Goal: Task Accomplishment & Management: Manage account settings

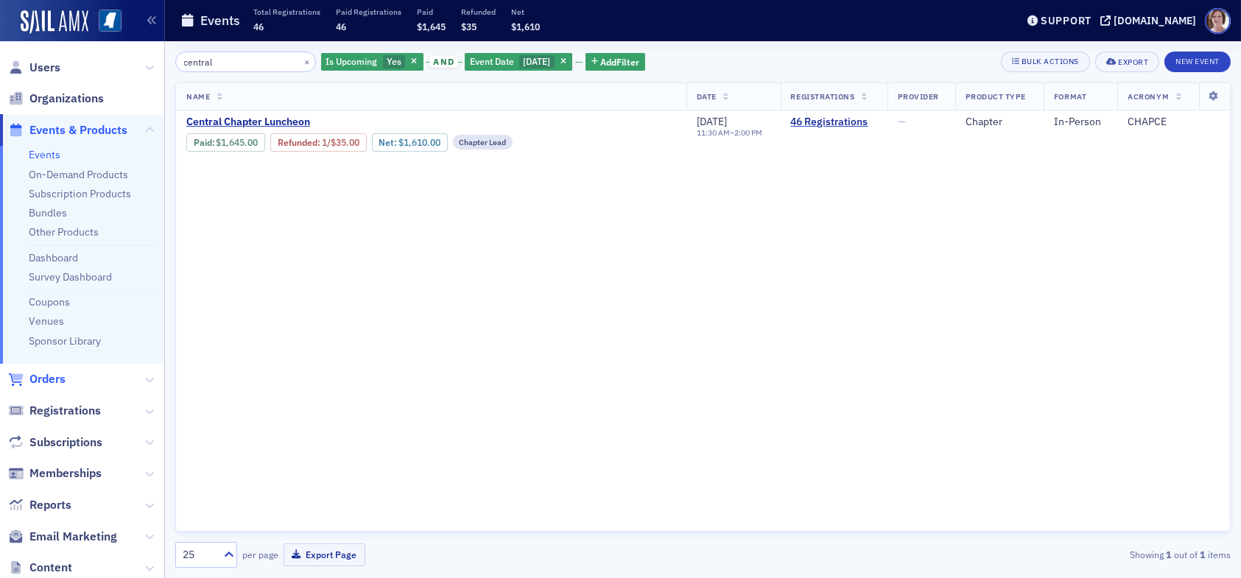
click at [60, 378] on span "Orders" at bounding box center [47, 379] width 36 height 16
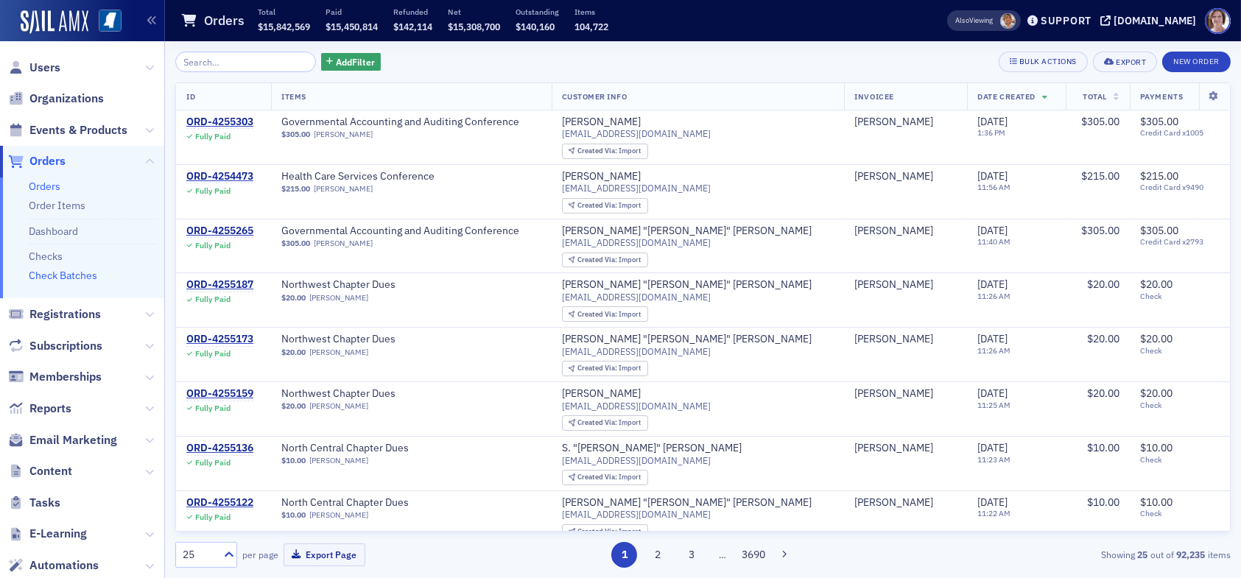
click at [74, 278] on link "Check Batches" at bounding box center [63, 275] width 68 height 13
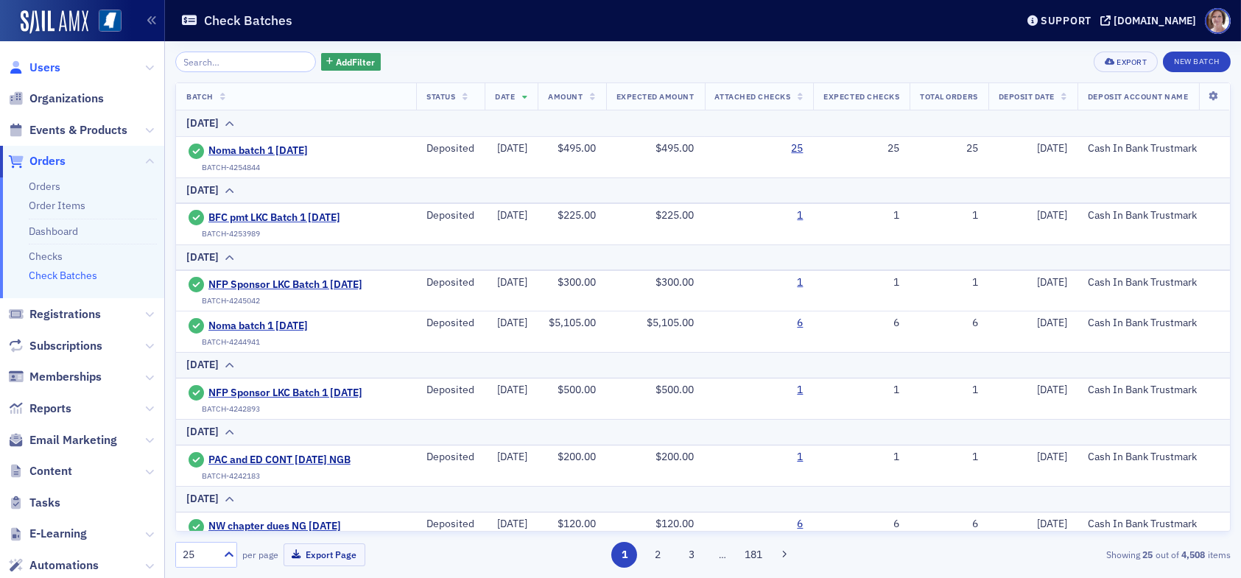
click at [42, 63] on span "Users" at bounding box center [44, 68] width 31 height 16
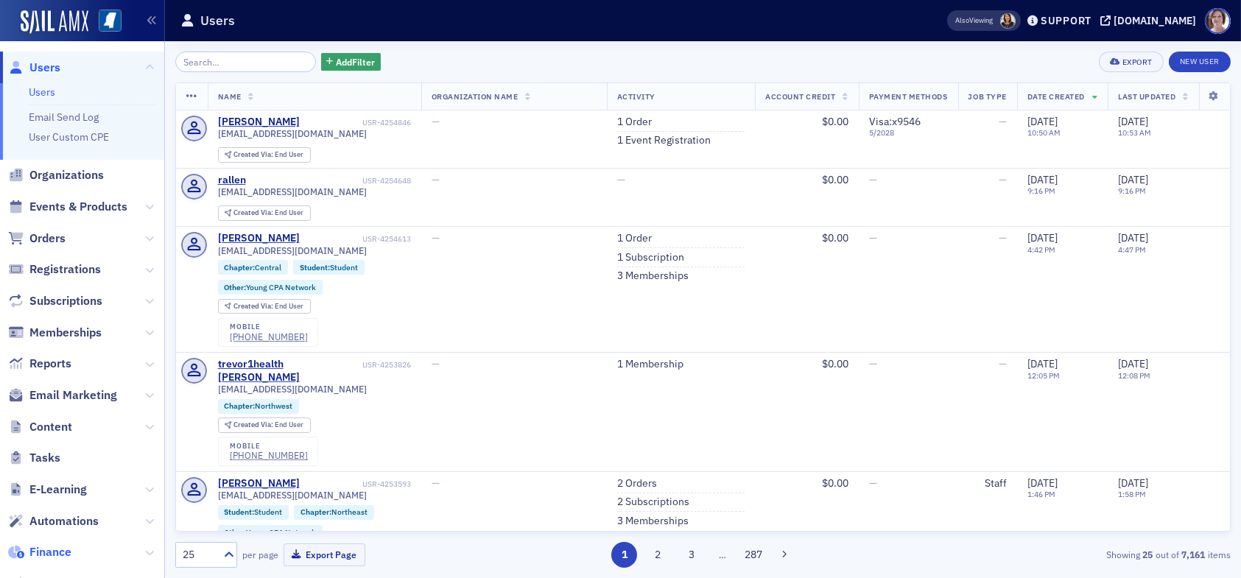
click at [61, 553] on span "Finance" at bounding box center [50, 552] width 42 height 16
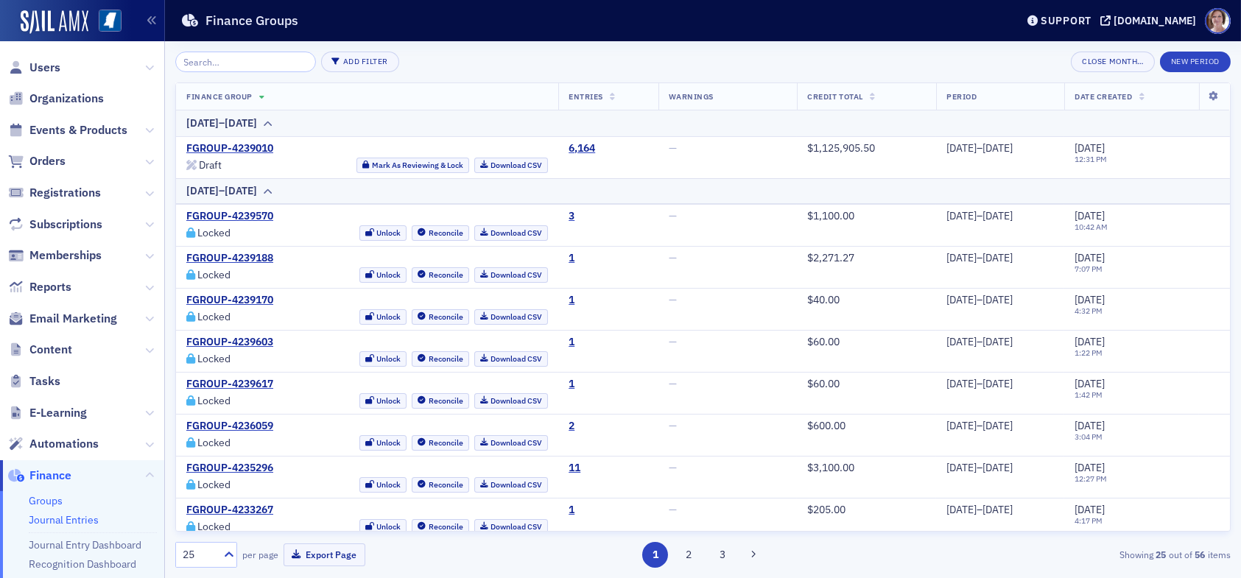
click at [63, 522] on link "Journal Entries" at bounding box center [64, 519] width 70 height 13
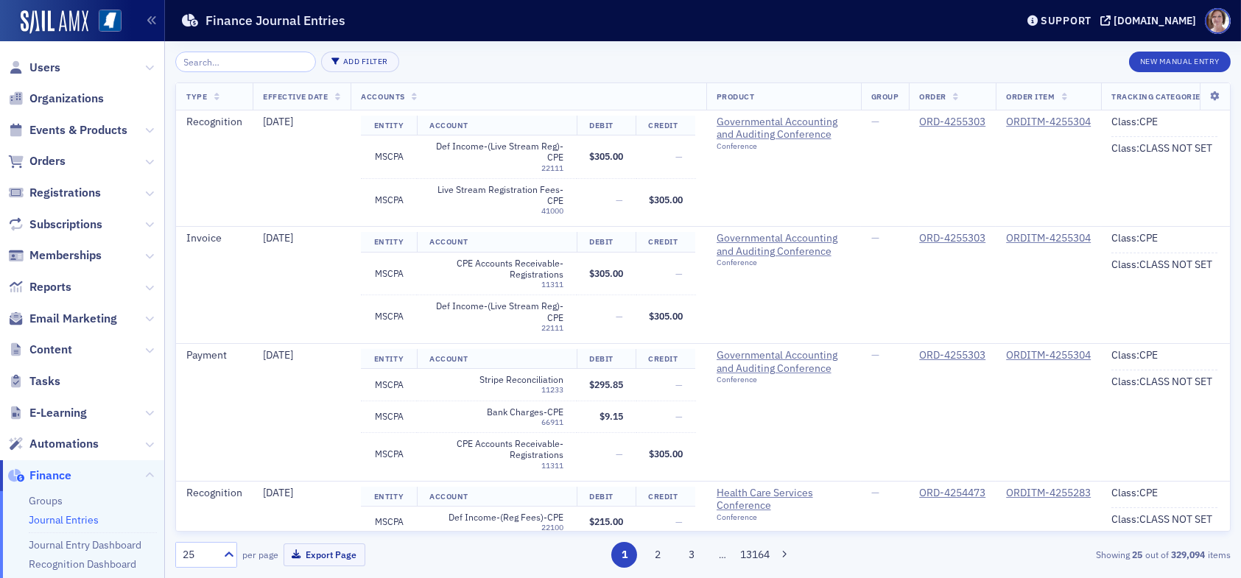
click at [335, 50] on div "Add Filter New Manual Entry Type Effective Date Accounts Product Group Order Or…" at bounding box center [702, 309] width 1055 height 537
click at [333, 55] on button "Add Filter" at bounding box center [360, 62] width 78 height 21
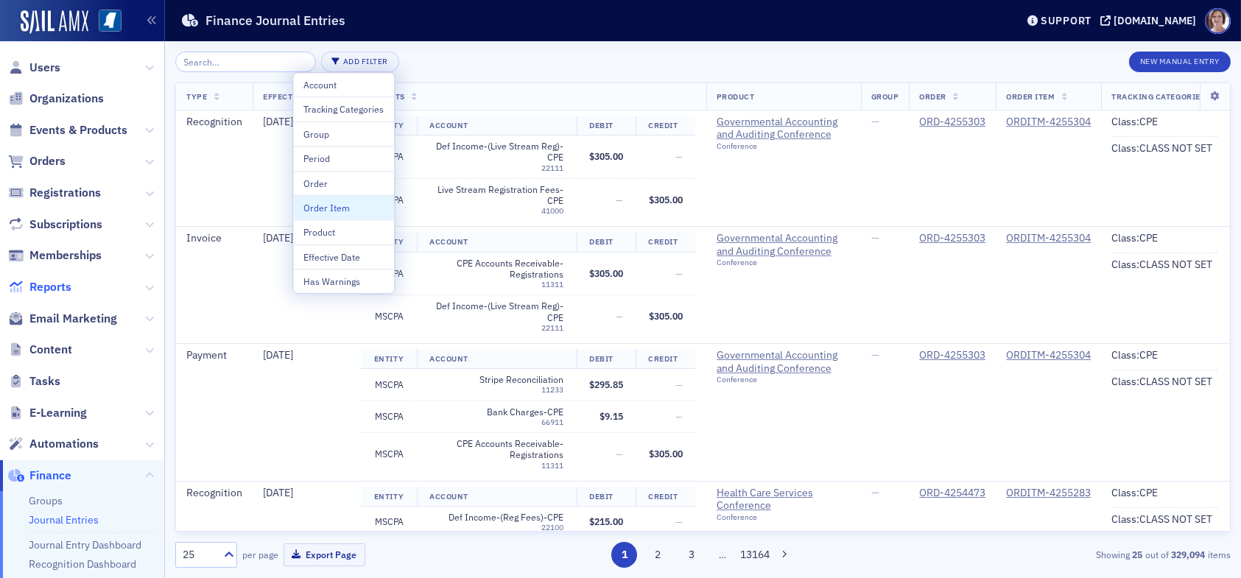
click at [58, 285] on span "Reports" at bounding box center [50, 287] width 42 height 16
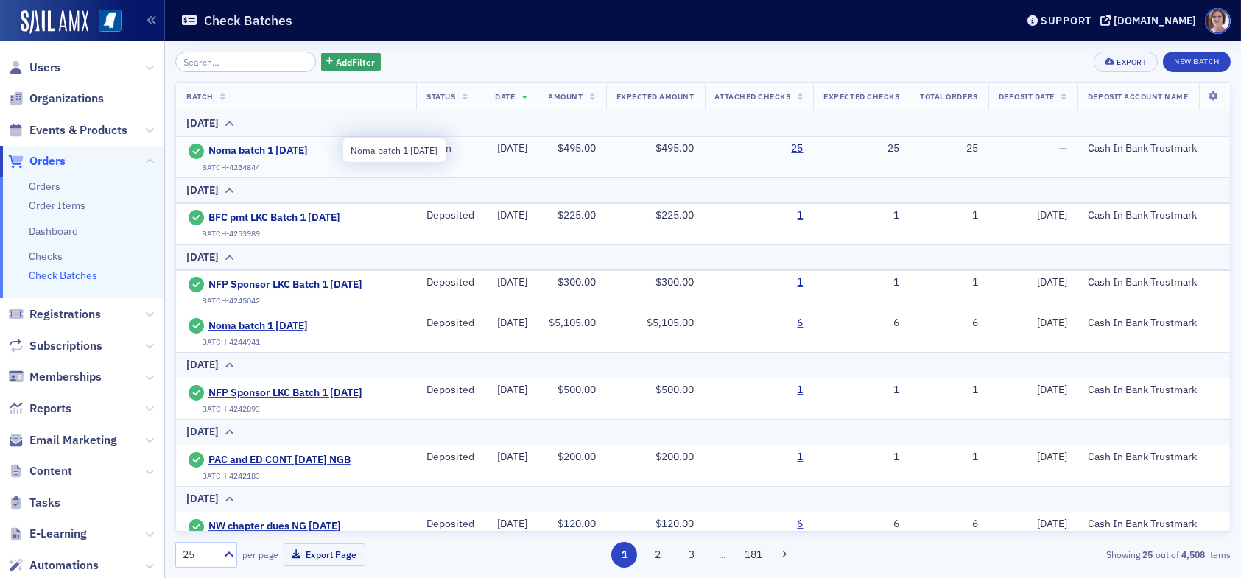
click at [276, 147] on span "Noma batch 1 8.26.25" at bounding box center [275, 150] width 134 height 13
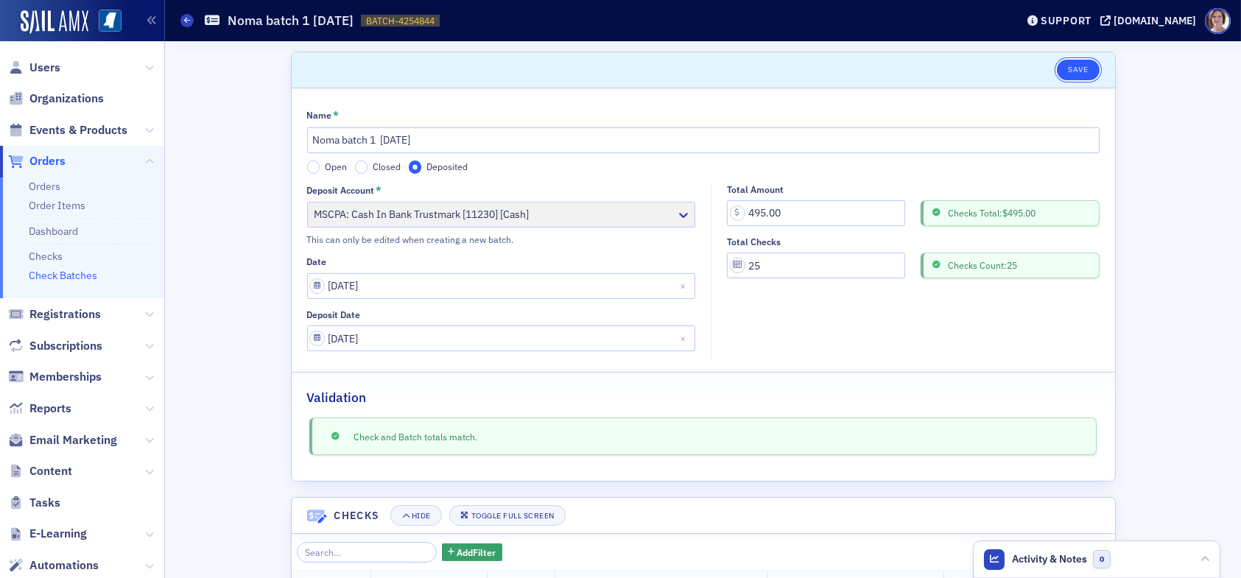
click at [1075, 70] on button "Save" at bounding box center [1078, 70] width 42 height 21
click at [1152, 268] on div "Scroll to Save Name * Noma batch 1 8.26.25 Open Closed Deposited Deposit Accoun…" at bounding box center [702, 543] width 1055 height 1004
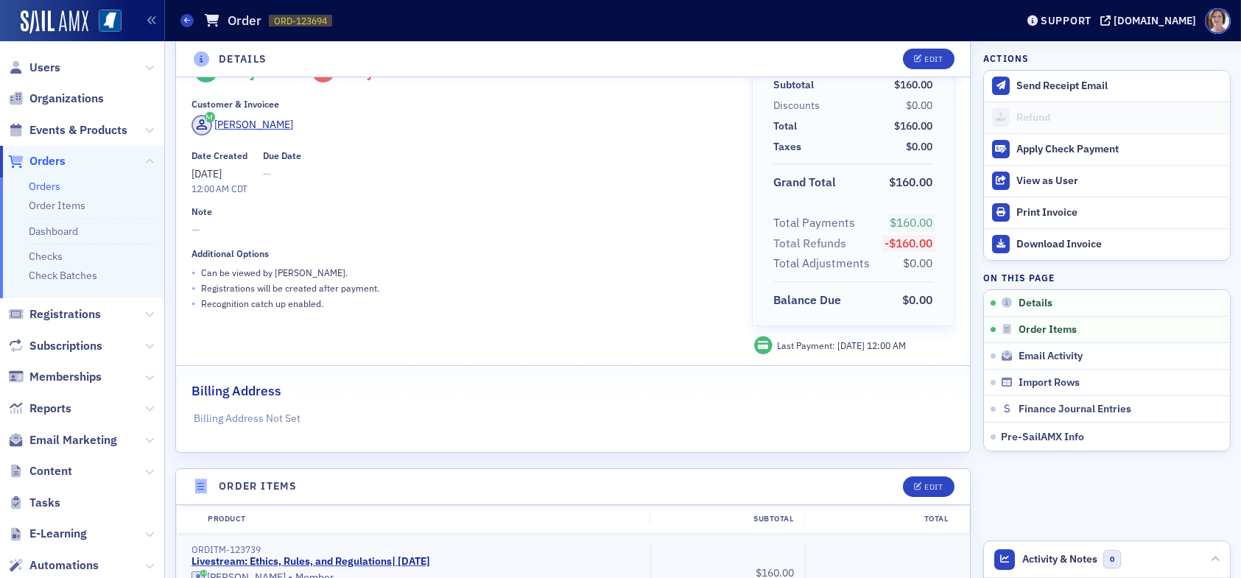
scroll to position [74, 0]
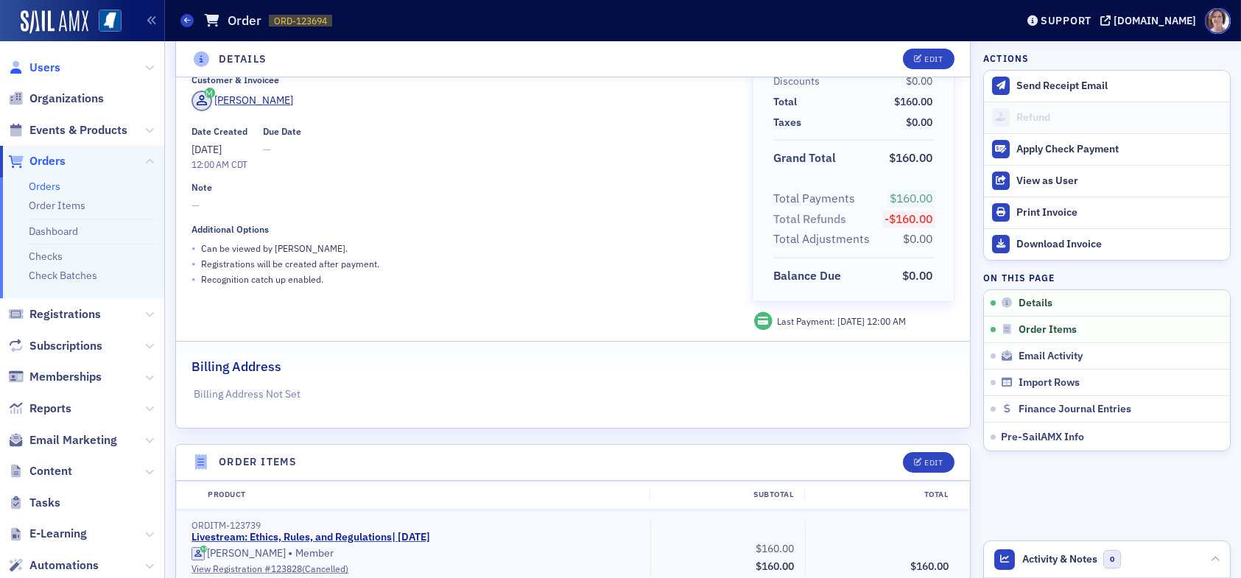
click at [51, 68] on span "Users" at bounding box center [44, 68] width 31 height 16
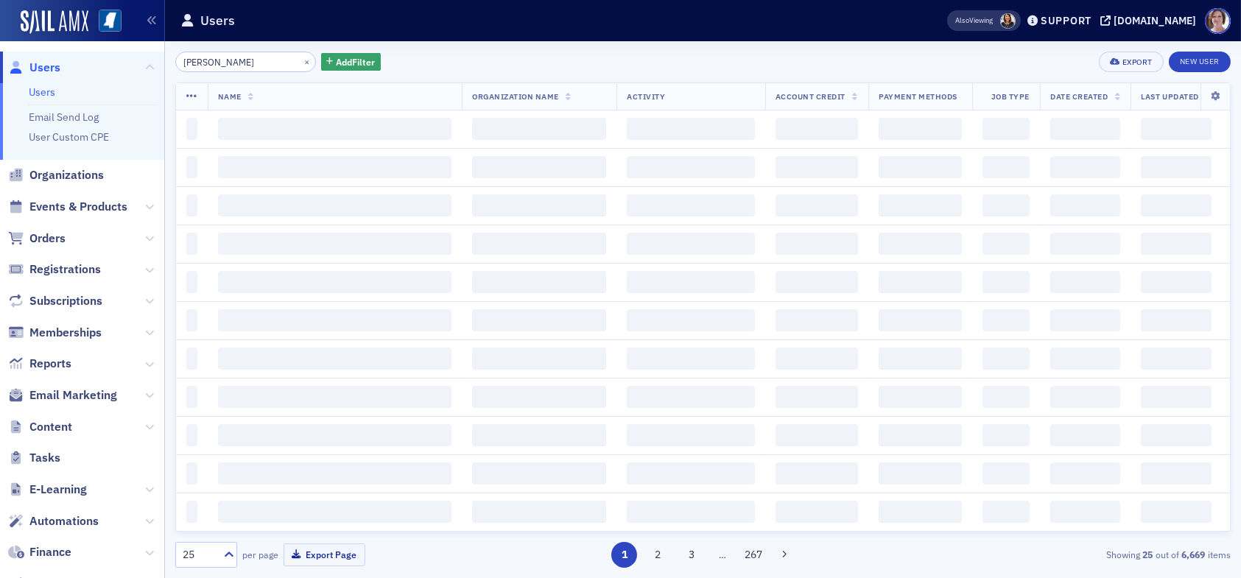
type input "[PERSON_NAME]"
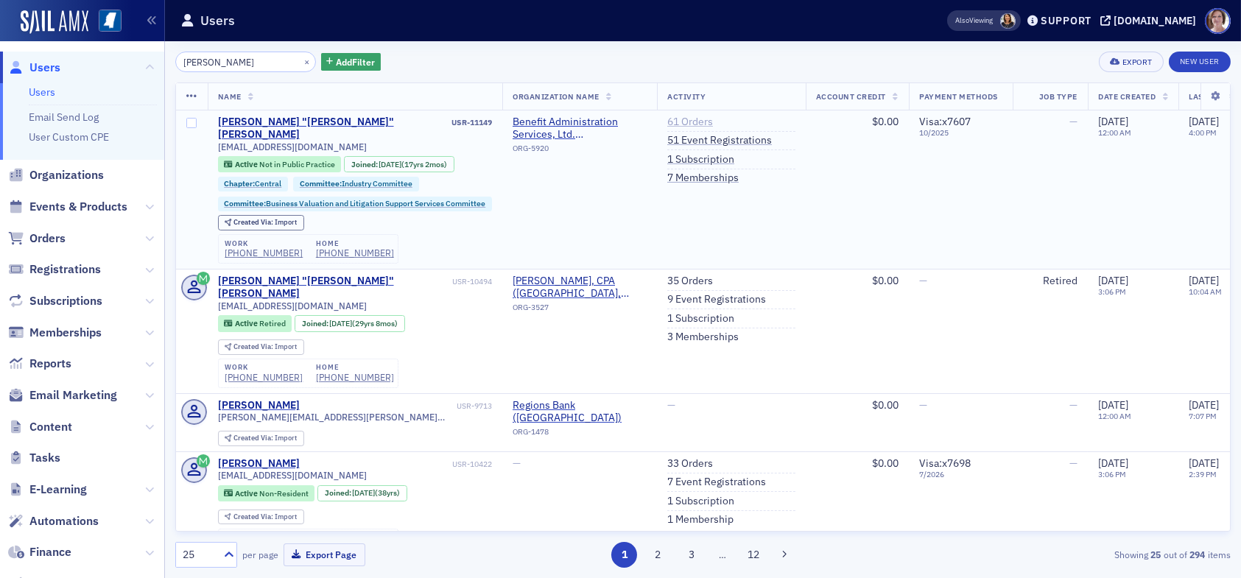
click at [698, 119] on link "61 Orders" at bounding box center [690, 122] width 46 height 13
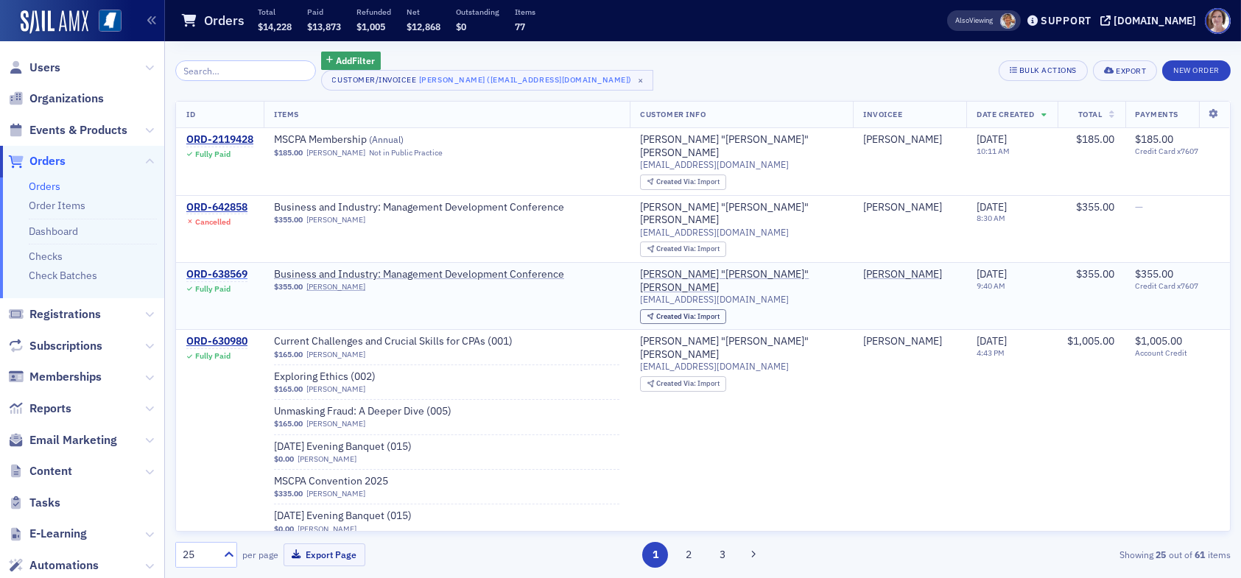
click at [240, 268] on div "ORD-638569" at bounding box center [216, 274] width 61 height 13
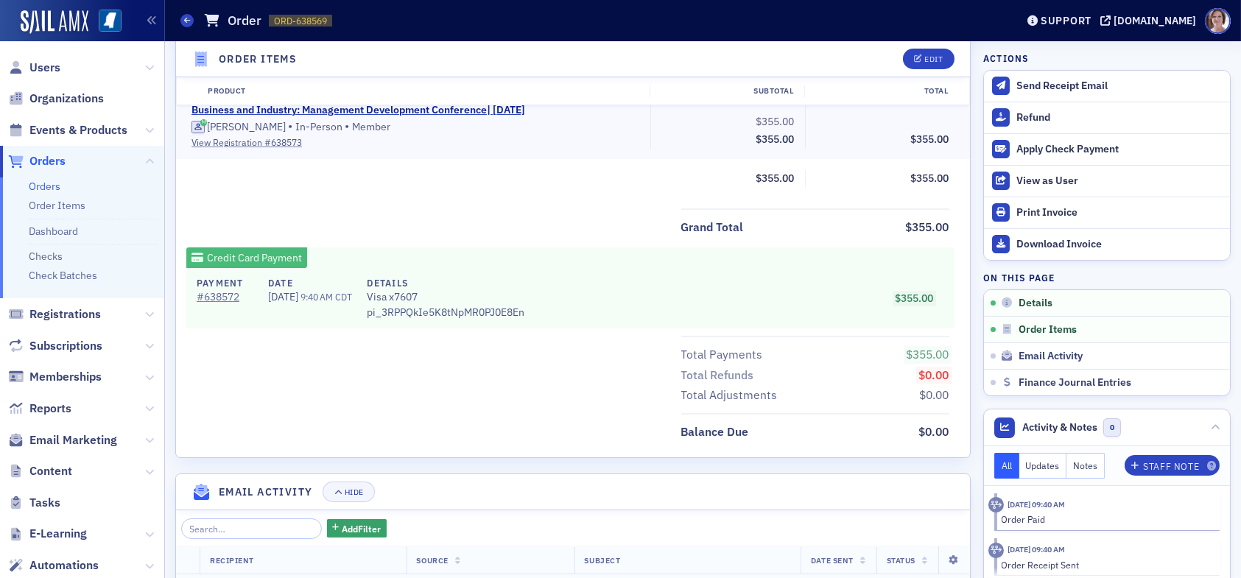
scroll to position [713, 0]
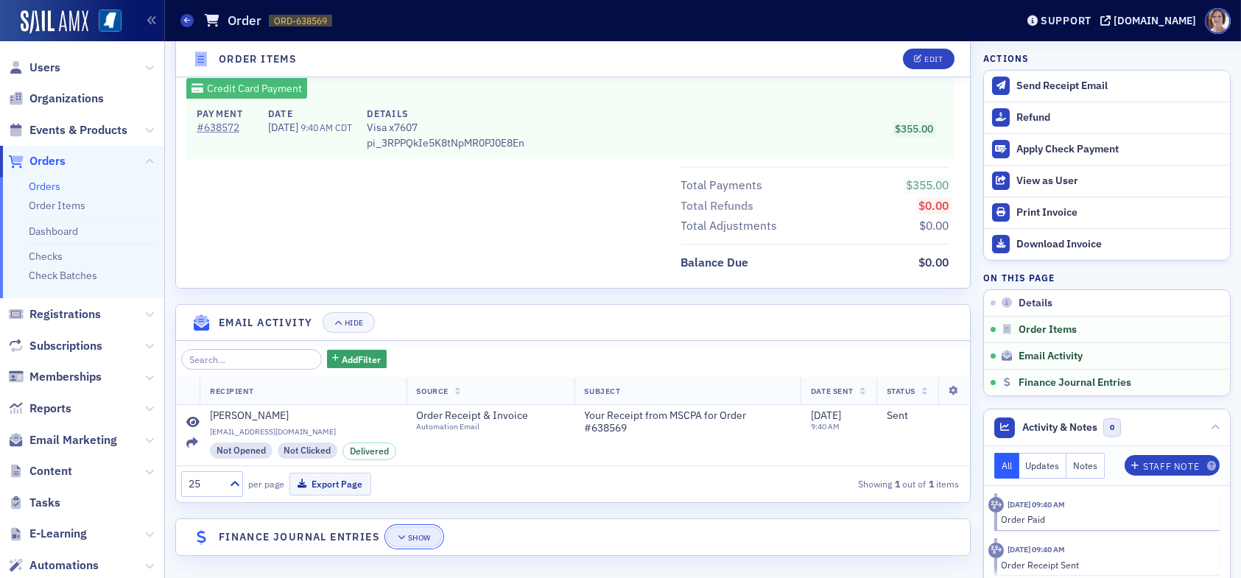
click at [414, 538] on button "Show" at bounding box center [414, 536] width 55 height 21
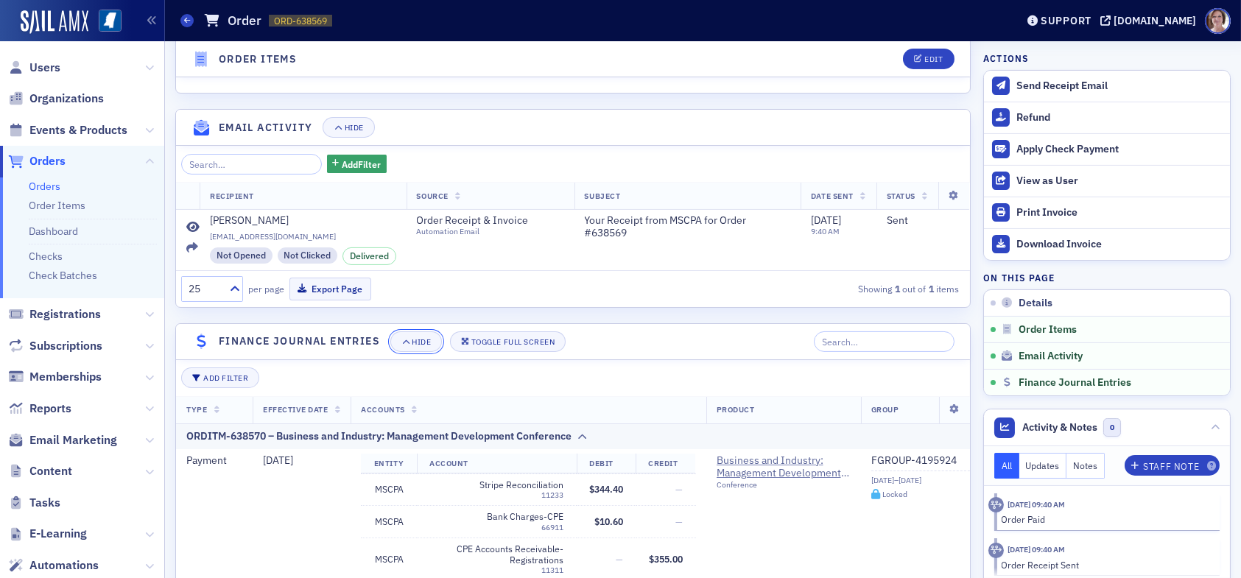
scroll to position [934, 0]
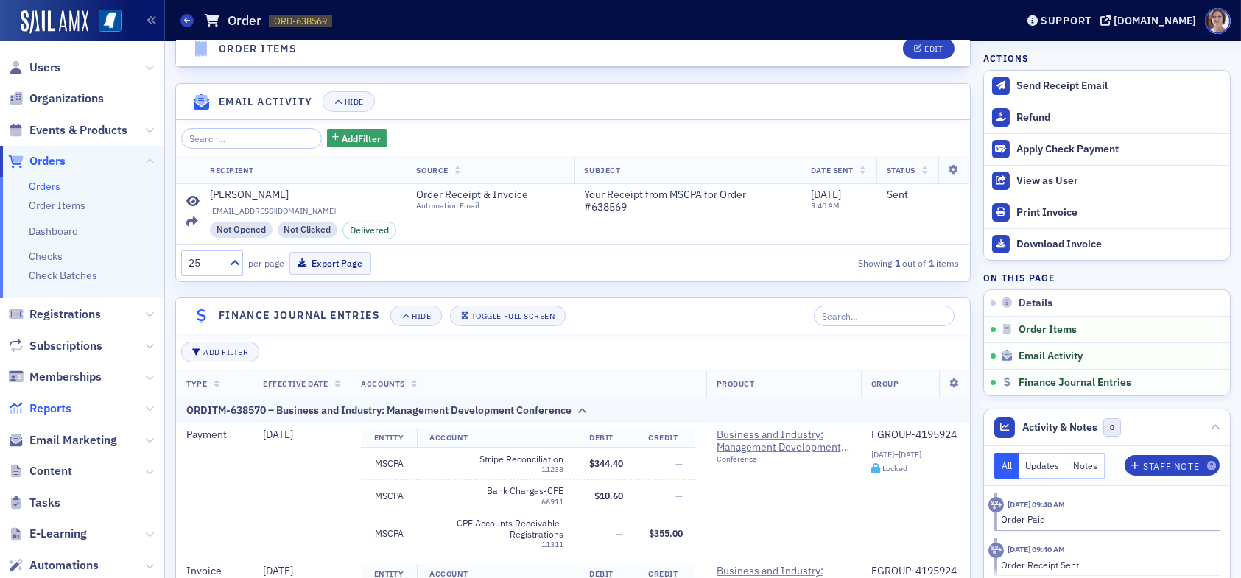
click at [52, 411] on span "Reports" at bounding box center [50, 409] width 42 height 16
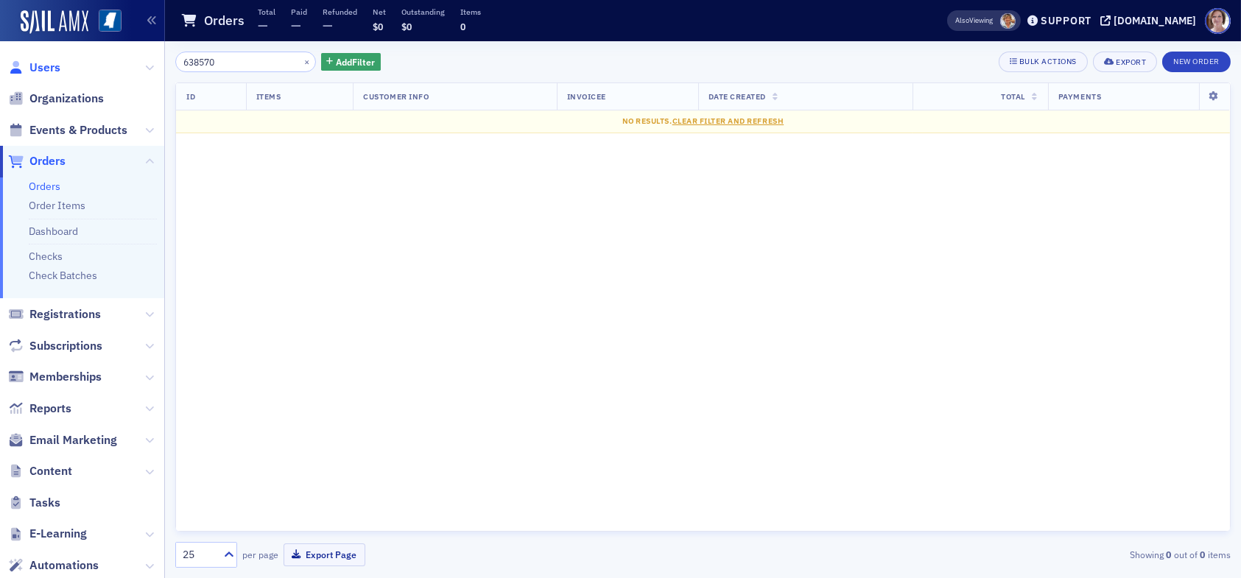
type input "638570"
click at [49, 63] on span "Users" at bounding box center [44, 68] width 31 height 16
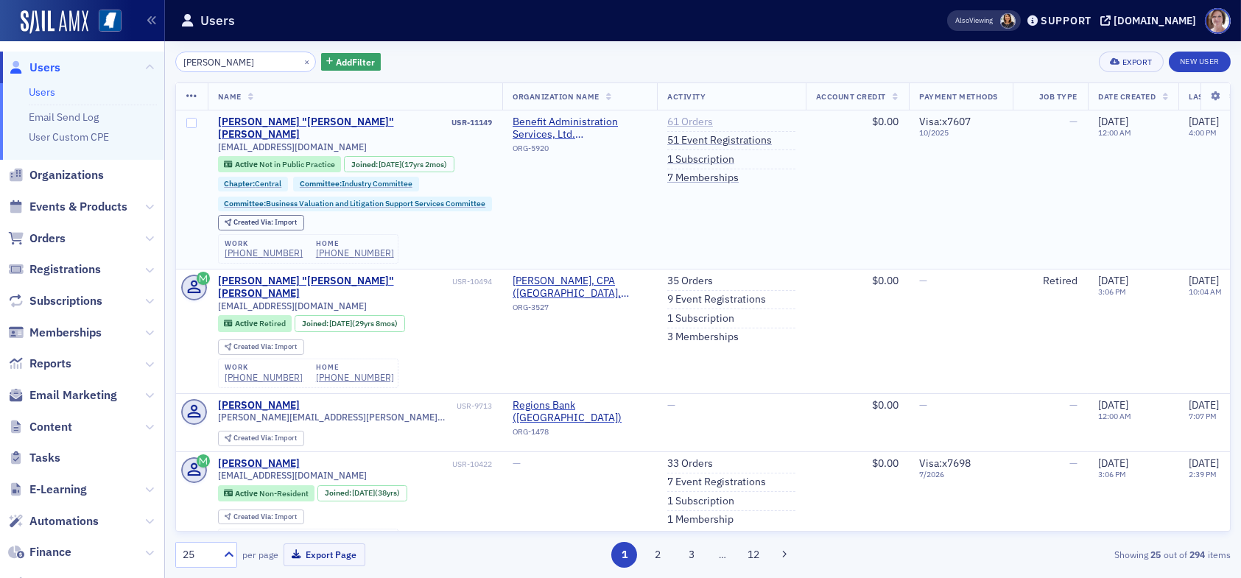
click at [691, 121] on link "61 Orders" at bounding box center [690, 122] width 46 height 13
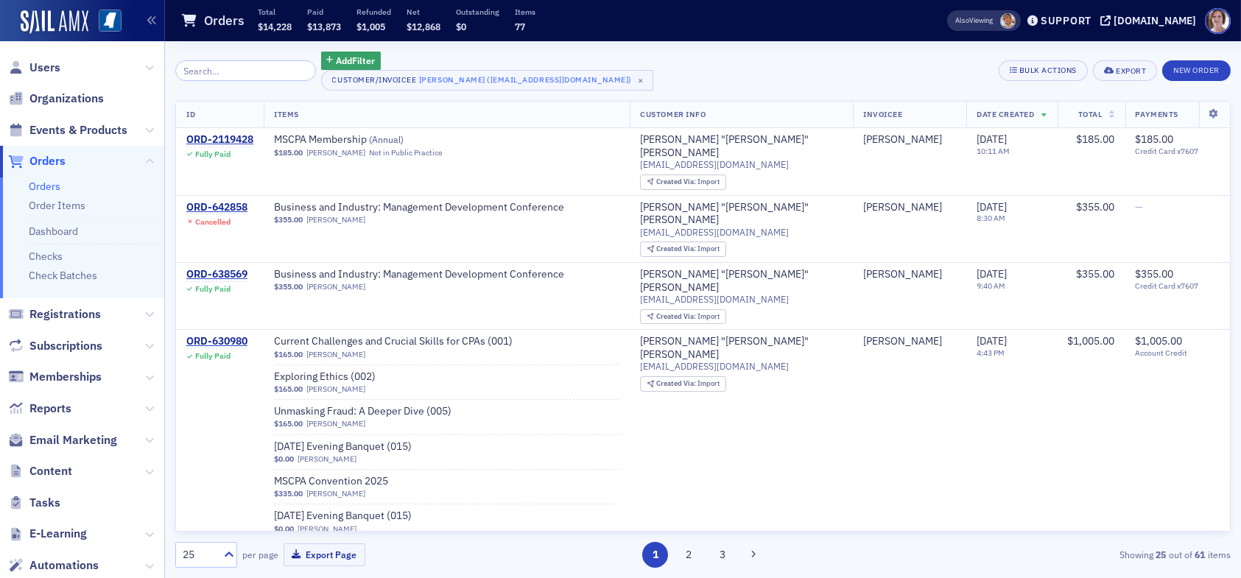
click at [59, 158] on span "Orders" at bounding box center [47, 161] width 36 height 16
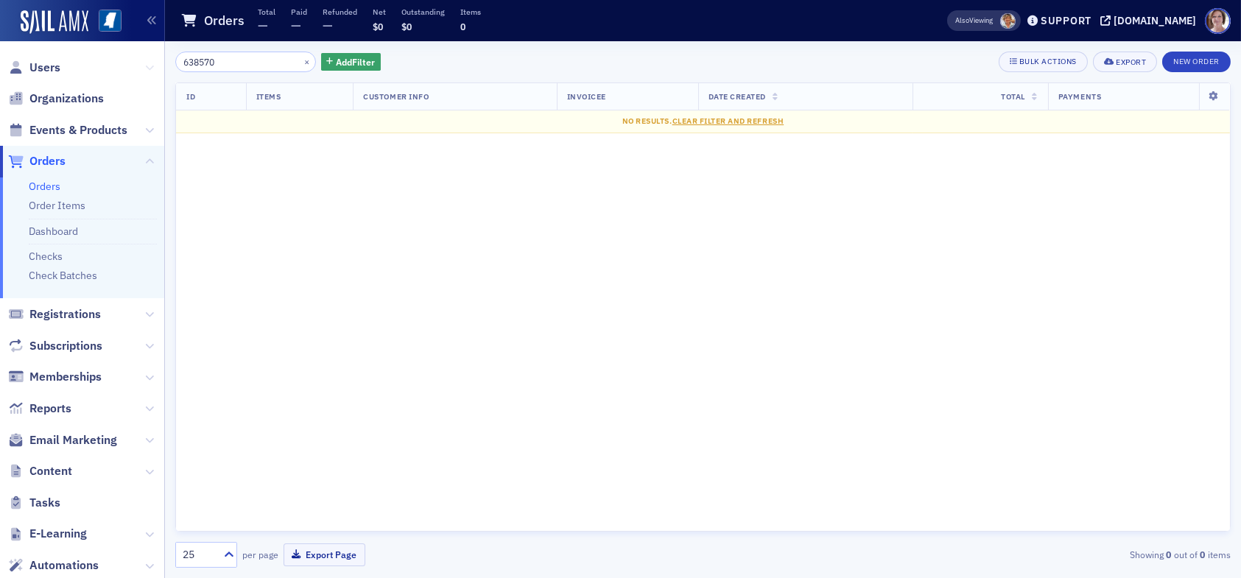
drag, startPoint x: 231, startPoint y: 63, endPoint x: 137, endPoint y: 63, distance: 94.2
click at [137, 63] on div "Users Organizations Events & Products Orders Orders Order Items Dashboard Check…" at bounding box center [620, 289] width 1241 height 578
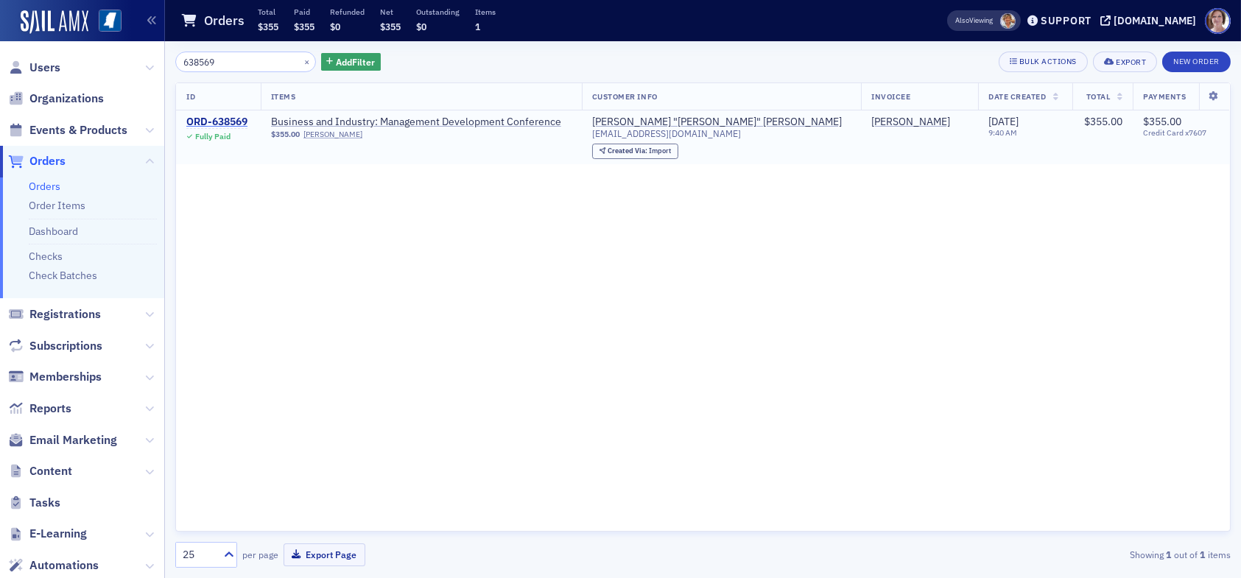
type input "638569"
click at [228, 120] on div "ORD-638569" at bounding box center [216, 122] width 61 height 13
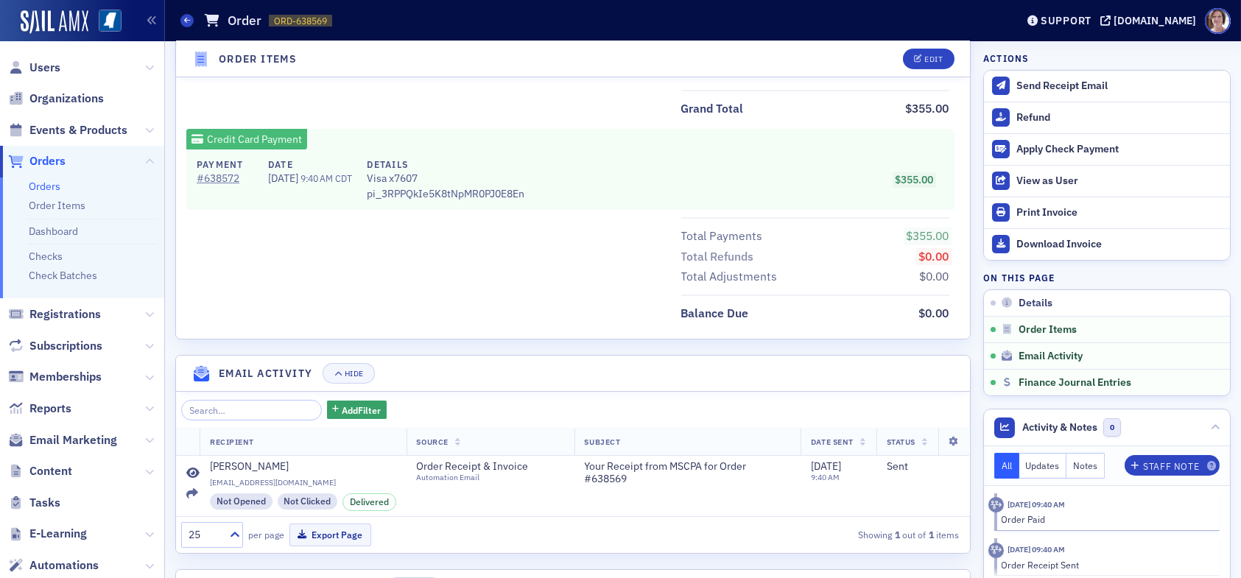
scroll to position [713, 0]
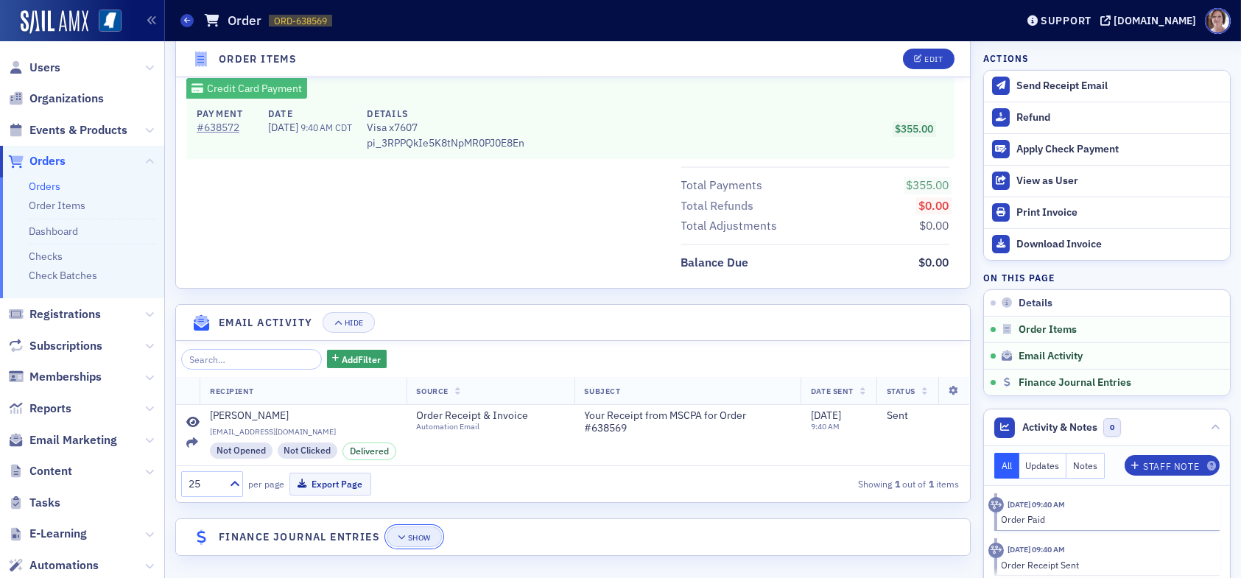
click at [415, 534] on div "Show" at bounding box center [419, 538] width 23 height 8
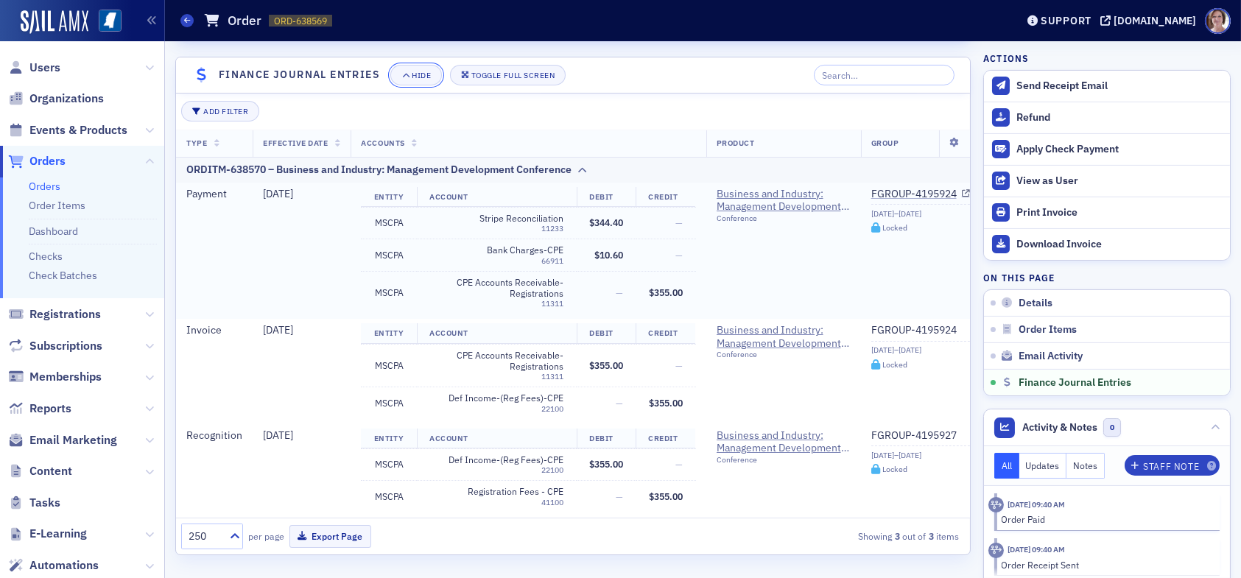
scroll to position [1184, 0]
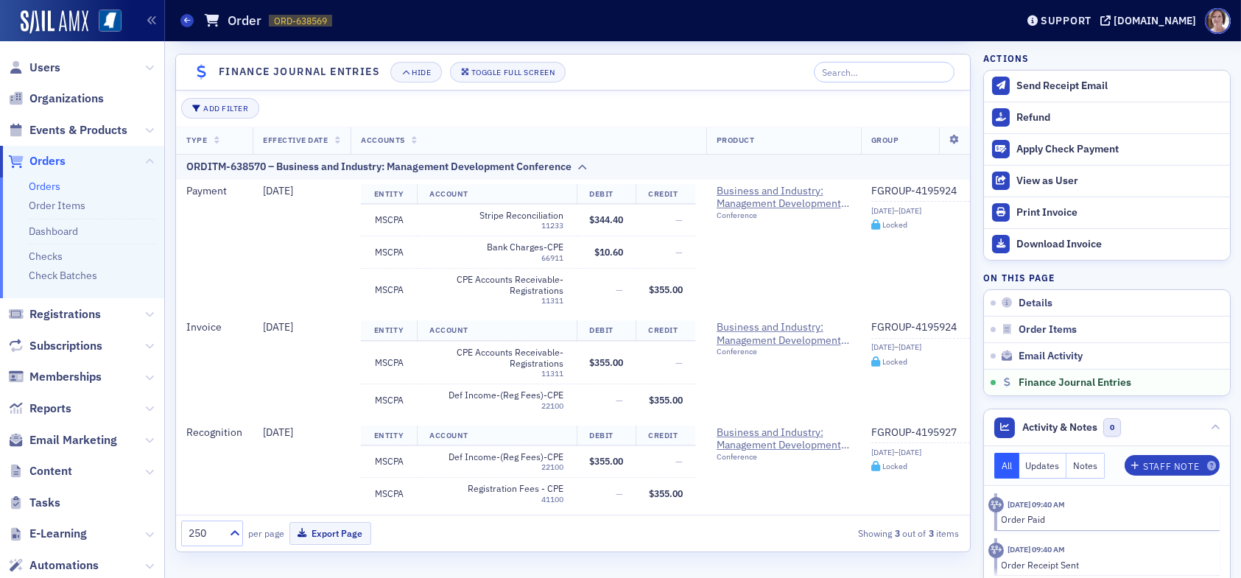
click at [59, 162] on span "Orders" at bounding box center [47, 161] width 36 height 16
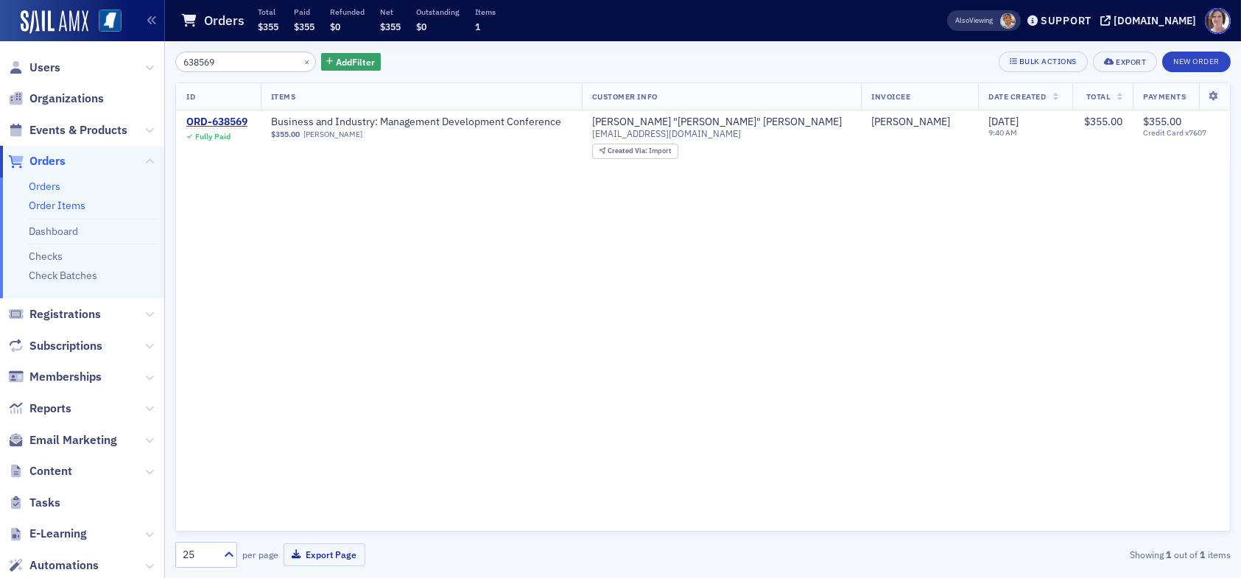
click at [73, 205] on link "Order Items" at bounding box center [57, 205] width 57 height 13
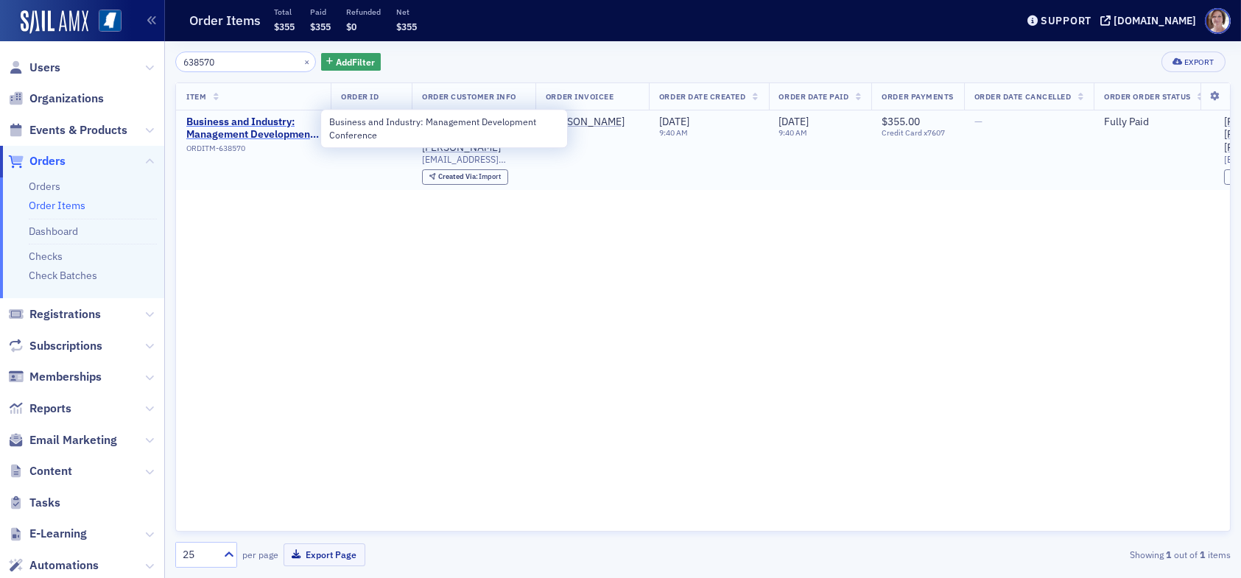
type input "638570"
click at [263, 127] on span "Business and Industry: Management Development Conference" at bounding box center [253, 129] width 134 height 26
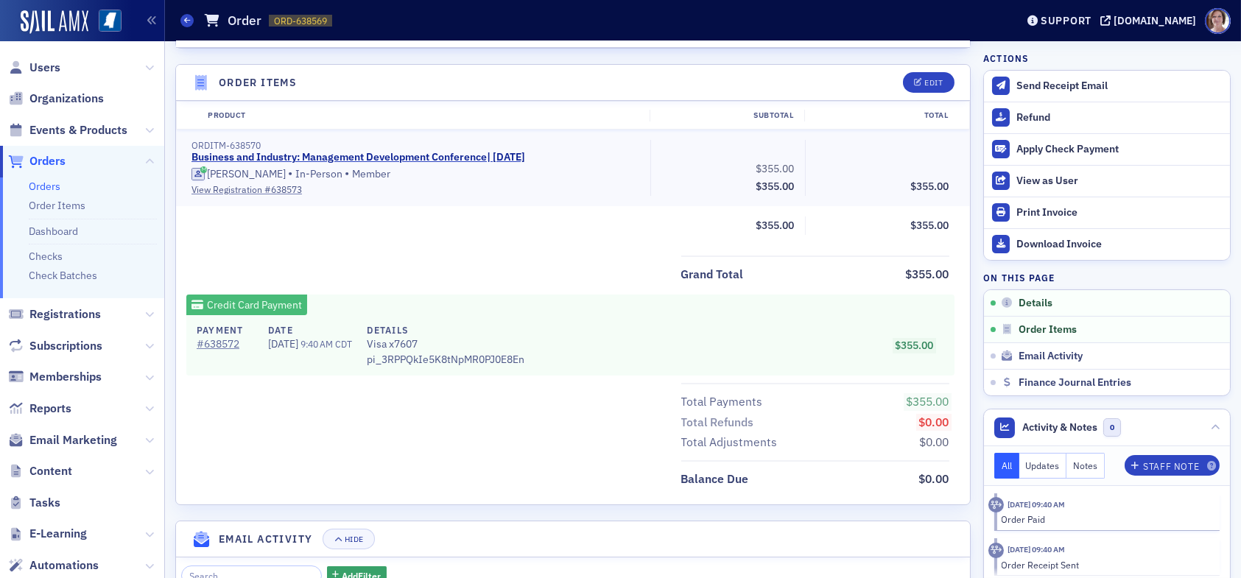
scroll to position [345, 0]
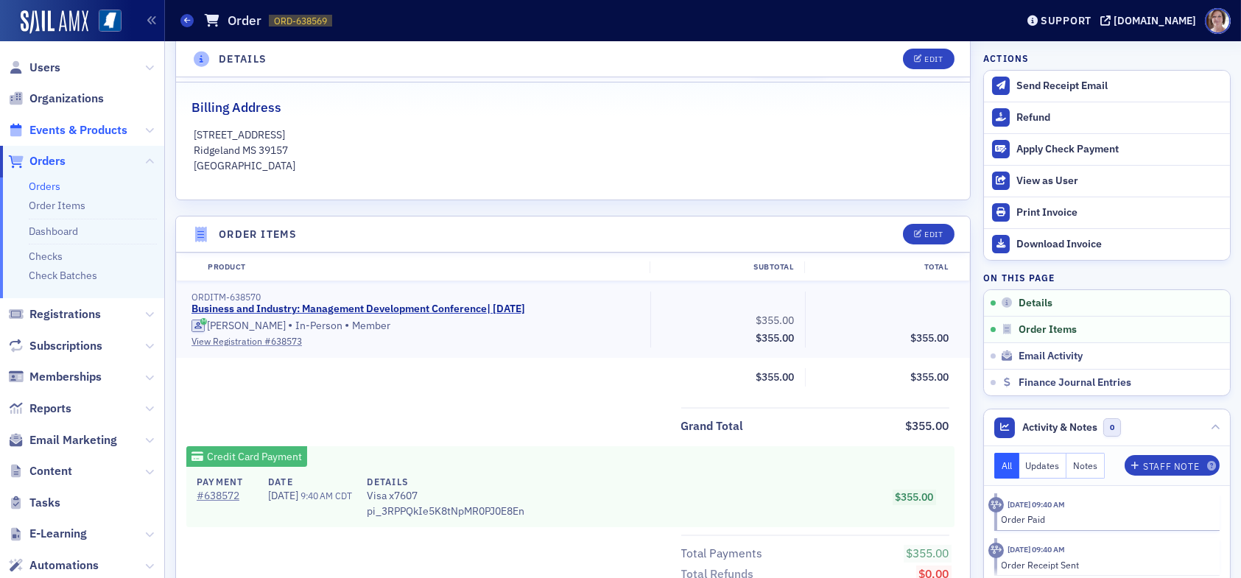
click at [105, 127] on span "Events & Products" at bounding box center [78, 130] width 98 height 16
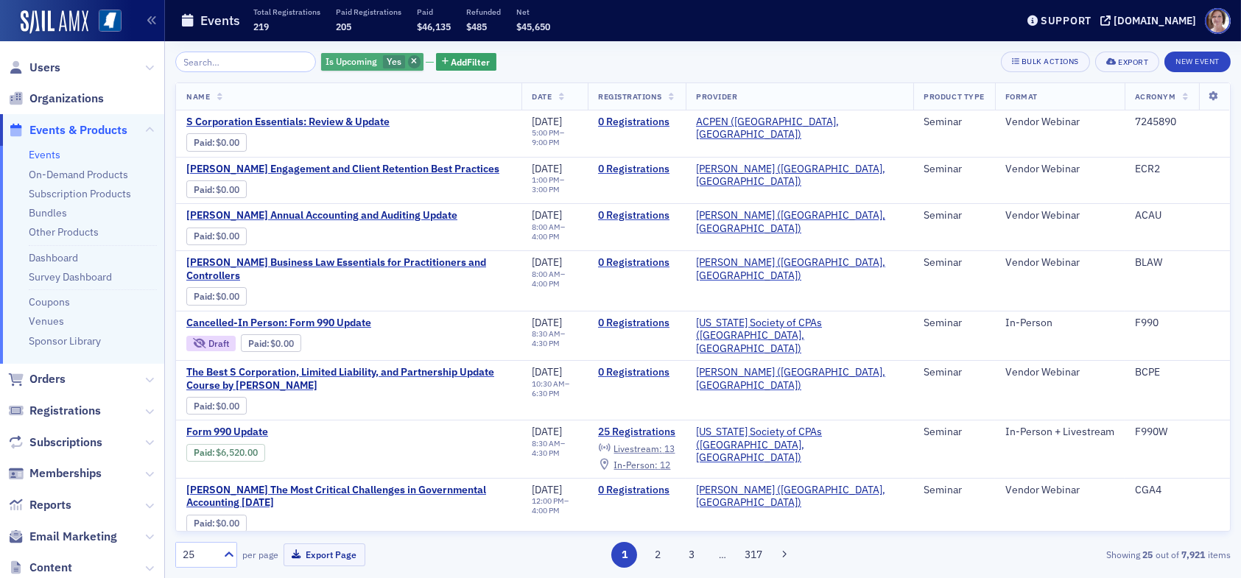
click at [411, 64] on icon "button" at bounding box center [414, 62] width 6 height 8
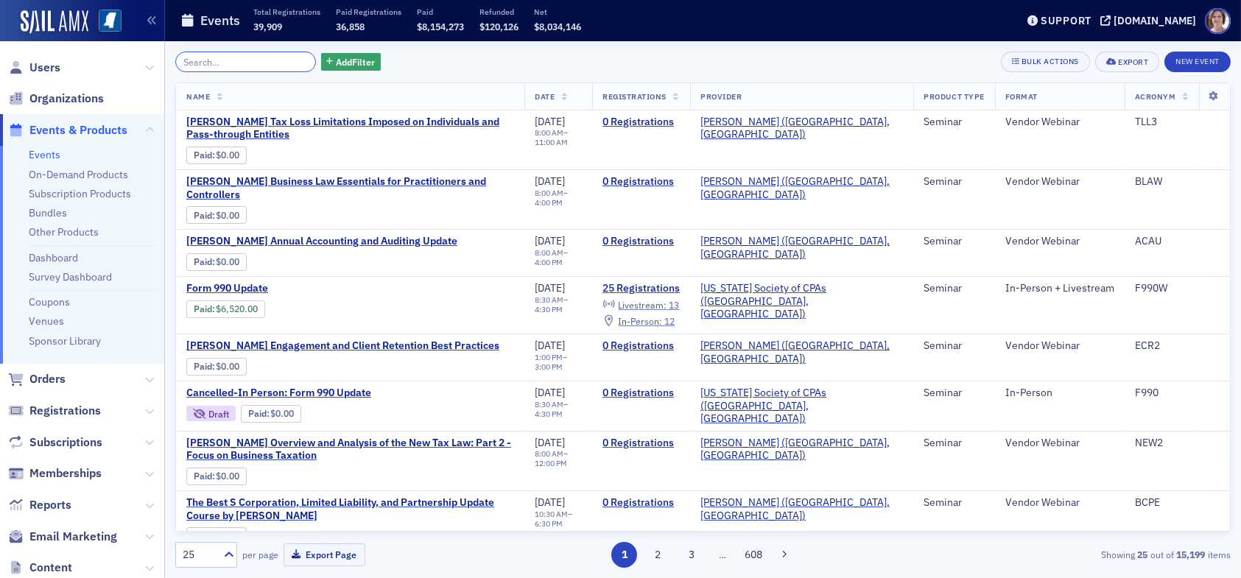
click at [267, 65] on input "search" at bounding box center [245, 62] width 141 height 21
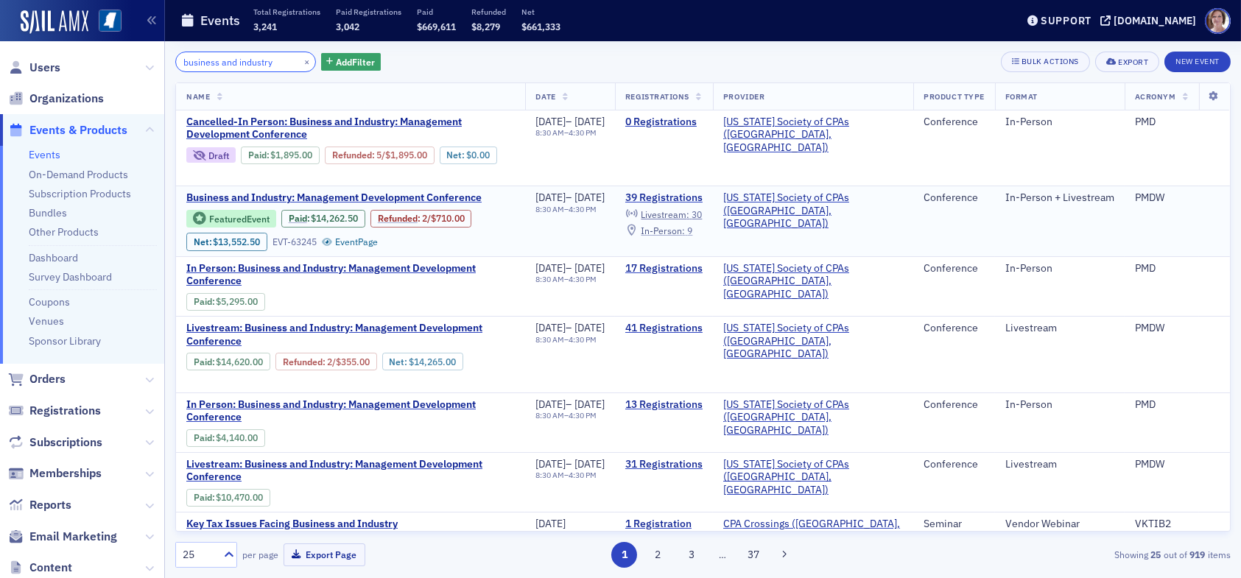
type input "business and industry"
click at [685, 230] on span "In-Person :" at bounding box center [663, 231] width 44 height 12
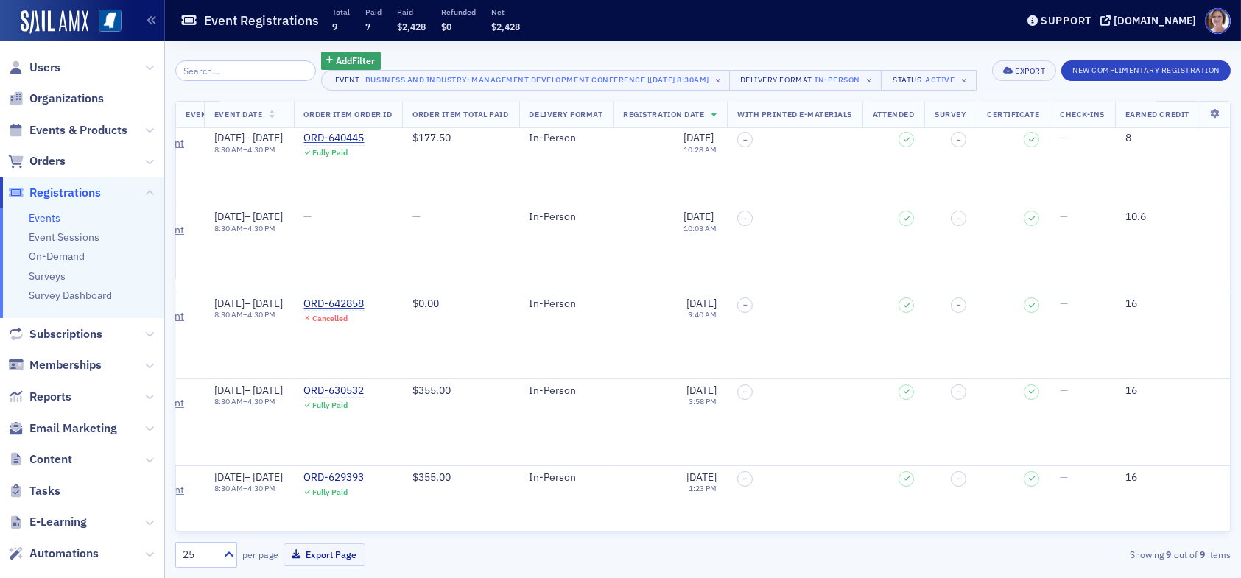
scroll to position [0, 401]
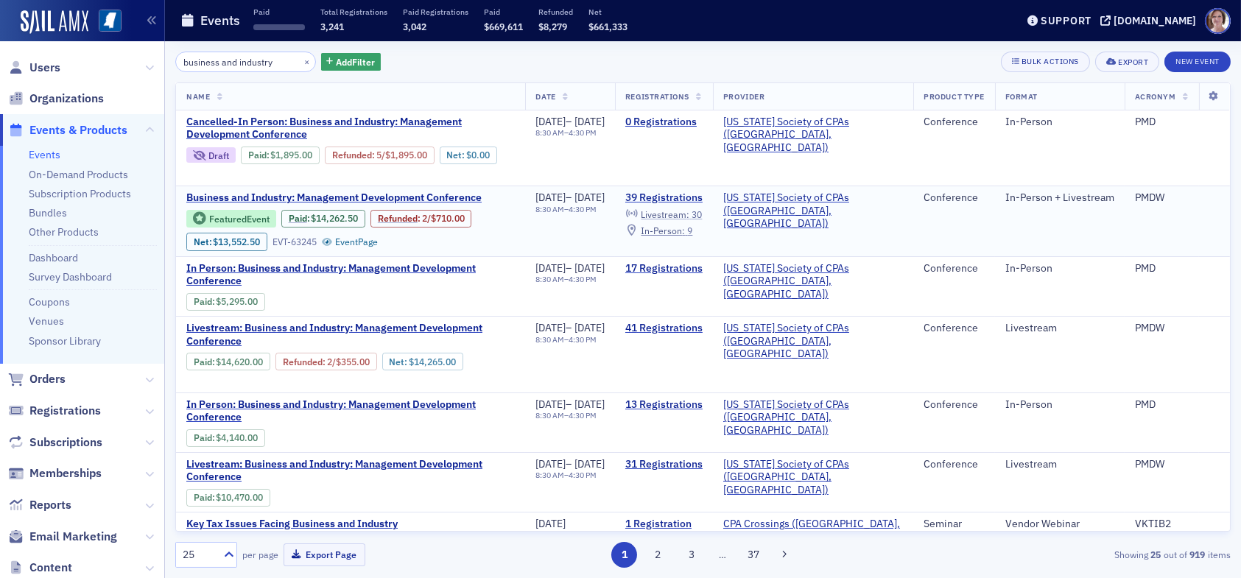
click at [689, 211] on span "Livestream :" at bounding box center [665, 214] width 49 height 12
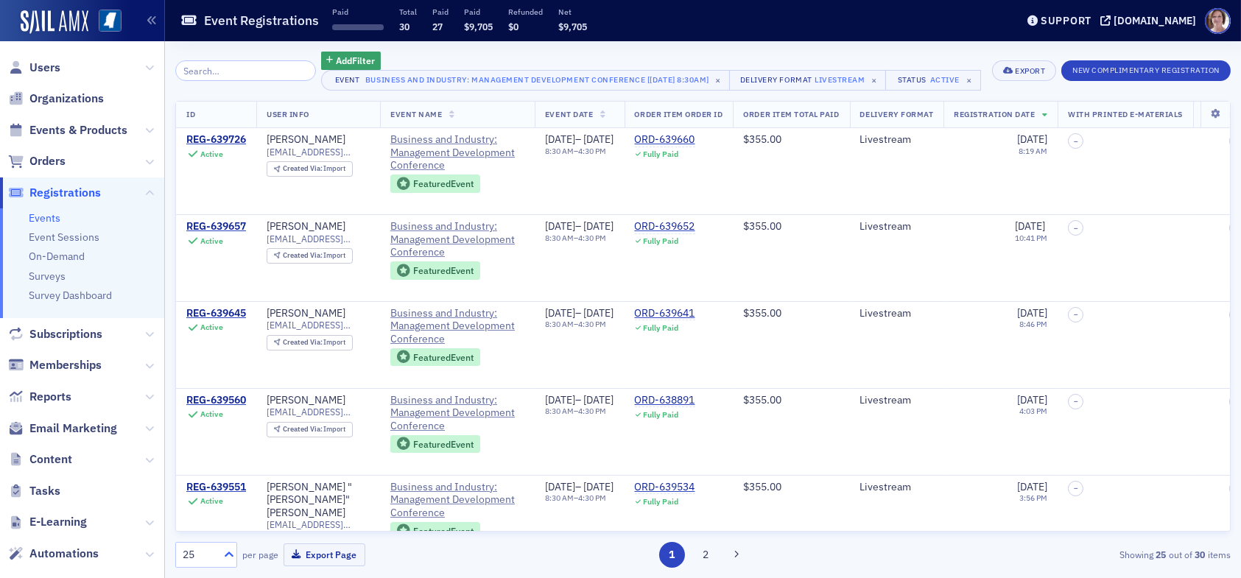
click at [225, 551] on icon at bounding box center [229, 554] width 15 height 15
click at [193, 440] on span "50" at bounding box center [191, 436] width 12 height 15
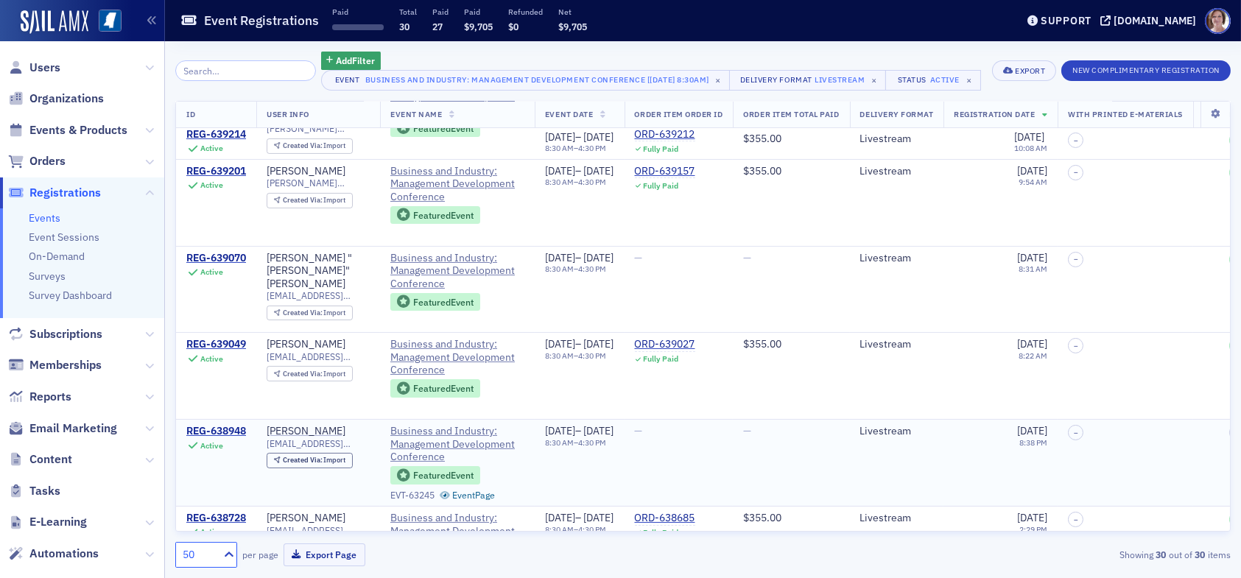
scroll to position [736, 0]
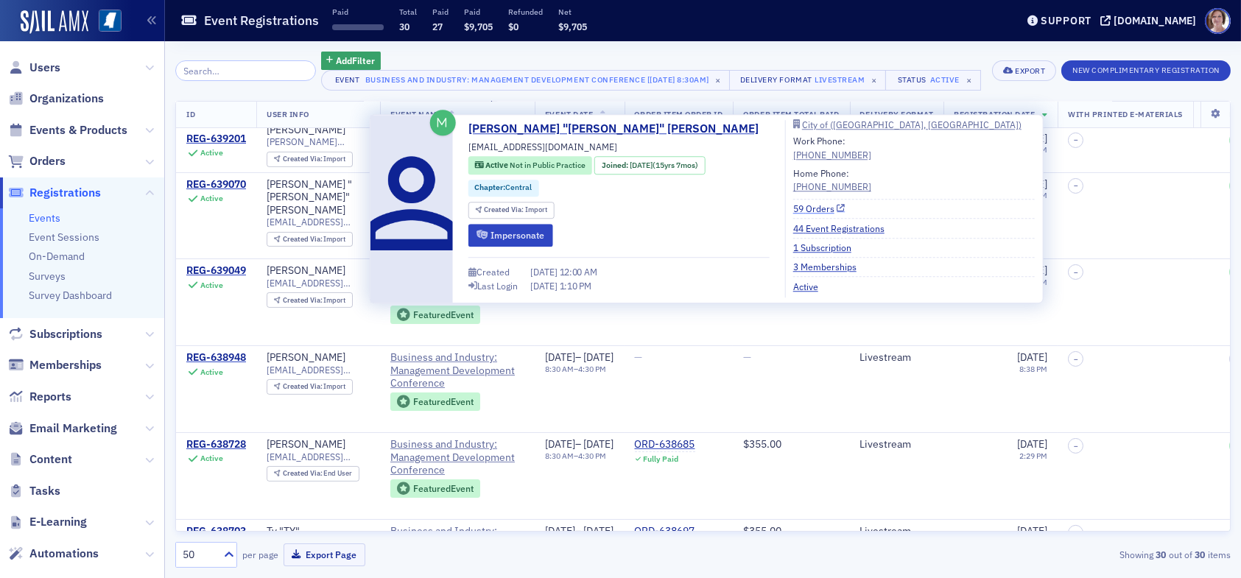
click at [793, 210] on link "59 Orders" at bounding box center [819, 208] width 52 height 13
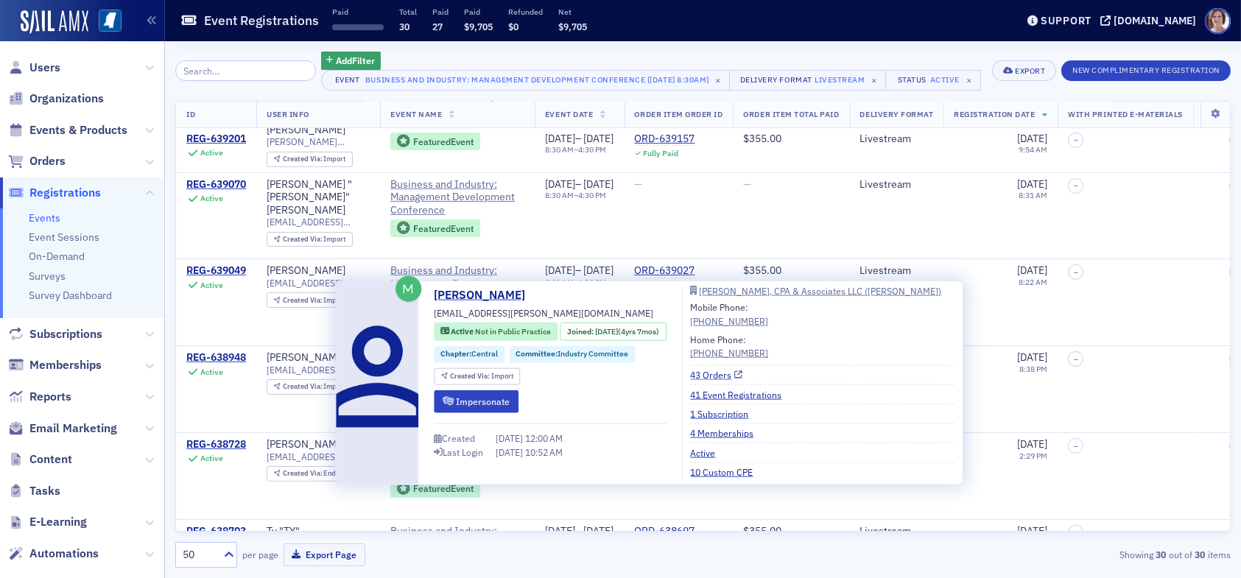
click at [730, 373] on link "43 Orders" at bounding box center [716, 374] width 52 height 13
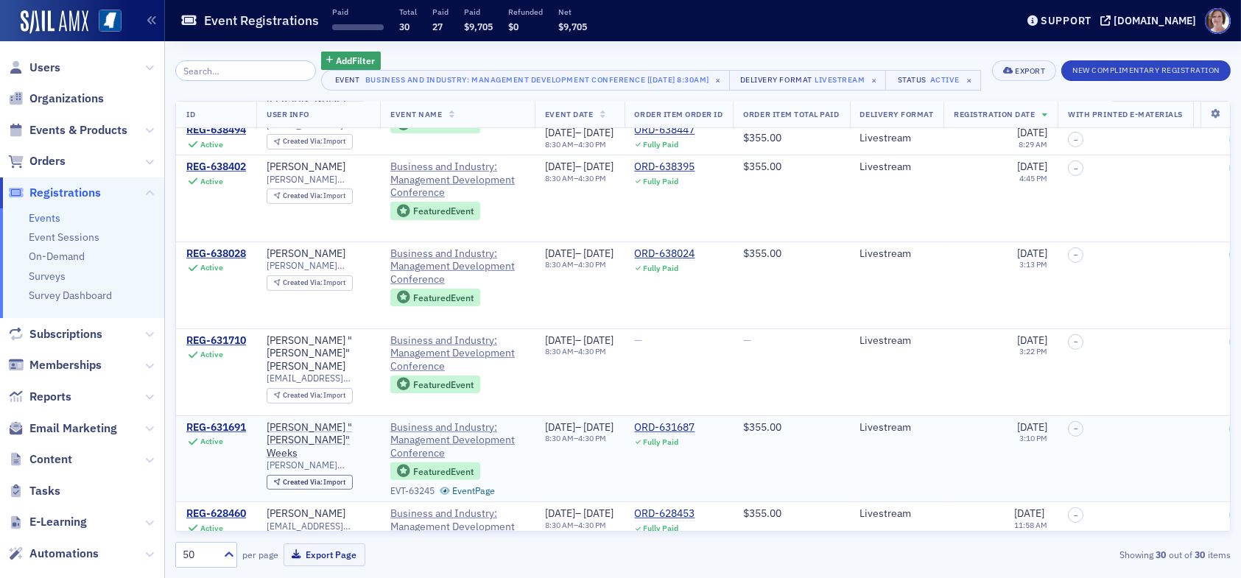
scroll to position [1473, 0]
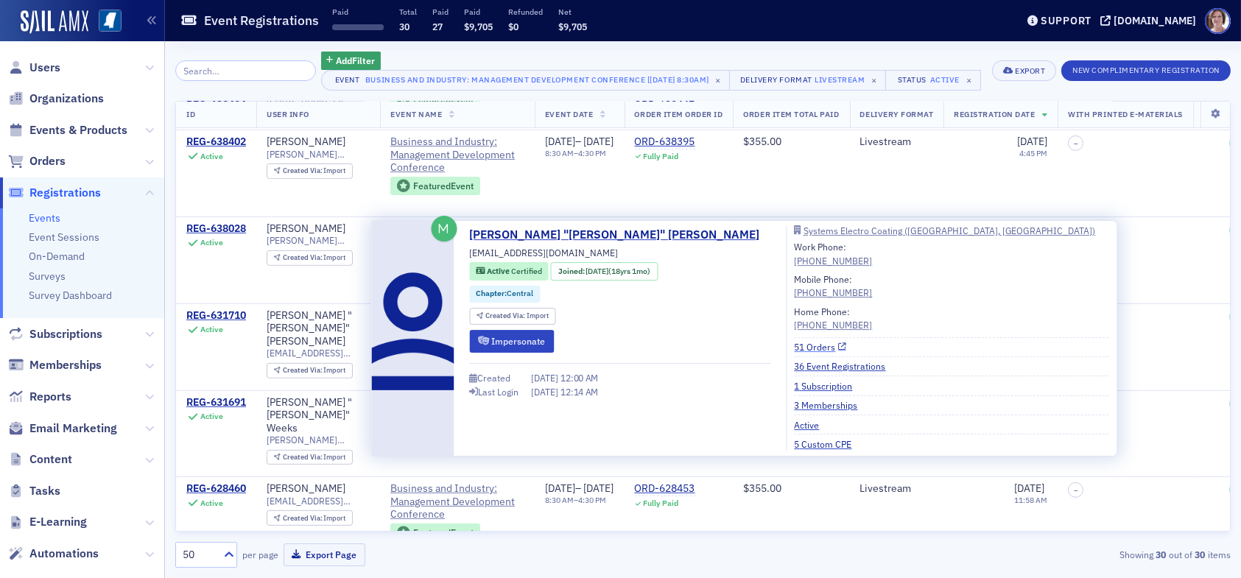
click at [794, 345] on link "51 Orders" at bounding box center [820, 346] width 52 height 13
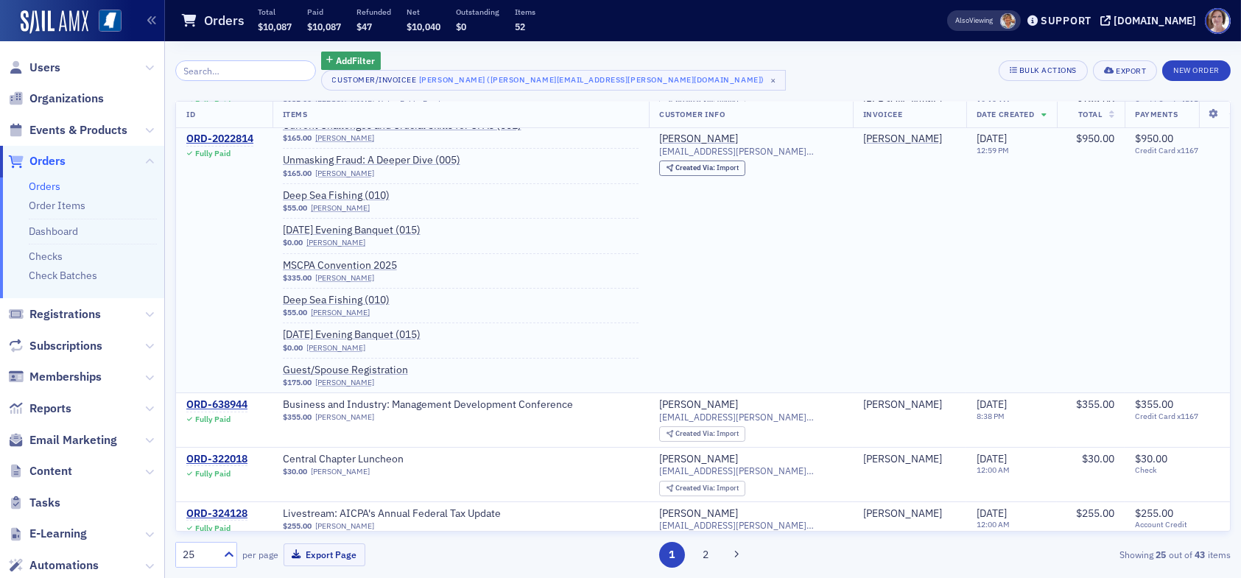
scroll to position [147, 0]
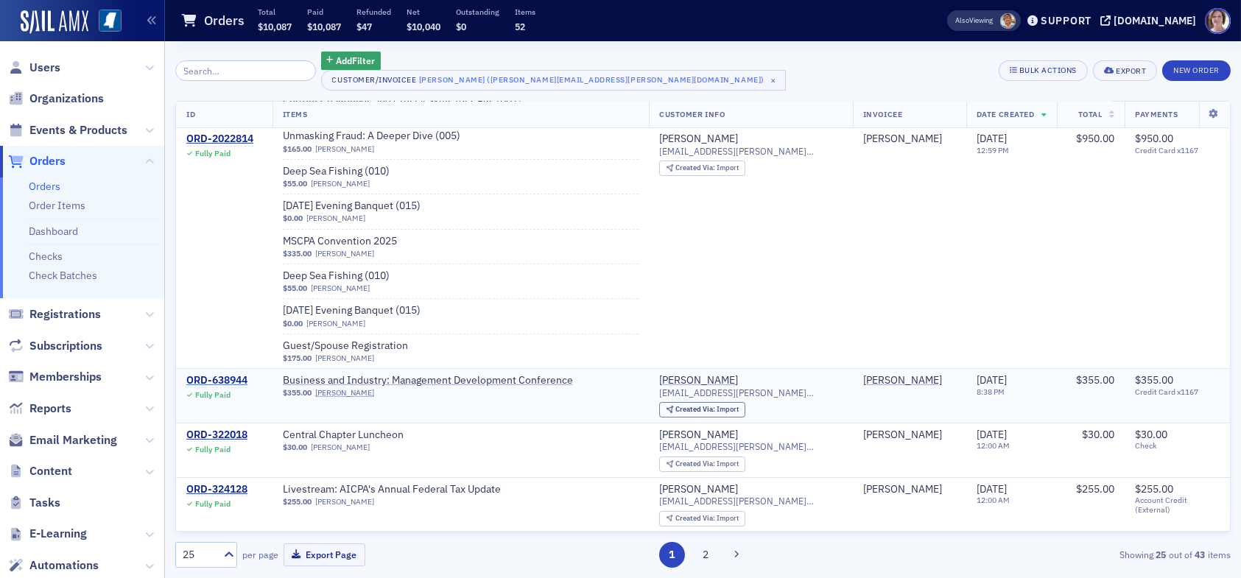
click at [224, 378] on div "ORD-638944" at bounding box center [216, 380] width 61 height 13
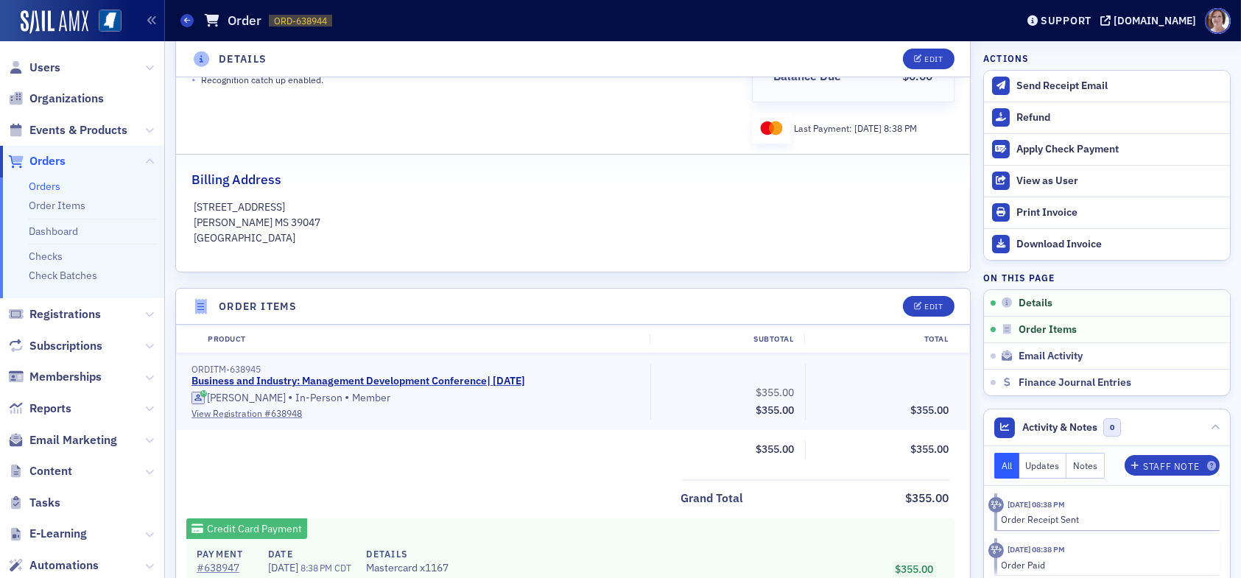
scroll to position [272, 0]
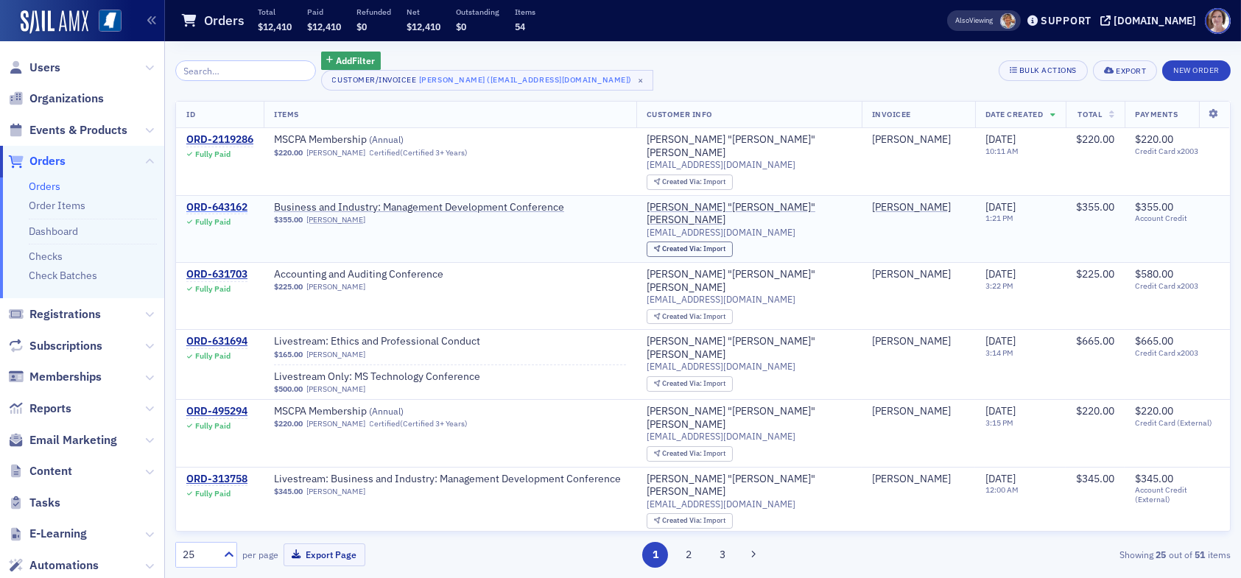
click at [221, 201] on div "ORD-643162" at bounding box center [216, 207] width 61 height 13
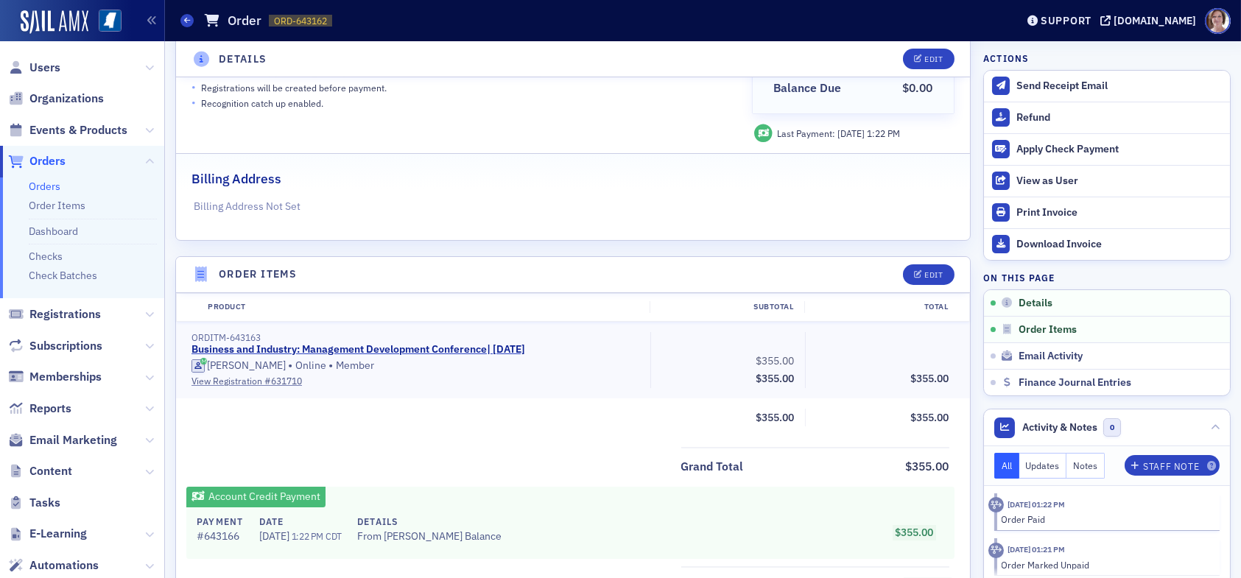
scroll to position [295, 0]
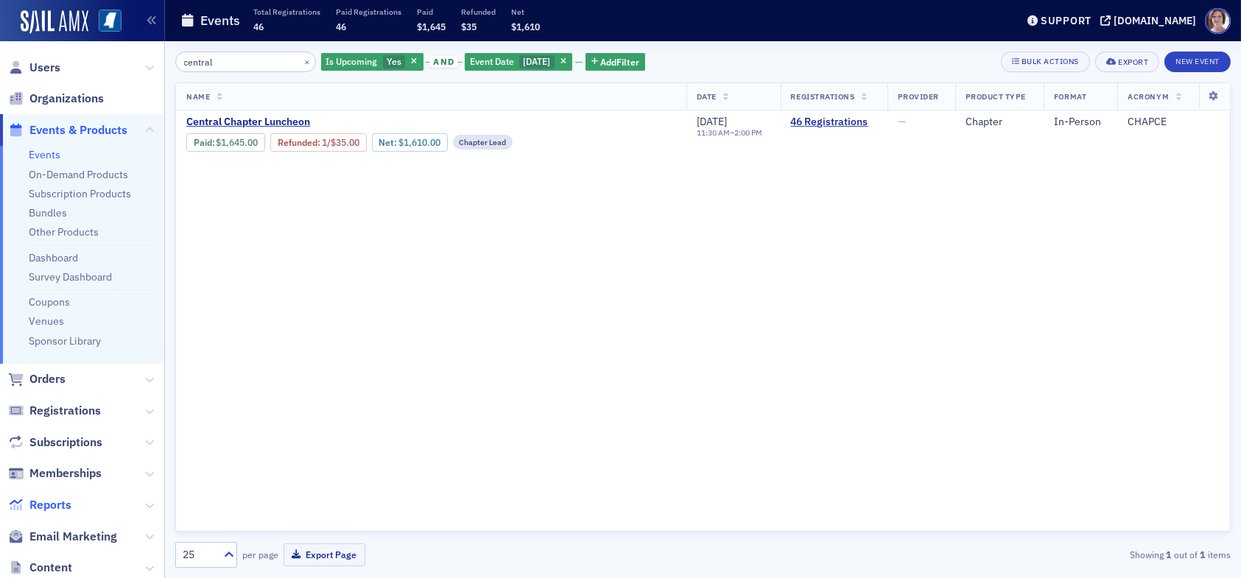
click at [53, 504] on span "Reports" at bounding box center [50, 505] width 42 height 16
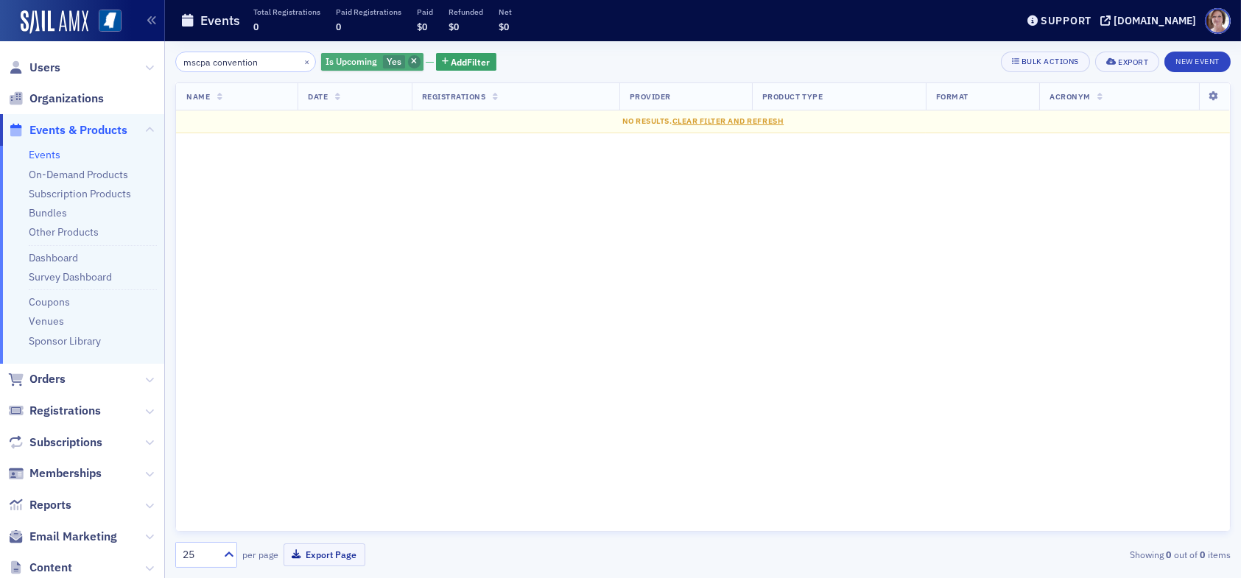
click at [411, 63] on icon "button" at bounding box center [414, 62] width 6 height 8
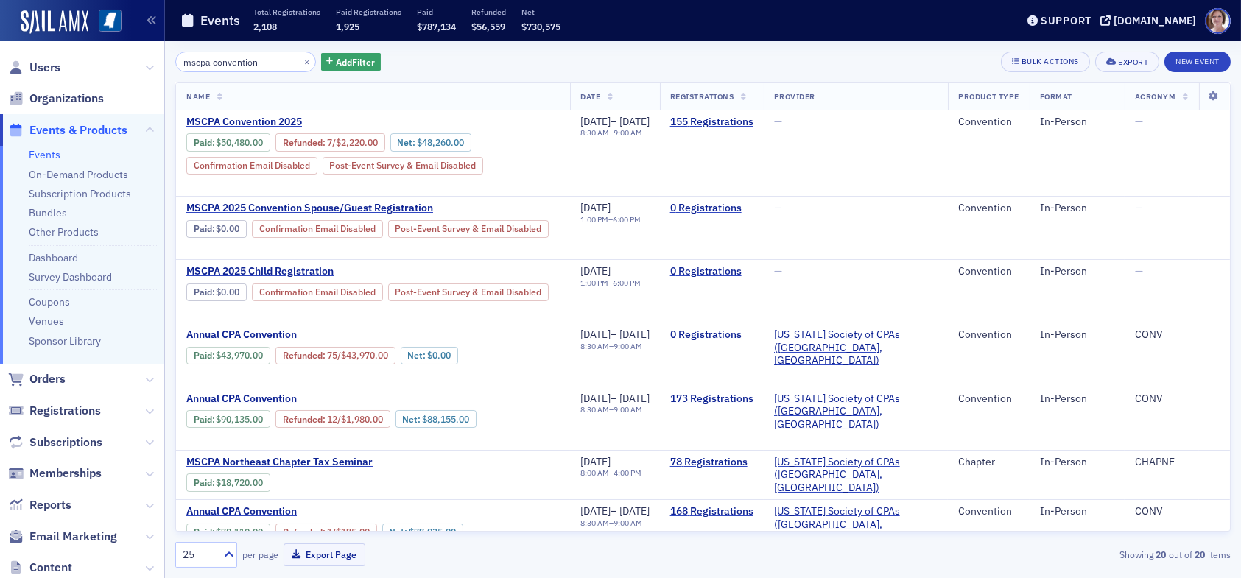
click at [52, 156] on link "Events" at bounding box center [45, 154] width 32 height 13
drag, startPoint x: 265, startPoint y: 63, endPoint x: 43, endPoint y: 68, distance: 221.7
click at [56, 70] on div "Users Organizations Events & Products Events On-Demand Products Subscription Pr…" at bounding box center [620, 289] width 1241 height 578
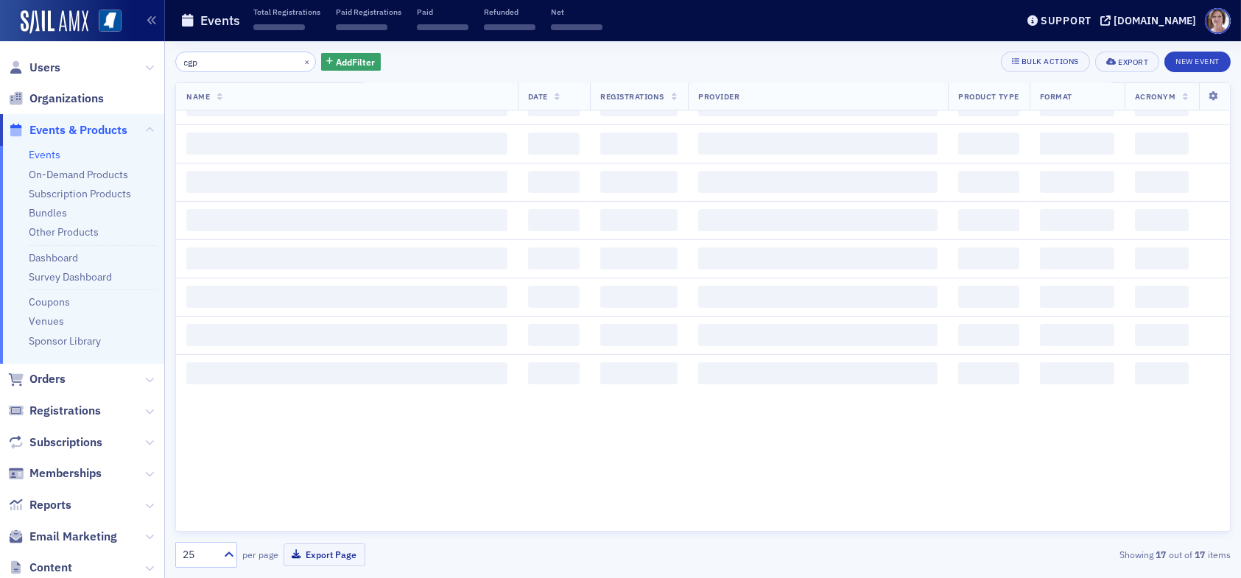
scroll to position [1012, 0]
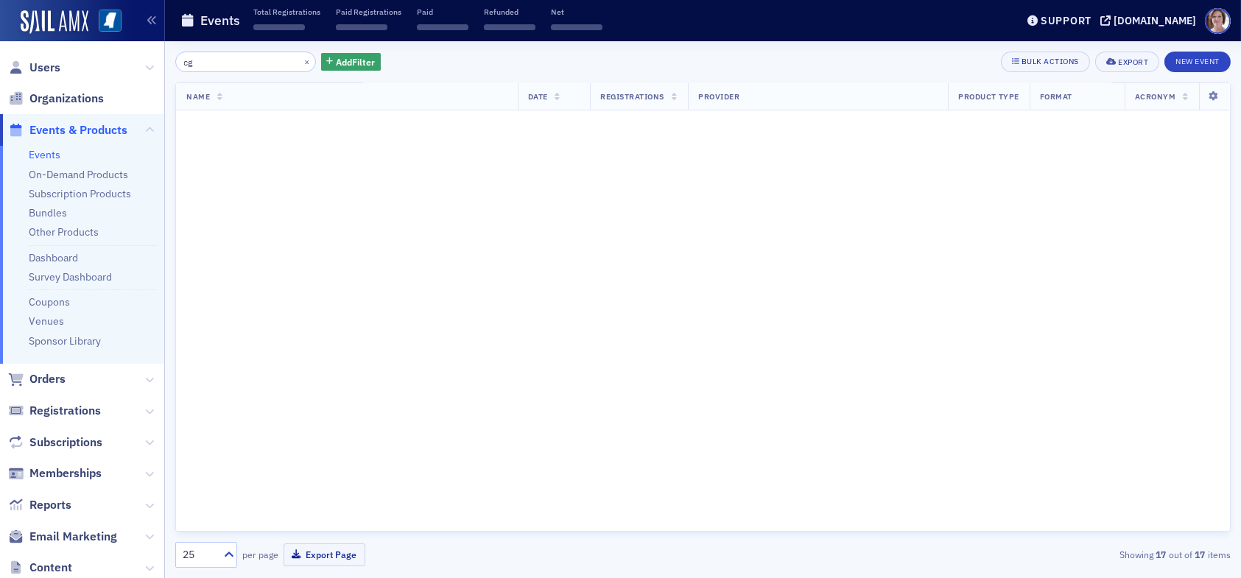
type input "c"
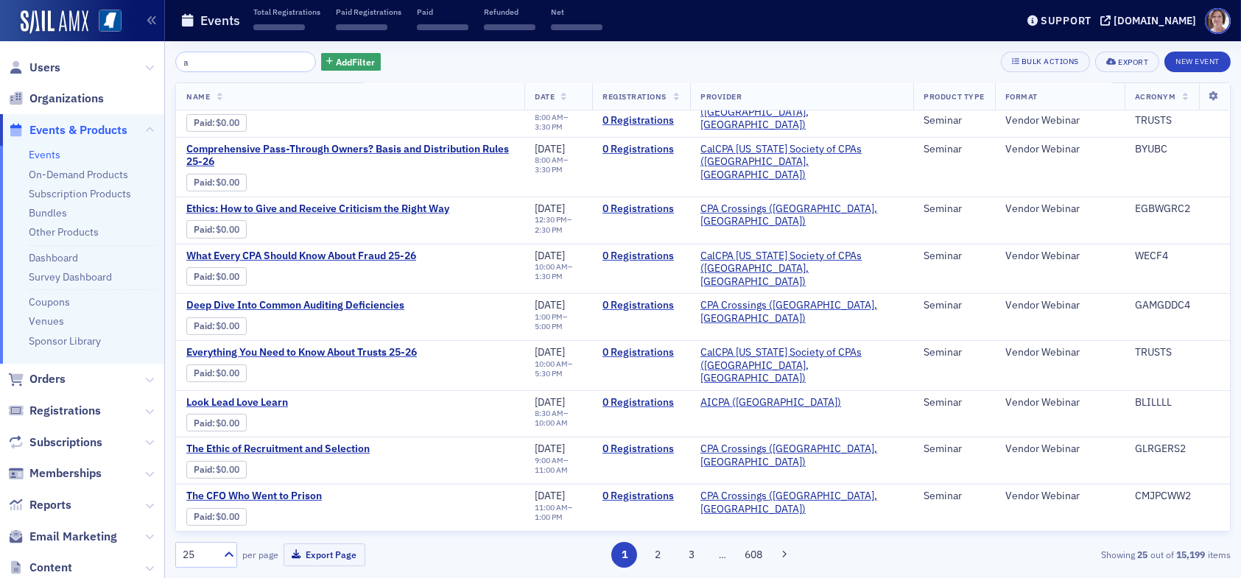
scroll to position [1012, 0]
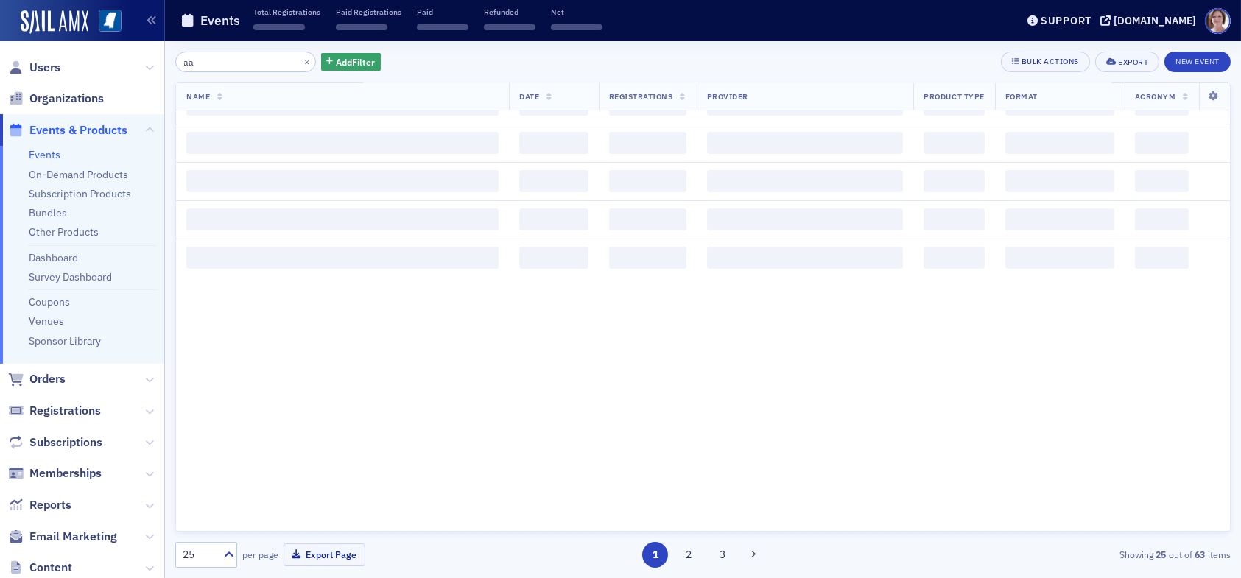
scroll to position [1012, 0]
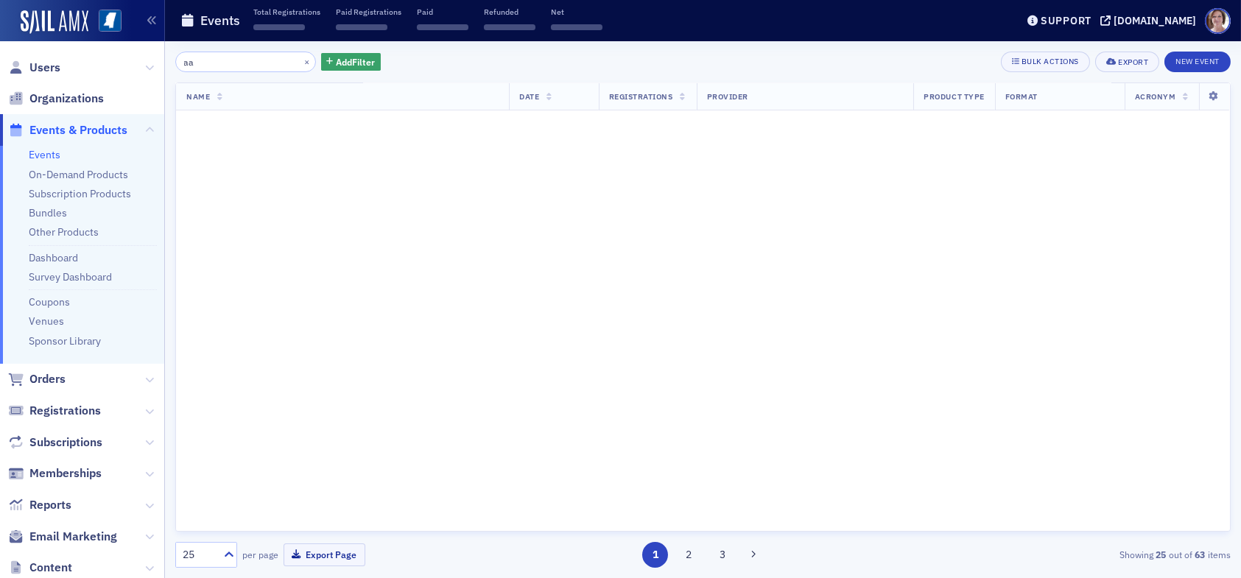
type input "a"
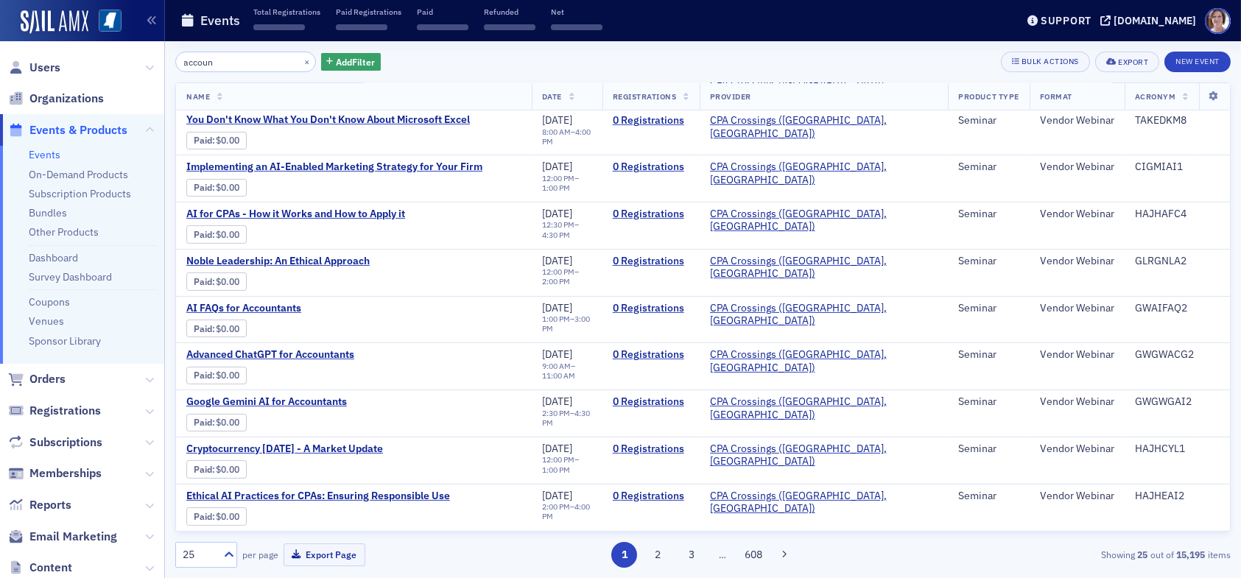
scroll to position [1012, 0]
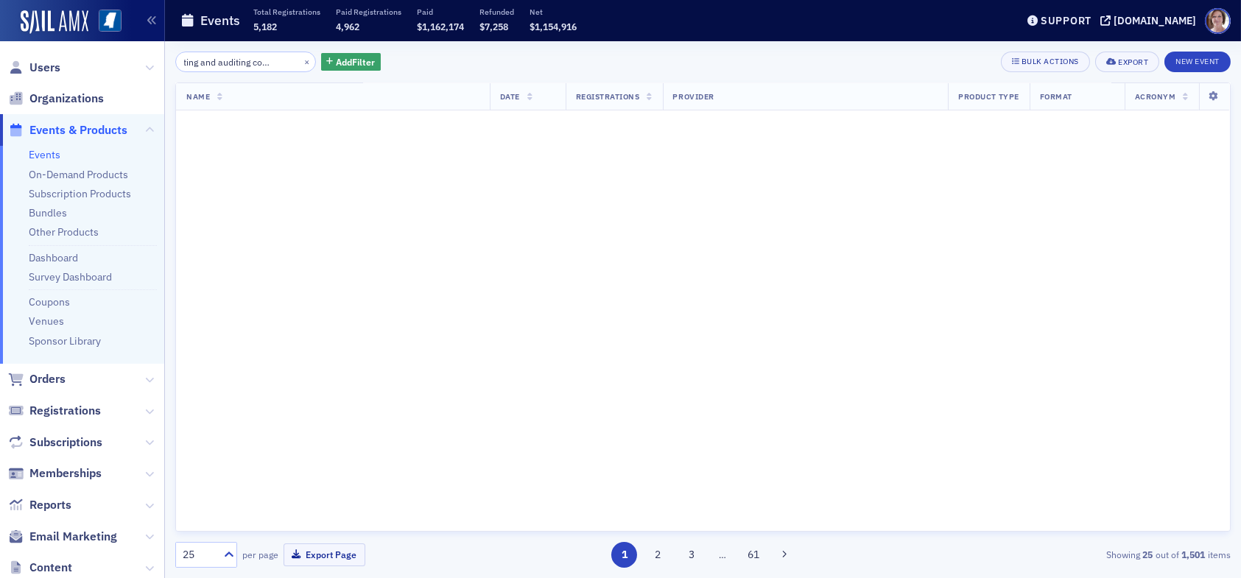
scroll to position [0, 46]
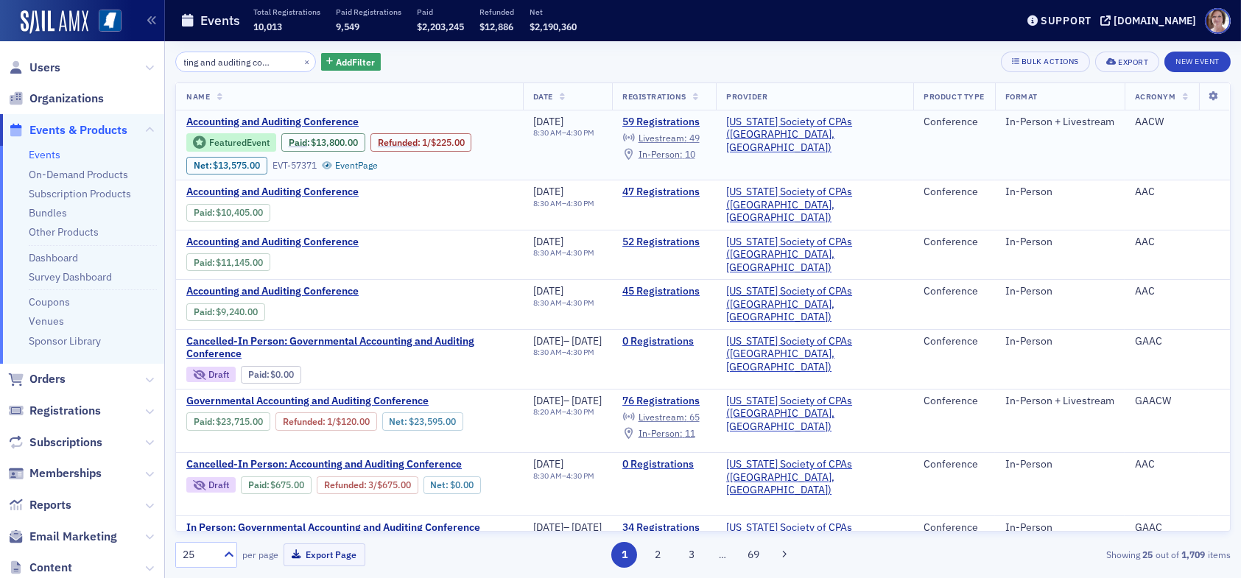
type input "accounting and auditing conference"
click at [683, 148] on span "In-Person :" at bounding box center [660, 154] width 44 height 12
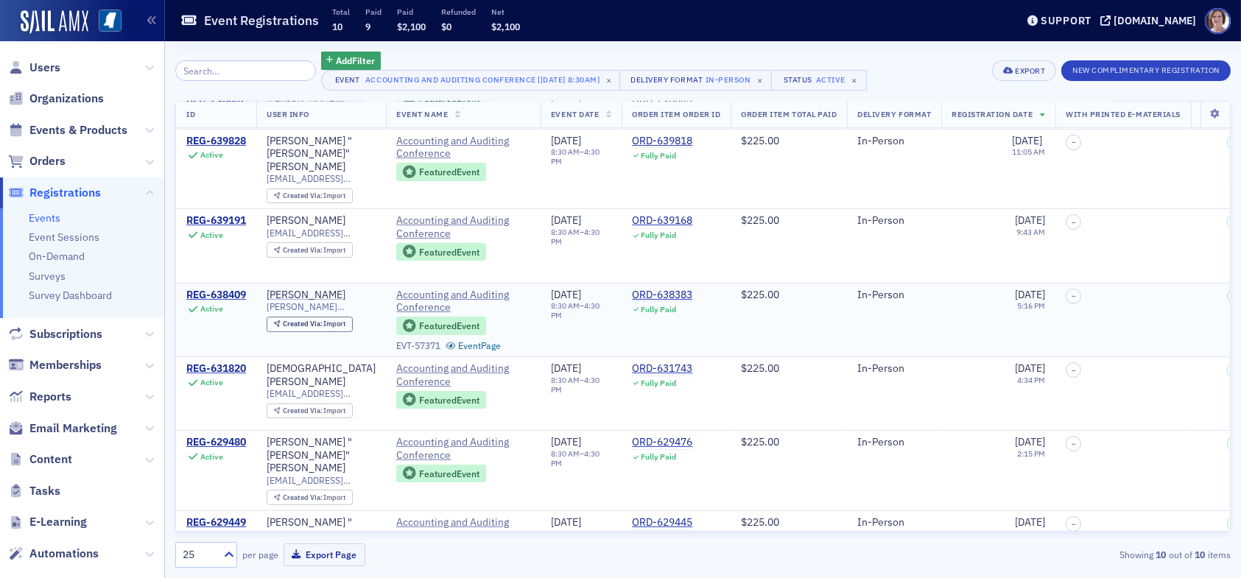
scroll to position [344, 0]
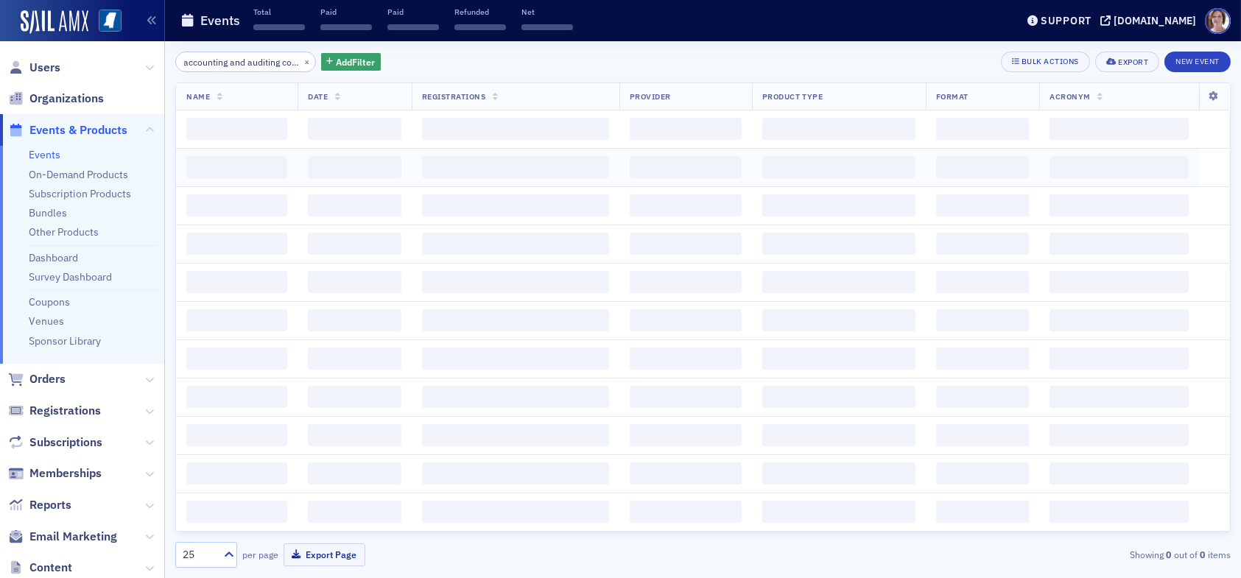
scroll to position [0, 46]
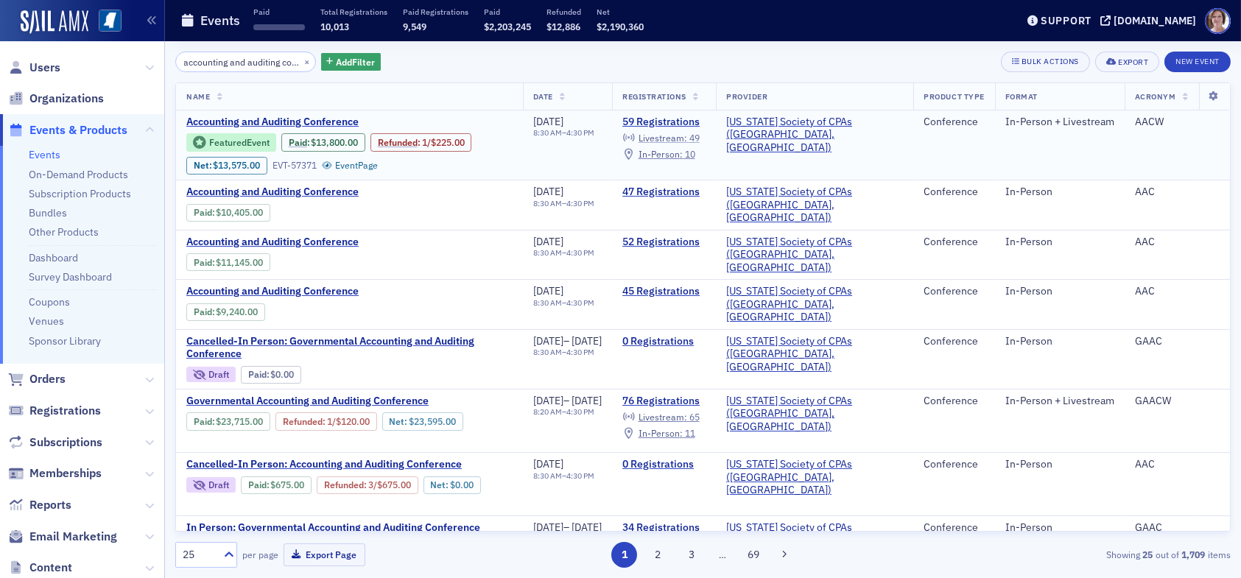
click at [687, 137] on span "Livestream :" at bounding box center [662, 138] width 49 height 12
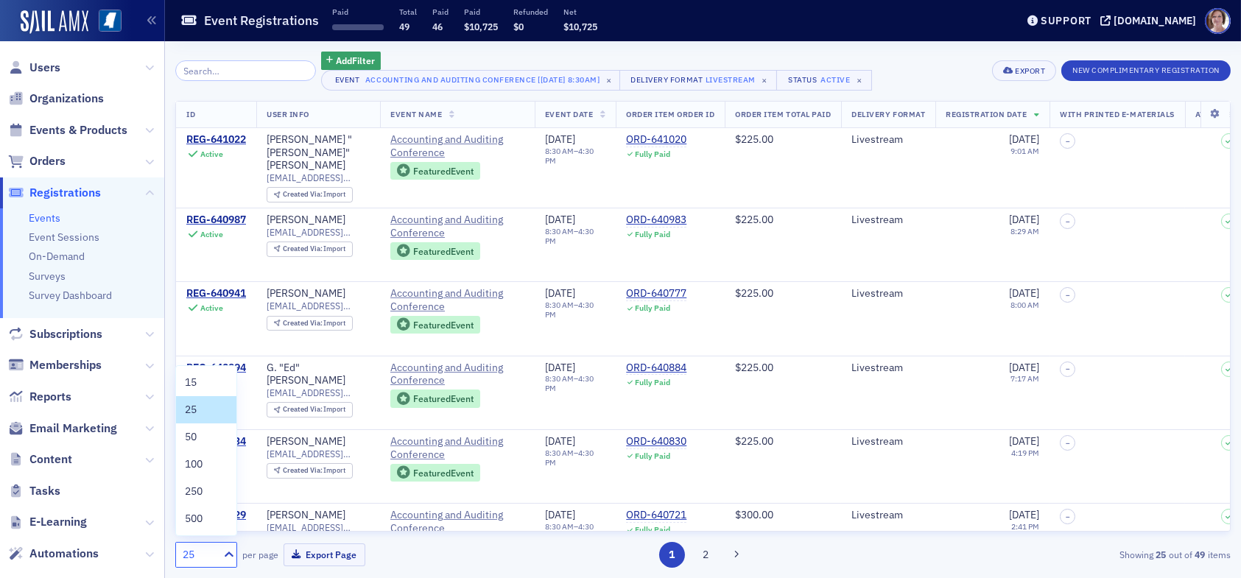
click at [208, 554] on div "25" at bounding box center [199, 554] width 32 height 15
click at [196, 436] on span "50" at bounding box center [191, 436] width 12 height 15
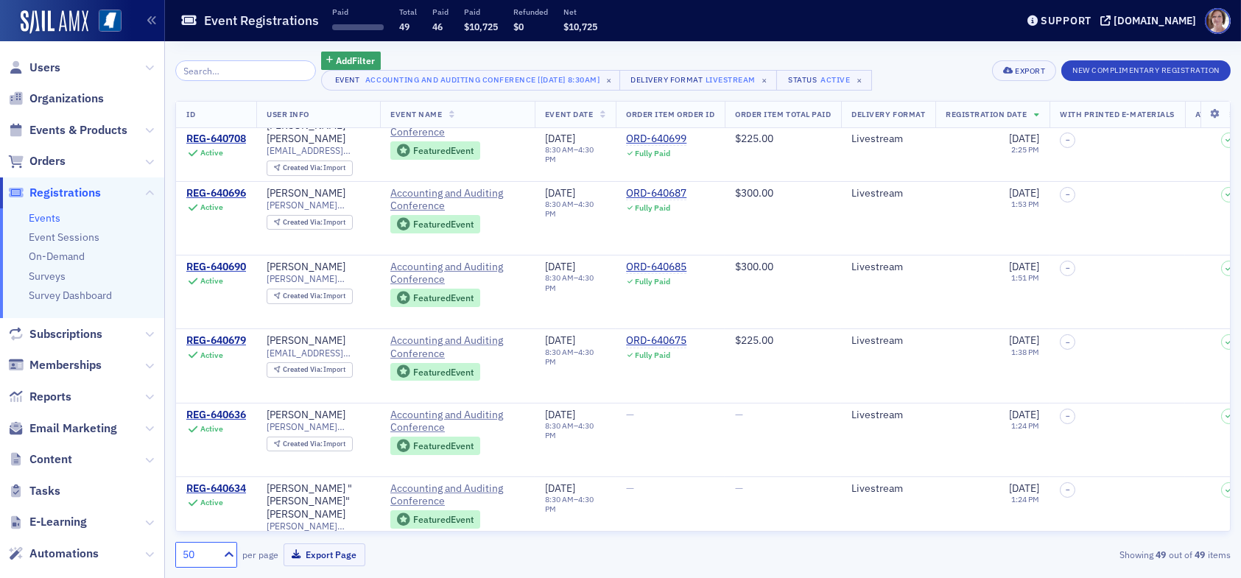
scroll to position [515, 0]
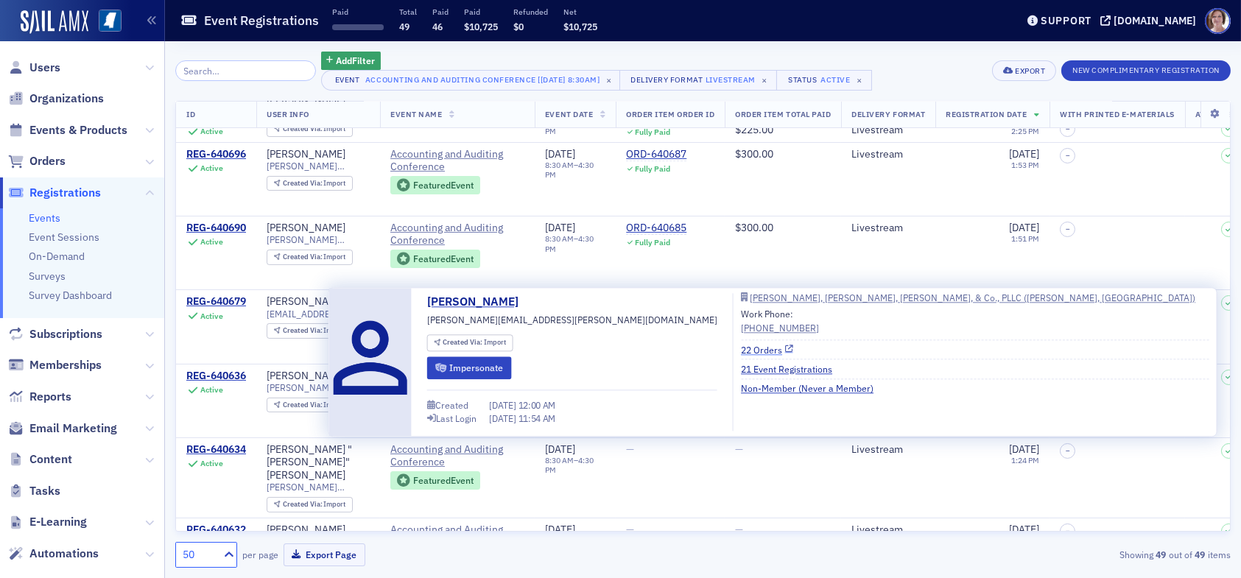
click at [741, 348] on link "22 Orders" at bounding box center [767, 349] width 52 height 13
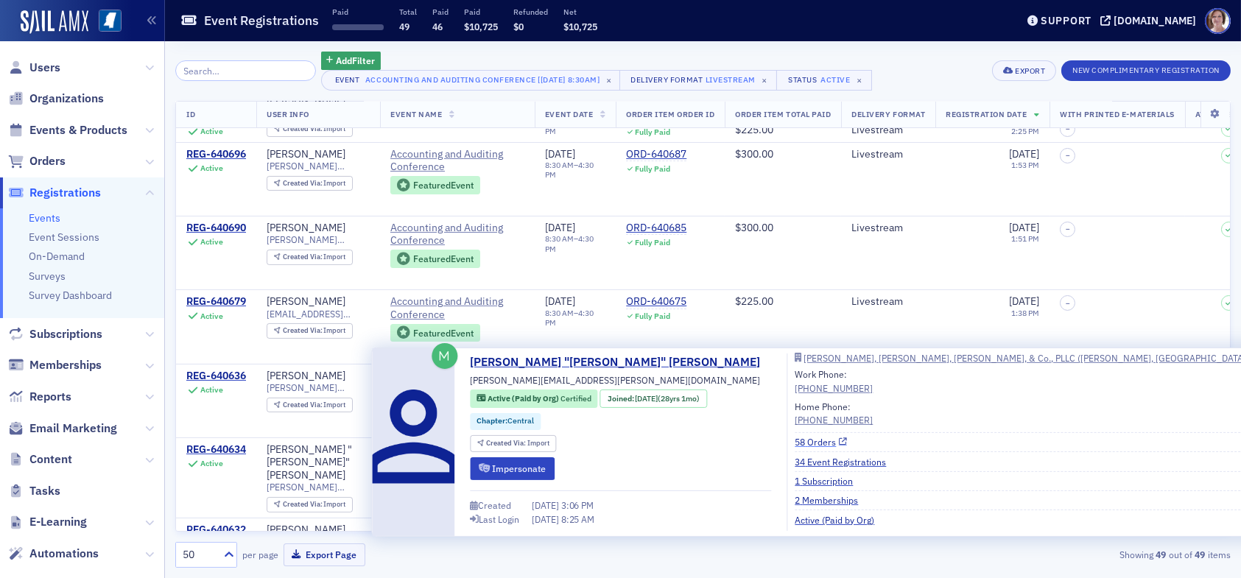
click at [794, 441] on link "58 Orders" at bounding box center [820, 441] width 52 height 13
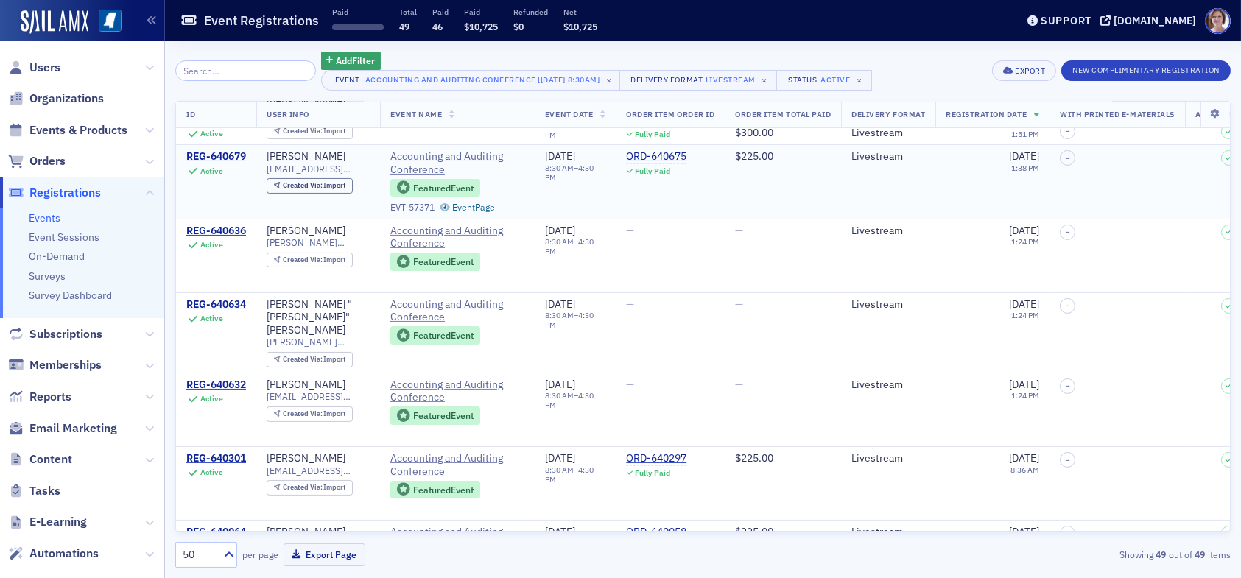
scroll to position [663, 0]
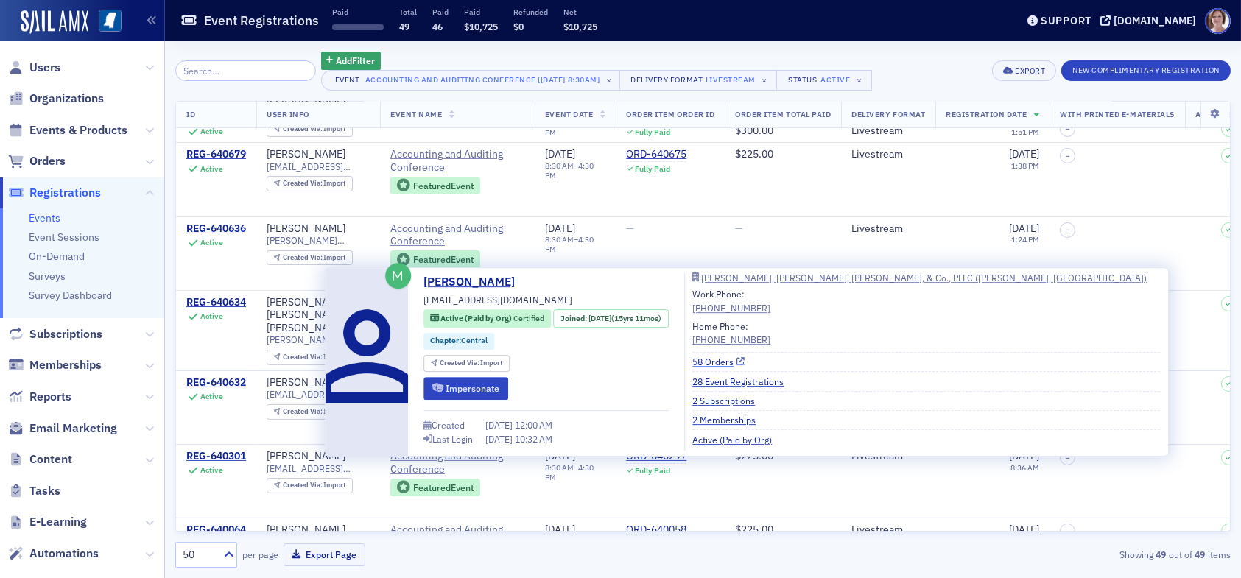
click at [721, 363] on link "58 Orders" at bounding box center [718, 361] width 52 height 13
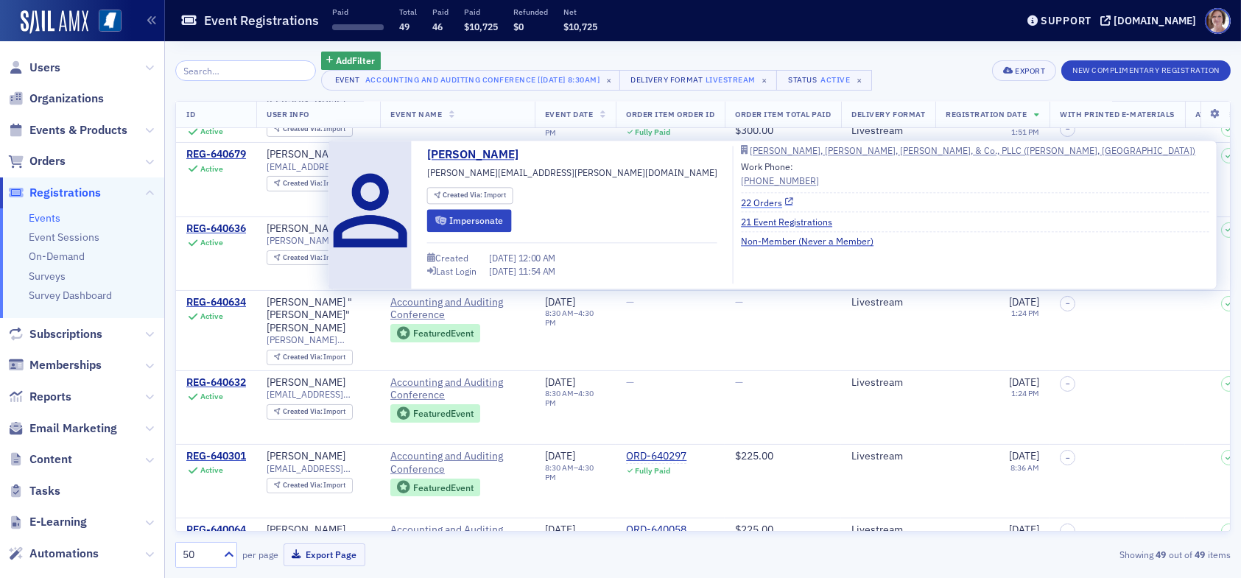
click at [741, 200] on link "22 Orders" at bounding box center [767, 202] width 52 height 13
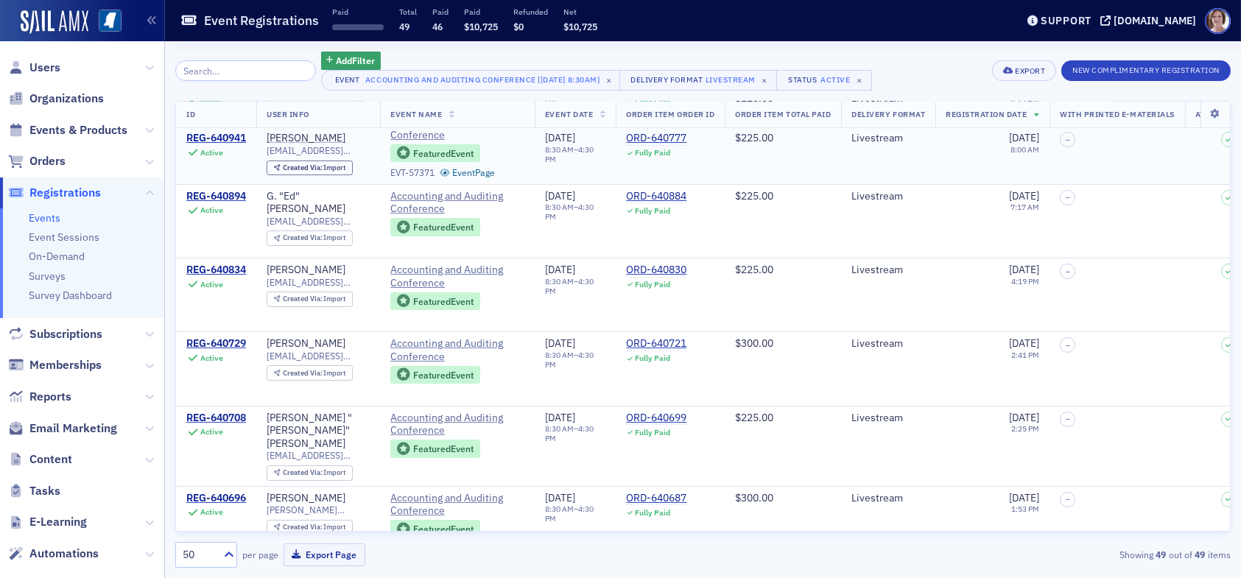
scroll to position [0, 0]
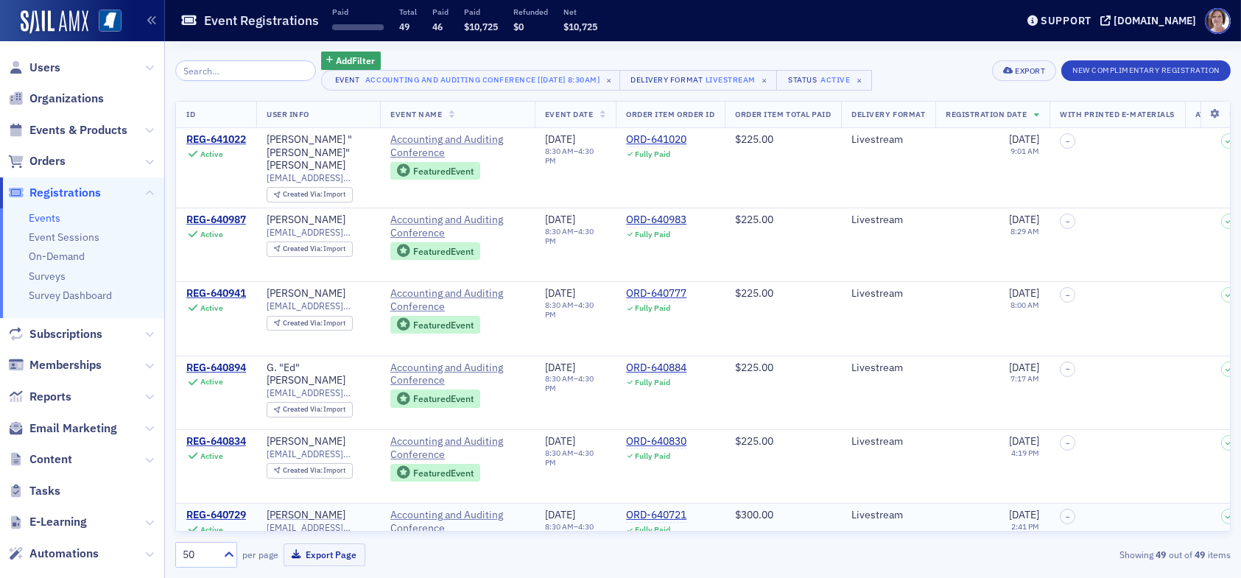
click at [814, 510] on div "$300.00" at bounding box center [783, 515] width 96 height 13
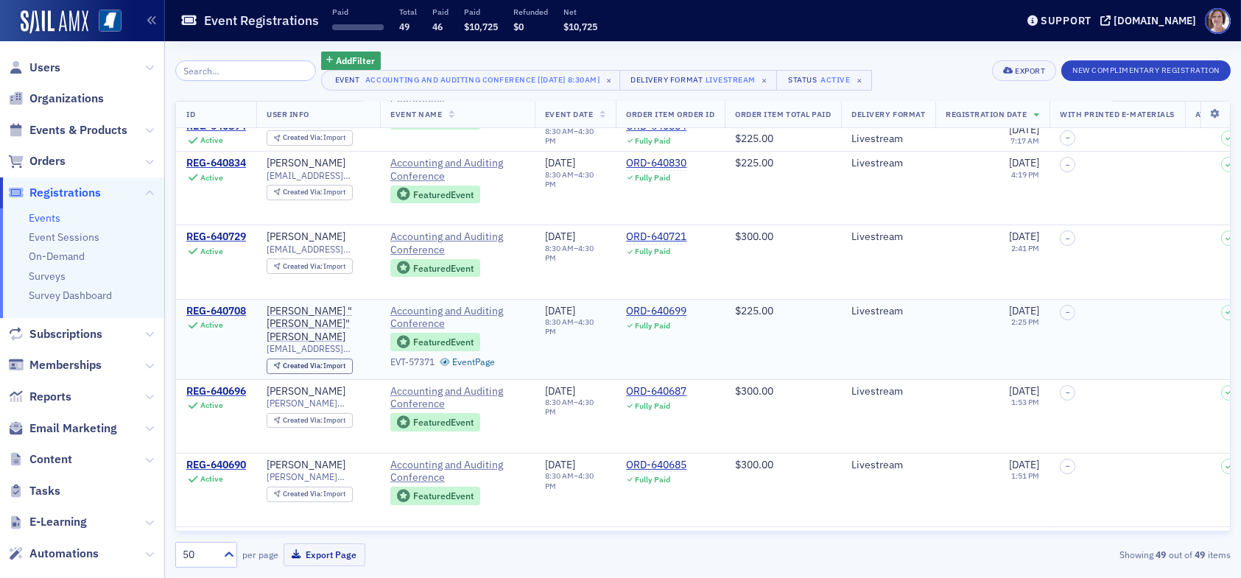
scroll to position [295, 0]
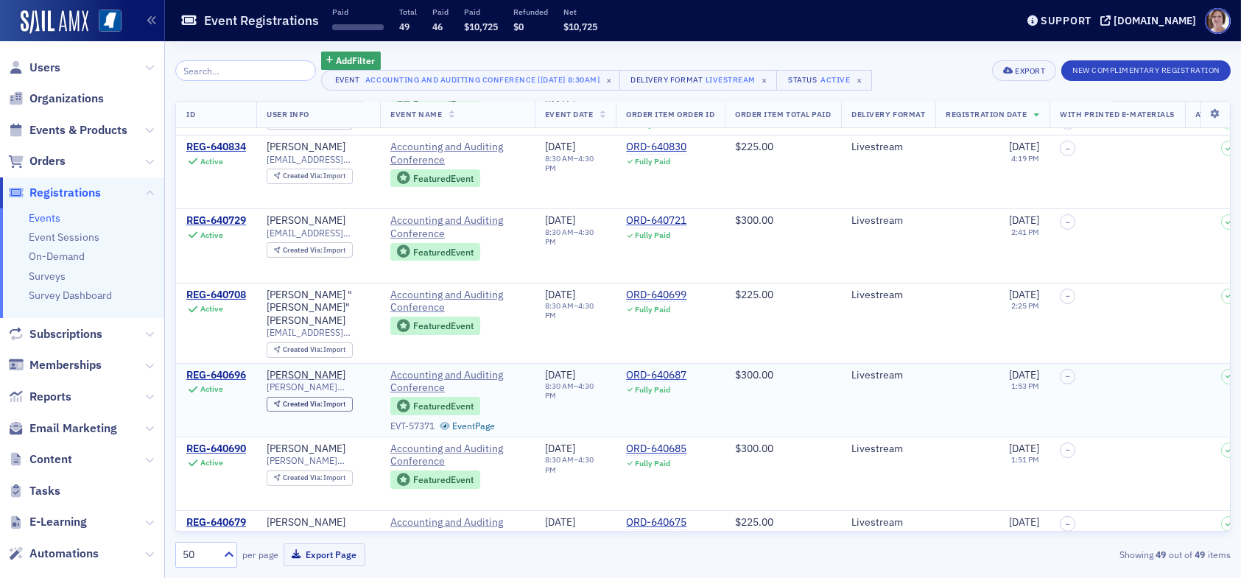
click at [790, 378] on td "$300.00" at bounding box center [783, 400] width 116 height 74
click at [794, 451] on td "$300.00" at bounding box center [783, 474] width 116 height 74
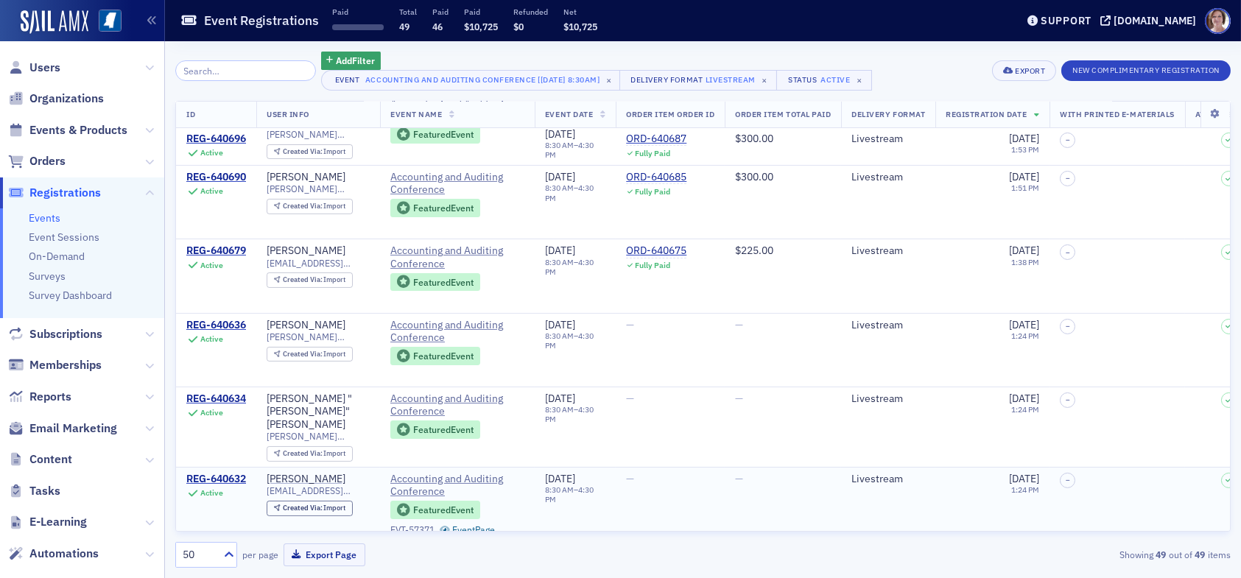
scroll to position [589, 0]
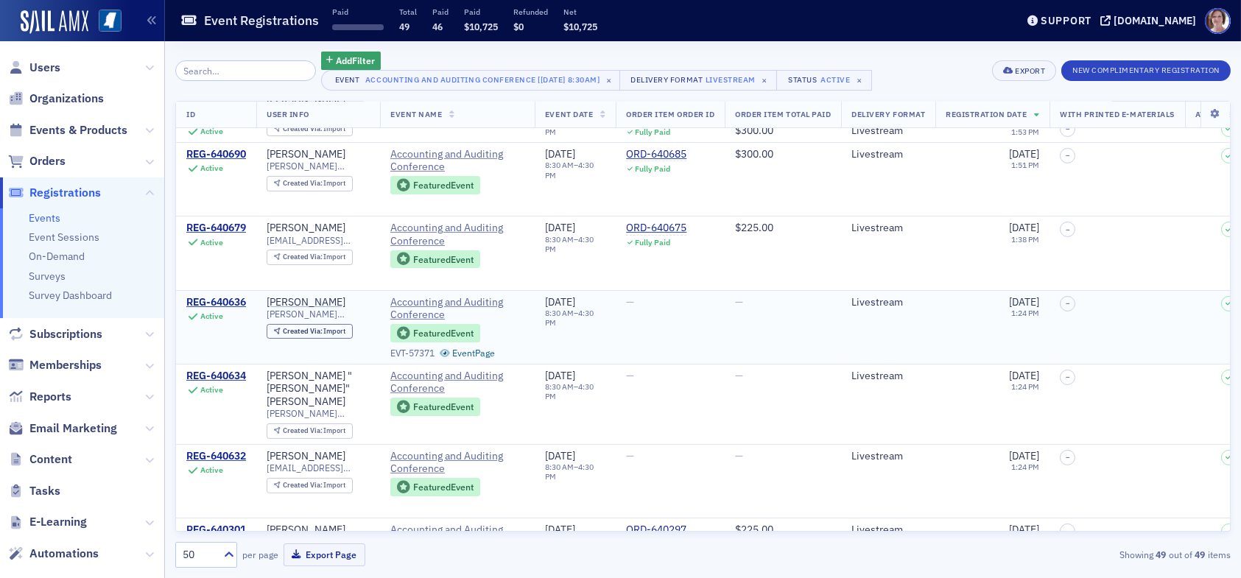
click at [789, 326] on td "—" at bounding box center [783, 327] width 116 height 74
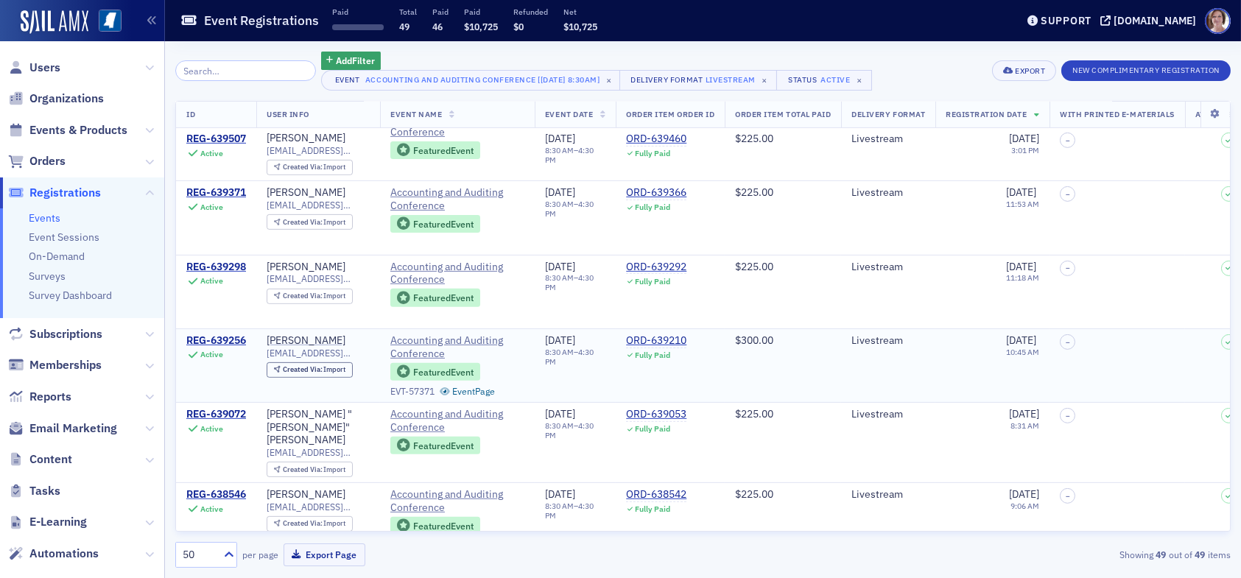
scroll to position [1620, 0]
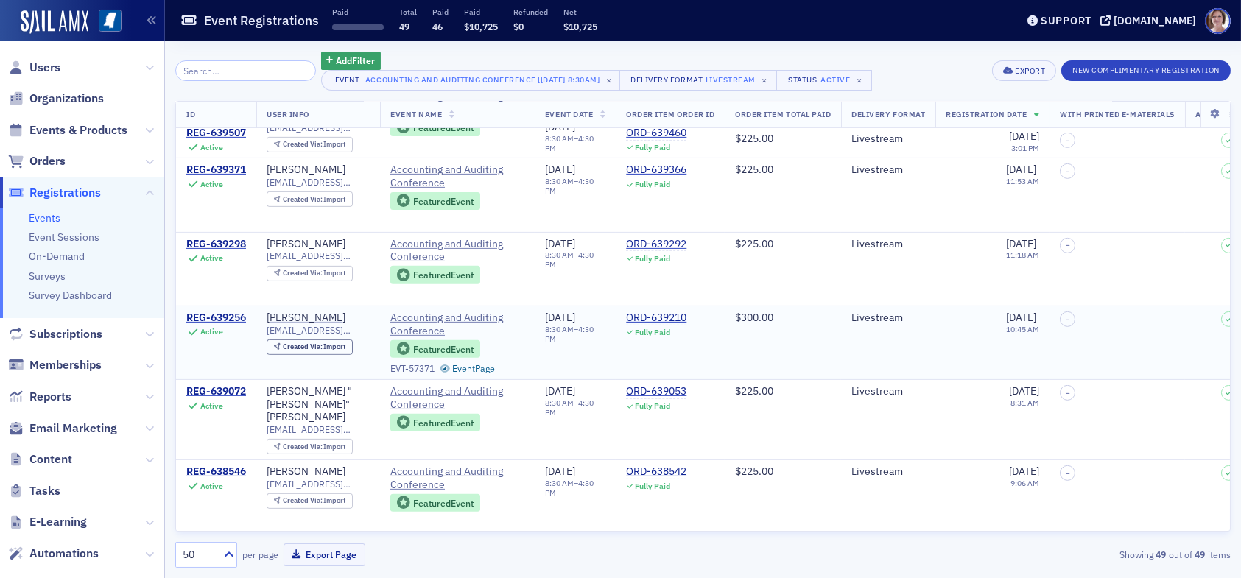
click at [814, 319] on td "$300.00" at bounding box center [783, 343] width 116 height 74
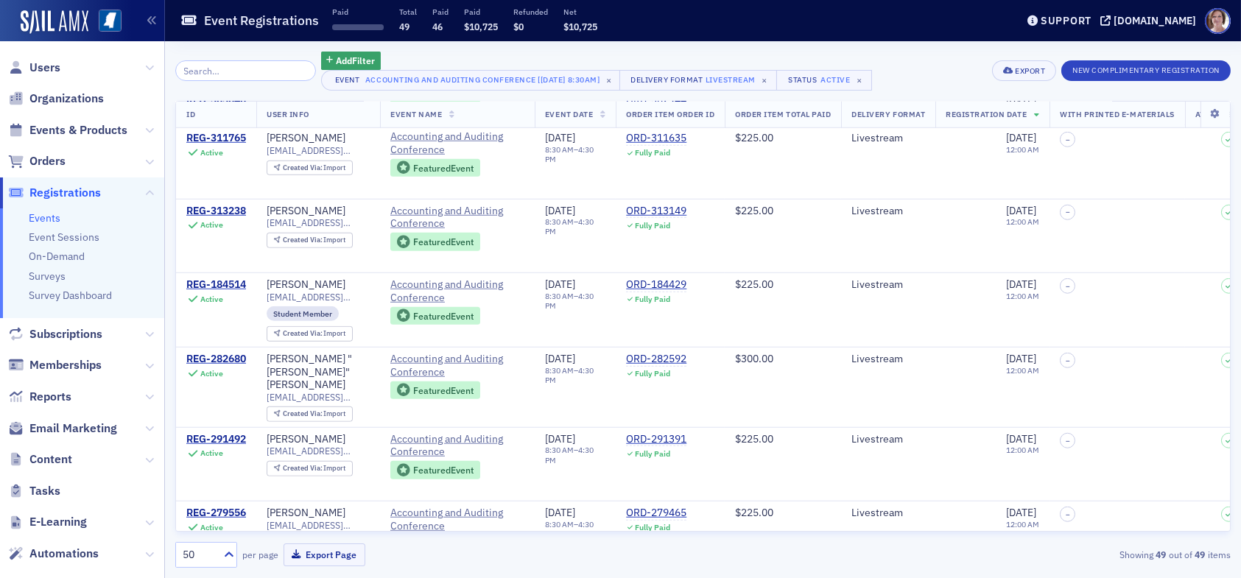
scroll to position [3166, 0]
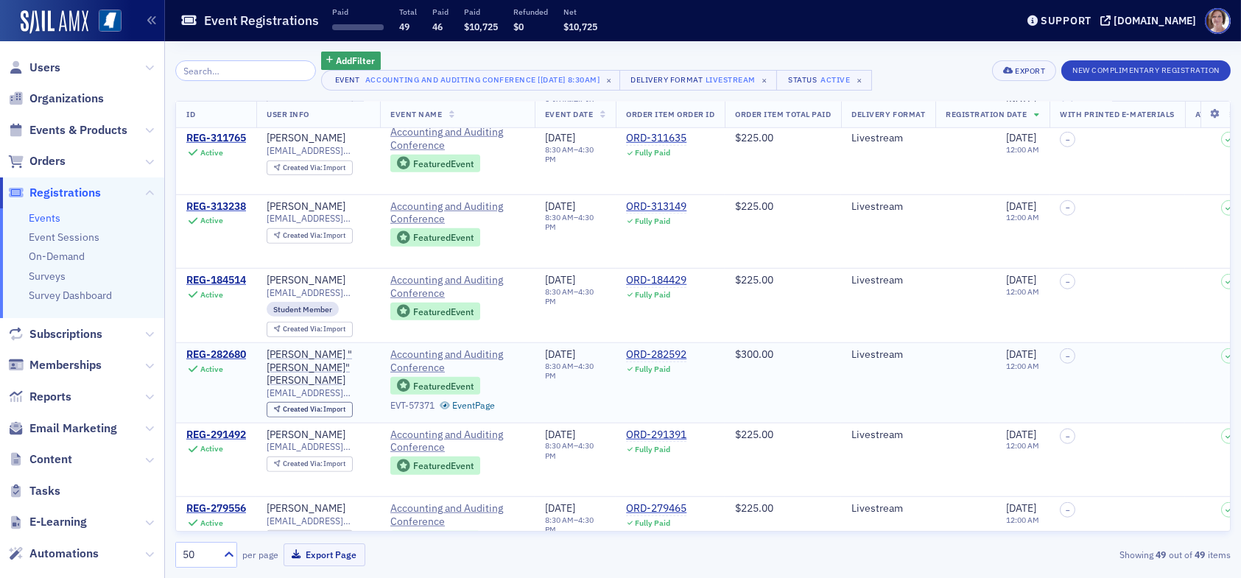
click at [794, 343] on td "$300.00" at bounding box center [783, 383] width 116 height 80
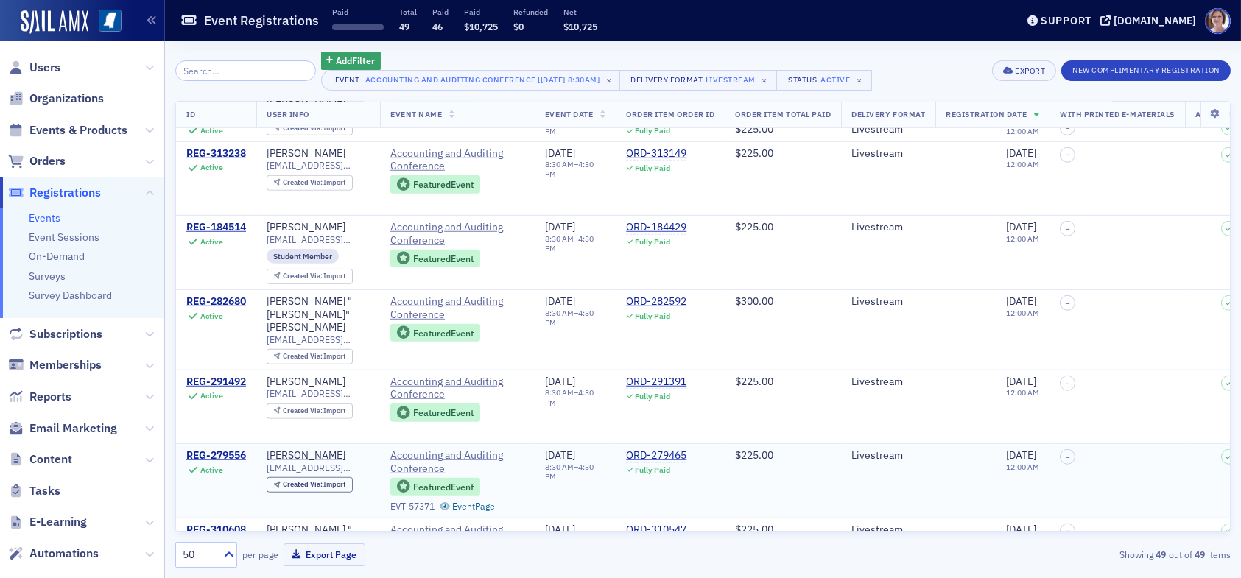
scroll to position [3146, 0]
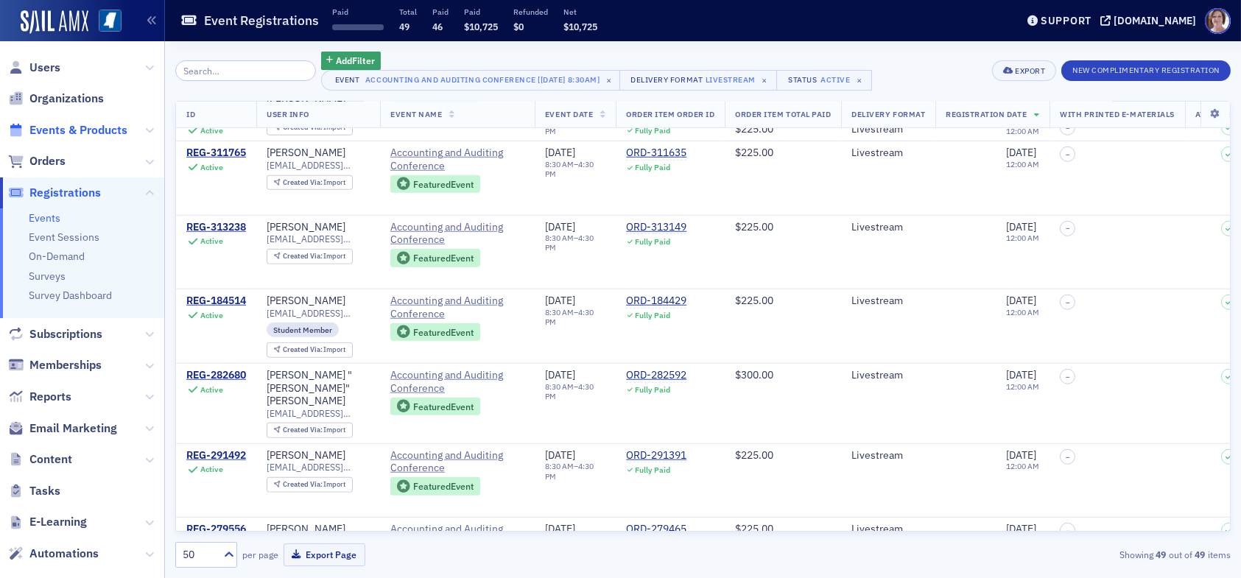
click at [52, 127] on span "Events & Products" at bounding box center [78, 130] width 98 height 16
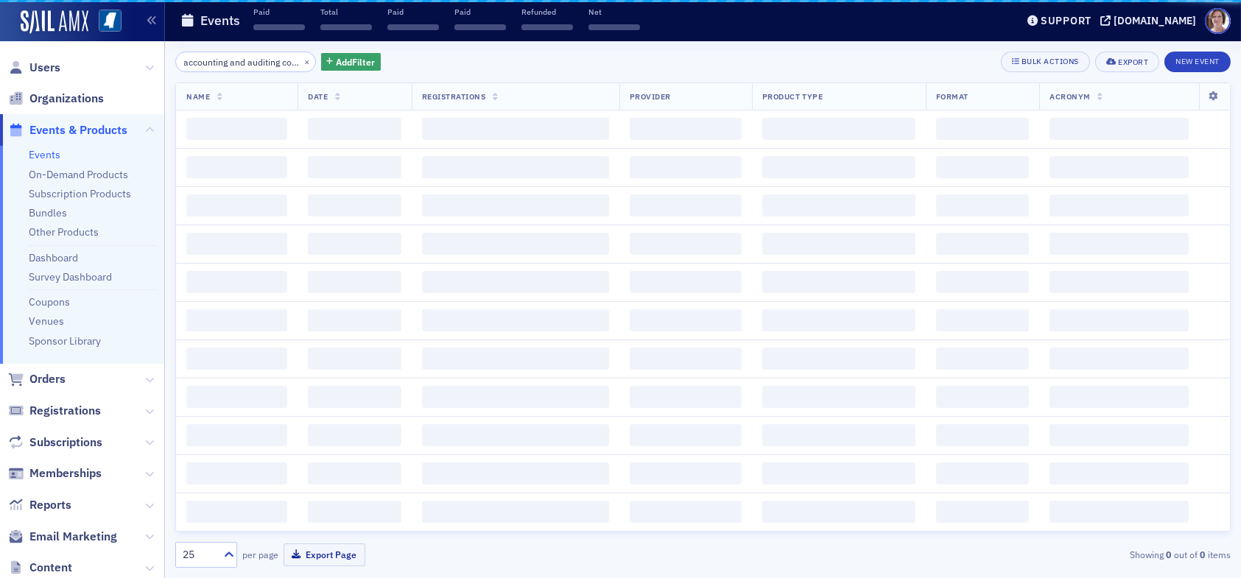
scroll to position [0, 46]
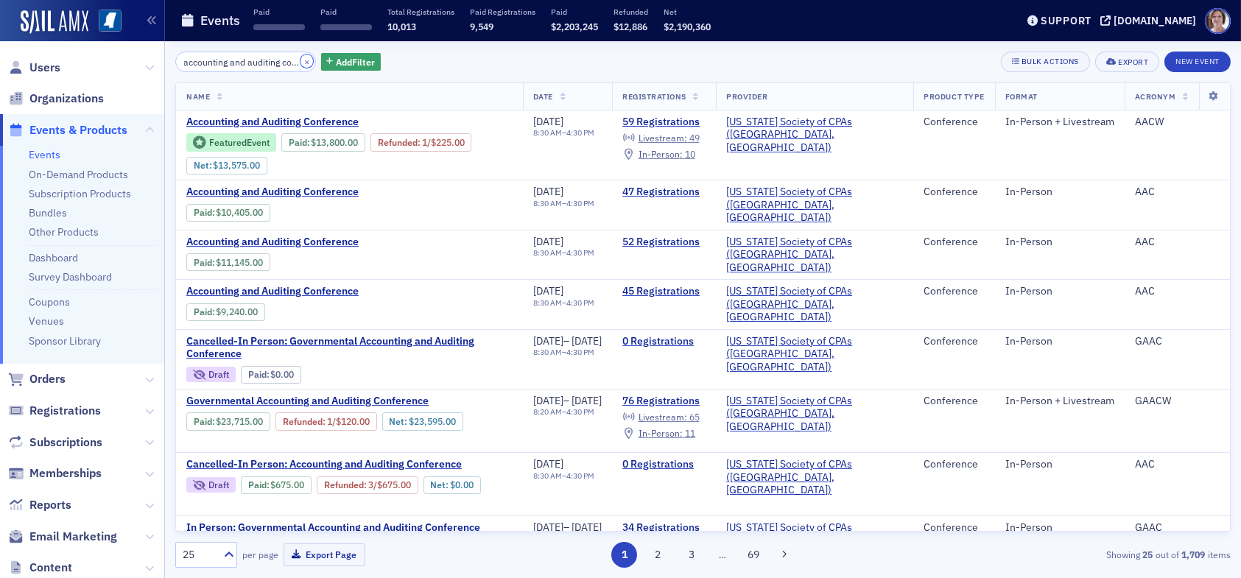
drag, startPoint x: 283, startPoint y: 60, endPoint x: 133, endPoint y: 54, distance: 150.3
click at [134, 54] on div "Users Organizations Events & Products Events On-Demand Products Subscription Pr…" at bounding box center [620, 289] width 1241 height 578
click at [300, 61] on button "×" at bounding box center [306, 60] width 13 height 13
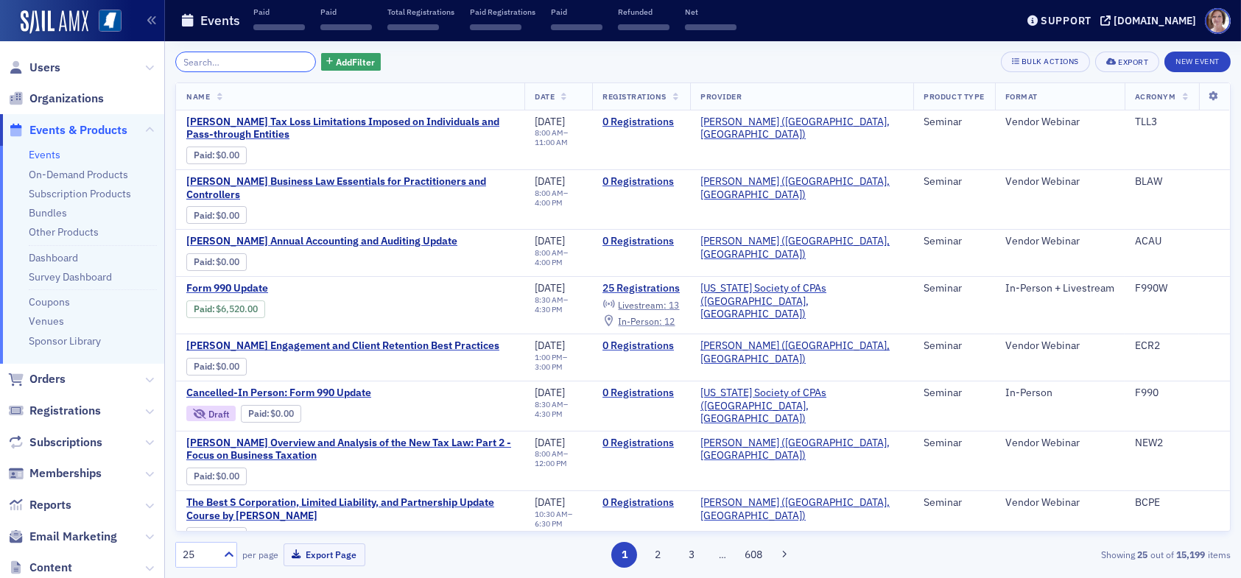
click at [244, 63] on input "search" at bounding box center [245, 62] width 141 height 21
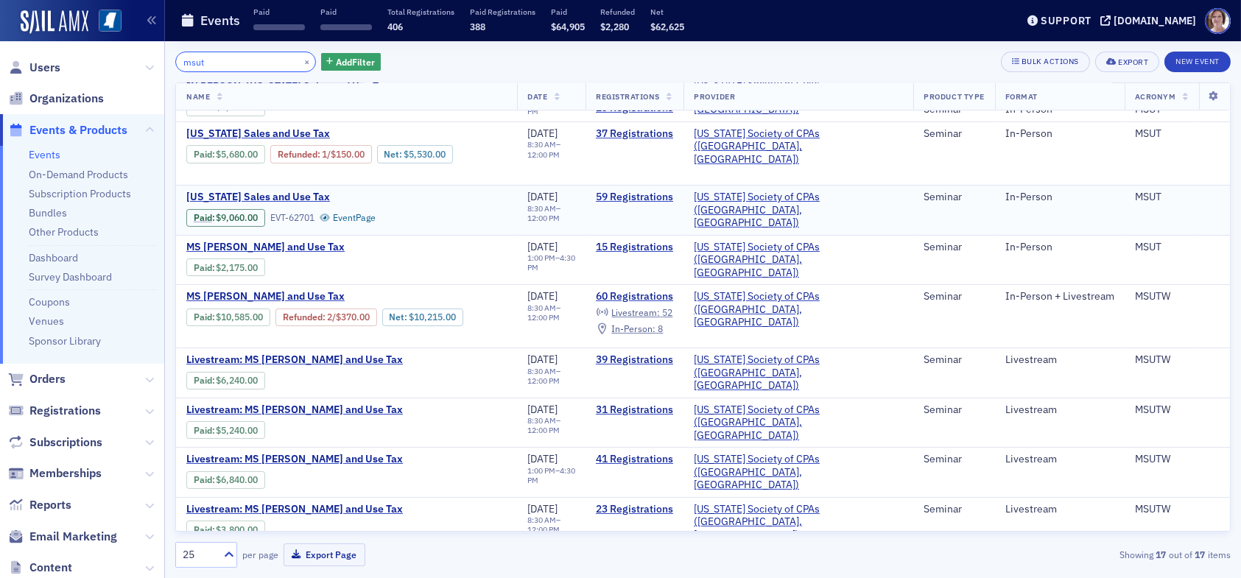
scroll to position [368, 0]
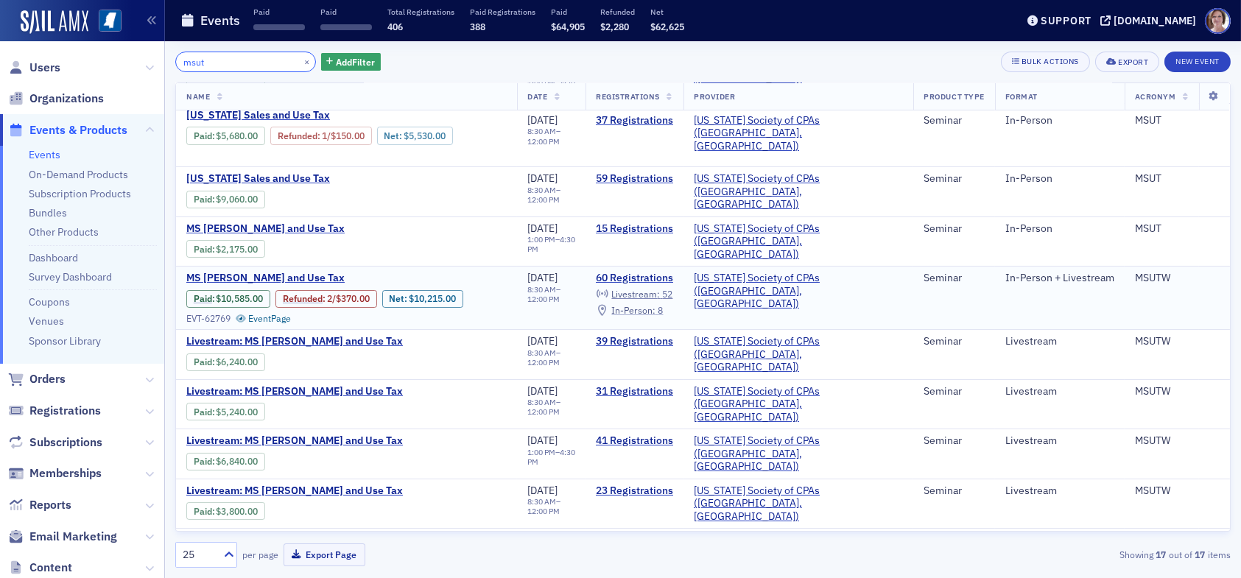
type input "msut"
click at [663, 304] on span "8" at bounding box center [660, 310] width 5 height 12
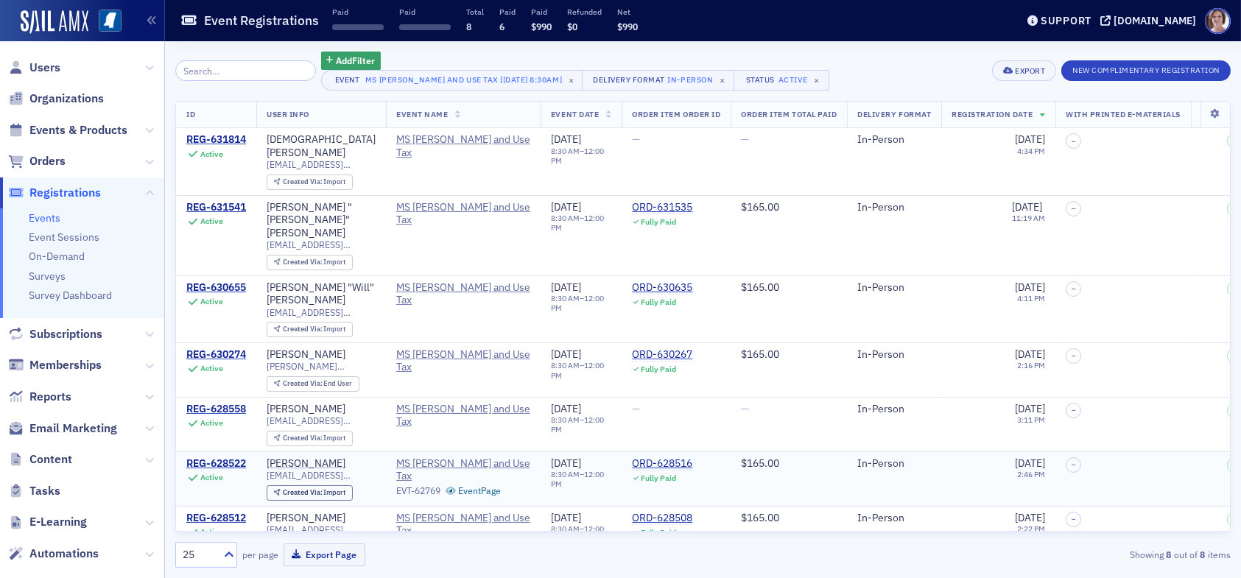
scroll to position [52, 0]
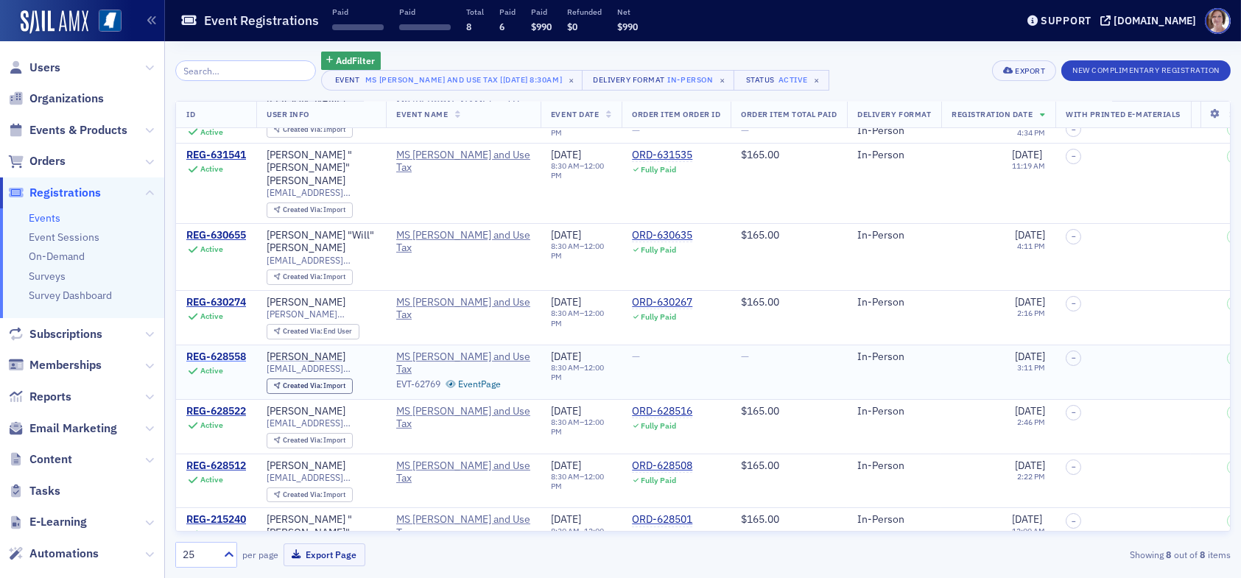
click at [229, 350] on div "REG-628558" at bounding box center [216, 356] width 60 height 13
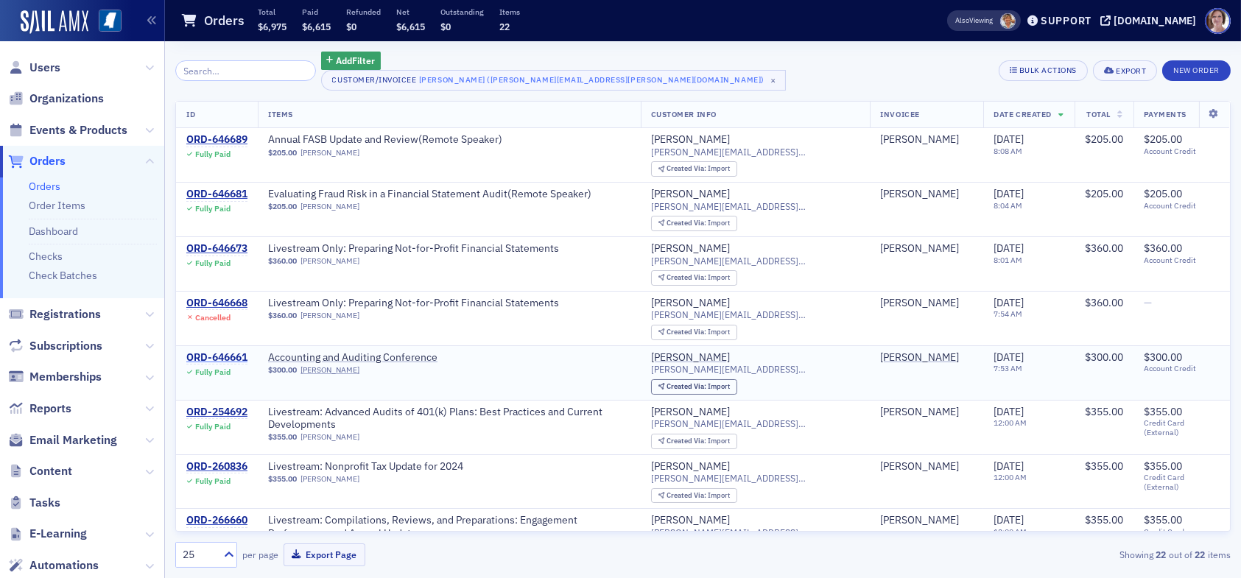
click at [230, 353] on div "ORD-646661" at bounding box center [216, 357] width 61 height 13
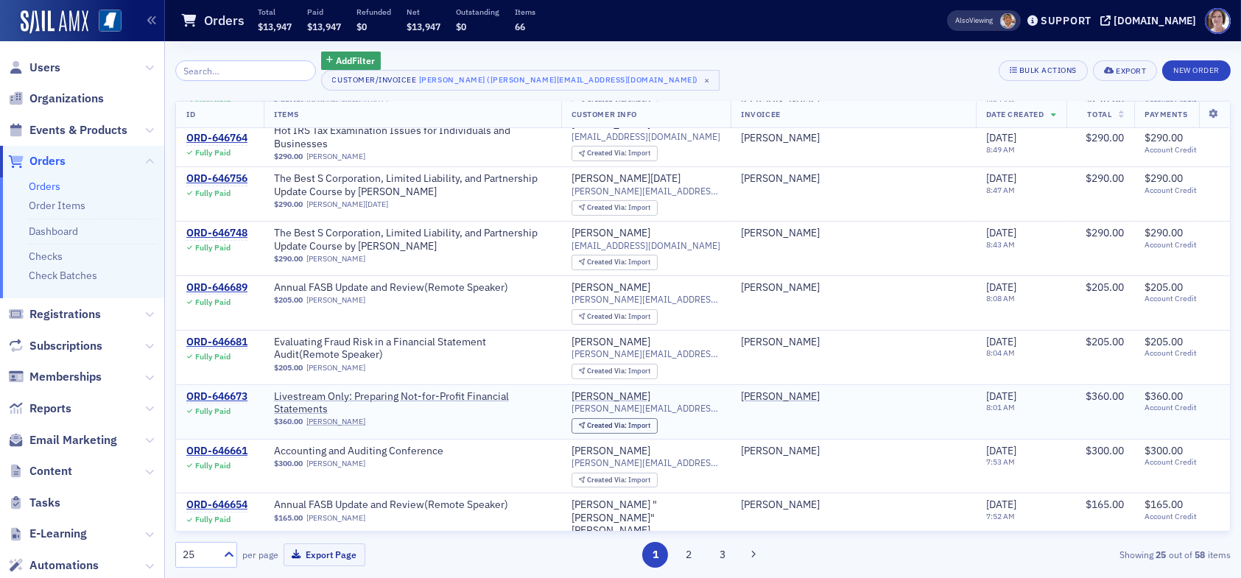
scroll to position [589, 0]
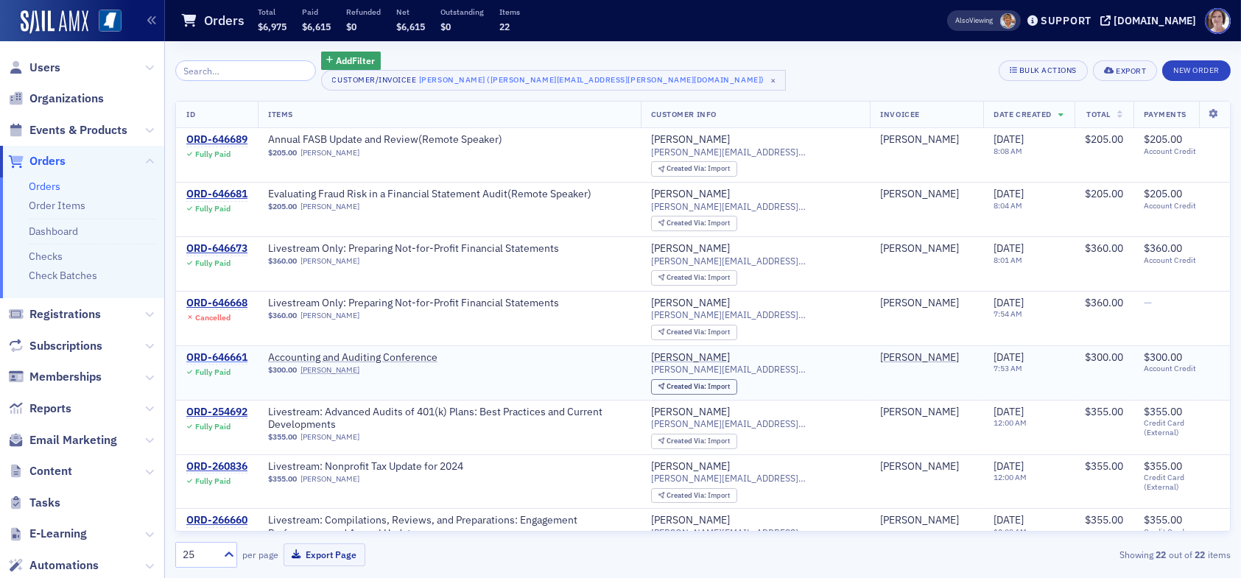
click at [236, 355] on div "ORD-646661" at bounding box center [216, 357] width 61 height 13
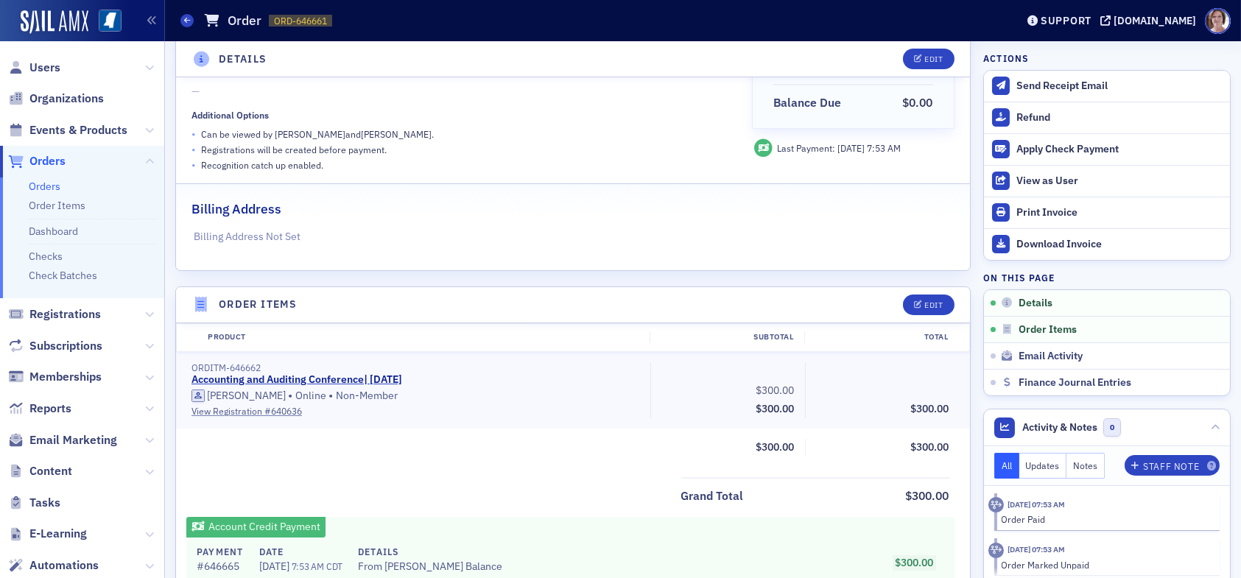
scroll to position [221, 0]
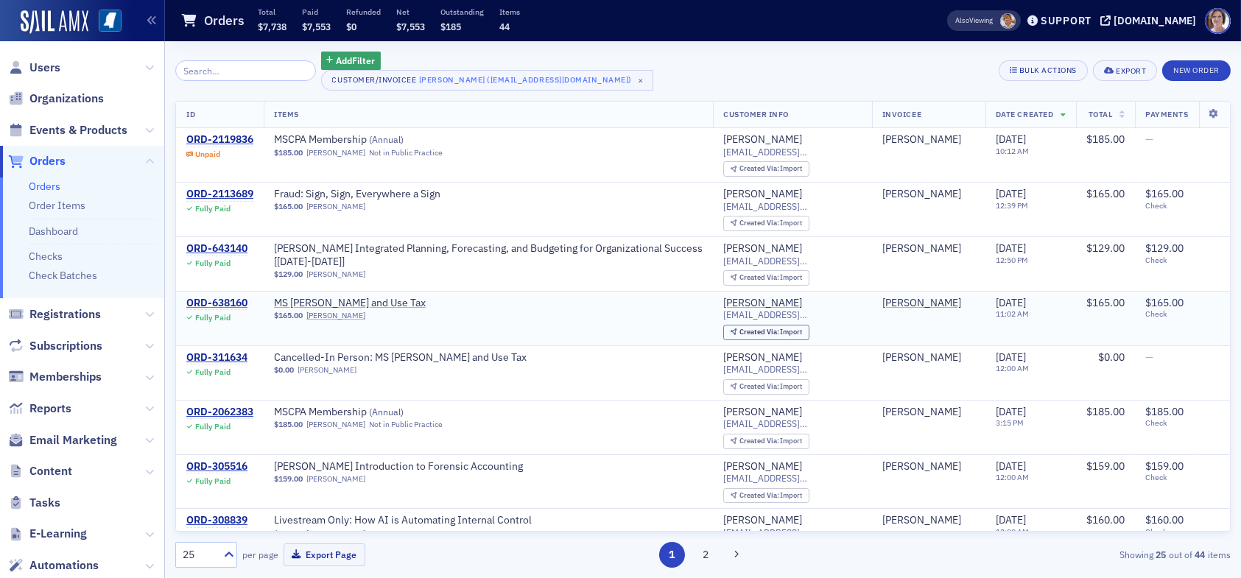
click at [230, 304] on div "ORD-638160" at bounding box center [216, 303] width 61 height 13
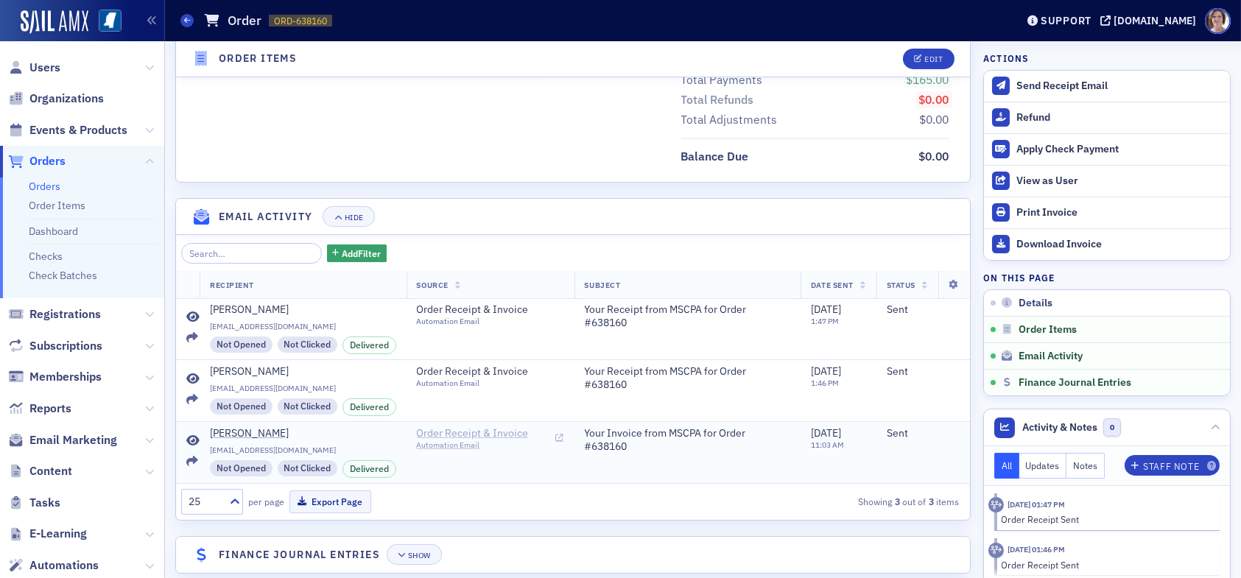
scroll to position [784, 0]
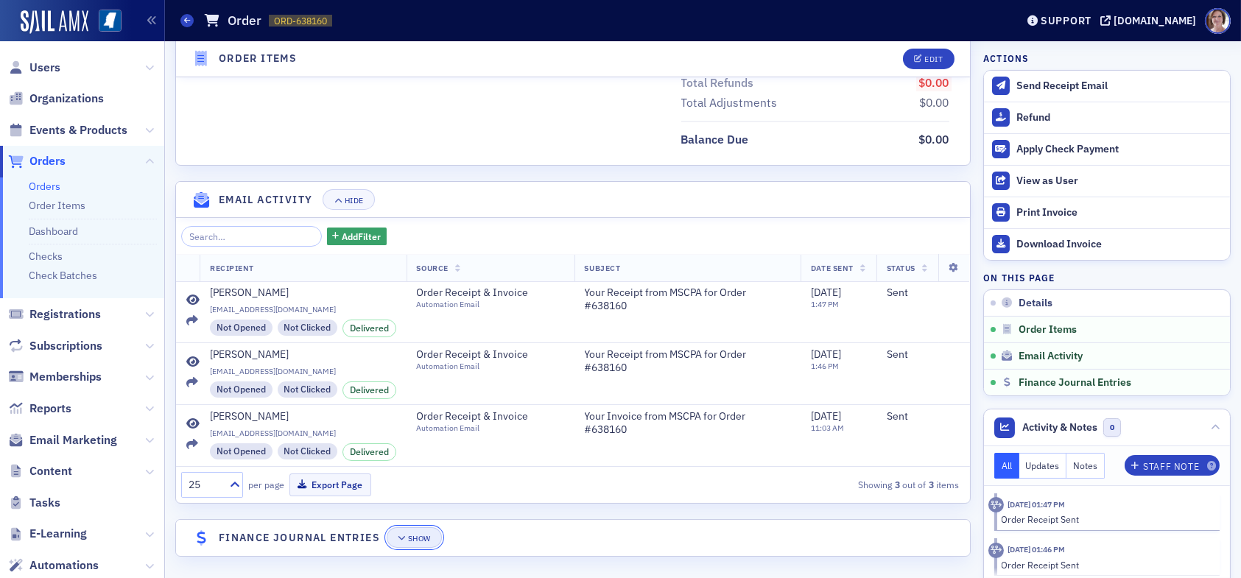
click at [415, 527] on button "Show" at bounding box center [414, 537] width 55 height 21
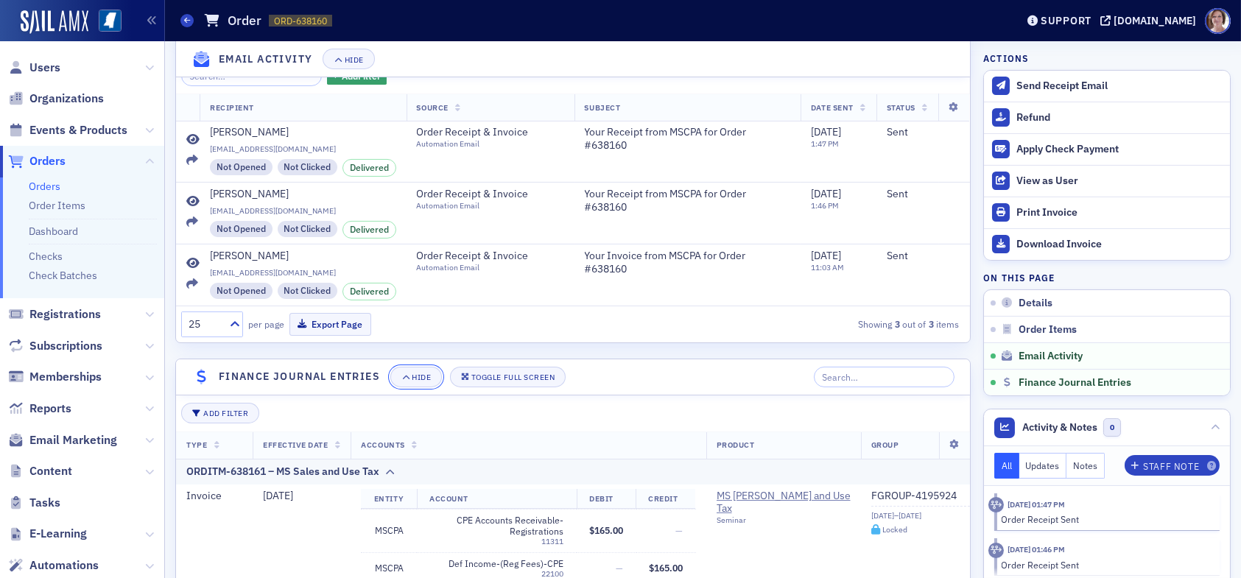
scroll to position [1223, 0]
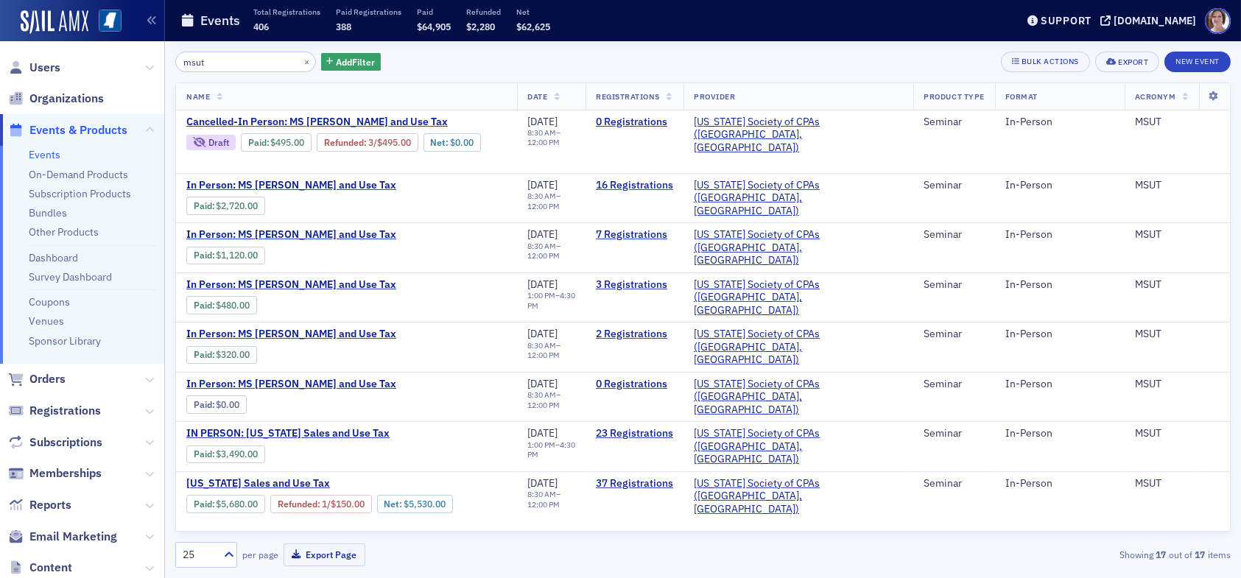
drag, startPoint x: 217, startPoint y: 59, endPoint x: 147, endPoint y: 60, distance: 70.7
click at [147, 60] on div "Users Organizations Events & Products Events On-Demand Products Subscription Pr…" at bounding box center [620, 289] width 1241 height 578
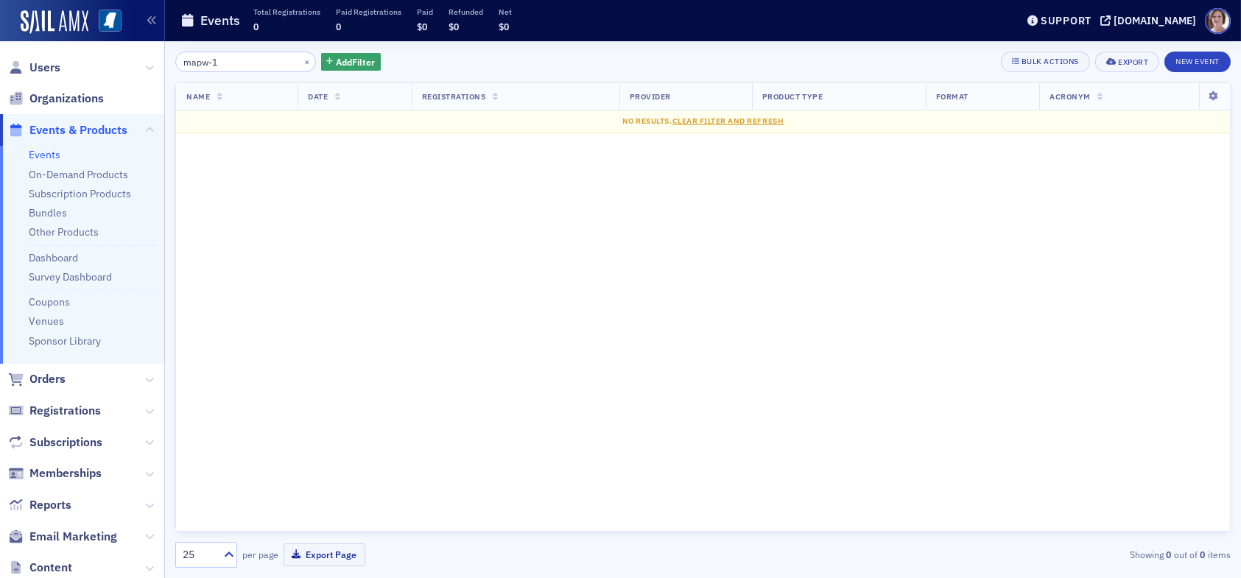
drag, startPoint x: 233, startPoint y: 55, endPoint x: 150, endPoint y: 64, distance: 83.7
click at [150, 64] on div "Users Organizations Events & Products Events On-Demand Products Subscription Pr…" at bounding box center [620, 289] width 1241 height 578
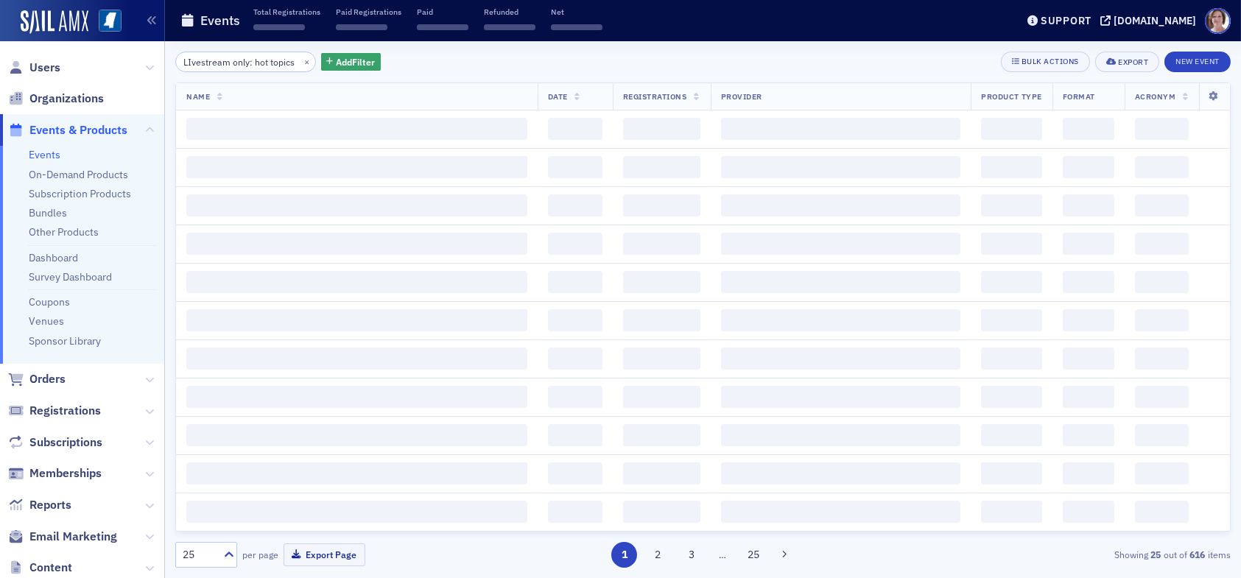
scroll to position [0, 11]
type input "L"
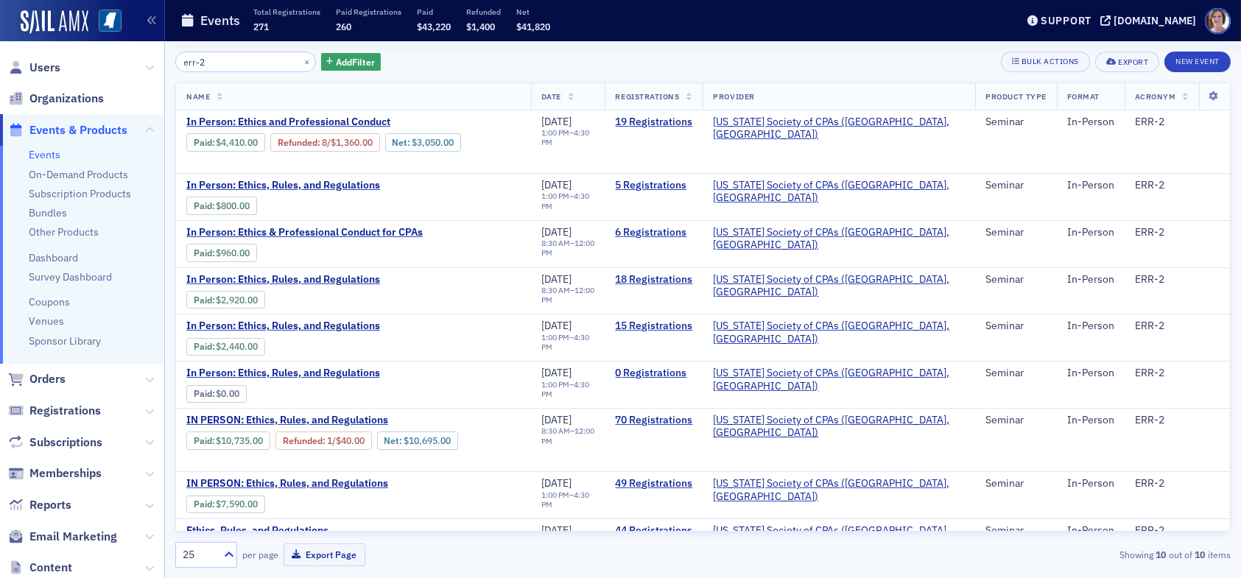
drag, startPoint x: 196, startPoint y: 62, endPoint x: 201, endPoint y: 71, distance: 10.2
click at [196, 63] on input "err-2" at bounding box center [245, 62] width 141 height 21
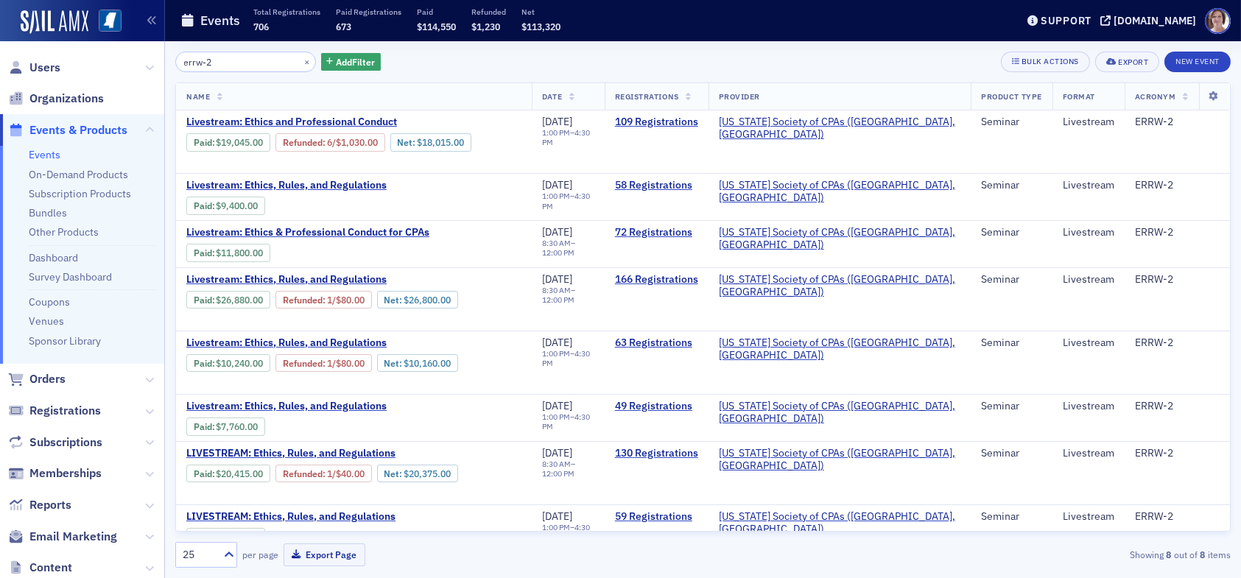
drag, startPoint x: 228, startPoint y: 58, endPoint x: 86, endPoint y: 42, distance: 143.0
click at [86, 42] on div "Users Organizations Events & Products Events On-Demand Products Subscription Pr…" at bounding box center [620, 289] width 1241 height 578
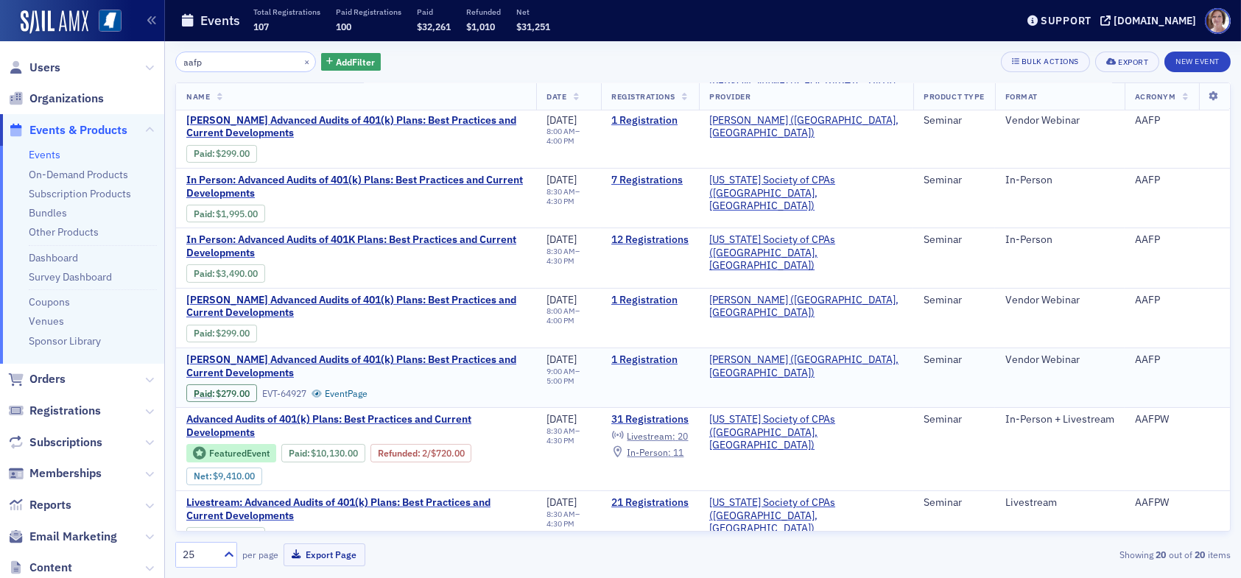
scroll to position [795, 0]
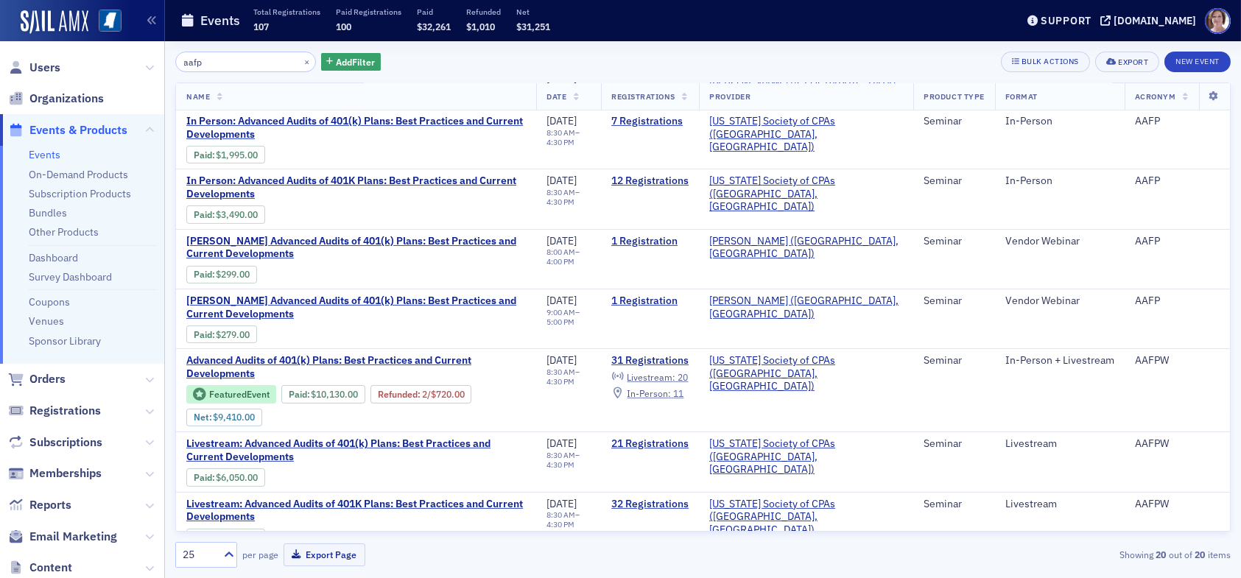
drag, startPoint x: 222, startPoint y: 61, endPoint x: 160, endPoint y: 62, distance: 61.9
click at [160, 62] on div "Users Organizations Events & Products Events On-Demand Products Subscription Pr…" at bounding box center [620, 289] width 1241 height 578
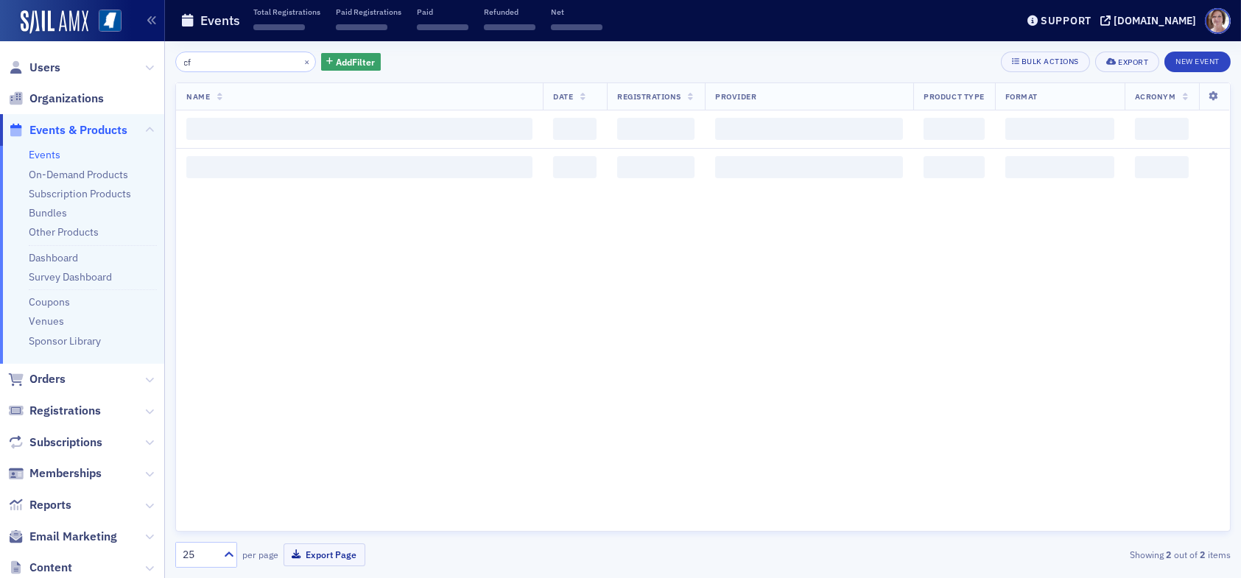
type input "c"
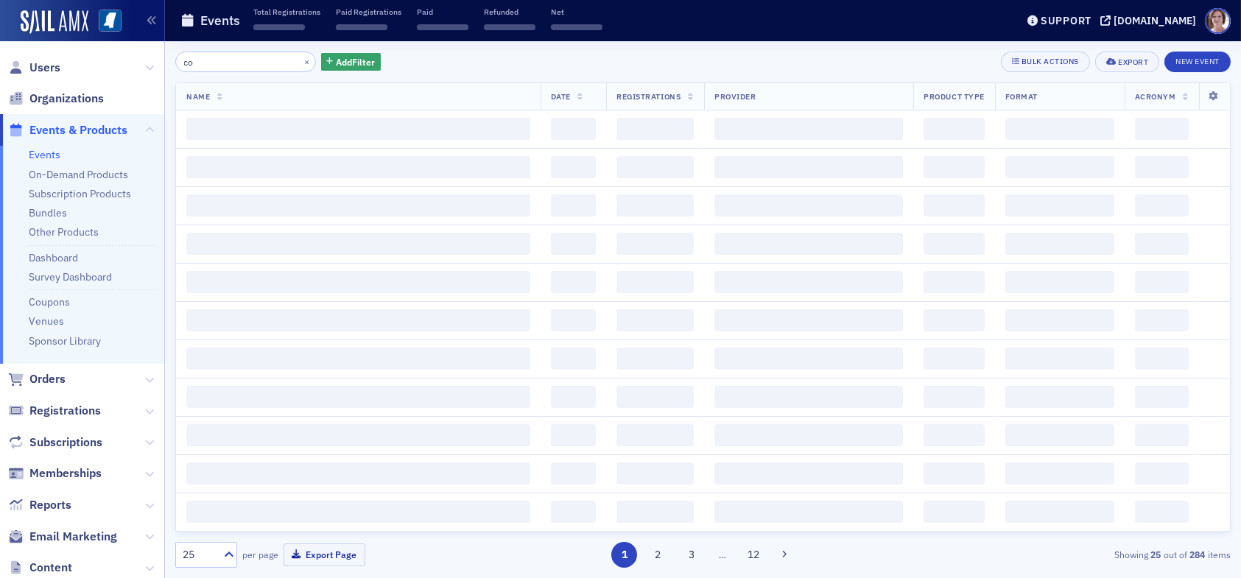
type input "c"
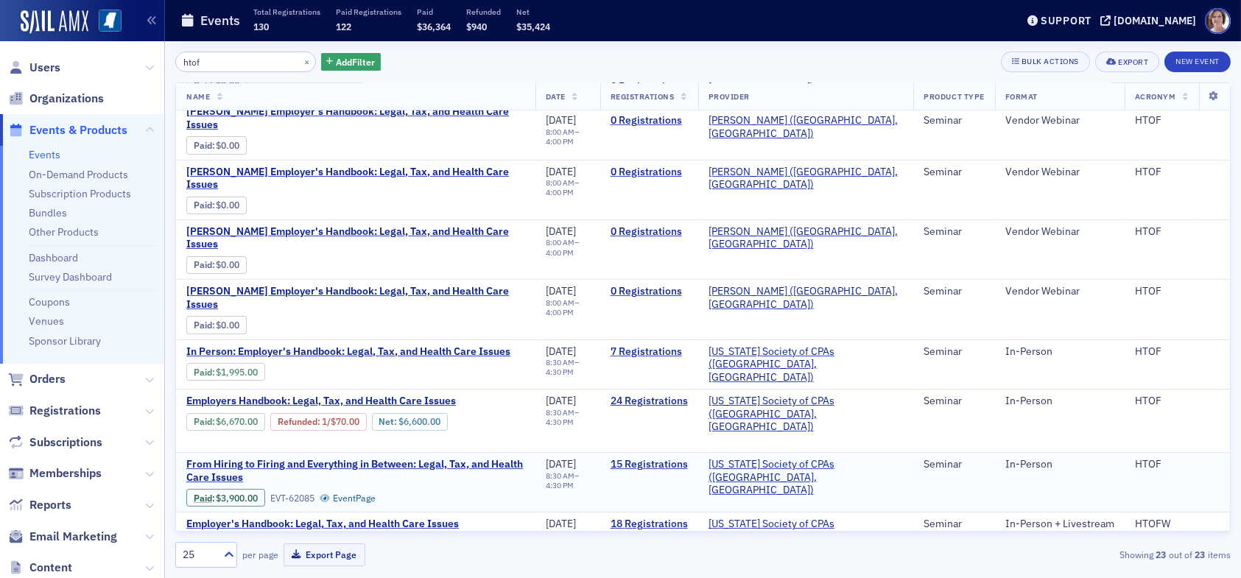
scroll to position [515, 0]
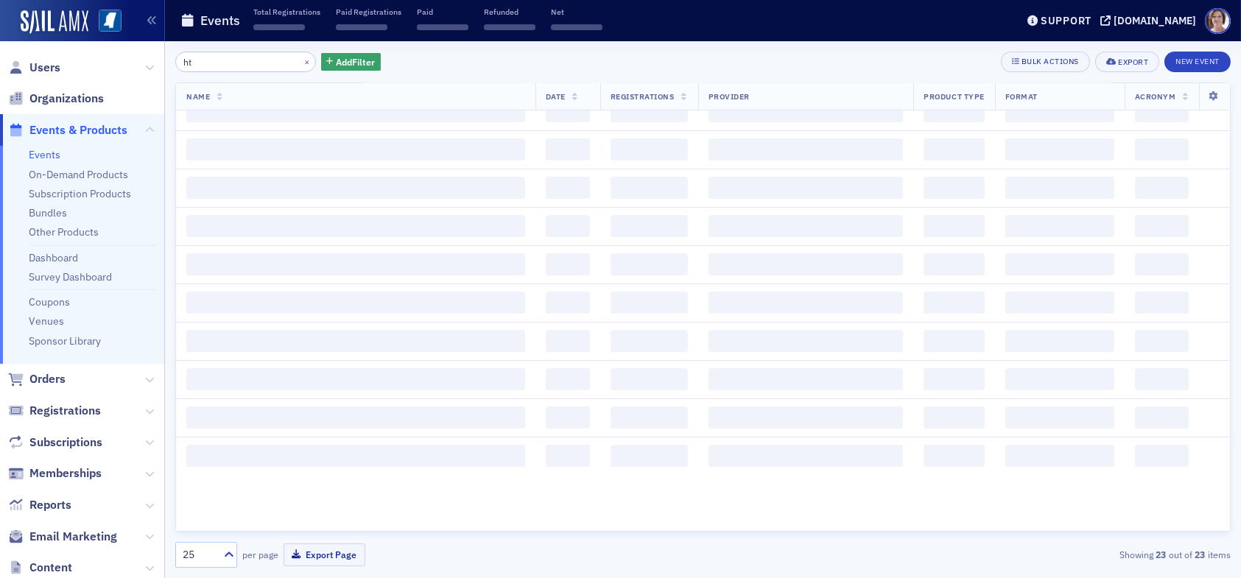
type input "h"
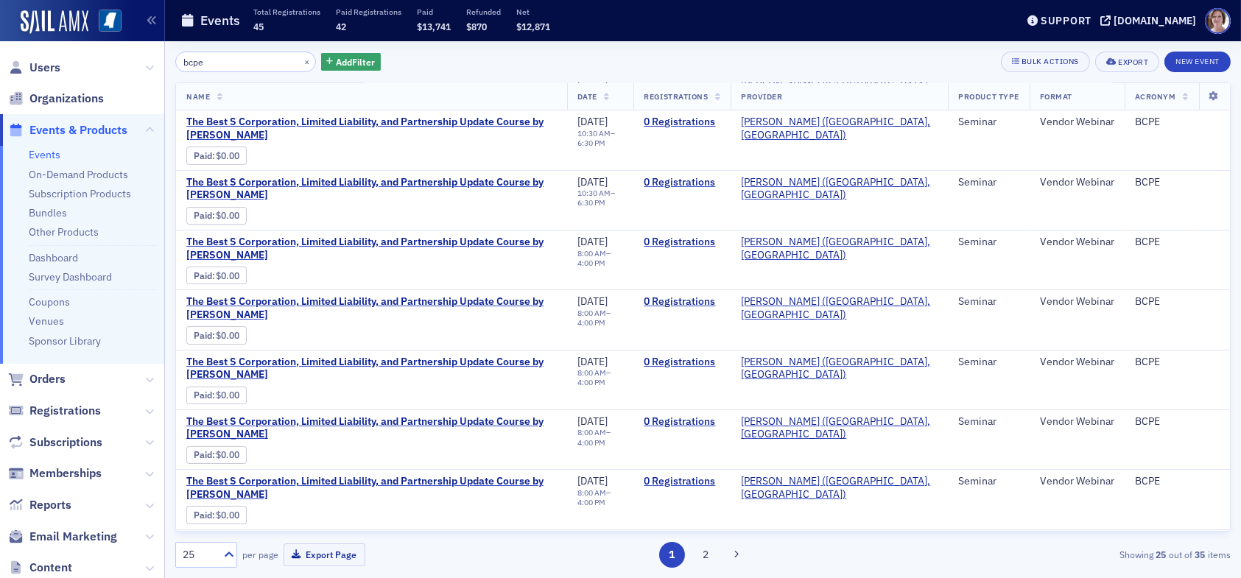
scroll to position [147, 0]
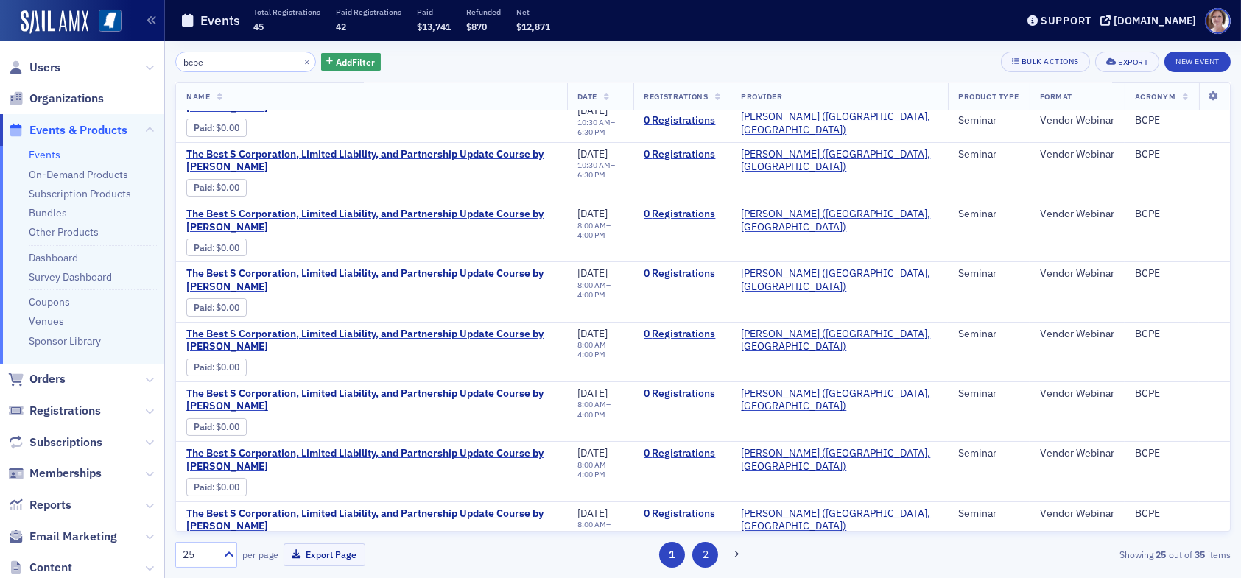
click at [716, 557] on button "2" at bounding box center [705, 555] width 26 height 26
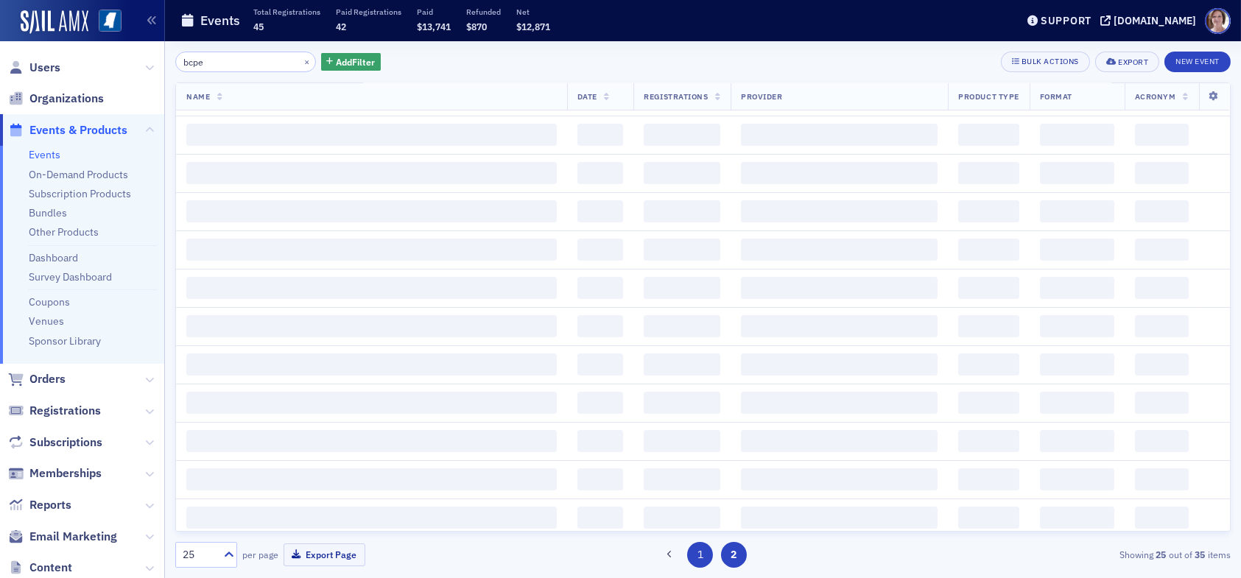
scroll to position [0, 0]
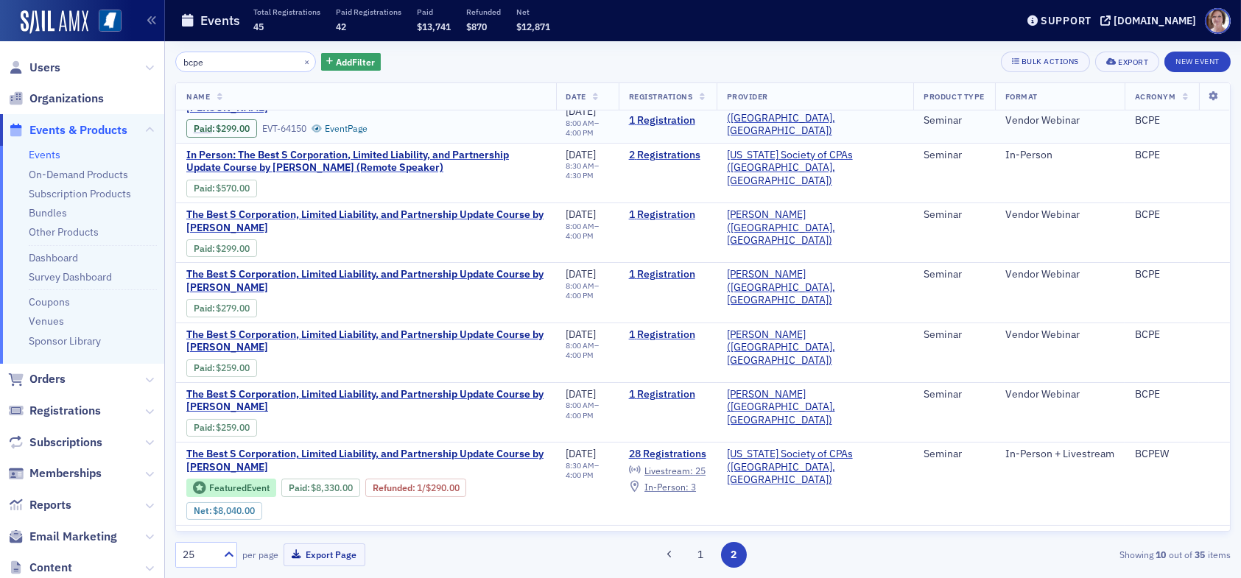
scroll to position [190, 0]
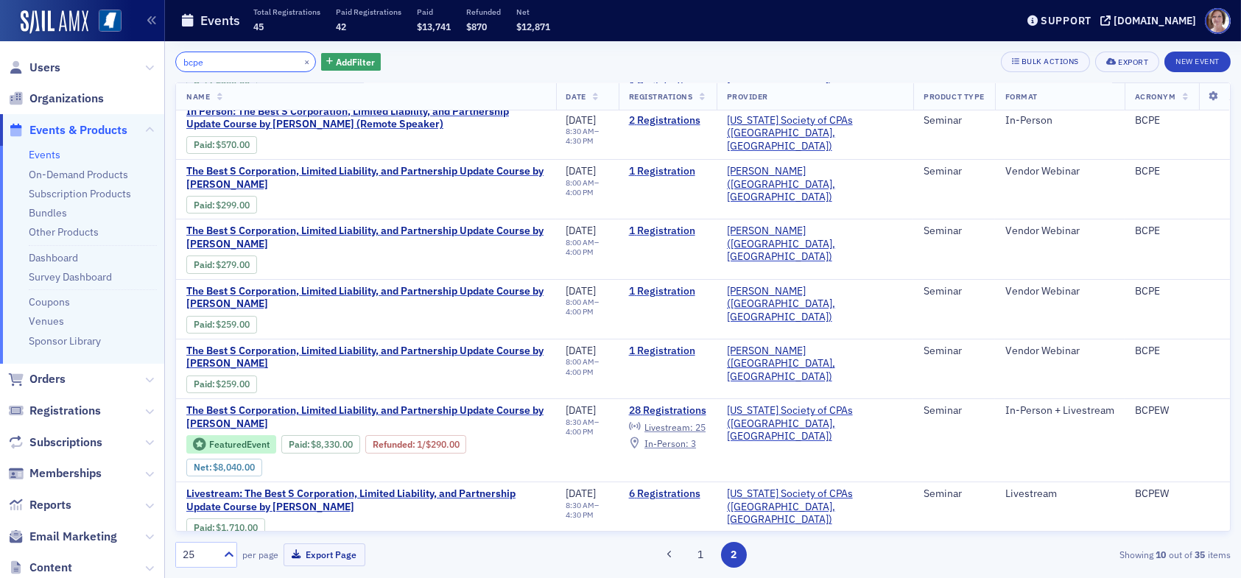
drag, startPoint x: 228, startPoint y: 59, endPoint x: 110, endPoint y: 61, distance: 117.8
click at [110, 61] on div "Users Organizations Events & Products Events On-Demand Products Subscription Pr…" at bounding box center [620, 289] width 1241 height 578
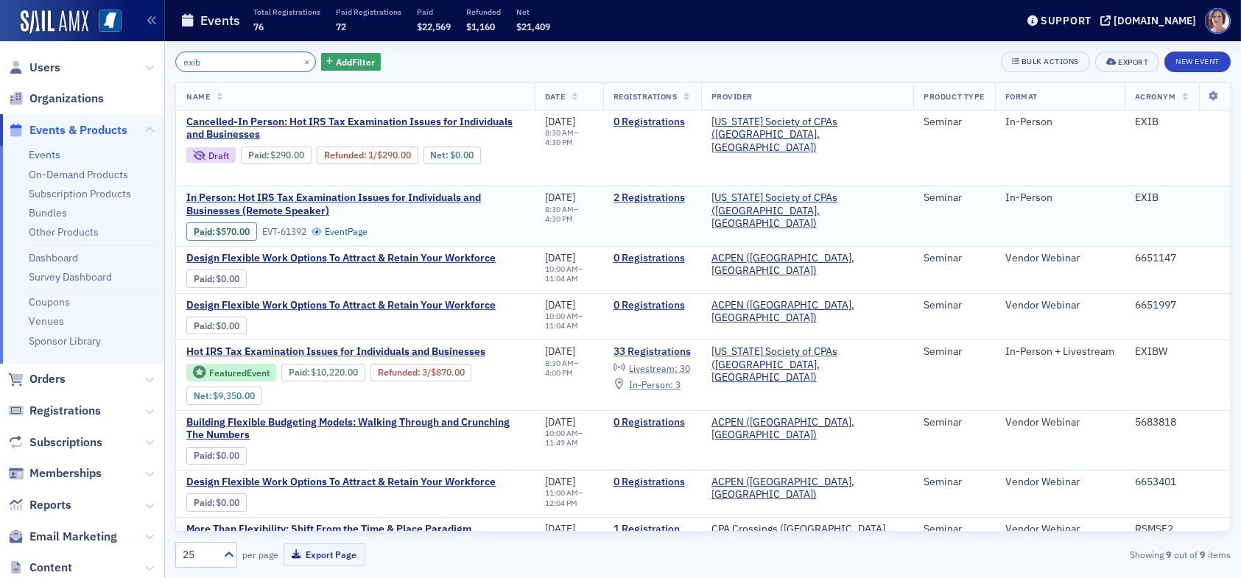
scroll to position [74, 0]
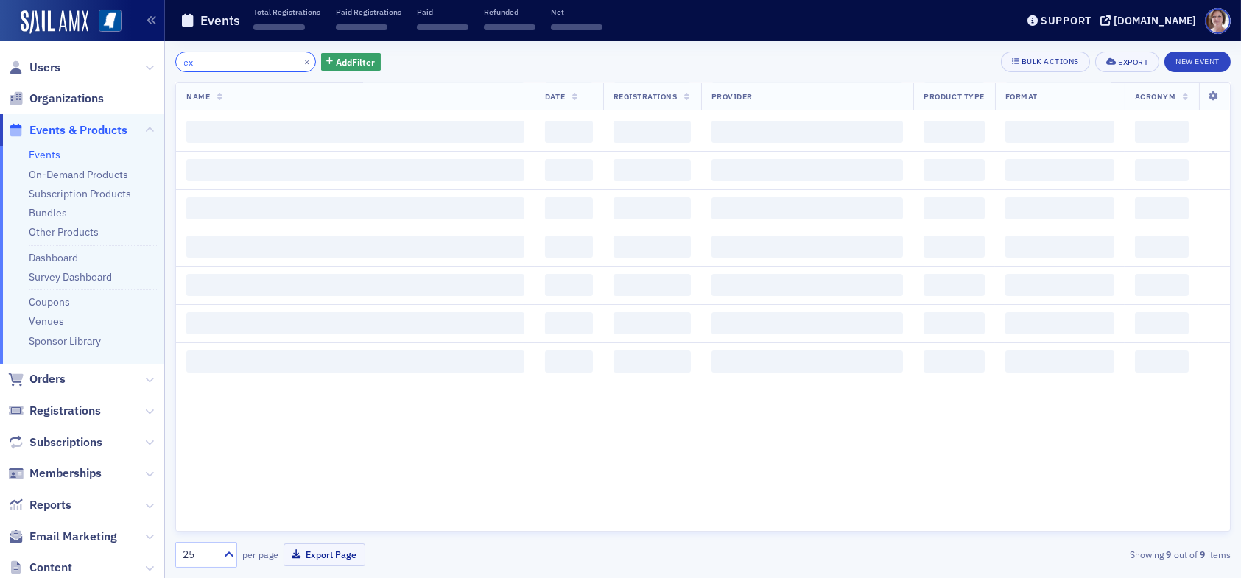
type input "e"
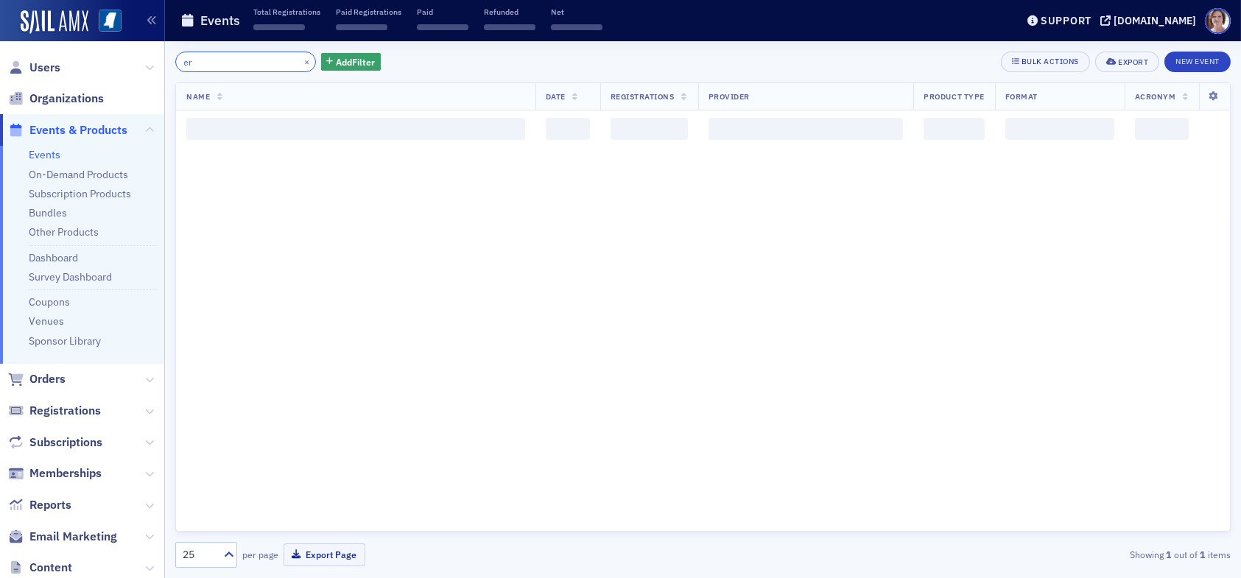
type input "e"
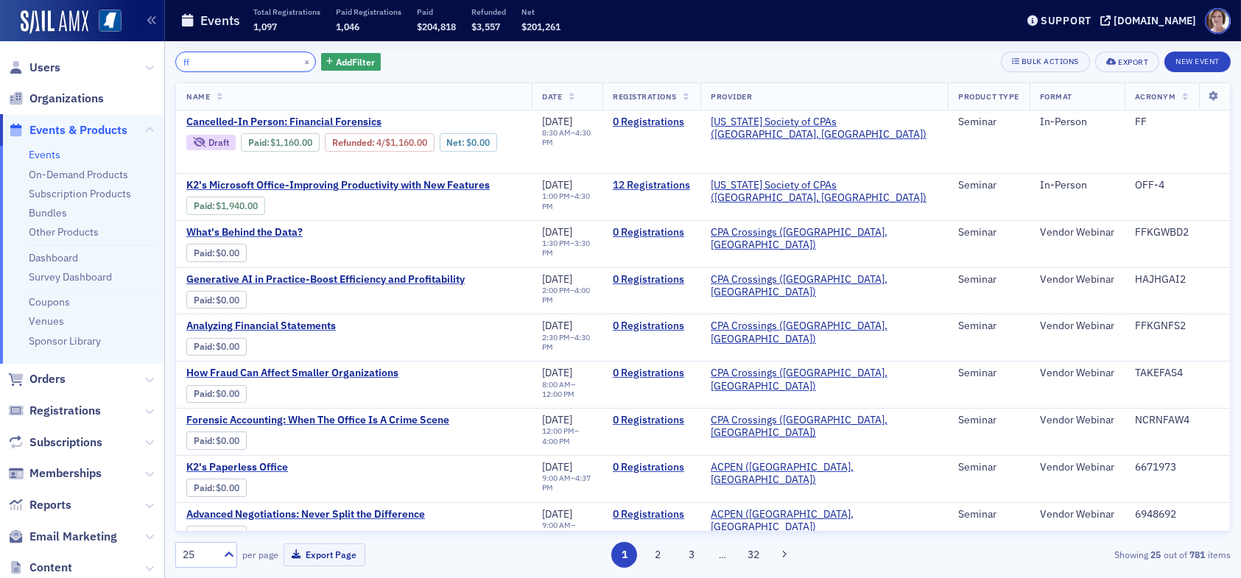
type input "f"
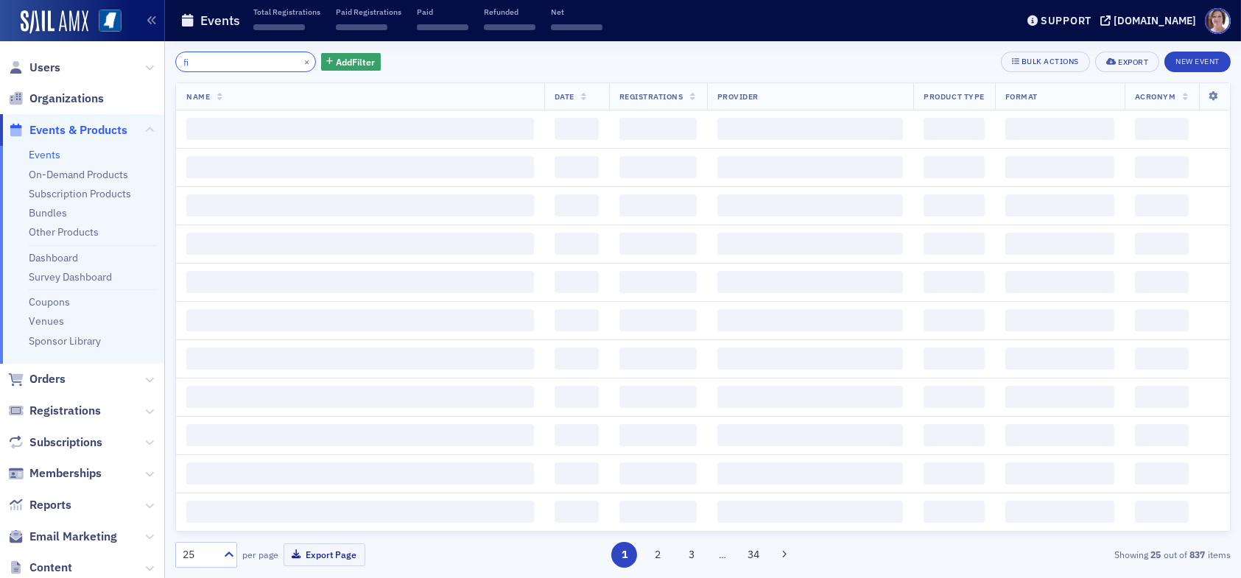
type input "f"
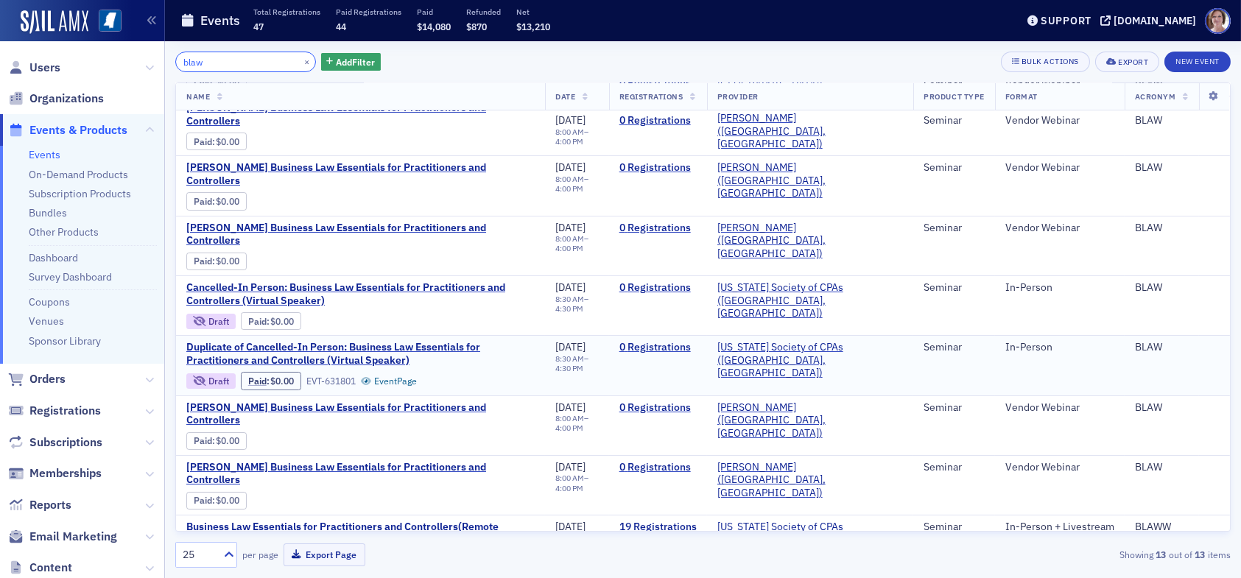
scroll to position [147, 0]
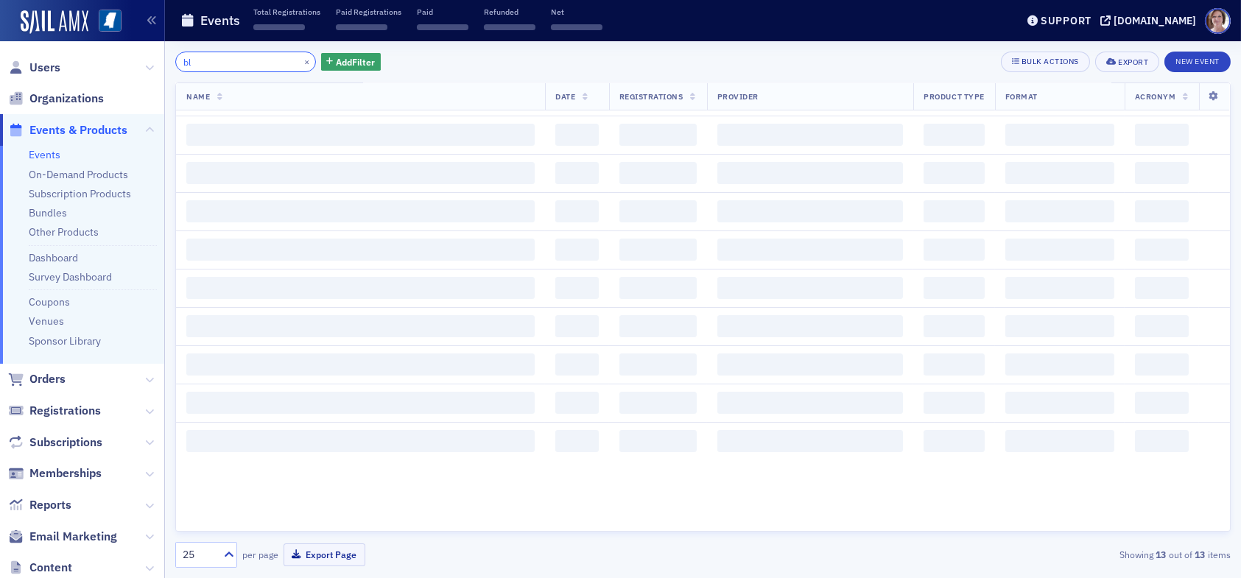
type input "b"
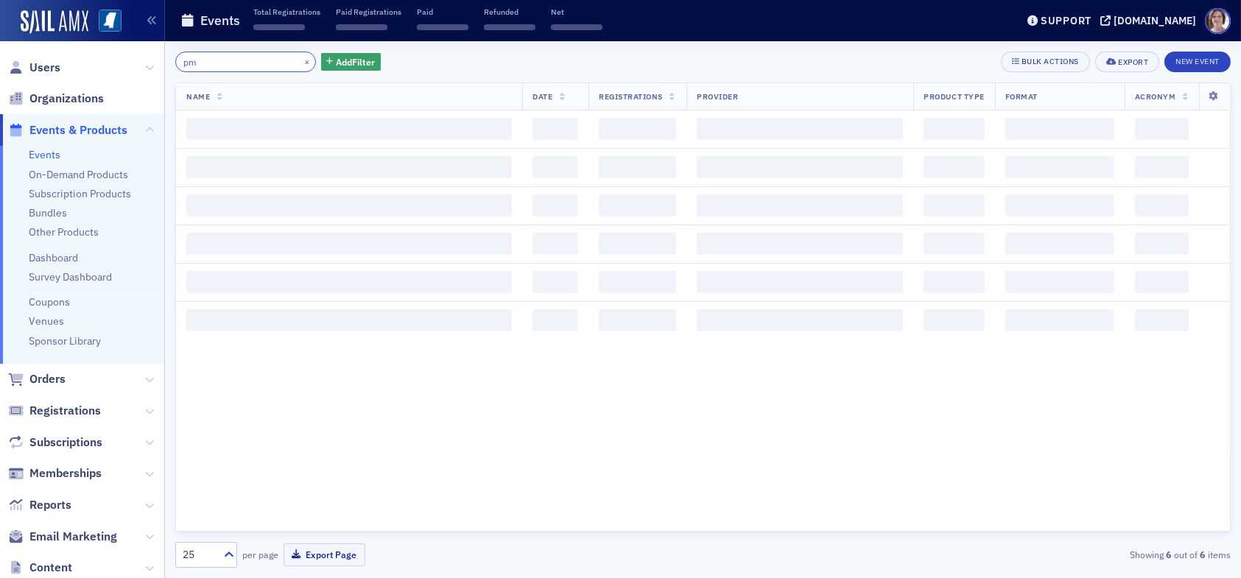
type input "p"
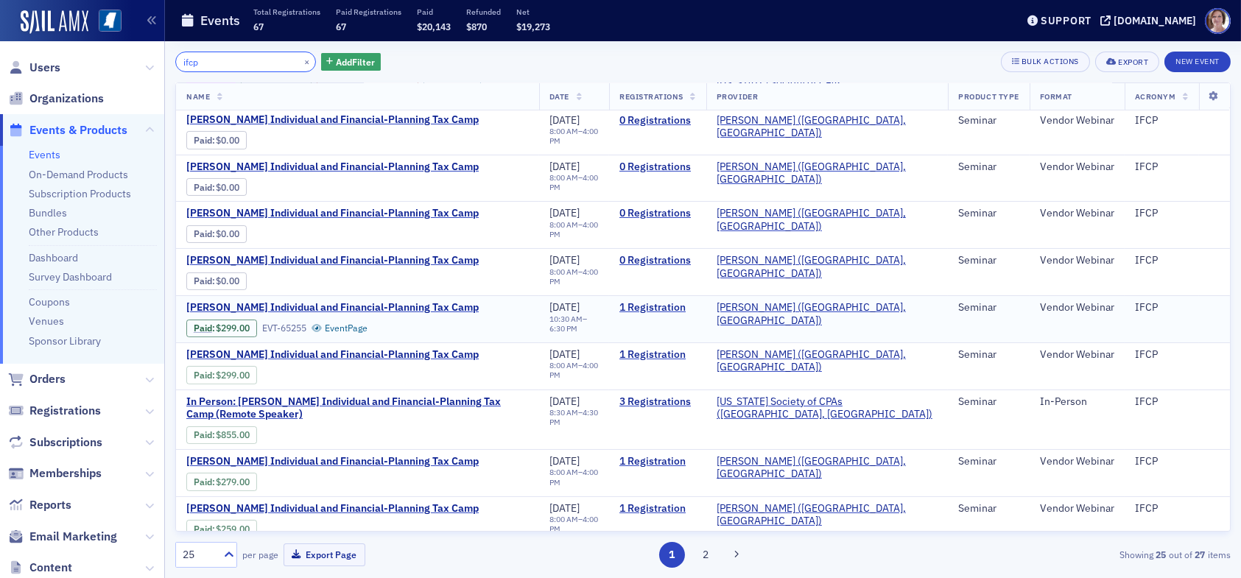
scroll to position [774, 0]
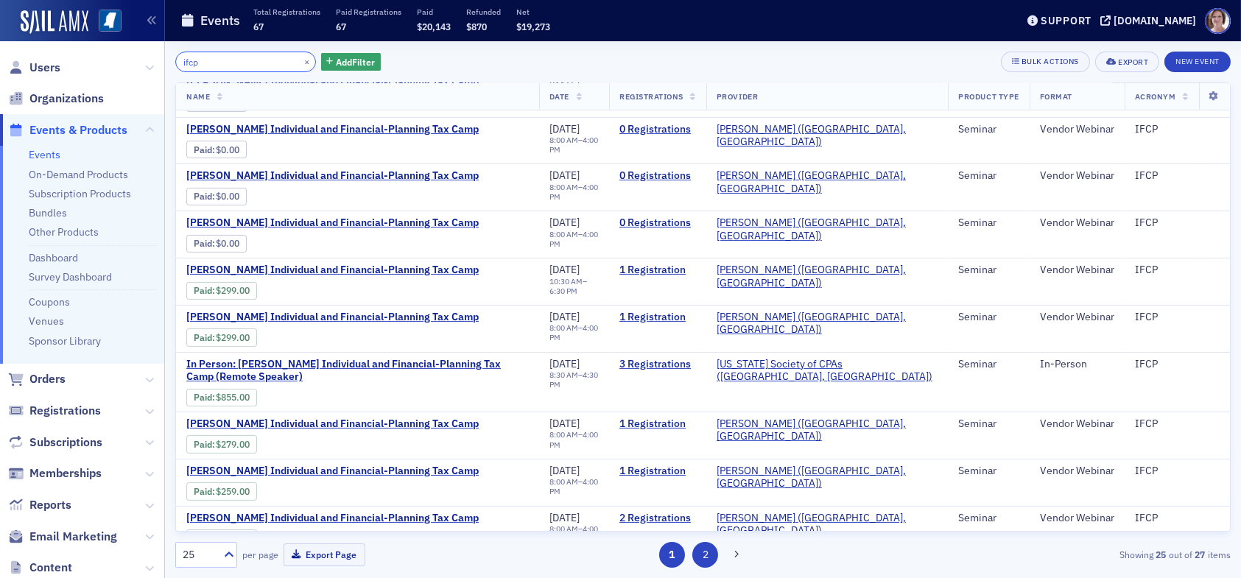
type input "ifcp"
click at [698, 559] on button "2" at bounding box center [705, 555] width 26 height 26
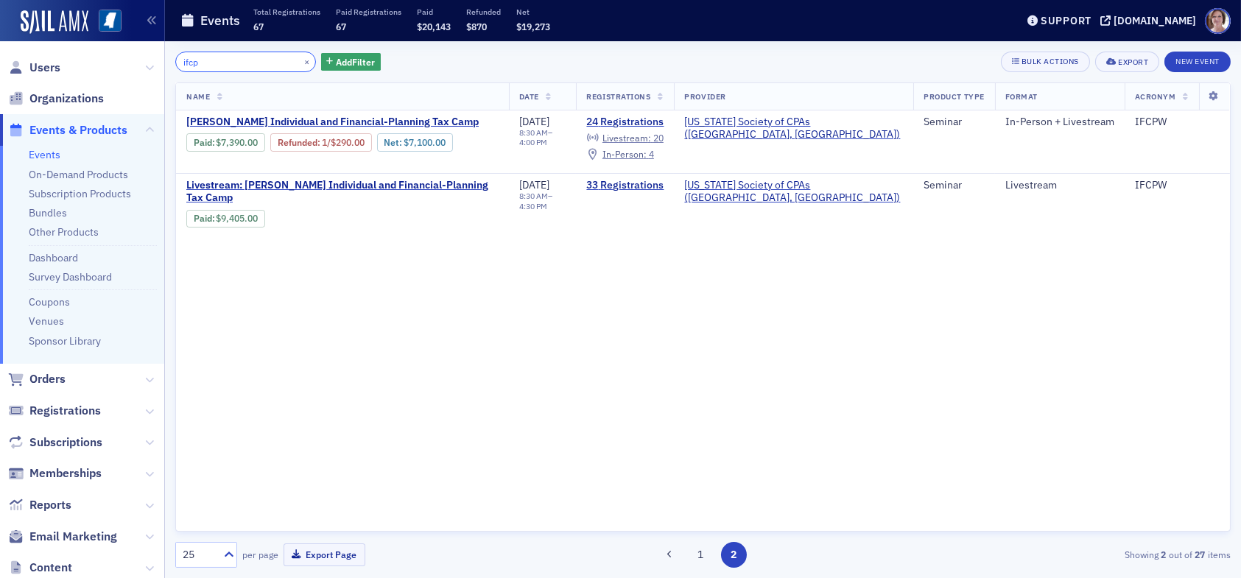
drag, startPoint x: 263, startPoint y: 63, endPoint x: 253, endPoint y: 60, distance: 10.7
click at [263, 63] on input "ifcp" at bounding box center [245, 62] width 141 height 21
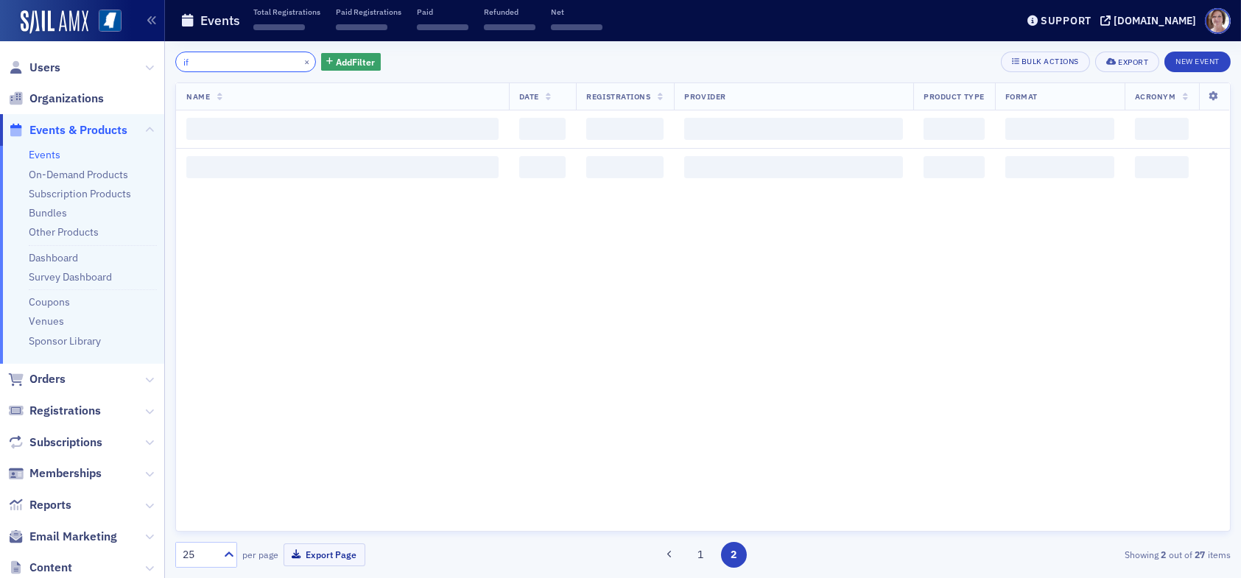
type input "i"
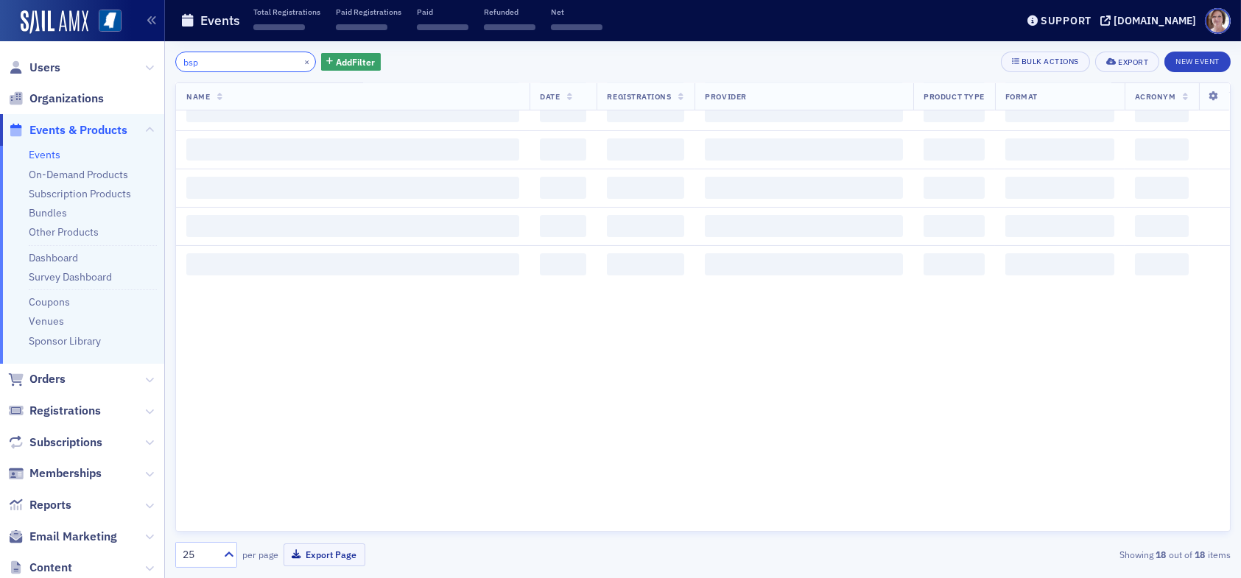
scroll to position [1198, 0]
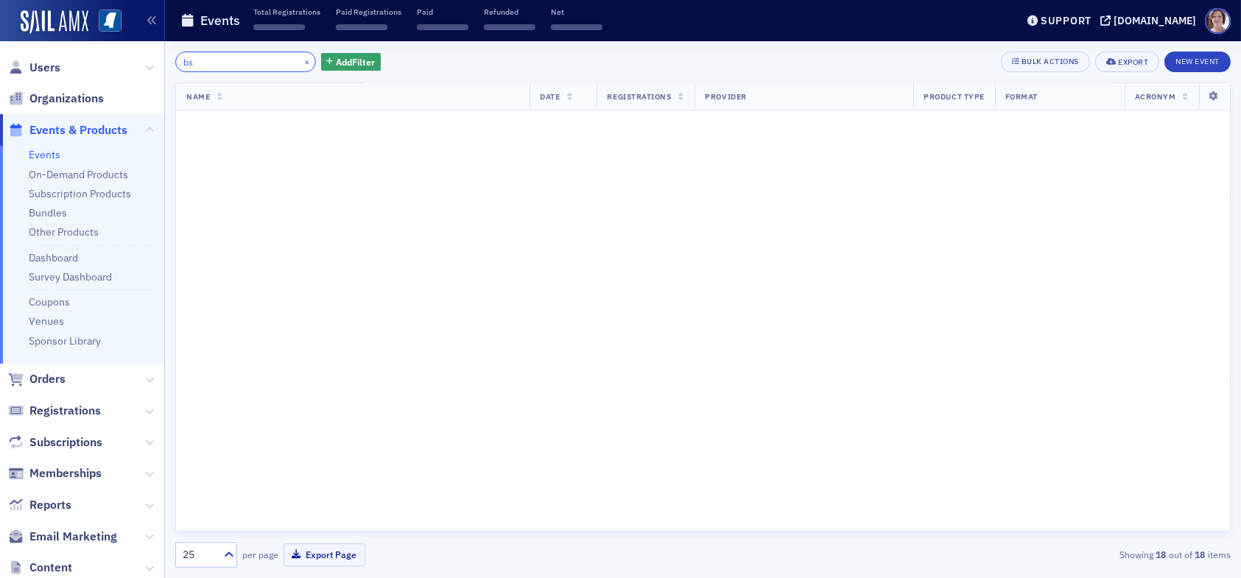
type input "b"
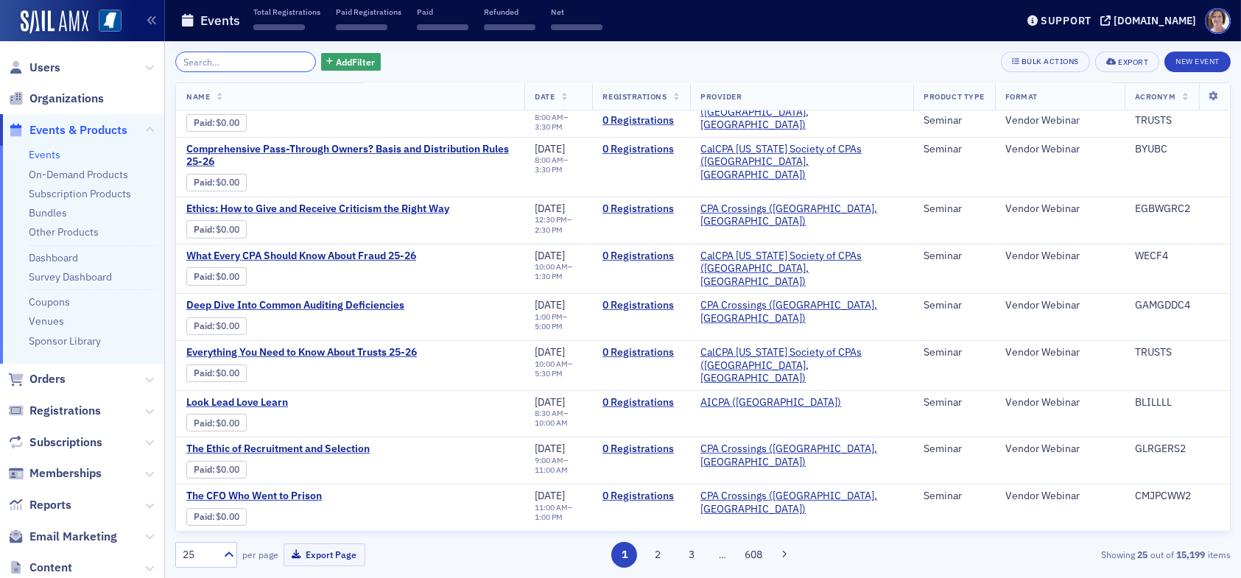
scroll to position [1198, 0]
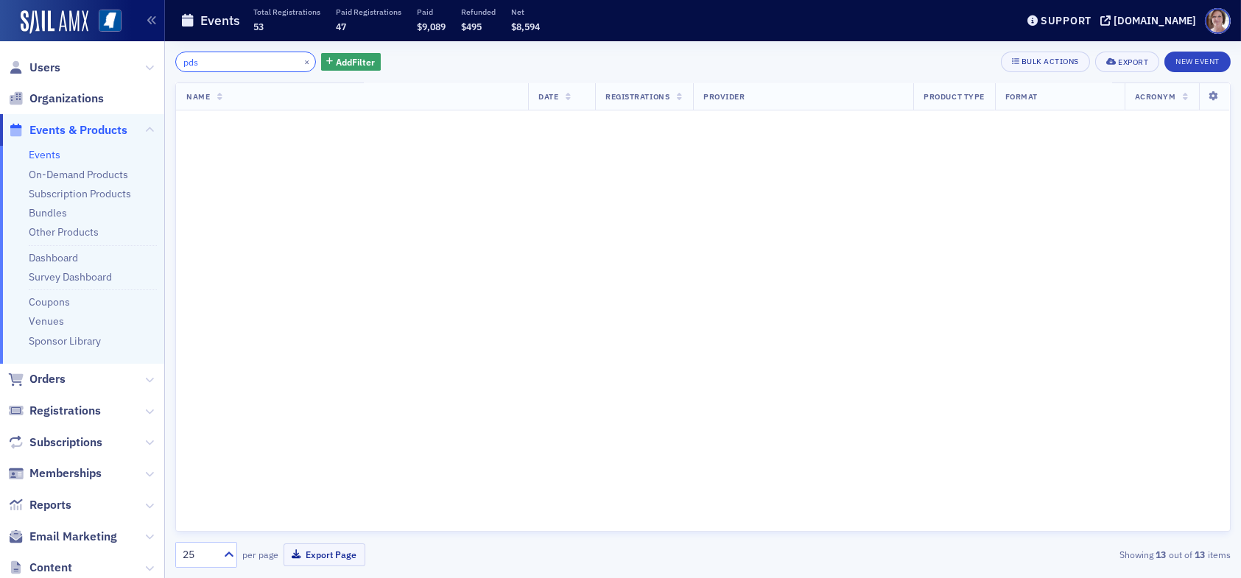
scroll to position [860, 0]
type input "p"
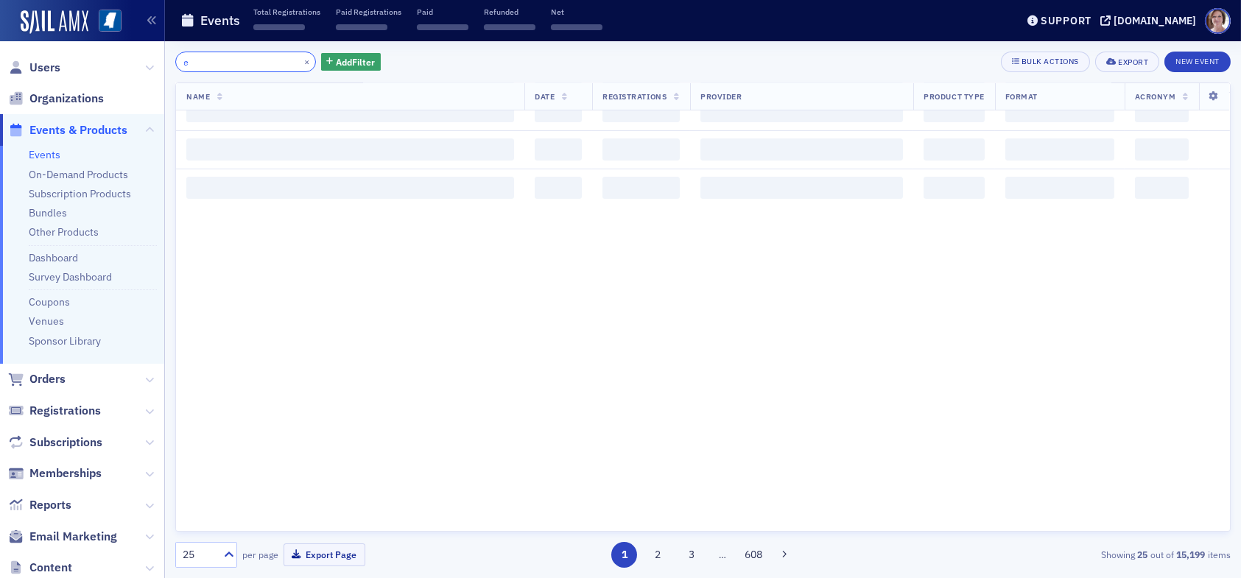
scroll to position [1198, 0]
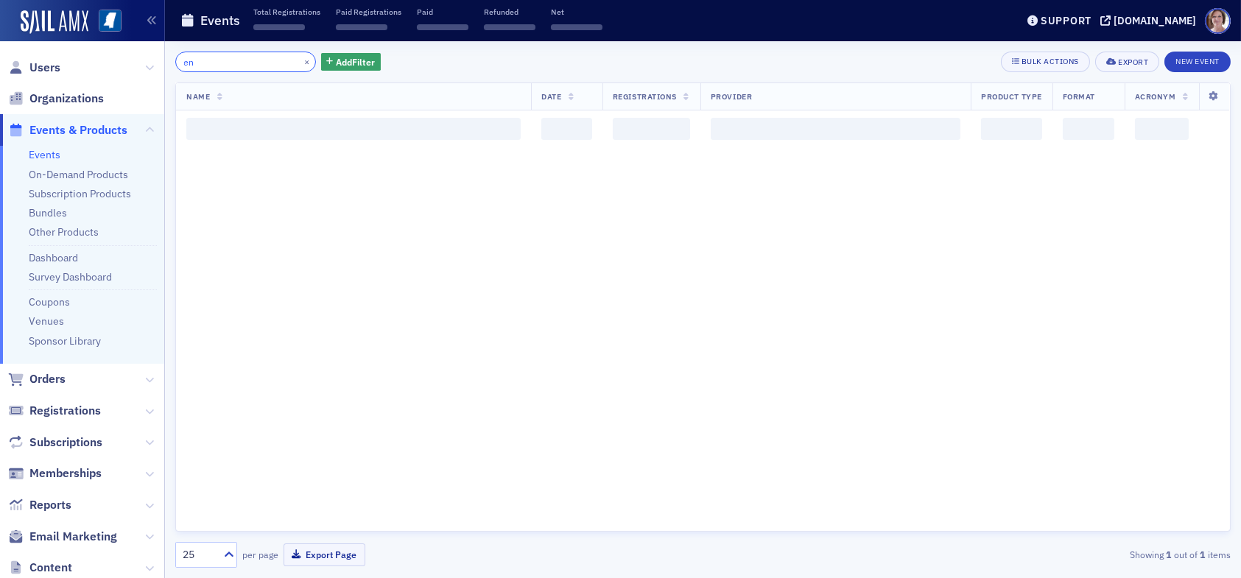
type input "e"
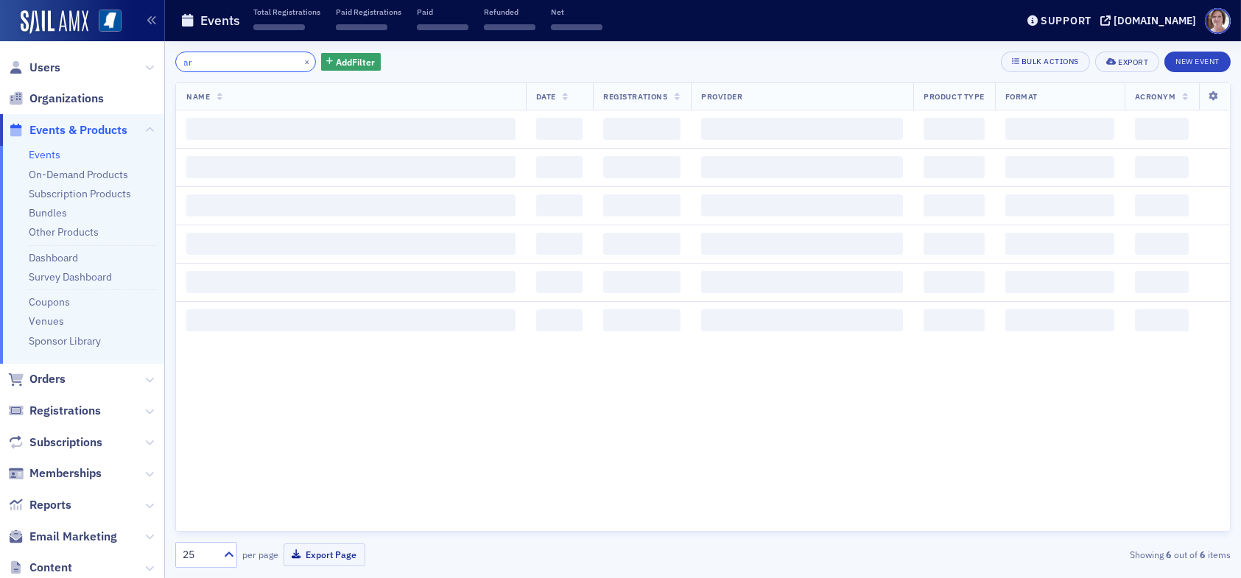
type input "a"
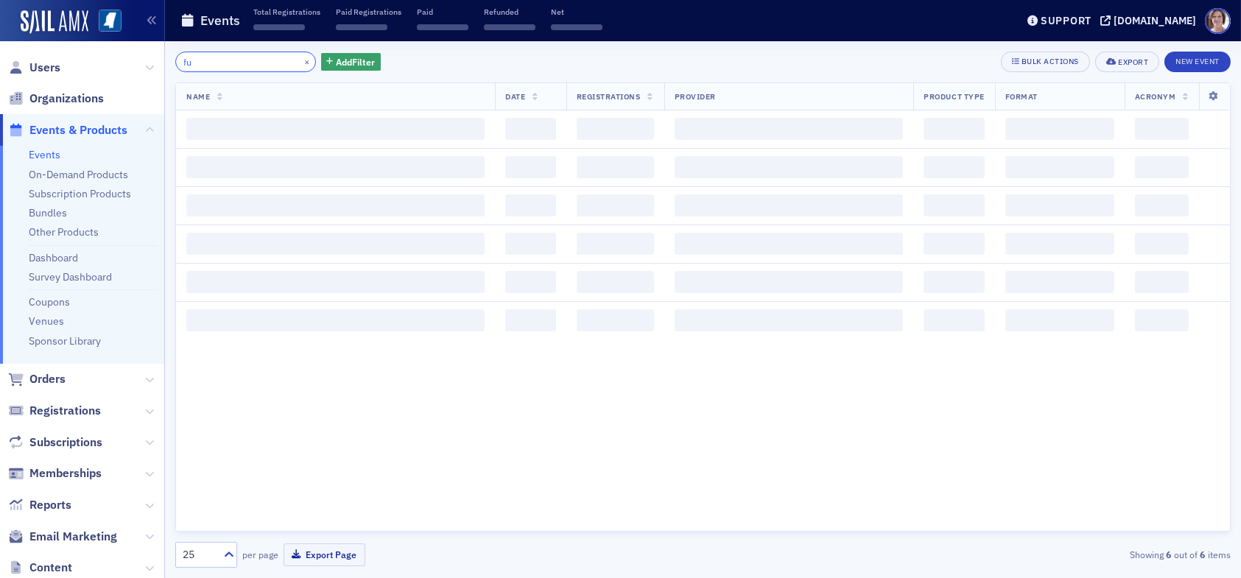
type input "f"
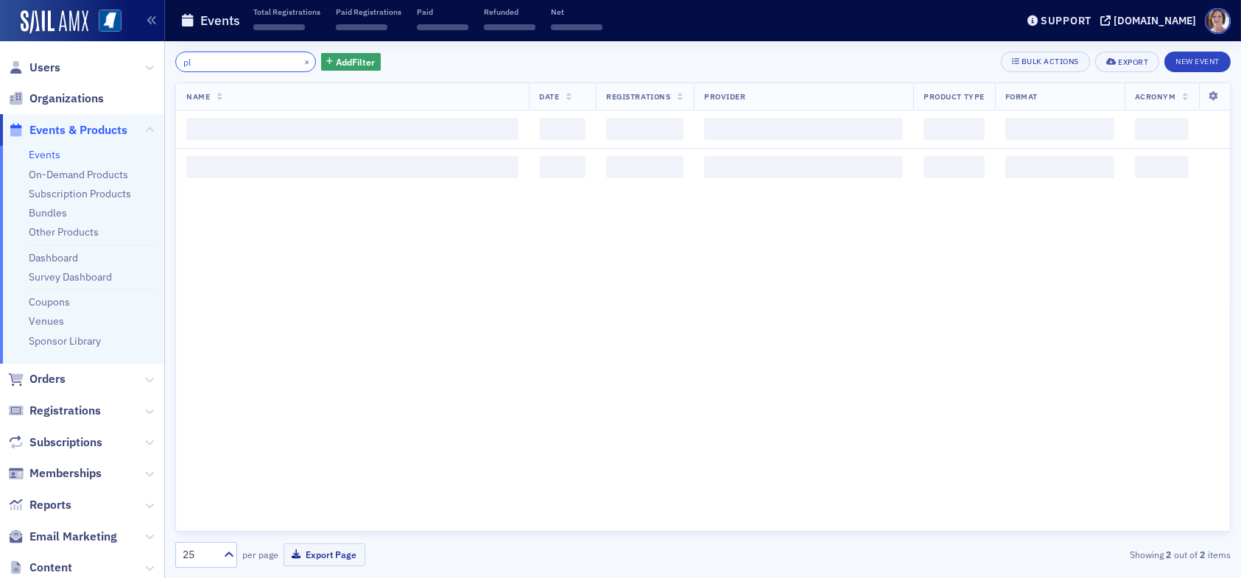
type input "p"
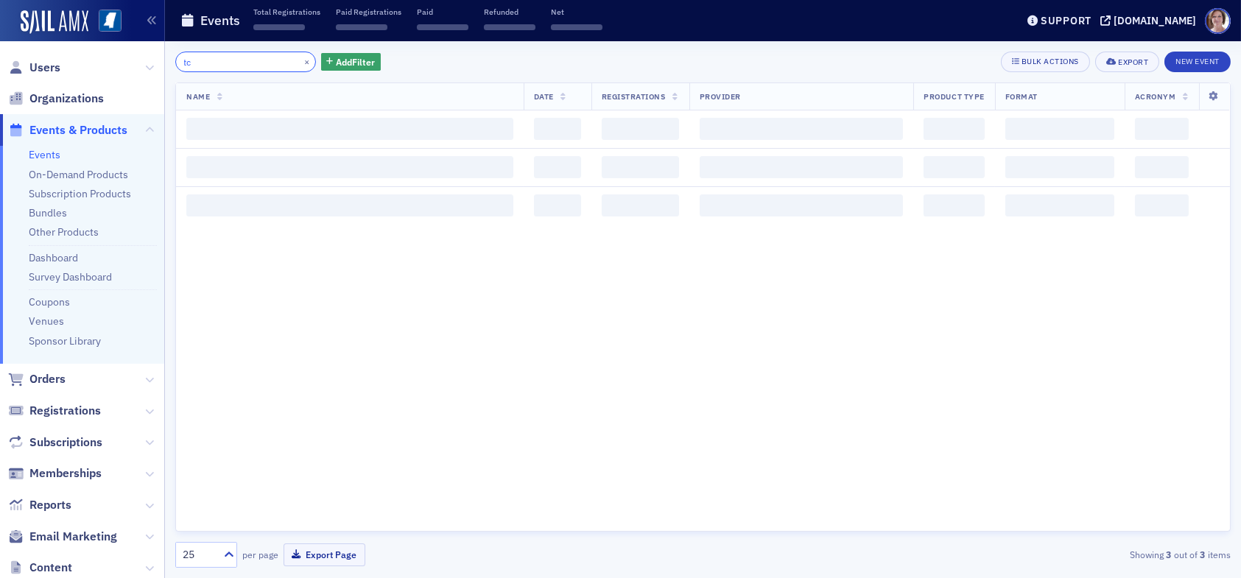
type input "t"
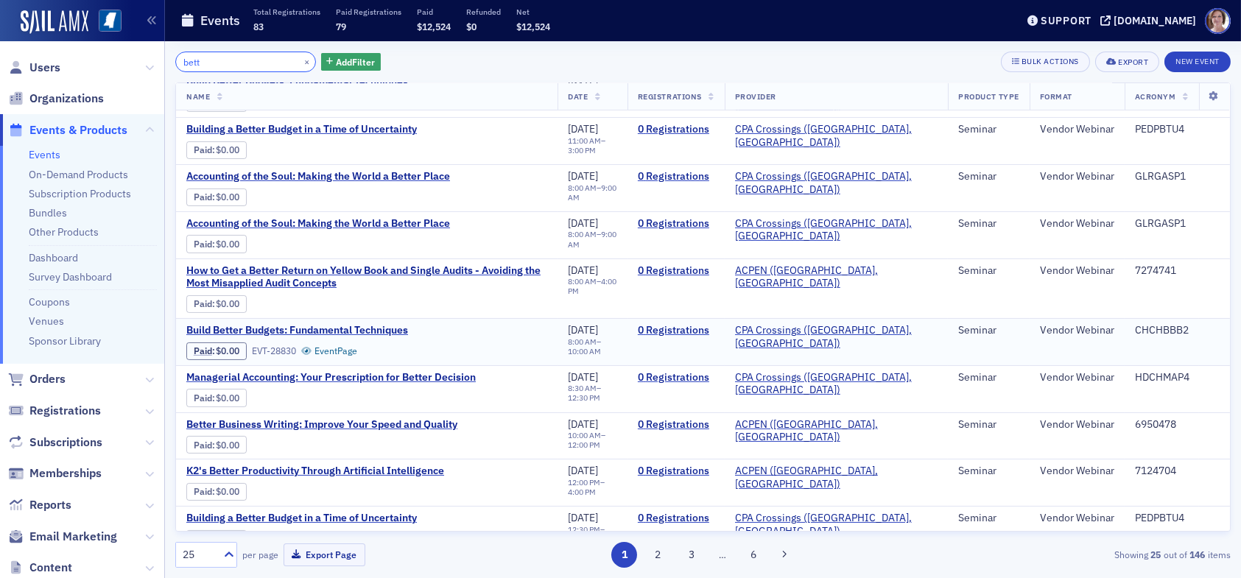
scroll to position [770, 0]
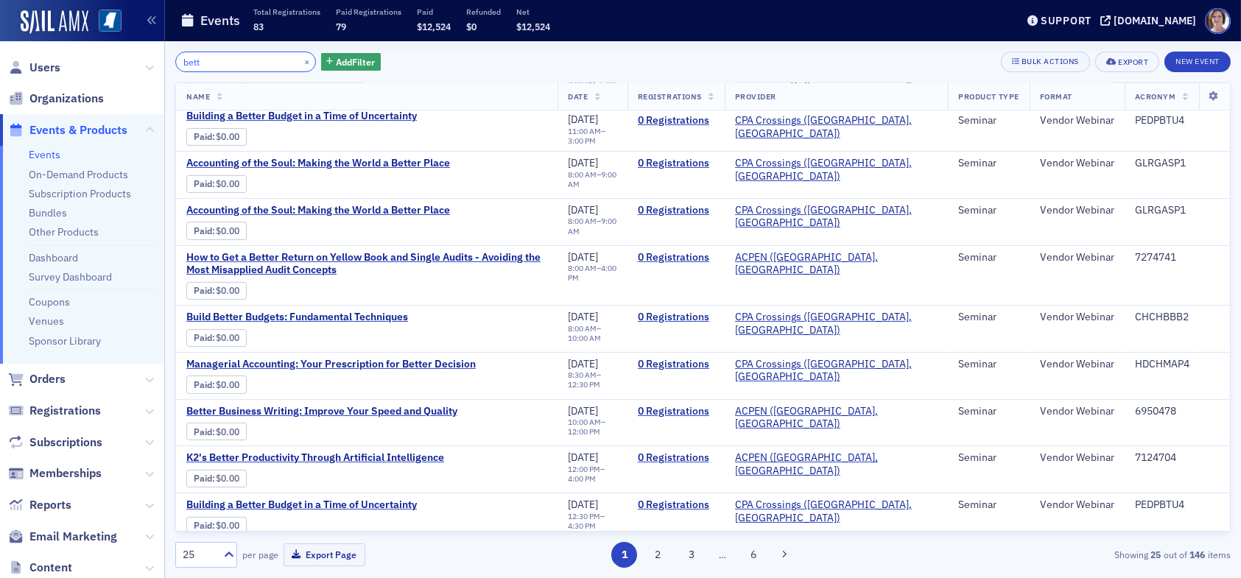
click at [234, 65] on input "bett" at bounding box center [245, 62] width 141 height 21
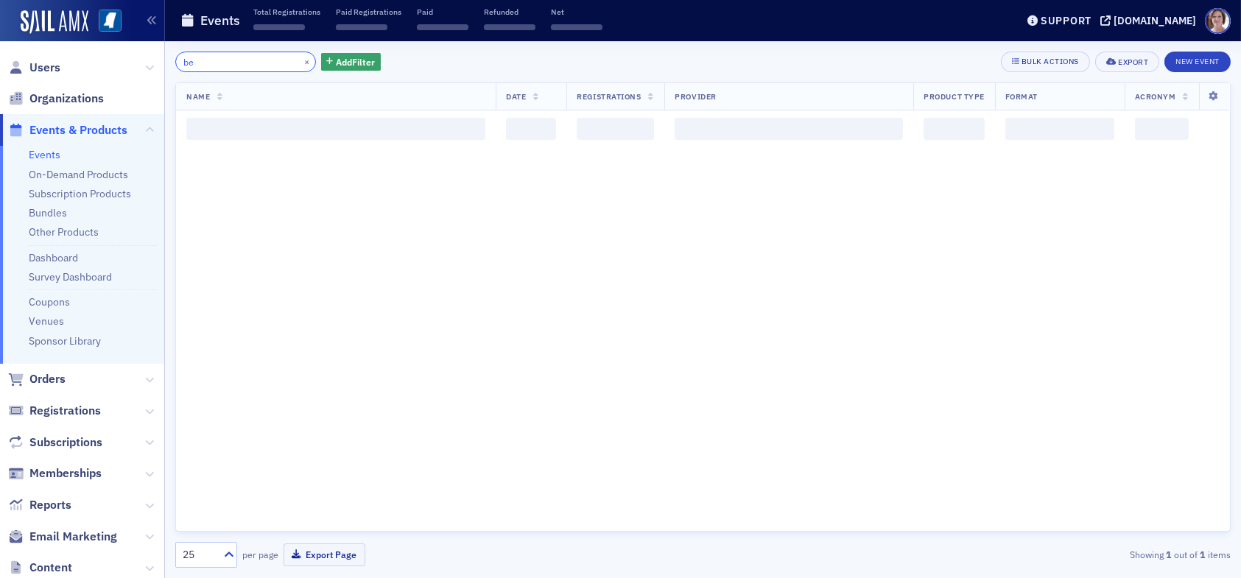
type input "b"
type input "f"
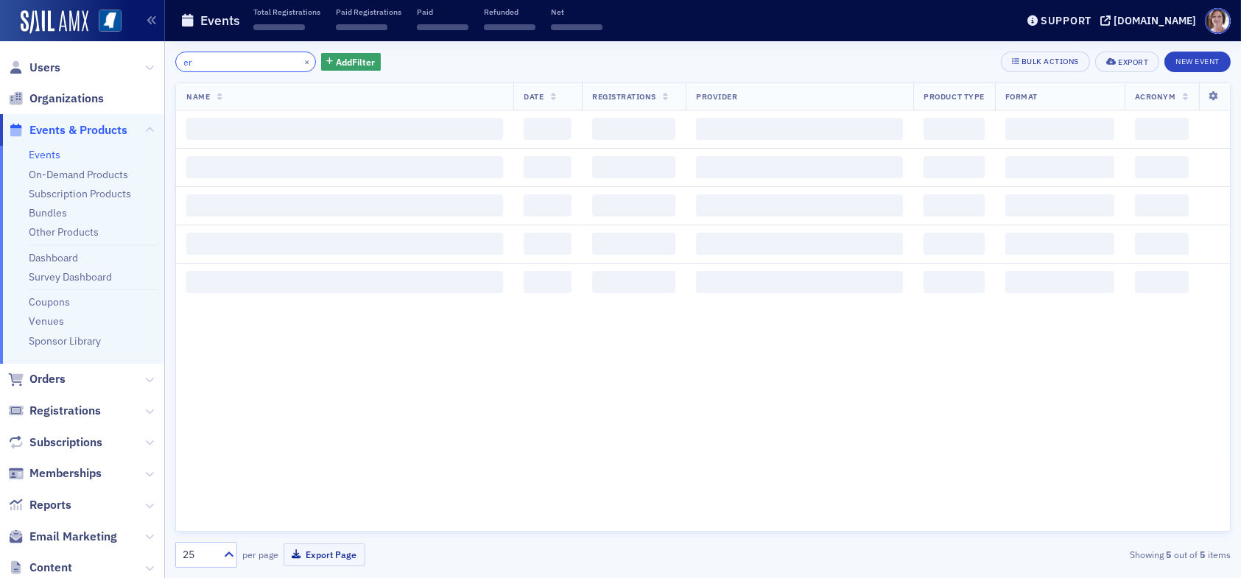
type input "e"
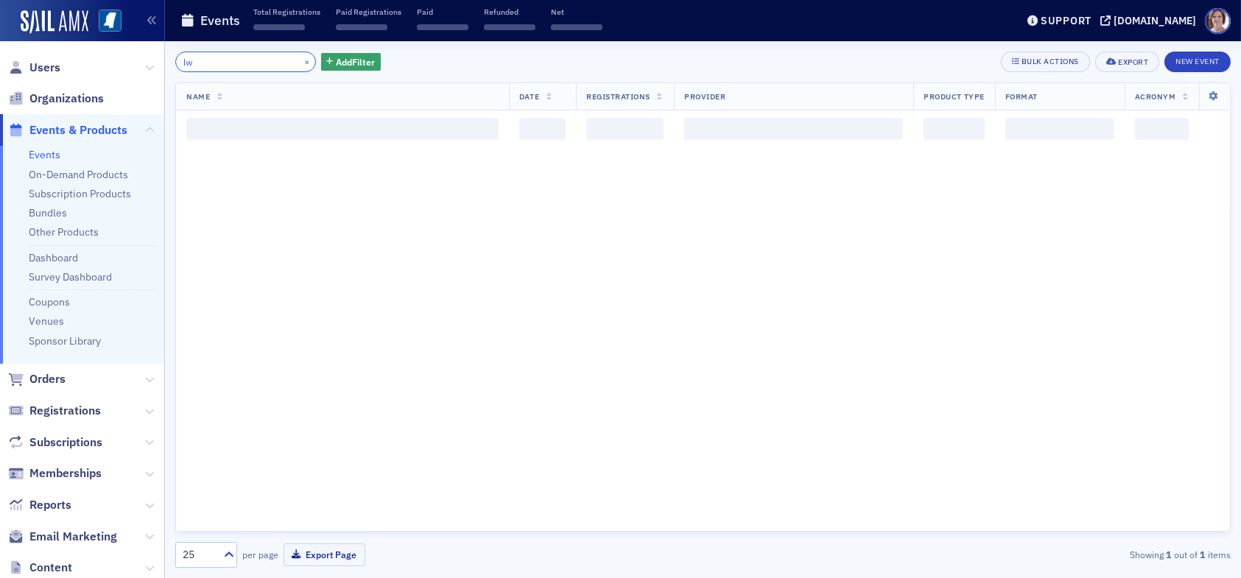
type input "l"
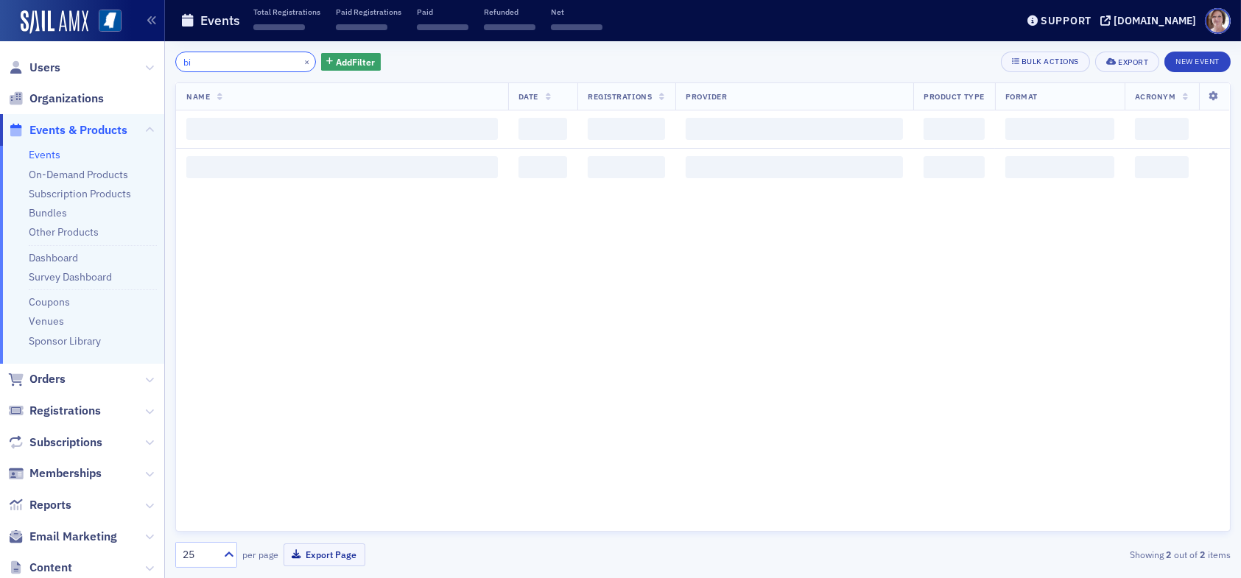
type input "b"
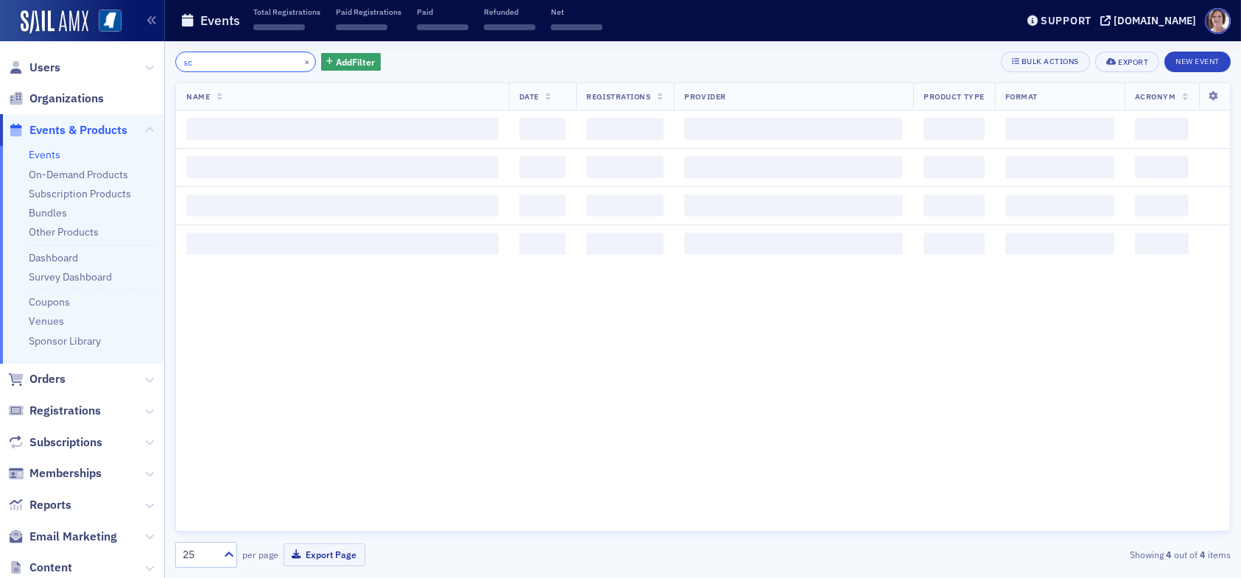
type input "s"
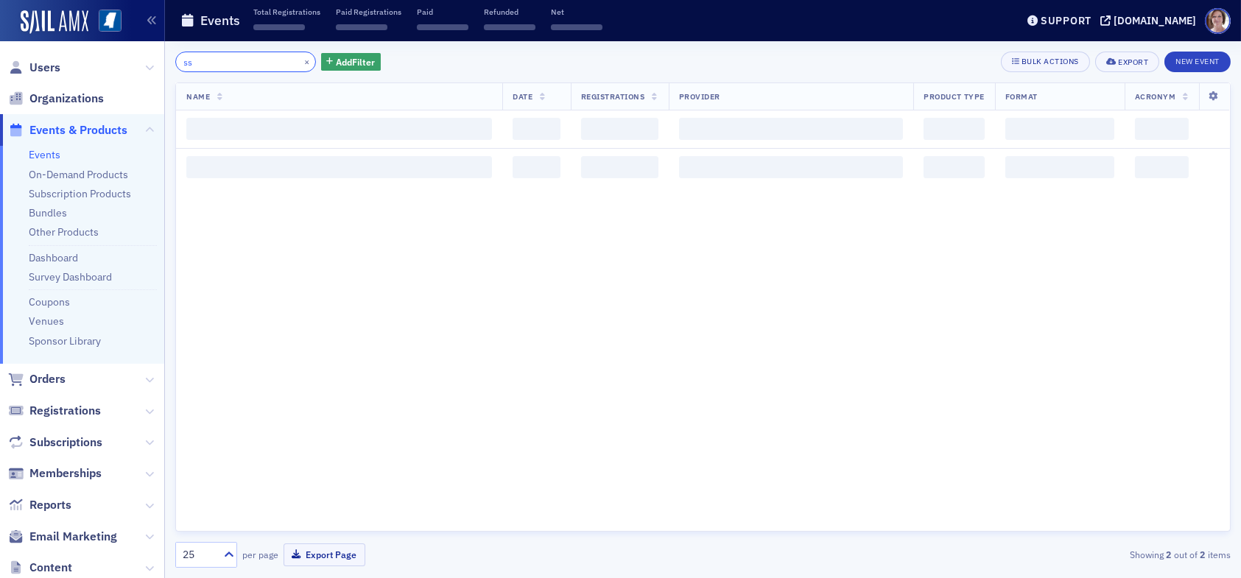
type input "s"
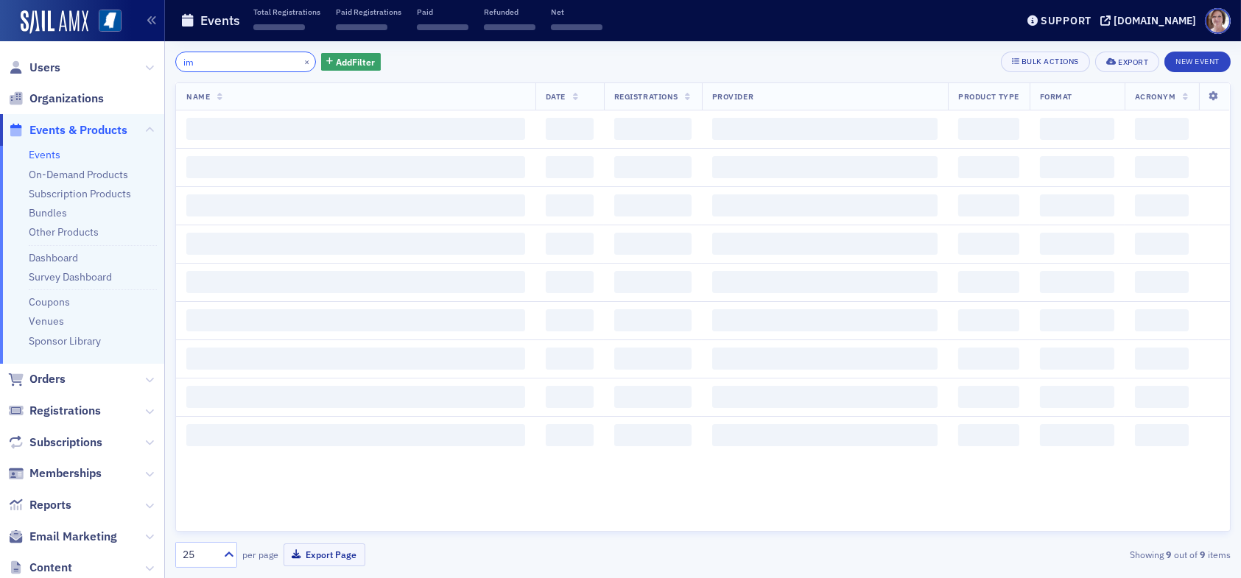
type input "i"
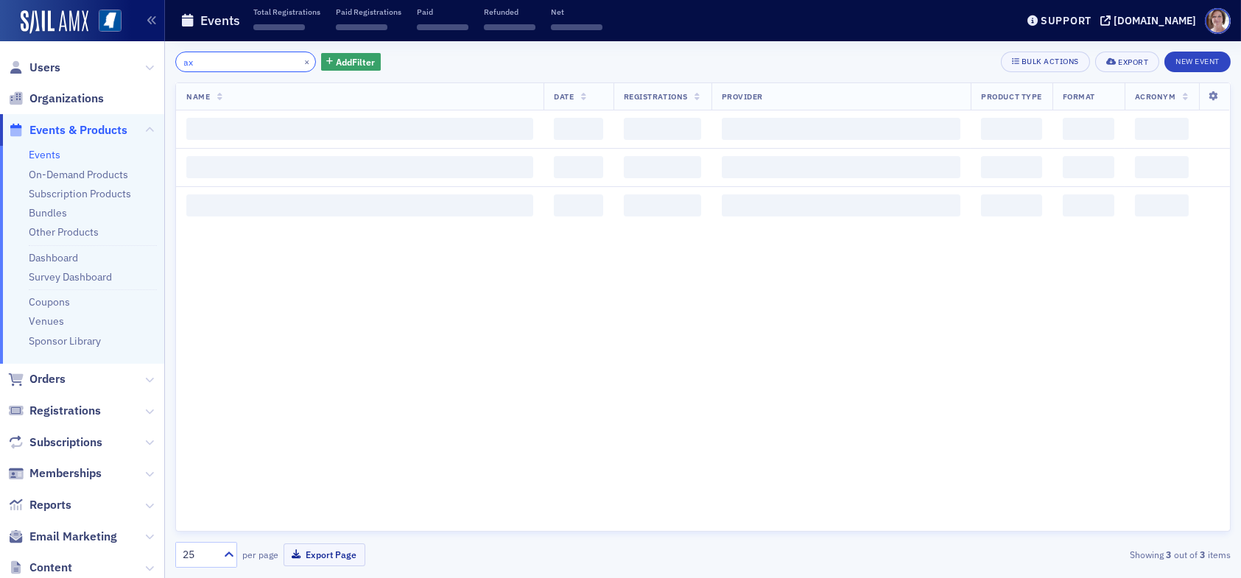
type input "a"
type input "m"
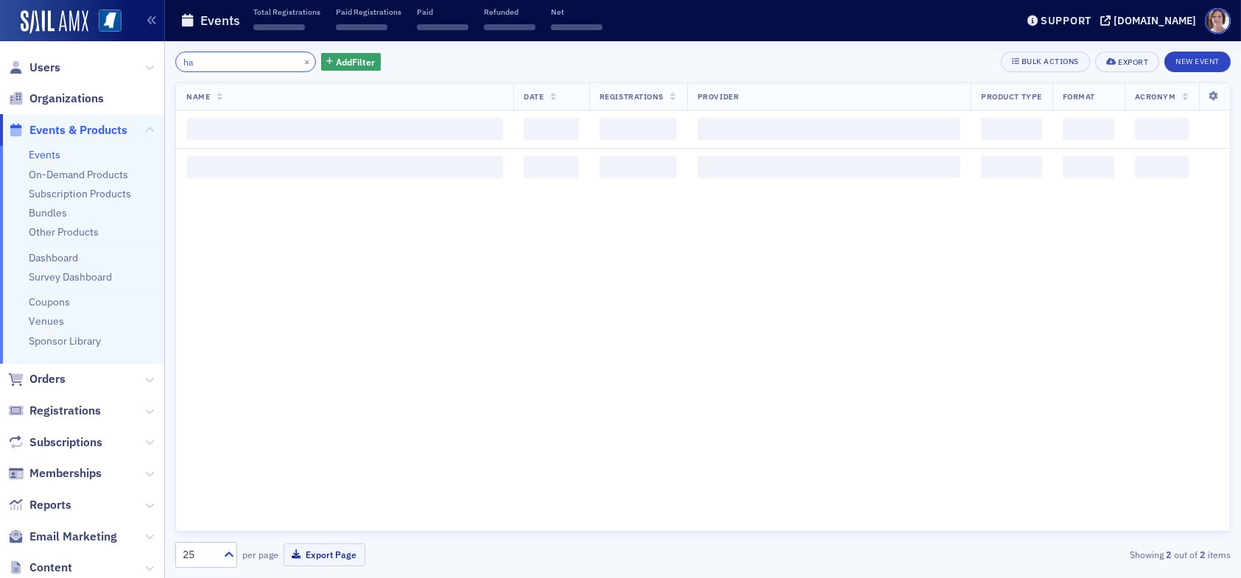
type input "h"
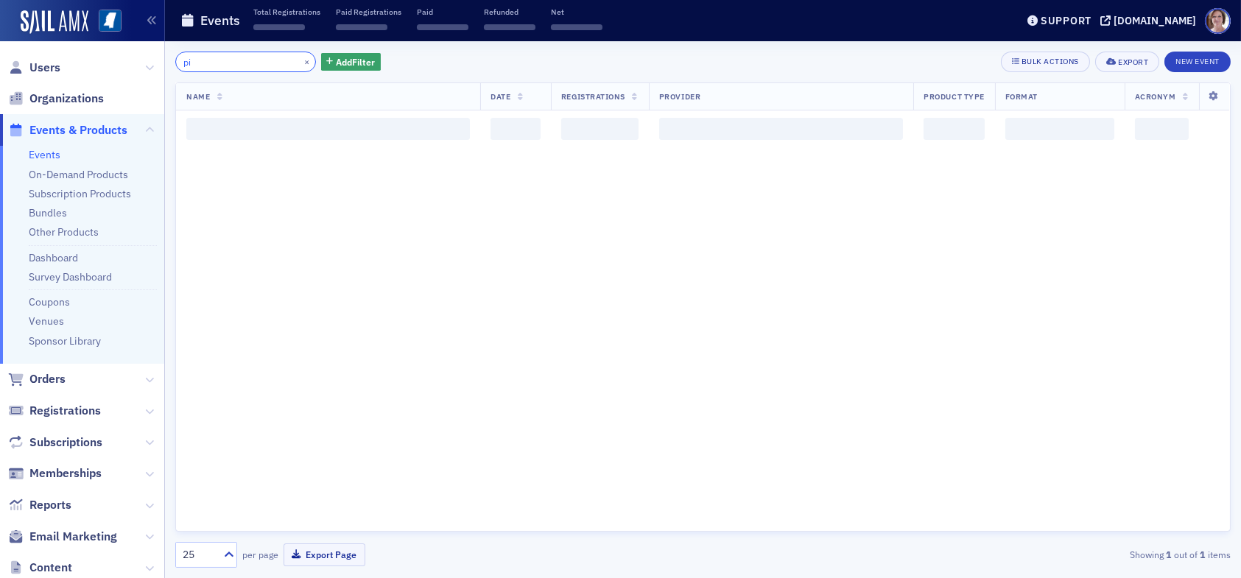
type input "p"
type input "c"
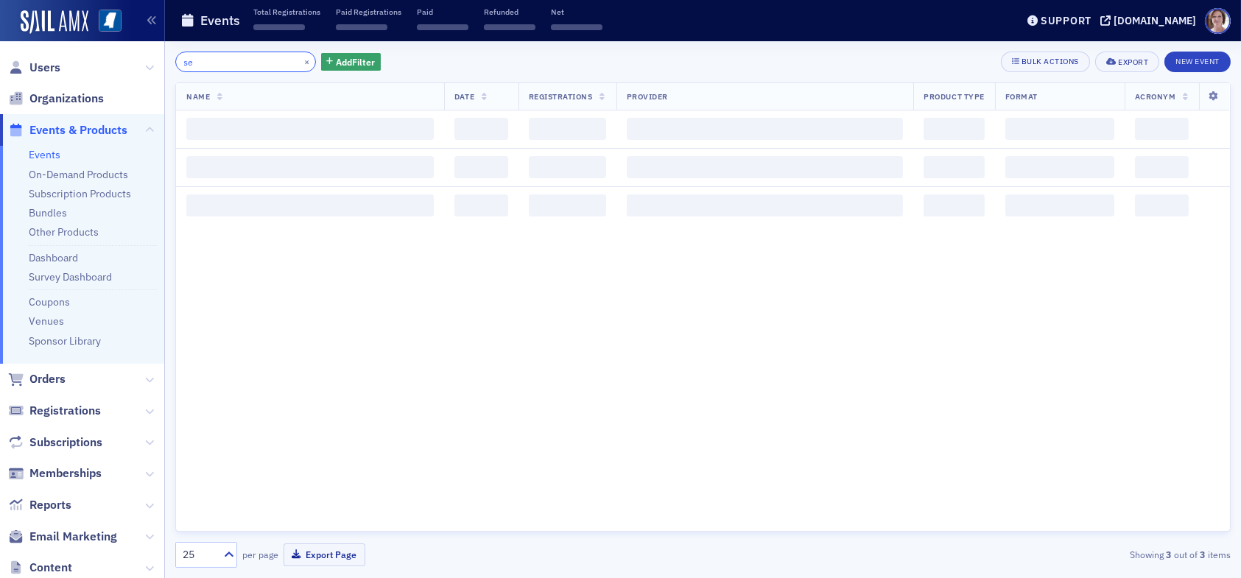
type input "s"
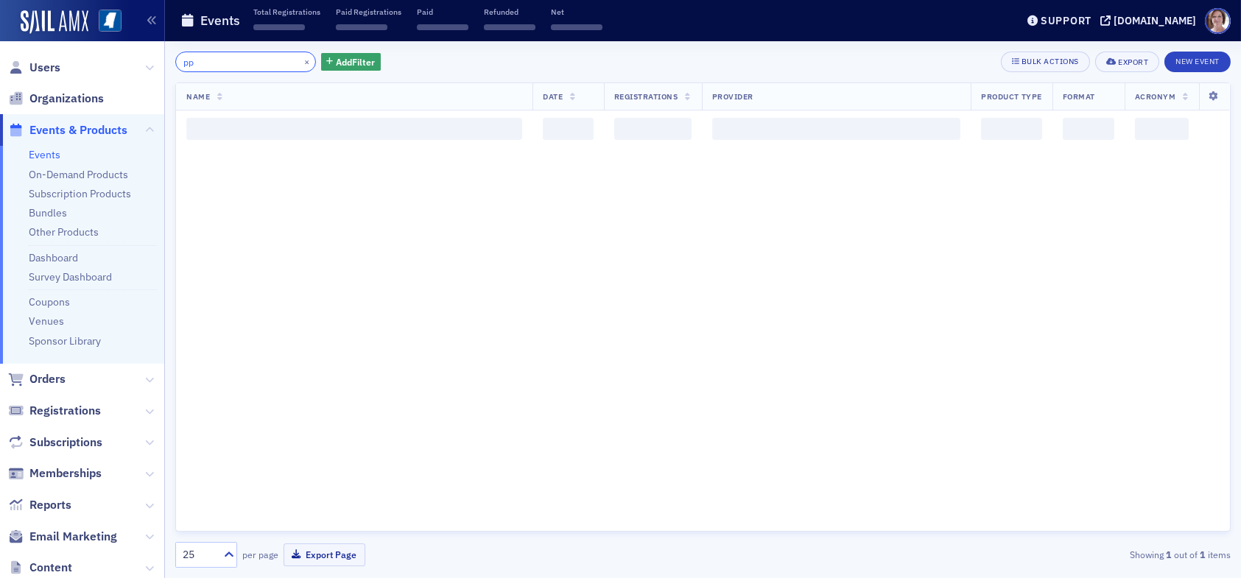
type input "p"
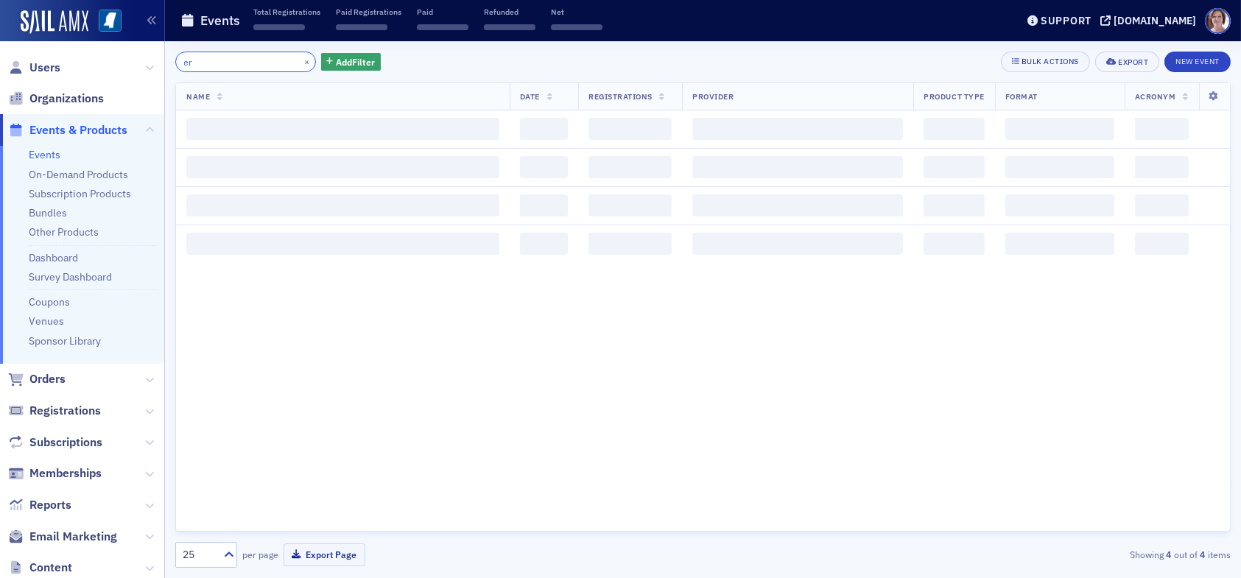
type input "e"
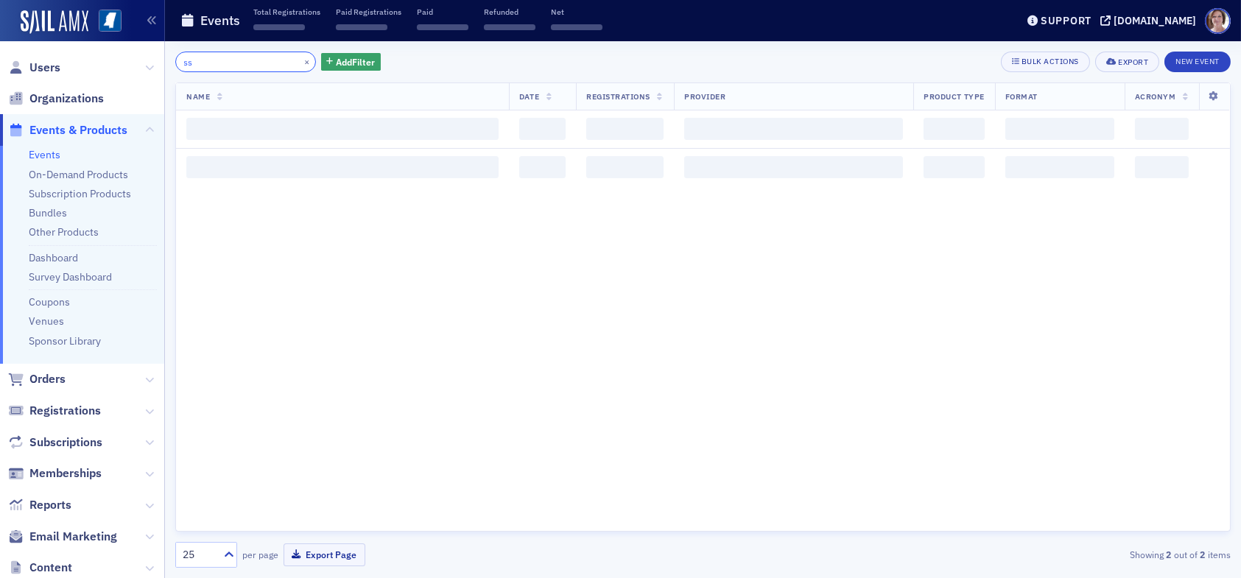
type input "s"
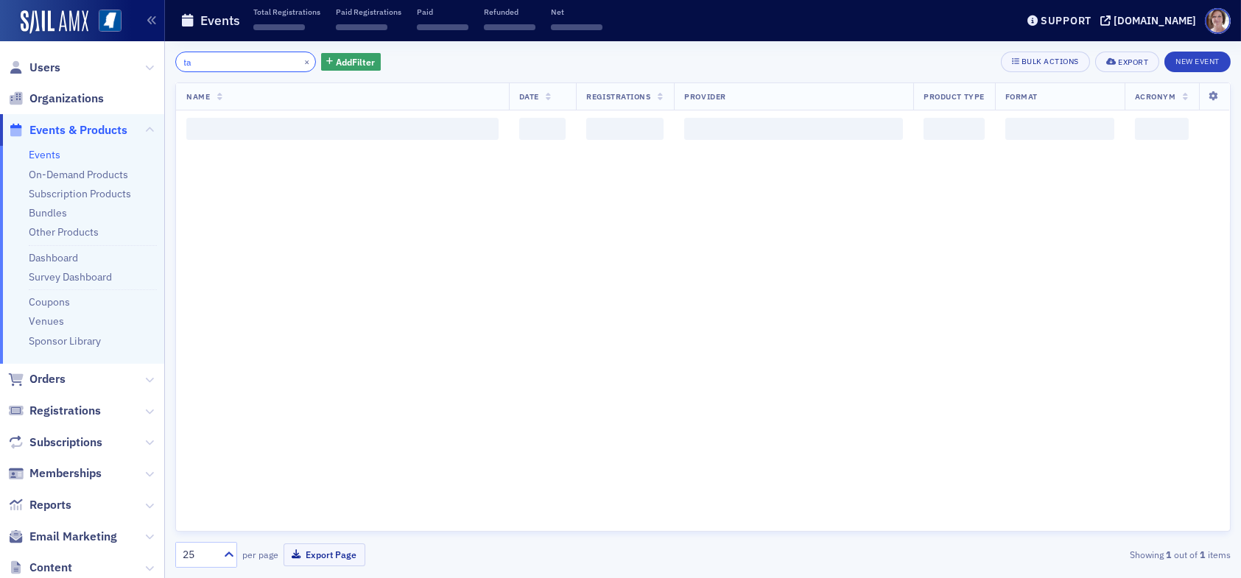
type input "t"
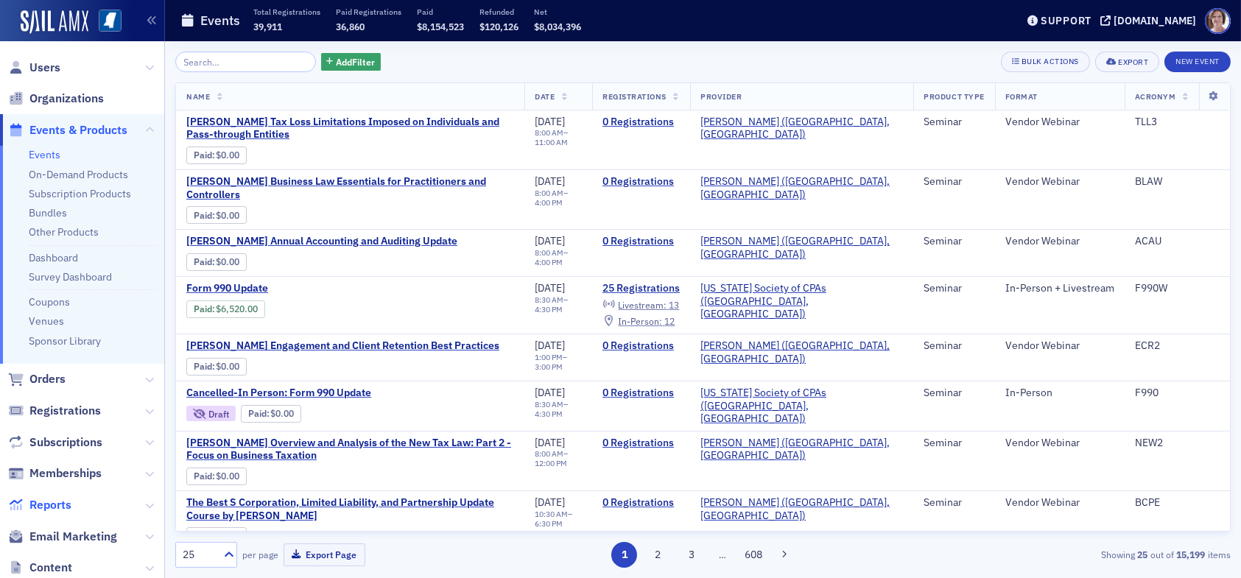
click at [57, 504] on span "Reports" at bounding box center [50, 505] width 42 height 16
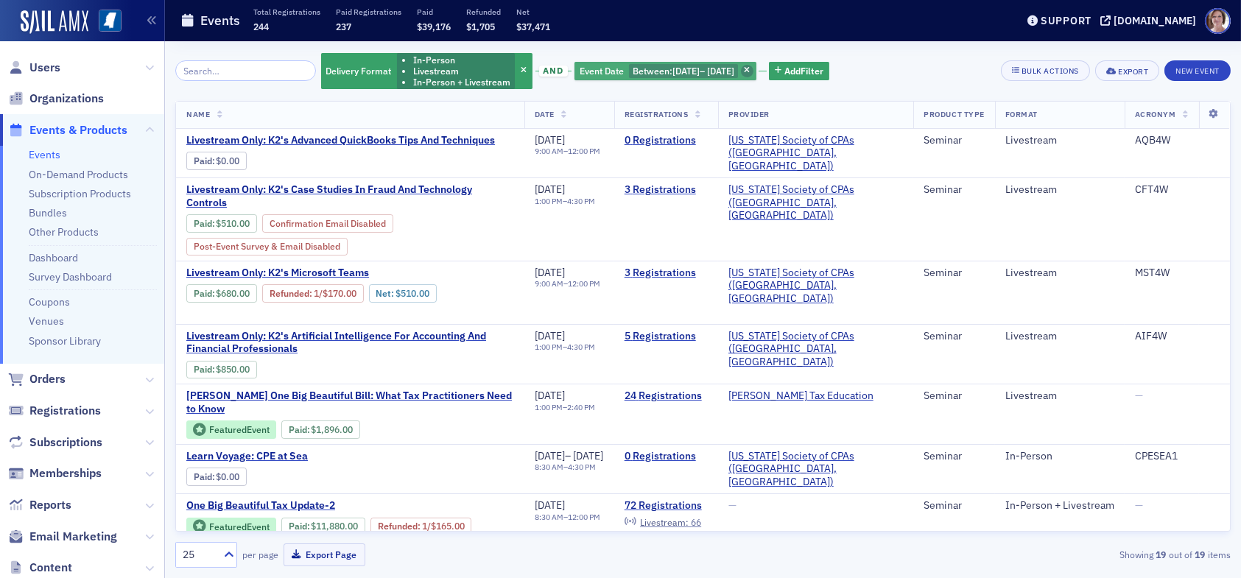
click at [750, 68] on icon "button" at bounding box center [747, 71] width 6 height 8
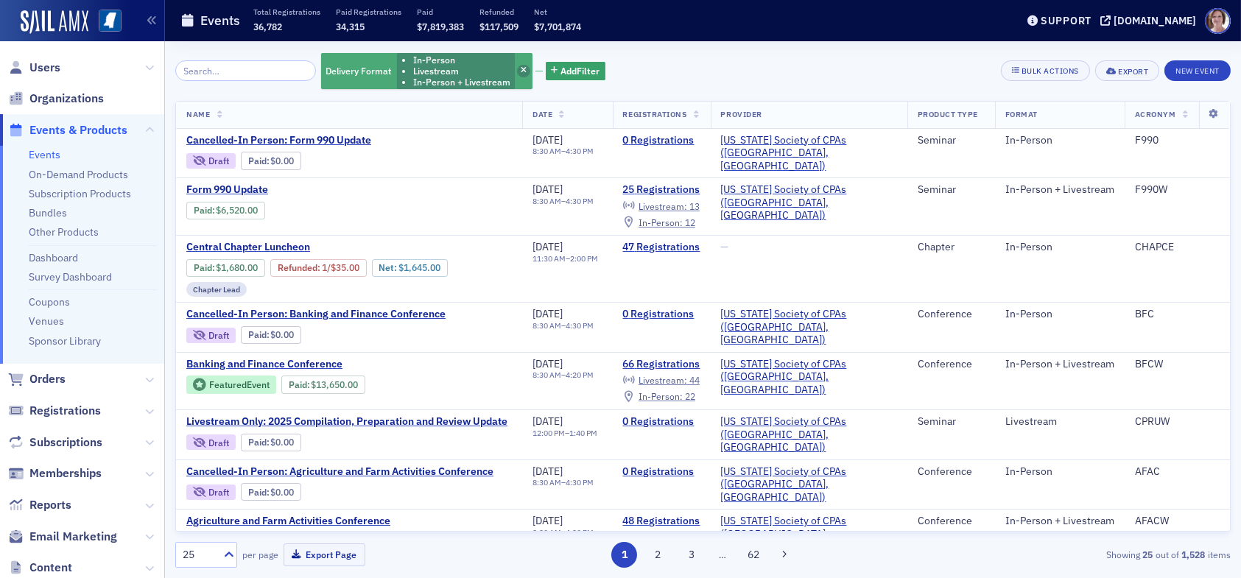
click at [521, 67] on icon "button" at bounding box center [524, 71] width 6 height 8
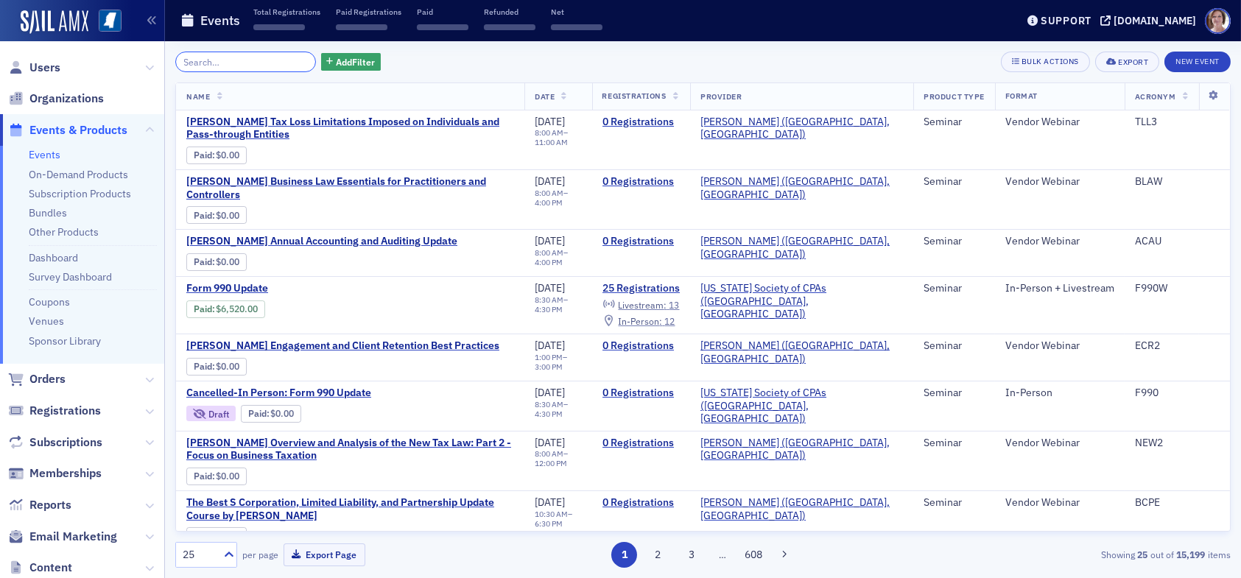
click at [252, 63] on input "search" at bounding box center [245, 62] width 141 height 21
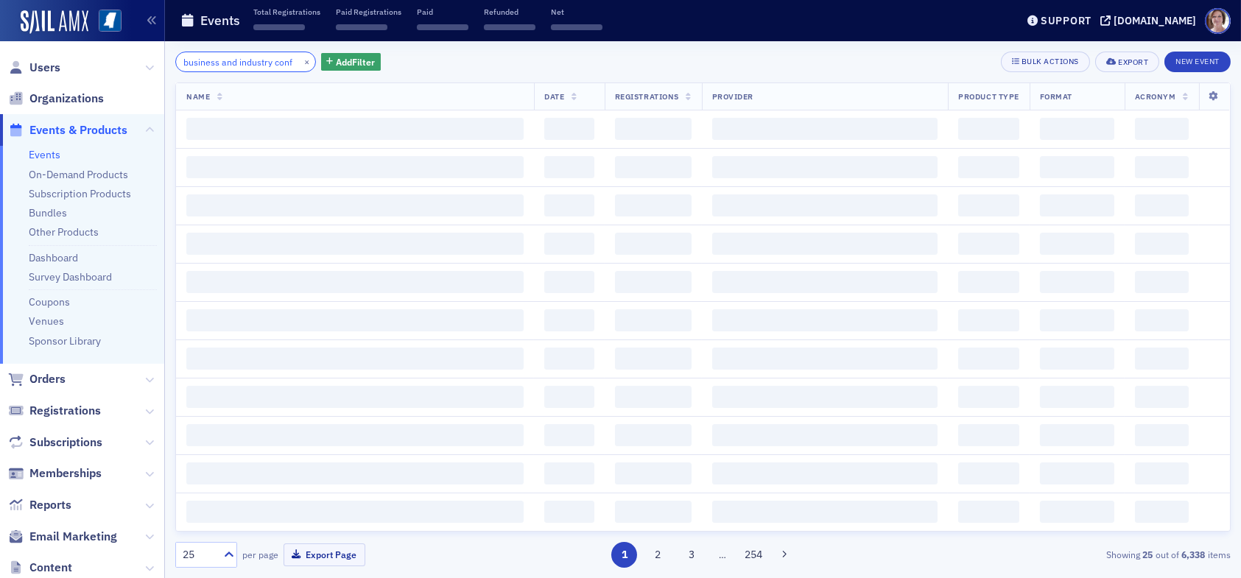
scroll to position [0, 10]
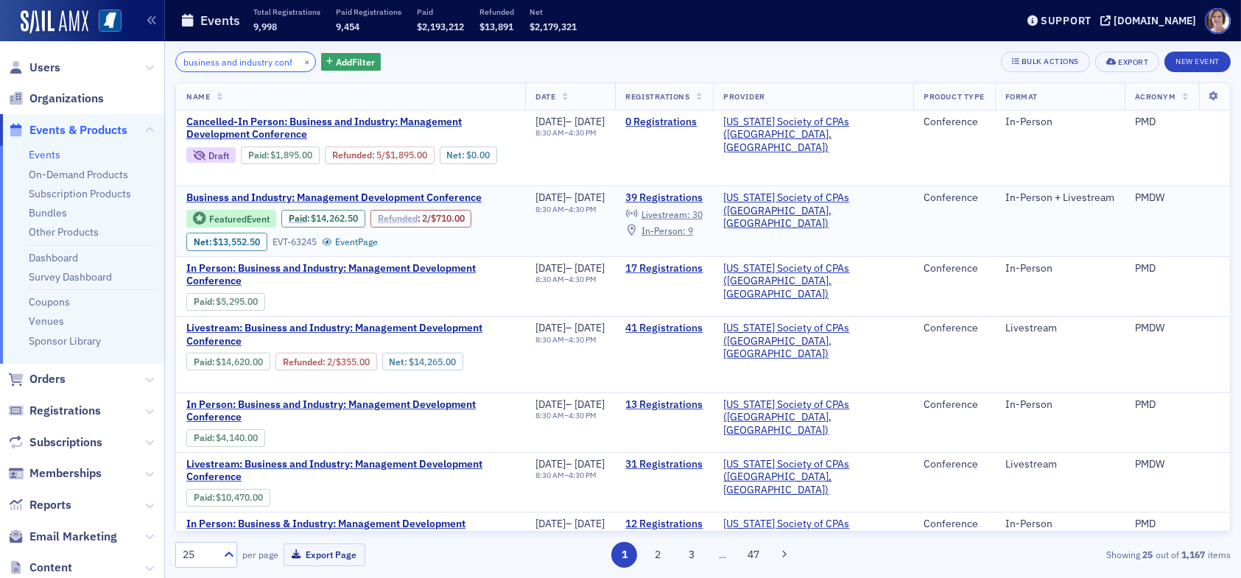
type input "business and industry conf"
click at [402, 217] on link "Refunded" at bounding box center [398, 218] width 40 height 11
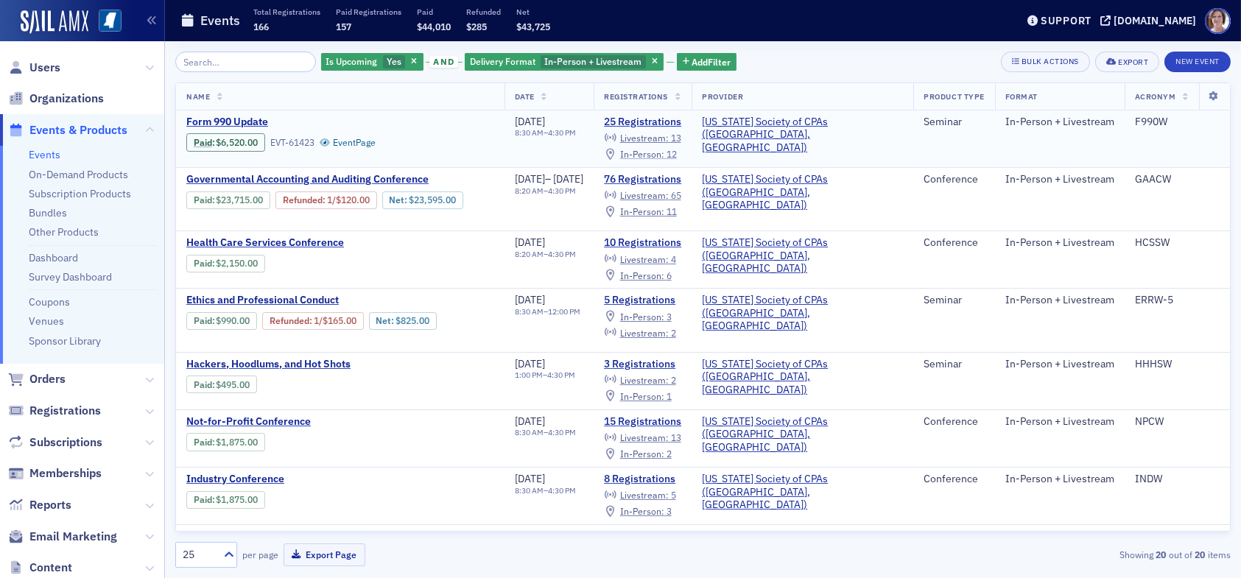
click at [664, 149] on span "In-Person :" at bounding box center [642, 154] width 44 height 12
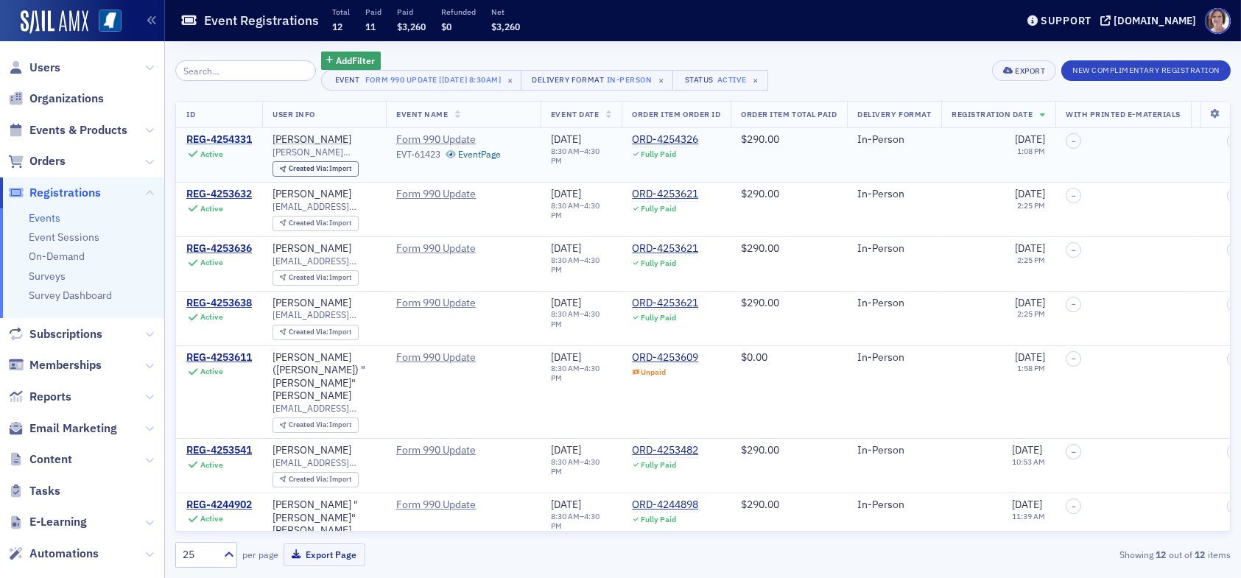
click at [221, 134] on div "REG-4254331" at bounding box center [219, 139] width 66 height 13
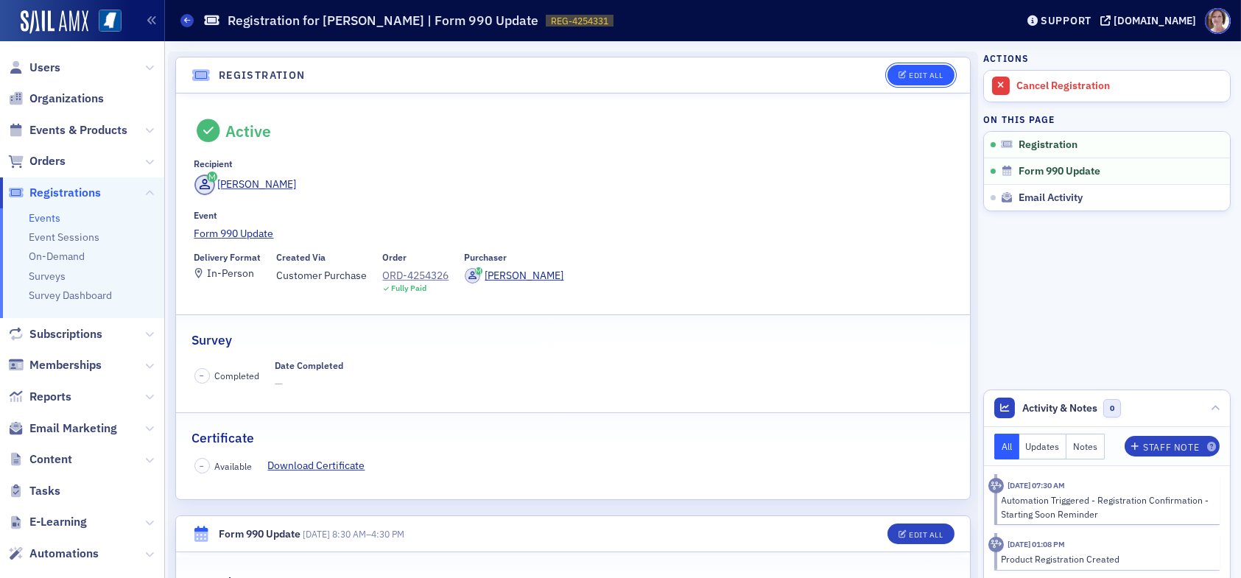
click at [920, 79] on button "Edit All" at bounding box center [920, 75] width 66 height 21
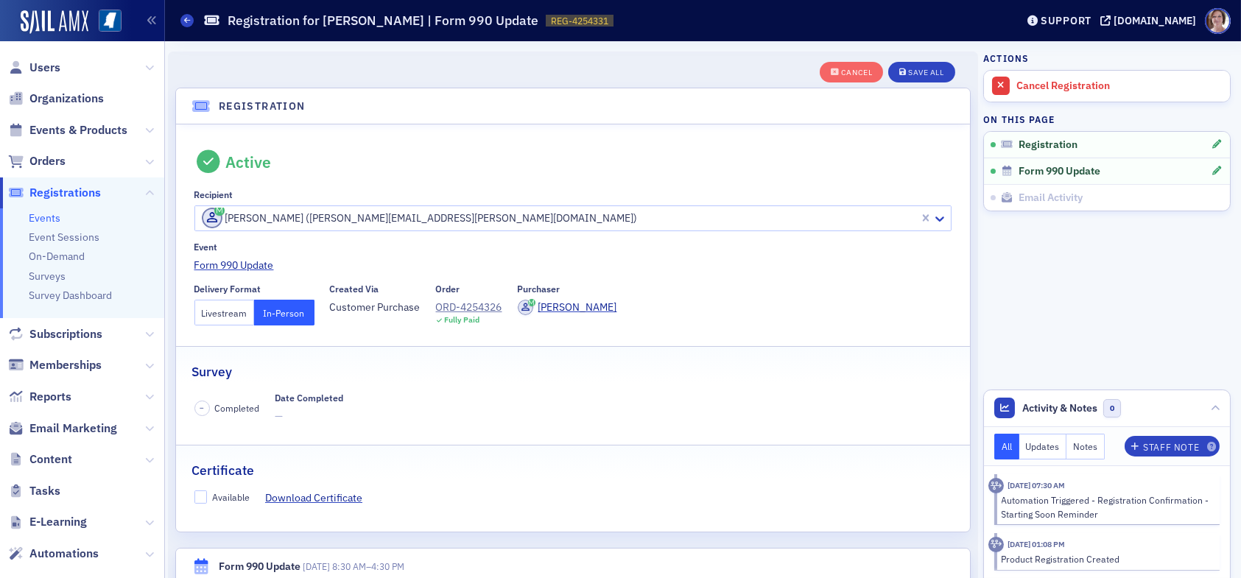
scroll to position [38, 0]
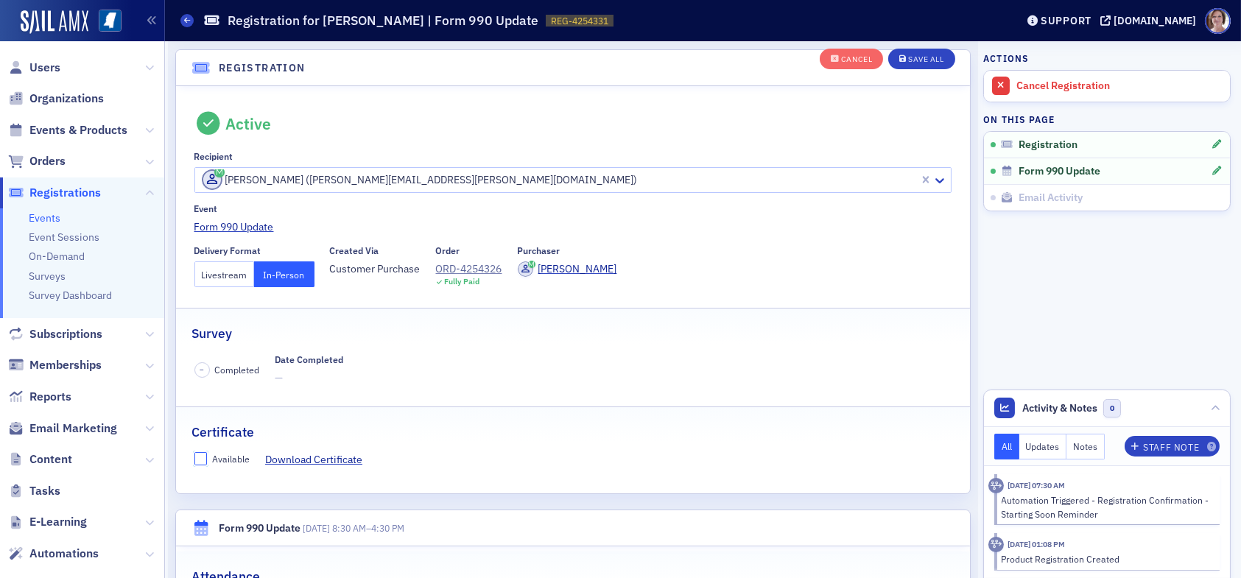
drag, startPoint x: 198, startPoint y: 457, endPoint x: 228, endPoint y: 453, distance: 30.5
click at [200, 457] on input "Available" at bounding box center [200, 458] width 13 height 13
checkbox input "true"
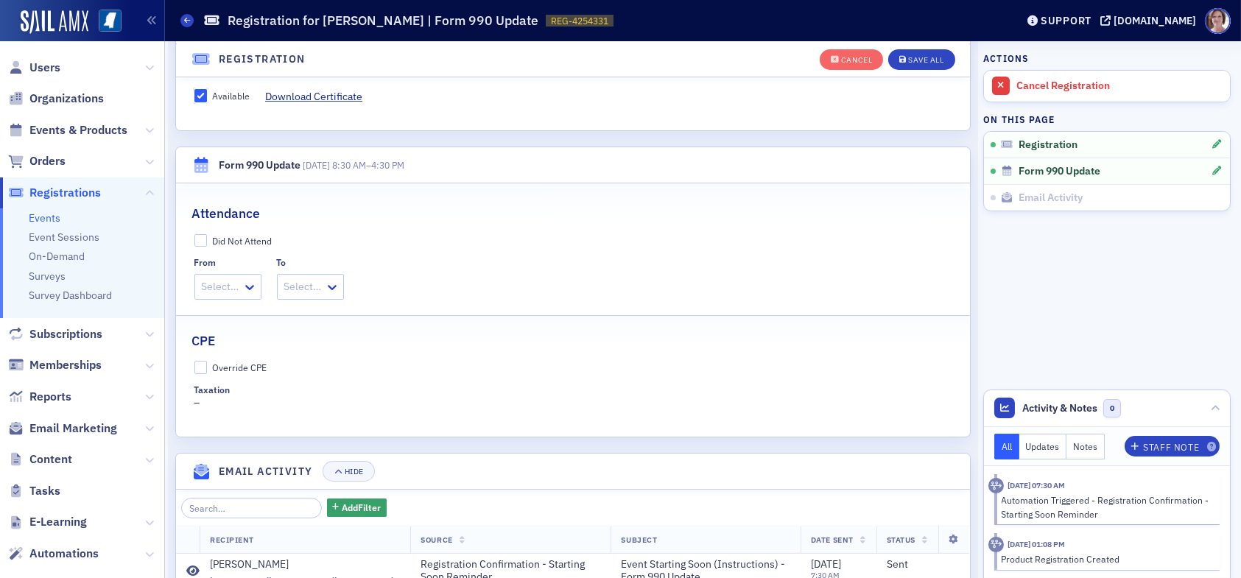
scroll to position [406, 0]
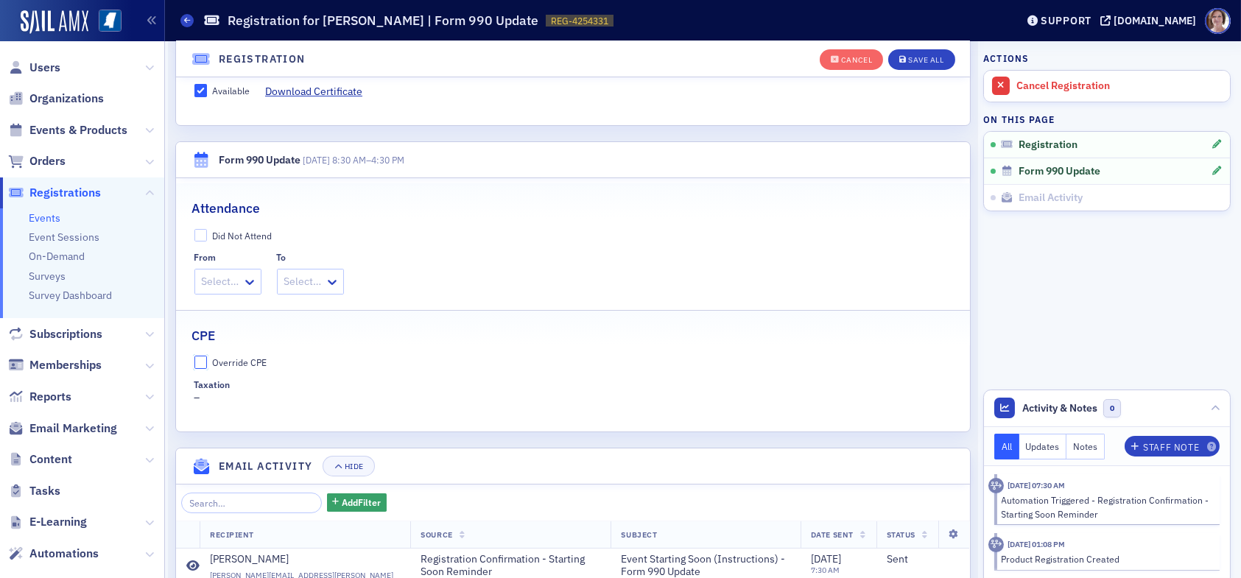
click at [200, 359] on input "Override CPE" at bounding box center [200, 362] width 13 height 13
checkbox input "true"
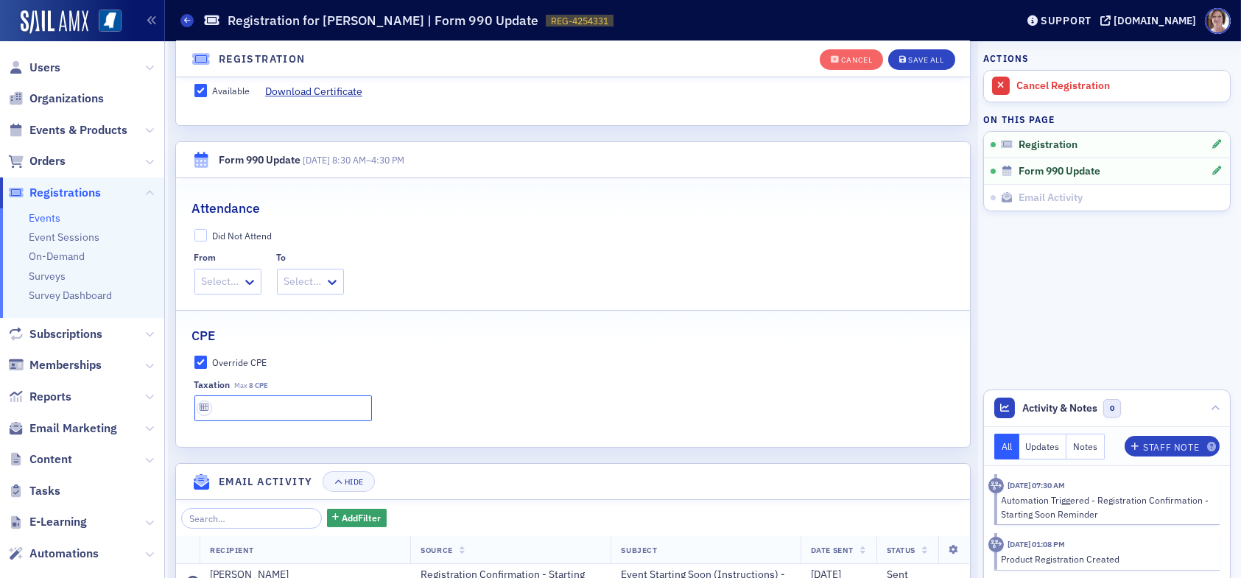
click at [263, 403] on input "text" at bounding box center [282, 408] width 177 height 26
type input "8 CPE"
click at [925, 63] on div "Save All" at bounding box center [925, 60] width 35 height 8
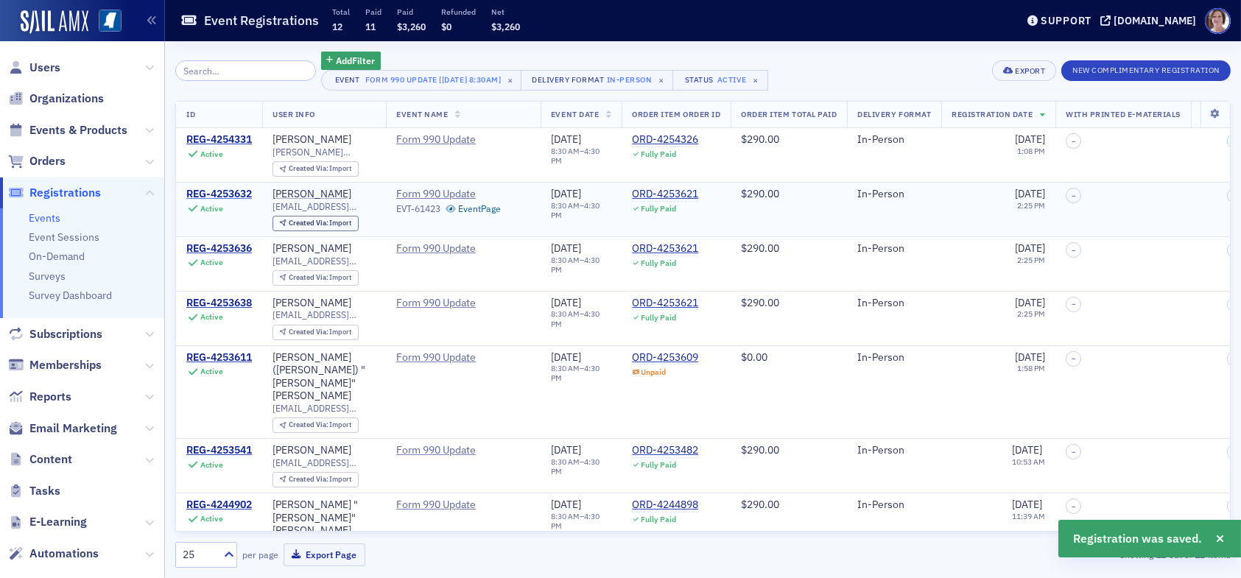
click at [213, 191] on div "REG-4253632" at bounding box center [219, 194] width 66 height 13
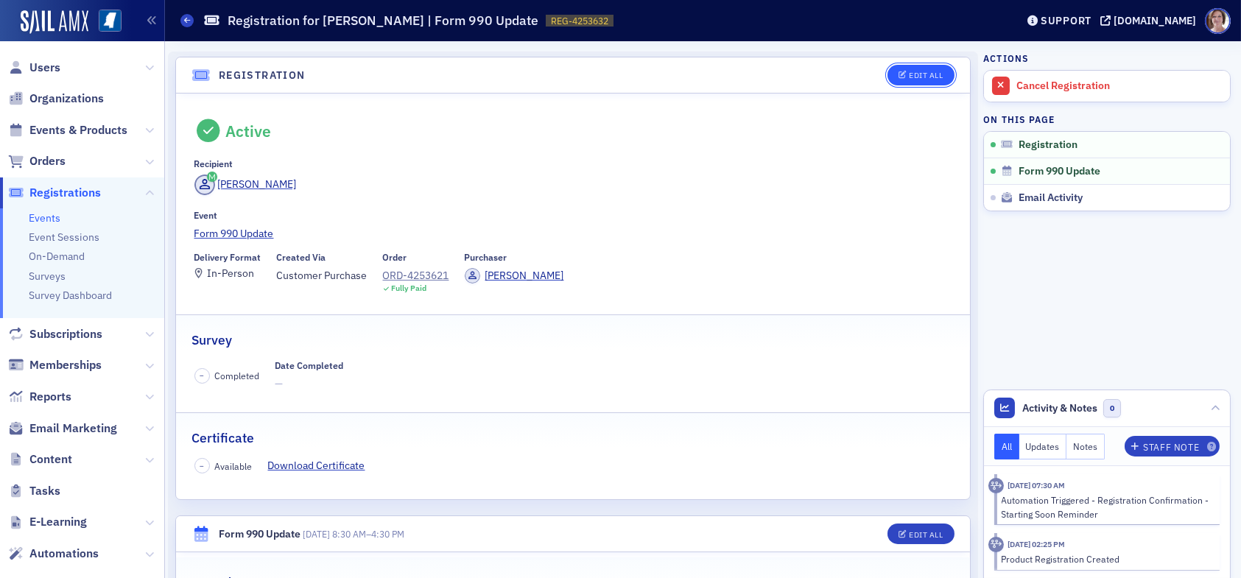
click at [914, 71] on div "Edit All" at bounding box center [926, 75] width 34 height 8
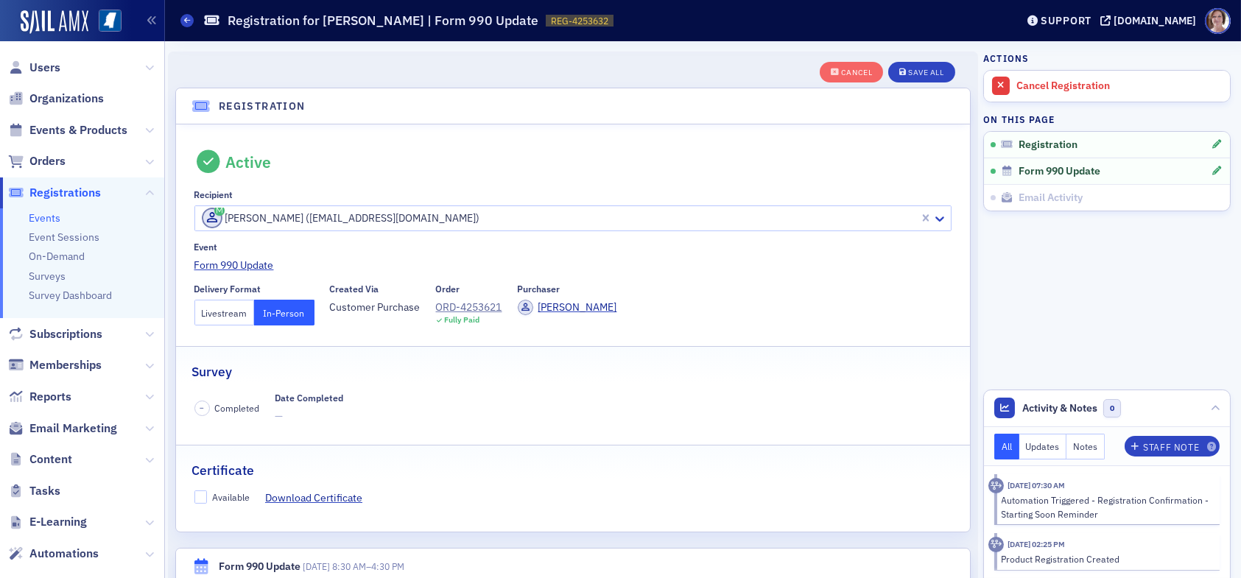
scroll to position [38, 0]
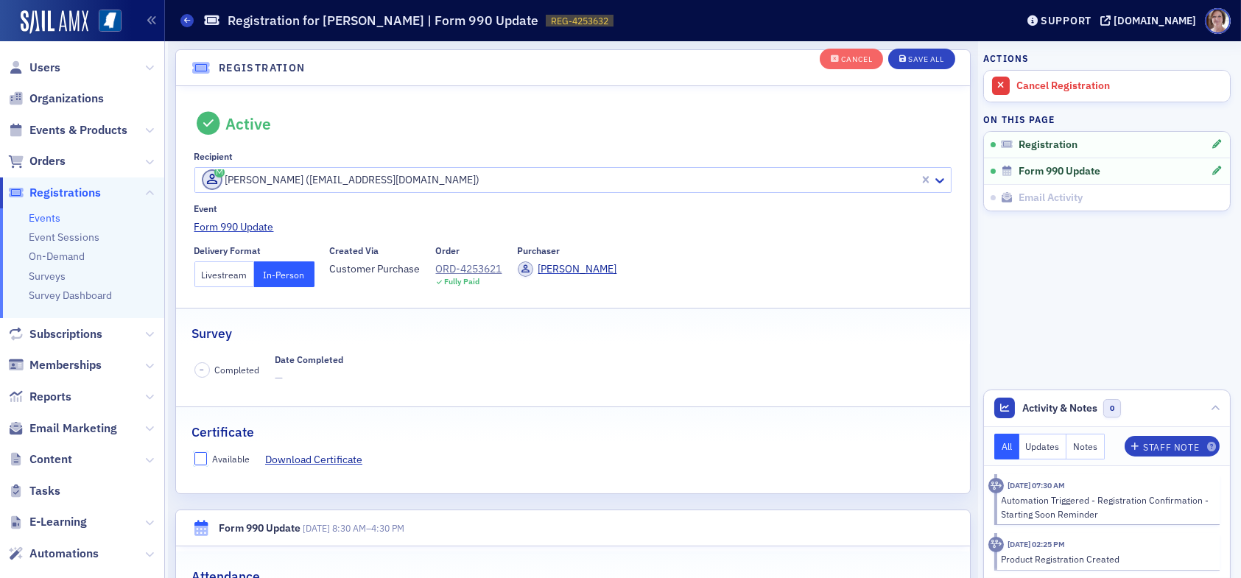
click at [201, 454] on input "Available" at bounding box center [200, 458] width 13 height 13
checkbox input "true"
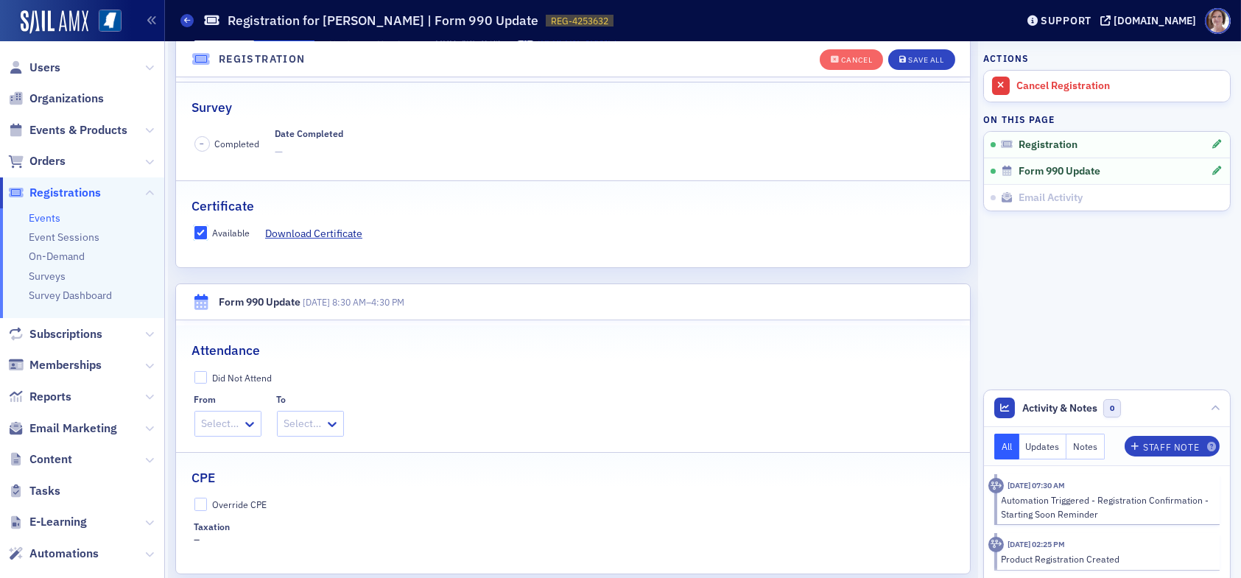
scroll to position [333, 0]
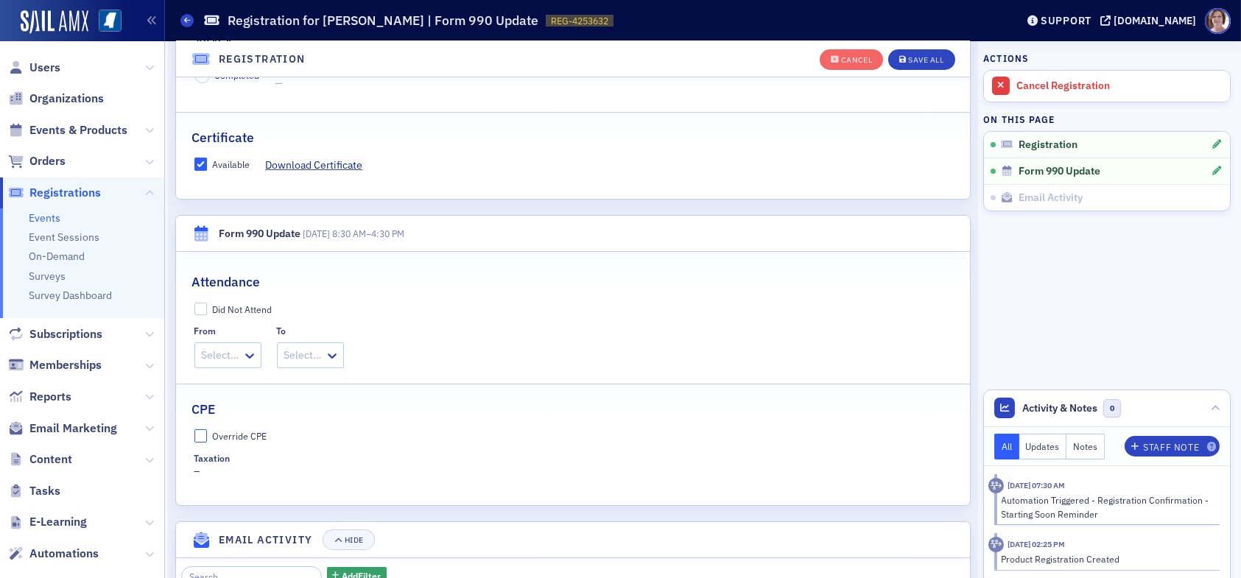
click at [197, 431] on input "Override CPE" at bounding box center [200, 435] width 13 height 13
checkbox input "true"
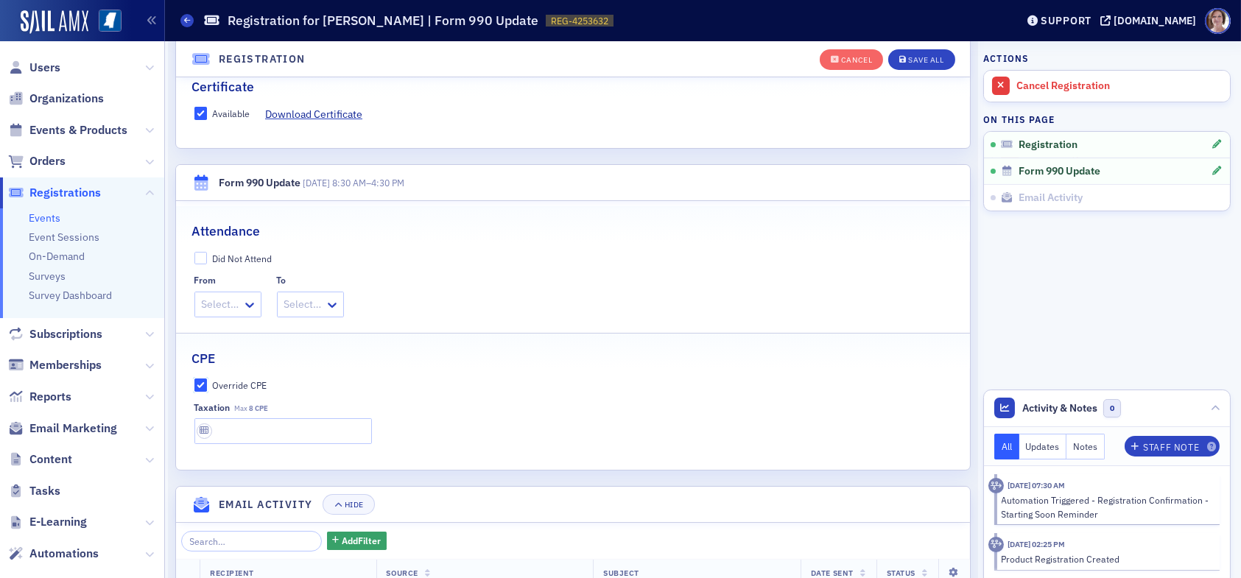
scroll to position [406, 0]
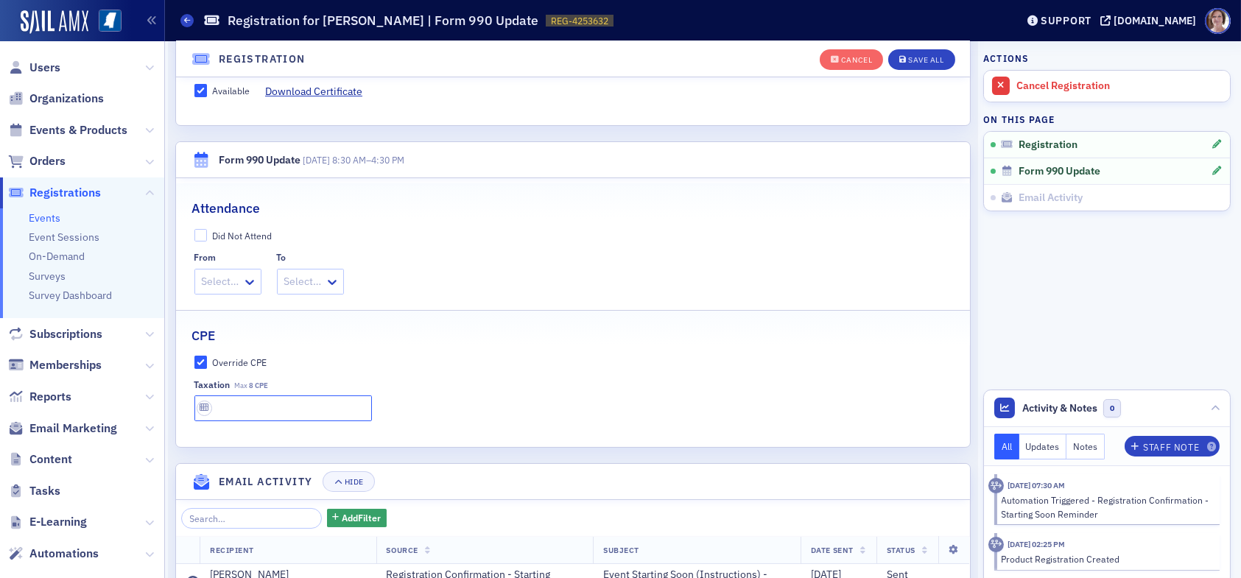
click at [280, 403] on input "text" at bounding box center [282, 408] width 177 height 26
type input "8 CPE"
click at [908, 60] on div "Save All" at bounding box center [925, 60] width 35 height 8
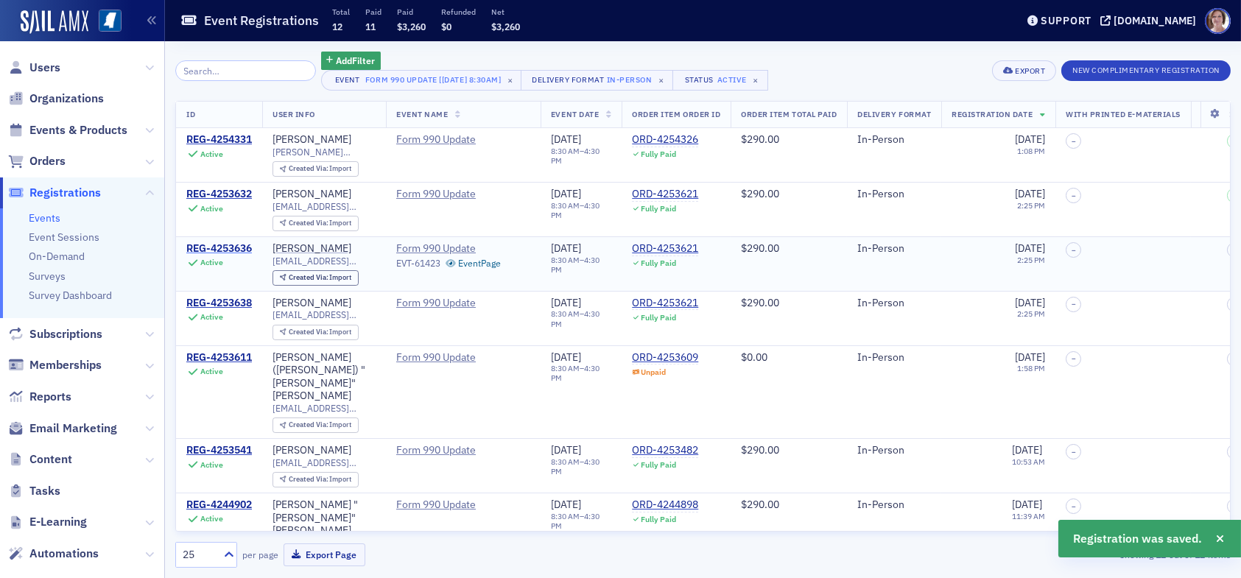
click at [222, 244] on div "REG-4253636" at bounding box center [219, 248] width 66 height 13
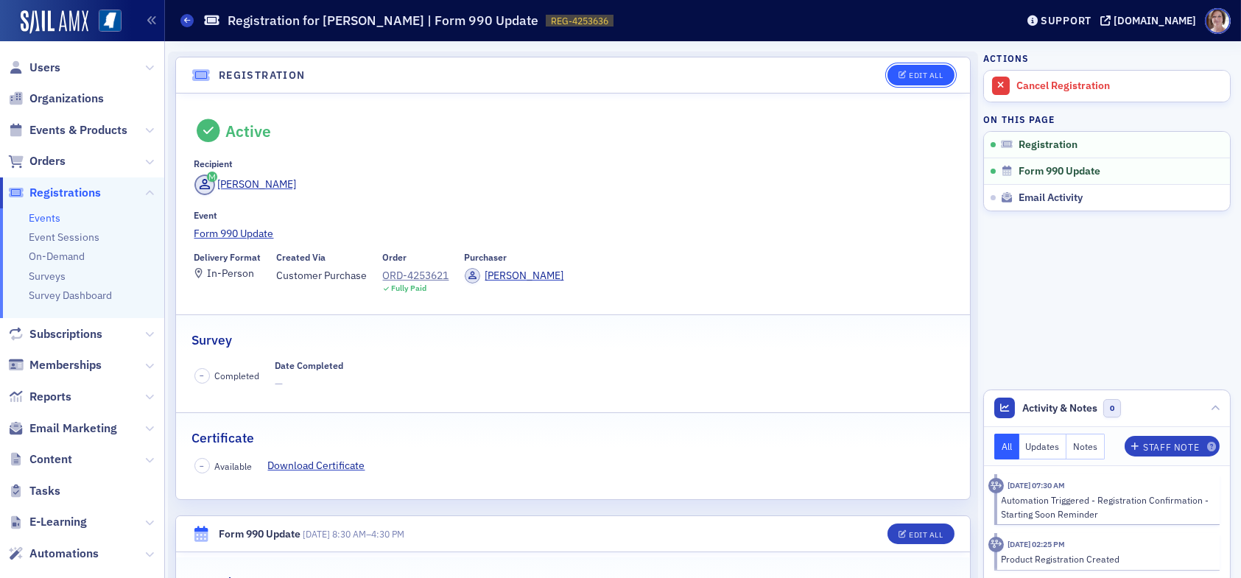
click at [913, 77] on div "Edit All" at bounding box center [926, 75] width 34 height 8
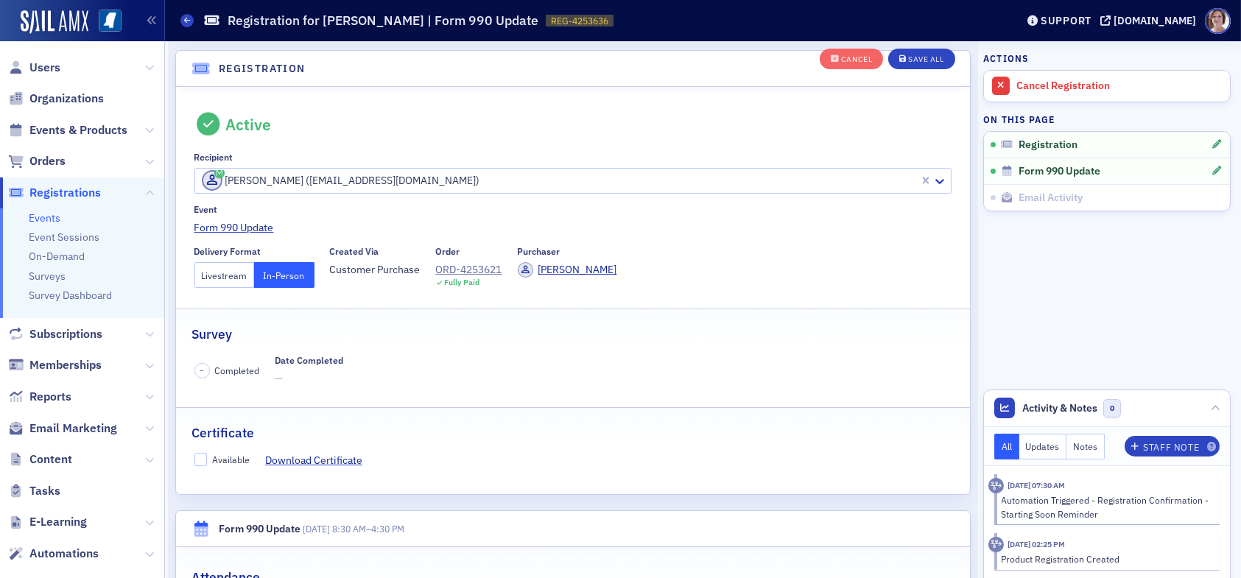
scroll to position [38, 0]
drag, startPoint x: 200, startPoint y: 457, endPoint x: 232, endPoint y: 454, distance: 31.9
click at [202, 455] on input "Available" at bounding box center [200, 458] width 13 height 13
checkbox input "true"
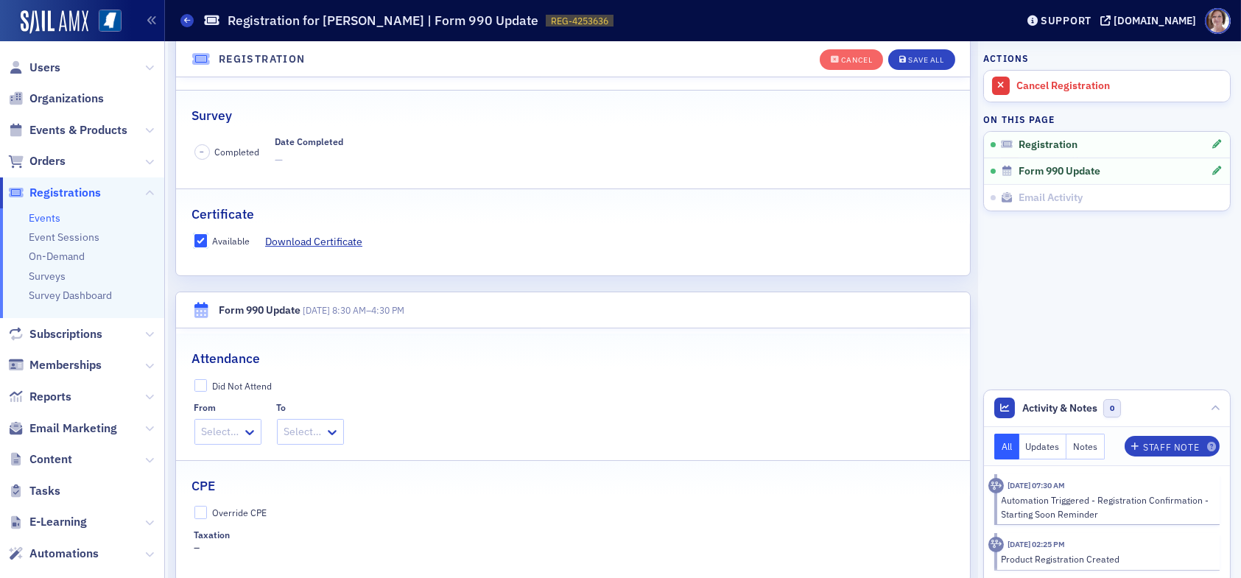
scroll to position [333, 0]
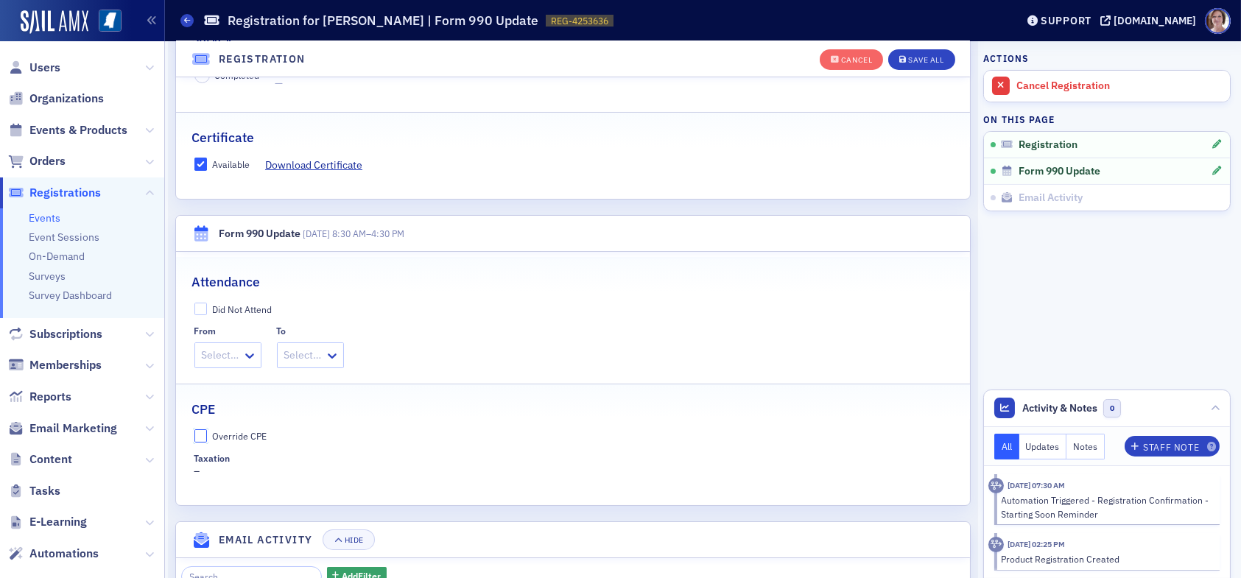
click at [200, 434] on input "Override CPE" at bounding box center [200, 435] width 13 height 13
checkbox input "true"
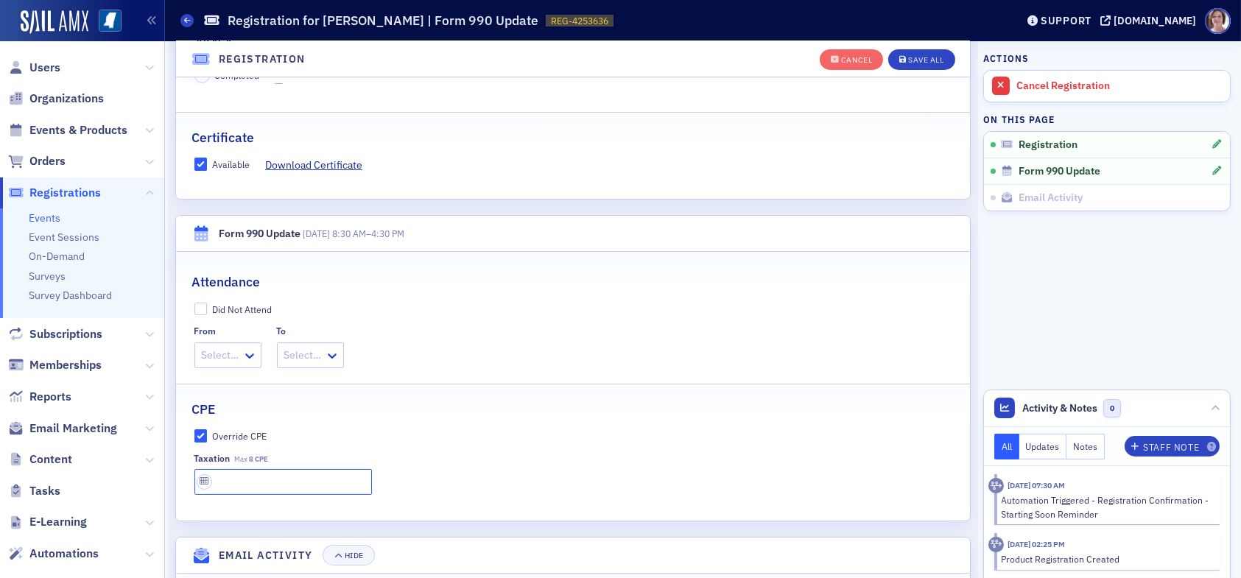
click at [243, 479] on input "text" at bounding box center [282, 482] width 177 height 26
type input "8 CPE"
click at [917, 57] on div "Save All" at bounding box center [925, 60] width 35 height 8
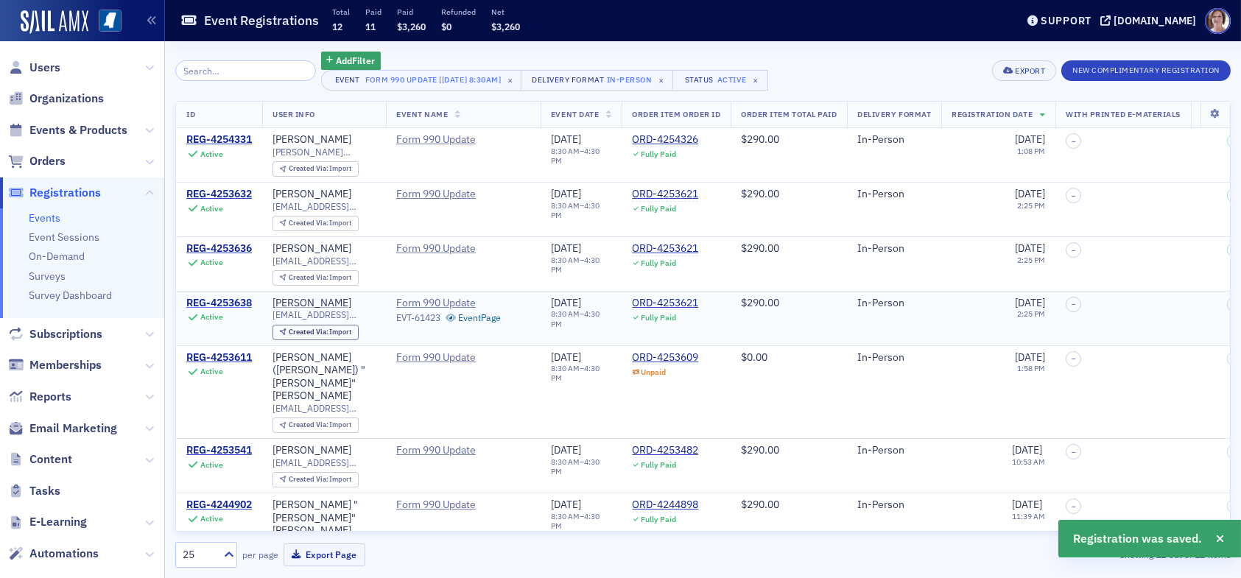
drag, startPoint x: 228, startPoint y: 302, endPoint x: 243, endPoint y: 303, distance: 15.5
click at [228, 302] on div "REG-4253638" at bounding box center [219, 303] width 66 height 13
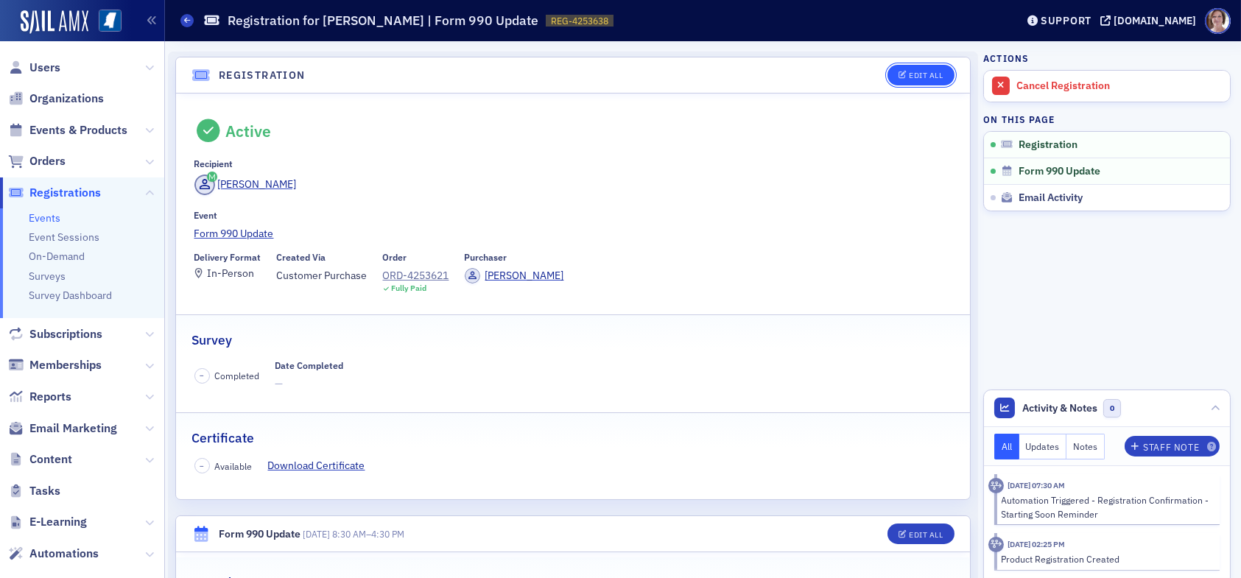
click at [917, 68] on button "Edit All" at bounding box center [920, 75] width 66 height 21
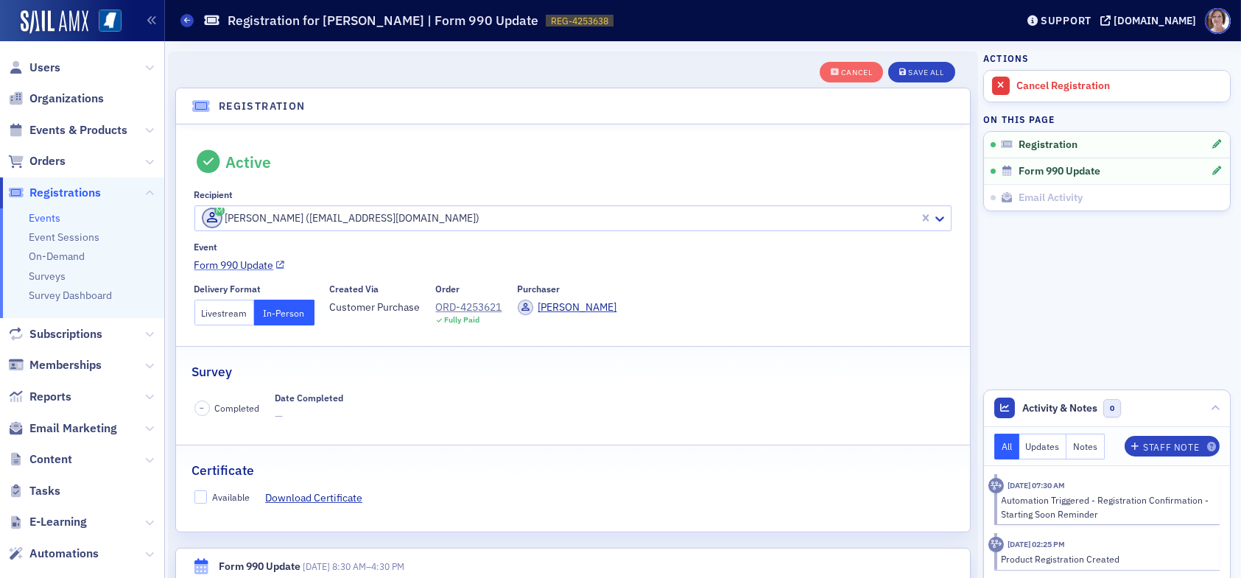
scroll to position [38, 0]
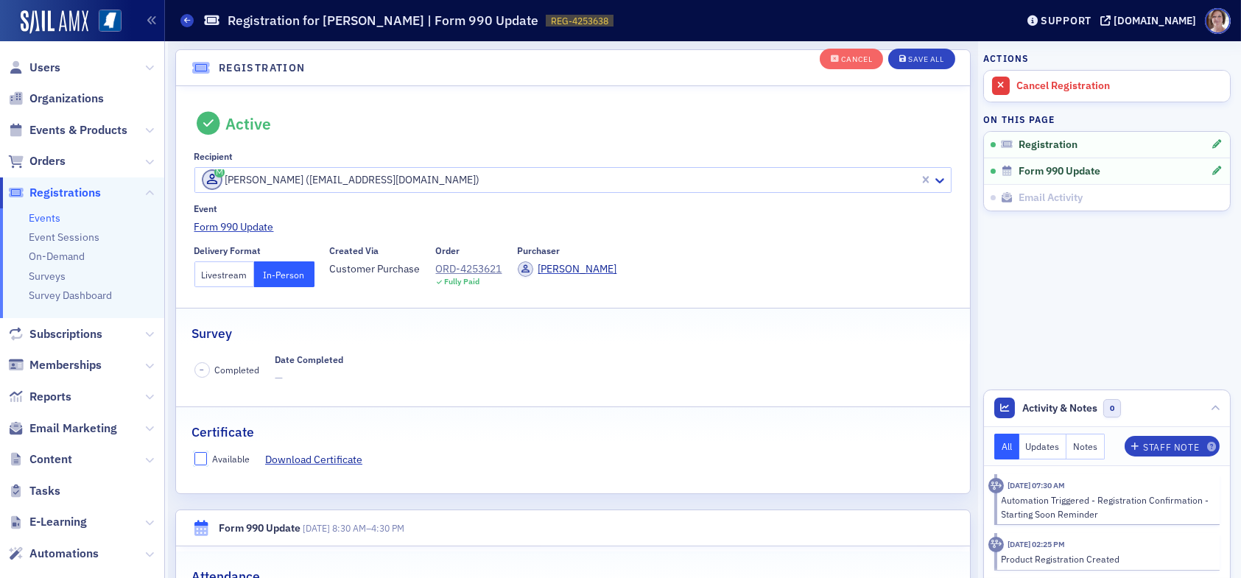
drag, startPoint x: 202, startPoint y: 453, endPoint x: 258, endPoint y: 449, distance: 56.1
click at [203, 452] on input "Available" at bounding box center [200, 458] width 13 height 13
checkbox input "true"
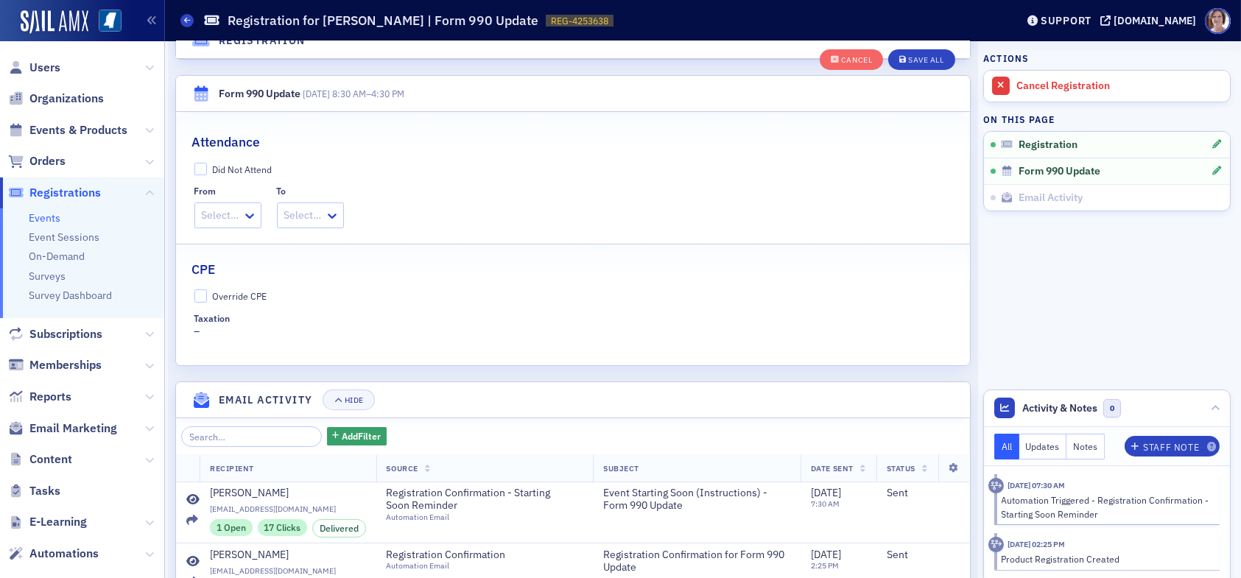
scroll to position [480, 0]
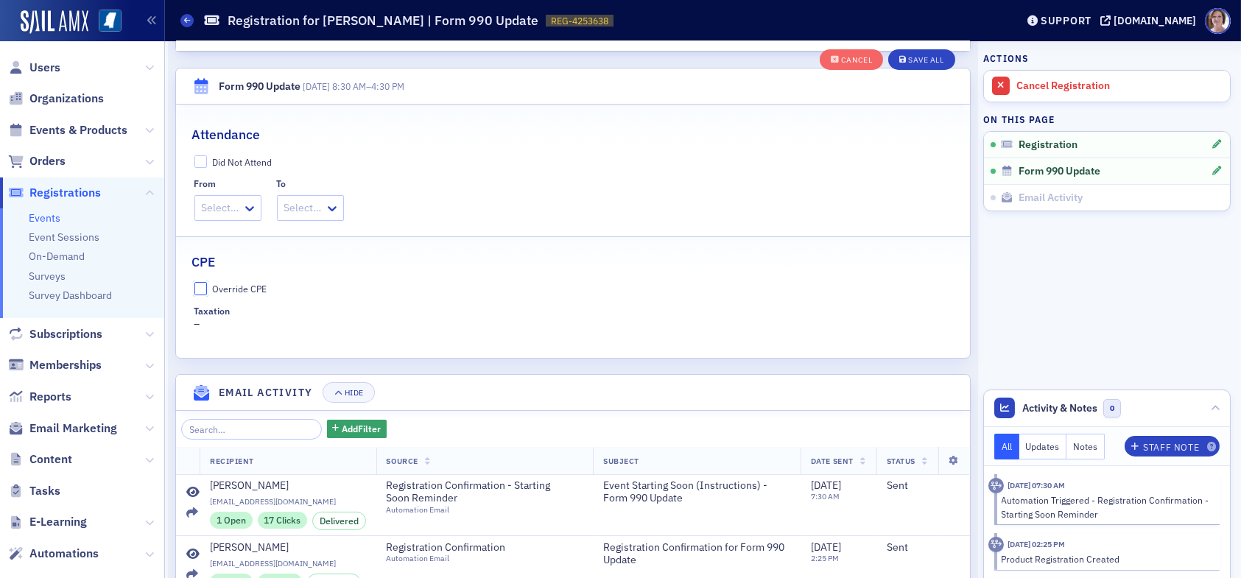
click at [199, 287] on input "Override CPE" at bounding box center [200, 288] width 13 height 13
checkbox input "true"
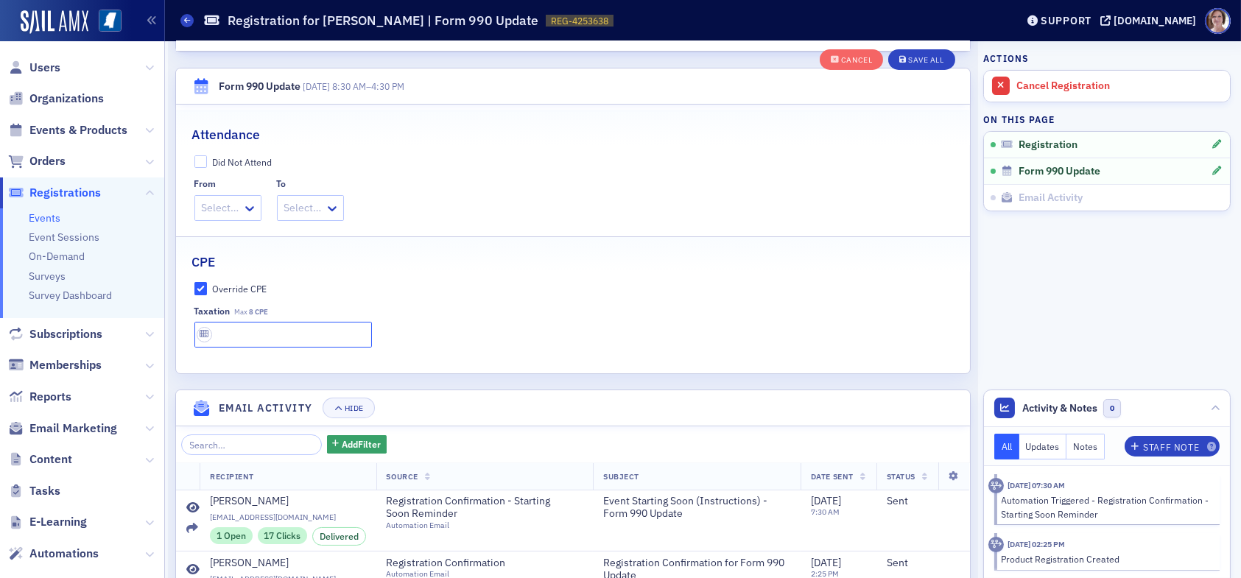
click at [241, 331] on input "text" at bounding box center [282, 335] width 177 height 26
type input "8 CPE"
click at [920, 57] on div "Save All" at bounding box center [925, 60] width 35 height 8
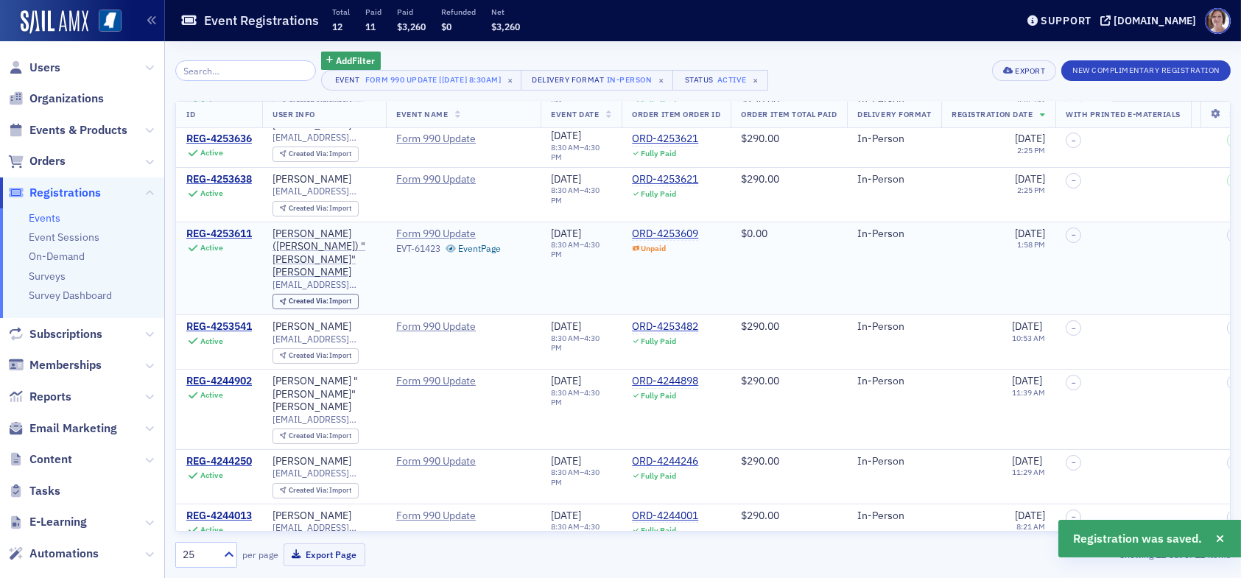
scroll to position [147, 0]
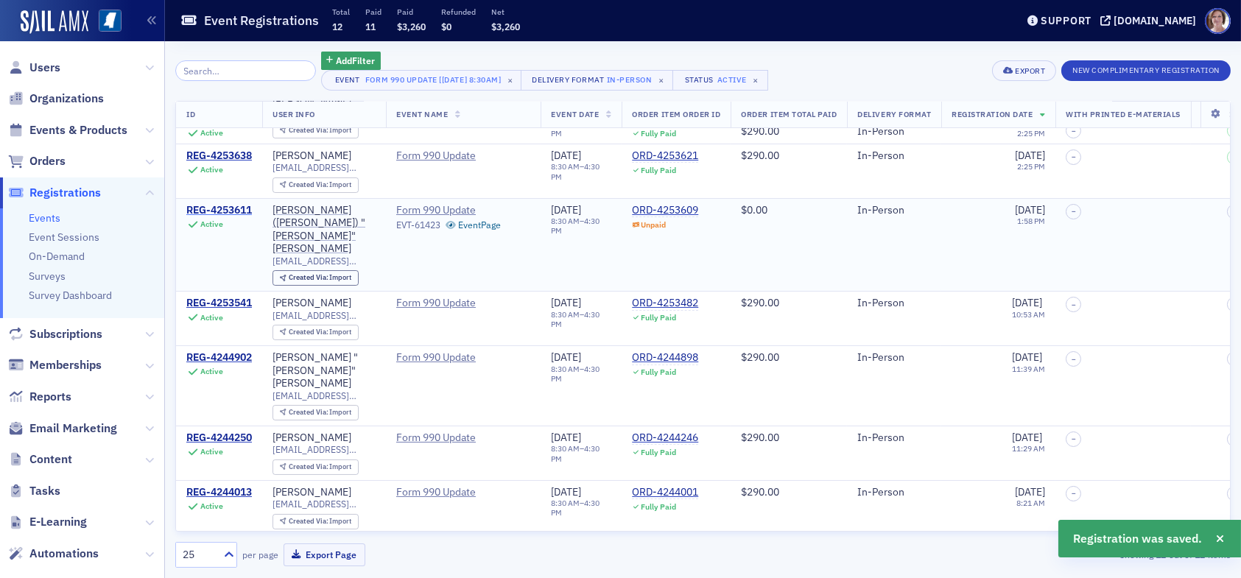
click at [230, 205] on div "REG-4253611" at bounding box center [219, 210] width 66 height 13
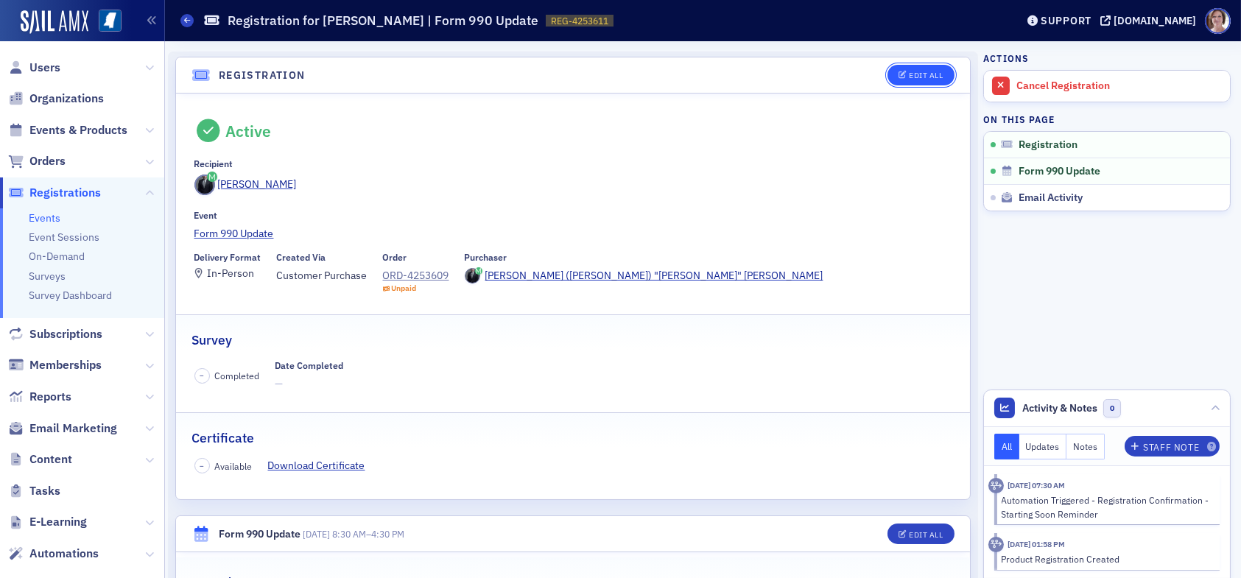
click at [912, 72] on div "Edit All" at bounding box center [926, 75] width 34 height 8
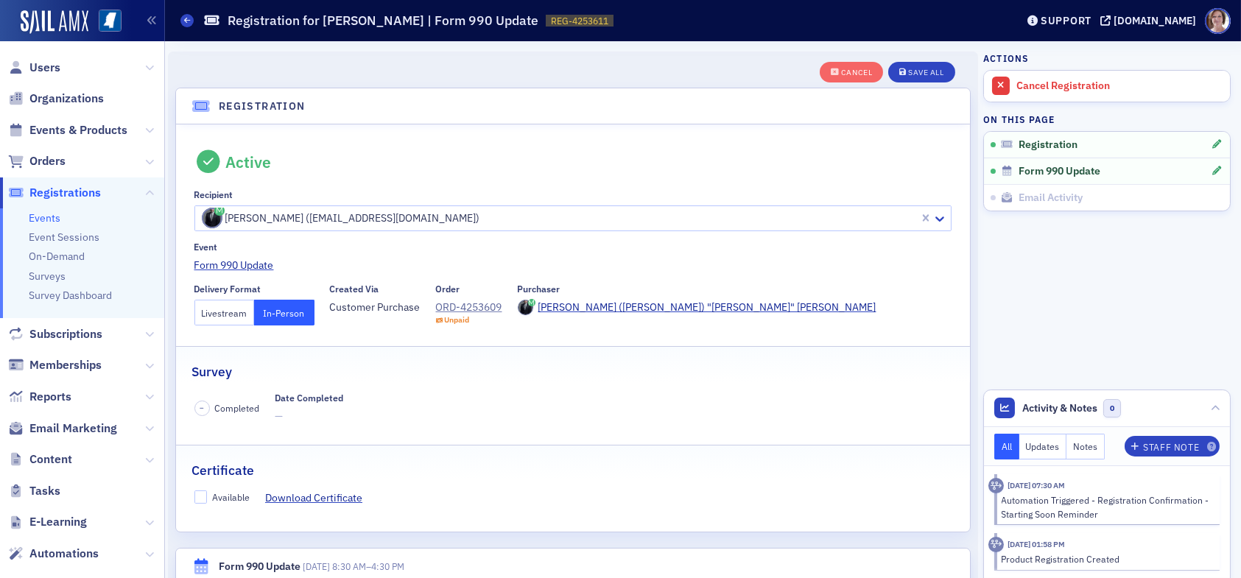
scroll to position [38, 0]
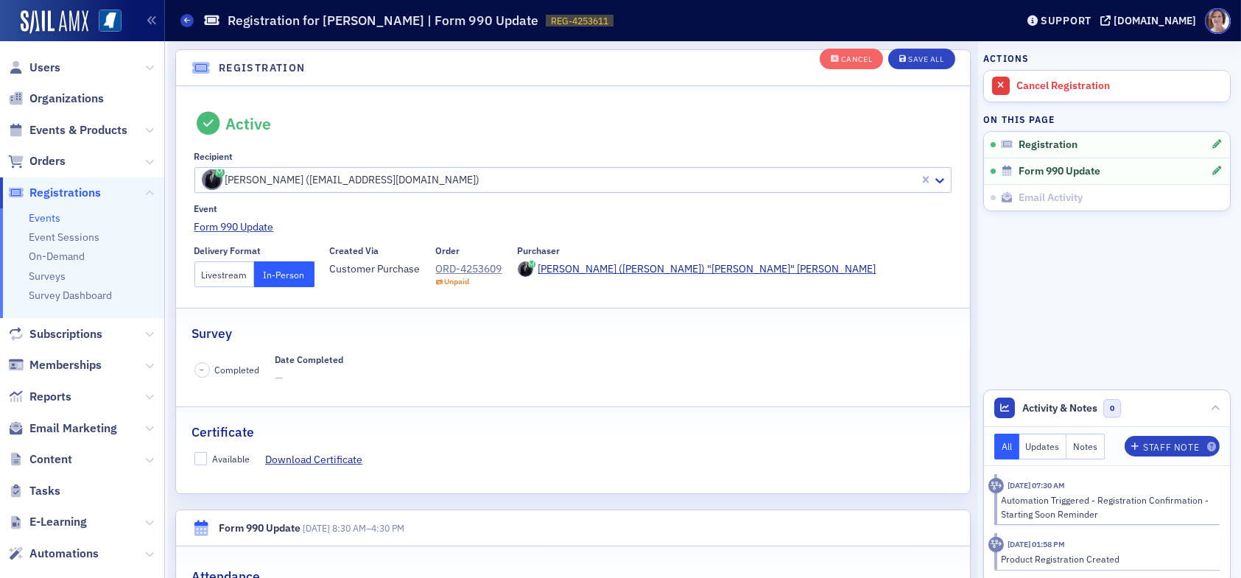
click at [209, 454] on label "Available" at bounding box center [222, 458] width 56 height 13
click at [208, 454] on input "Available" at bounding box center [200, 458] width 13 height 13
checkbox input "true"
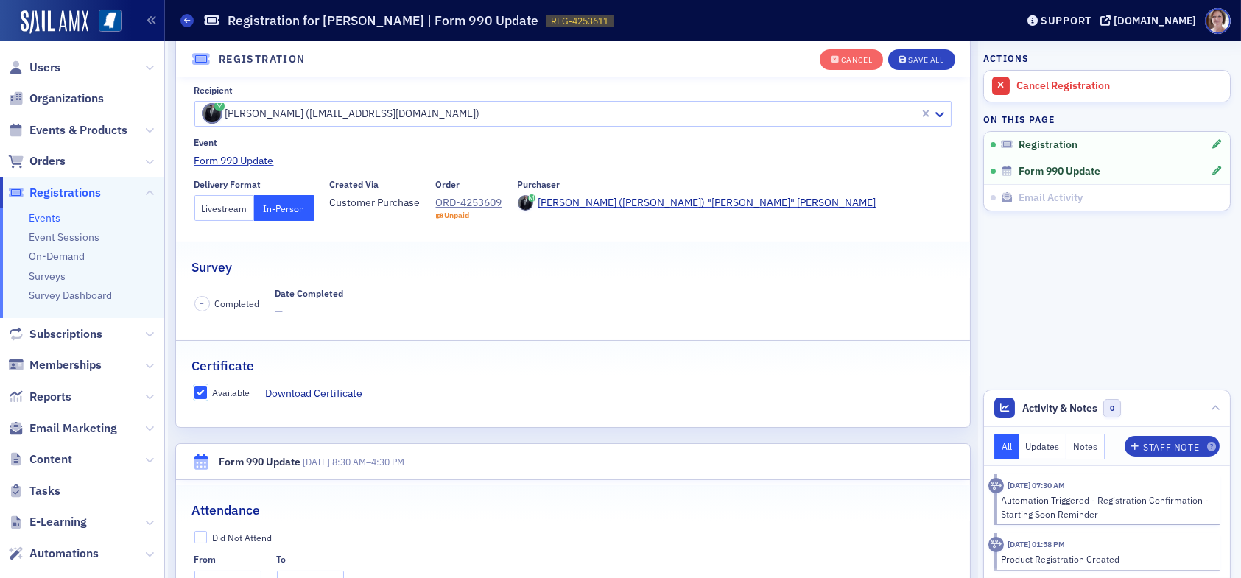
scroll to position [333, 0]
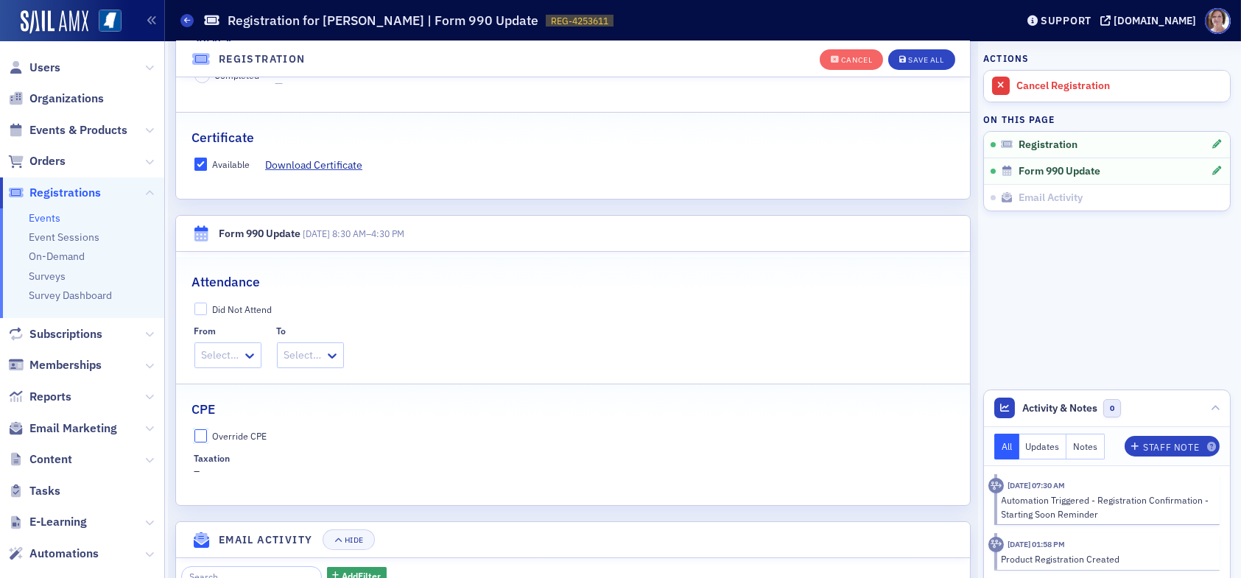
drag, startPoint x: 202, startPoint y: 431, endPoint x: 233, endPoint y: 445, distance: 33.3
click at [207, 431] on label "Override CPE" at bounding box center [573, 435] width 758 height 13
click at [207, 431] on input "Override CPE" at bounding box center [200, 435] width 13 height 13
checkbox input "true"
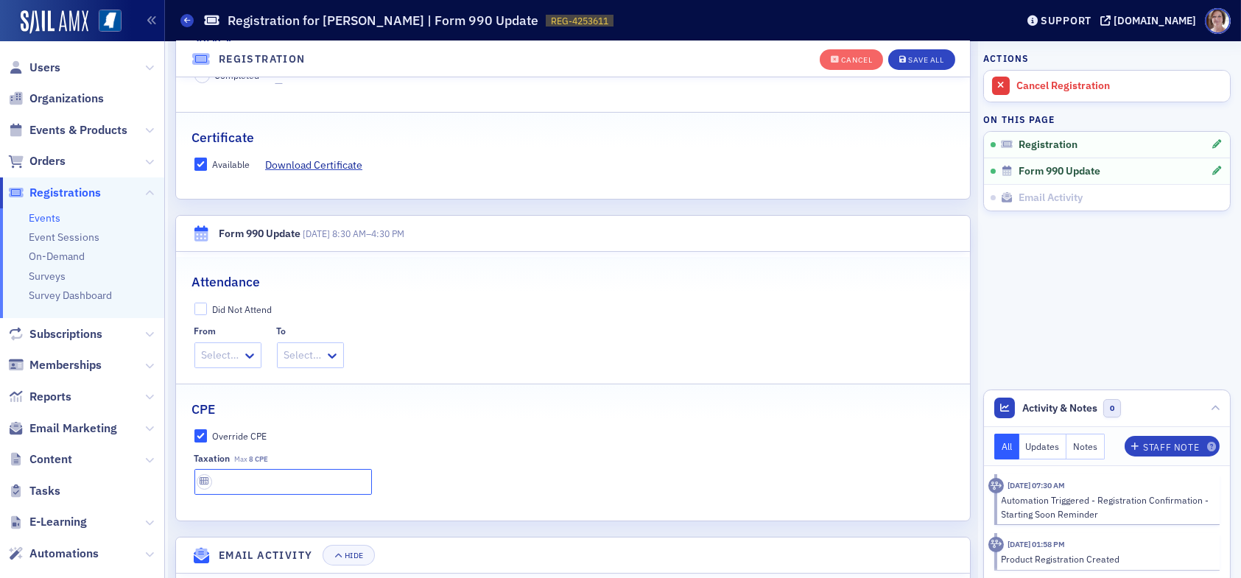
click at [254, 476] on input "text" at bounding box center [282, 482] width 177 height 26
type input "8 CPE"
click at [910, 57] on div "Save All" at bounding box center [925, 60] width 35 height 8
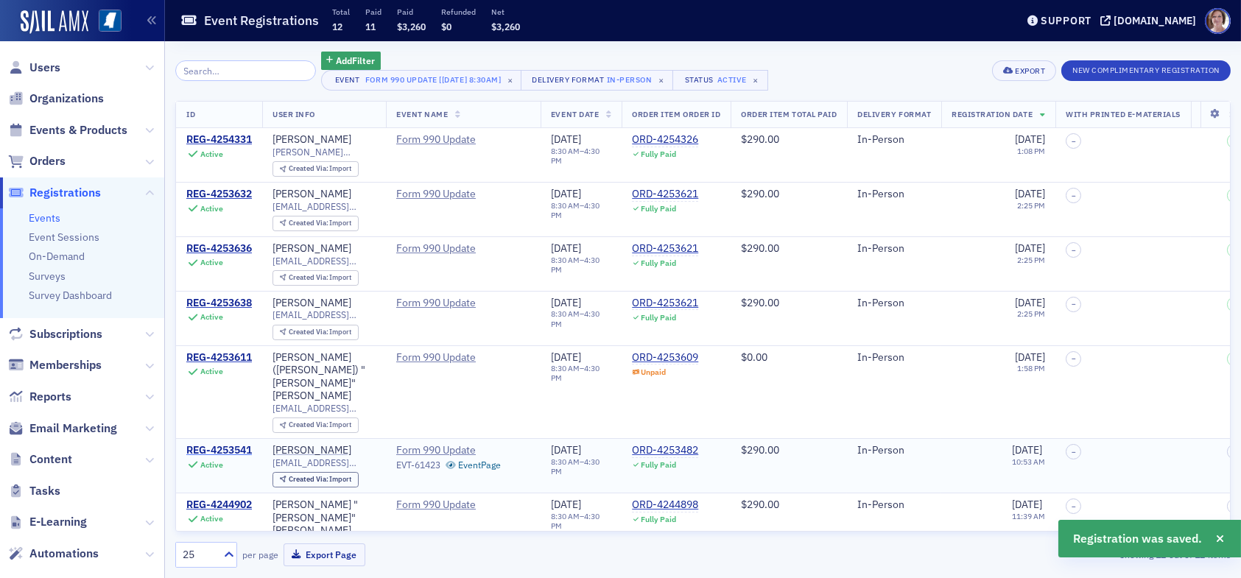
click at [210, 444] on div "REG-4253541" at bounding box center [219, 450] width 66 height 13
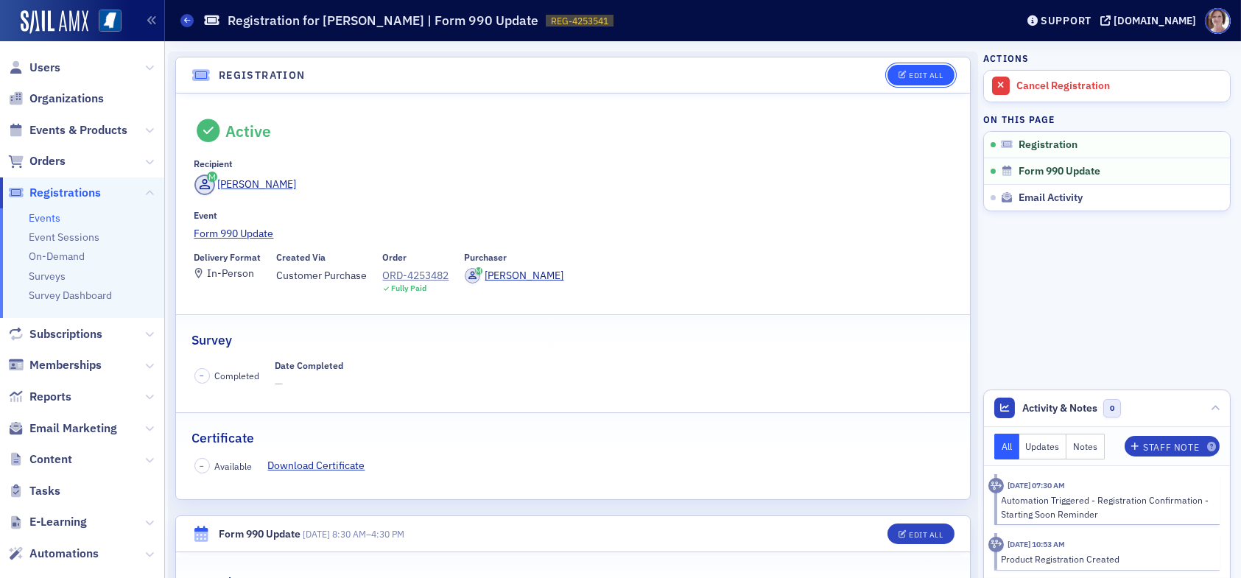
click at [914, 69] on button "Edit All" at bounding box center [920, 75] width 66 height 21
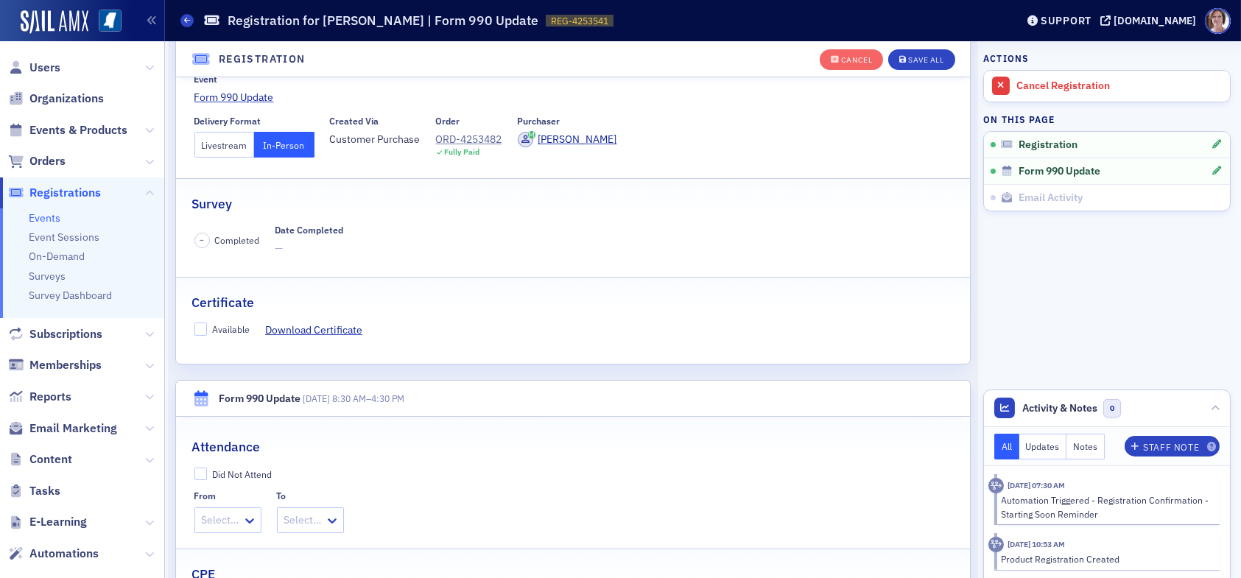
scroll to position [186, 0]
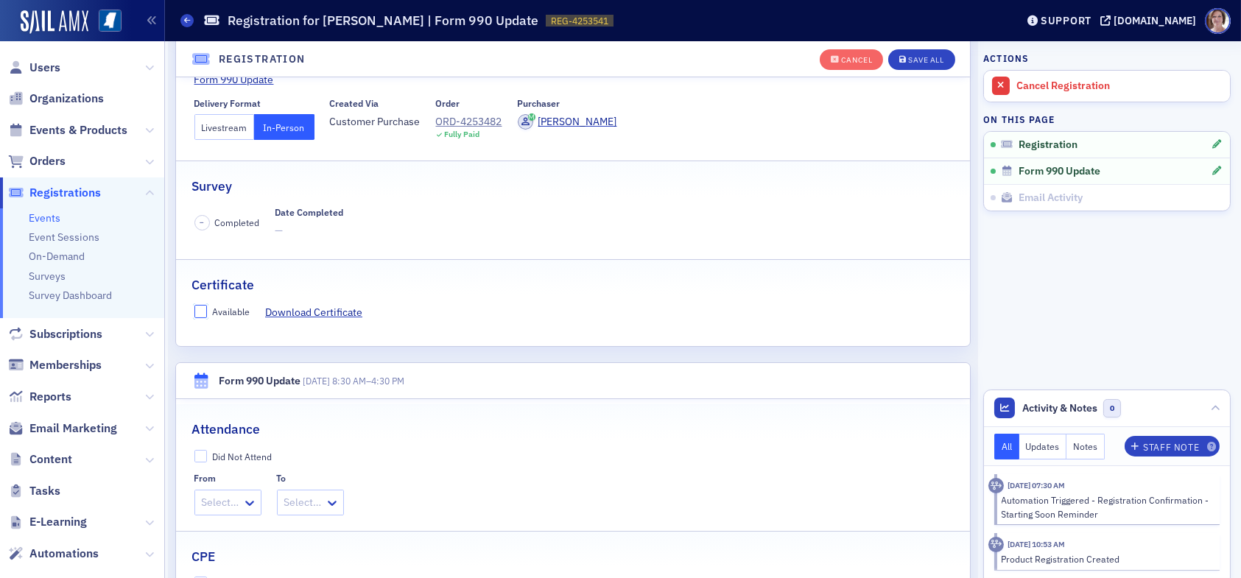
click at [200, 309] on input "Available" at bounding box center [200, 311] width 13 height 13
checkbox input "true"
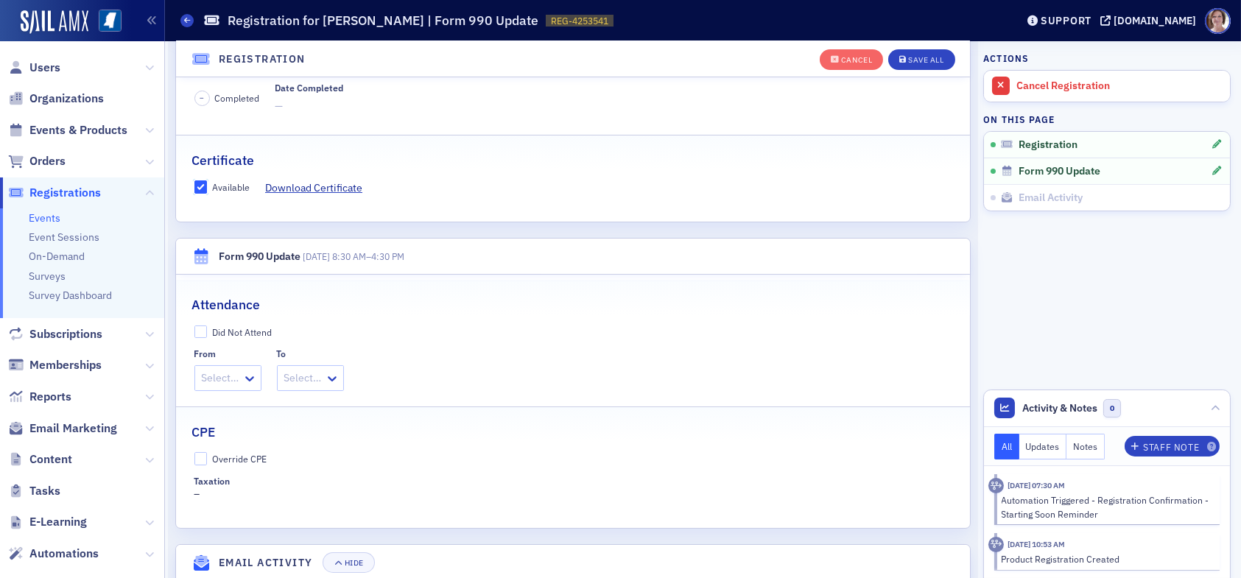
scroll to position [333, 0]
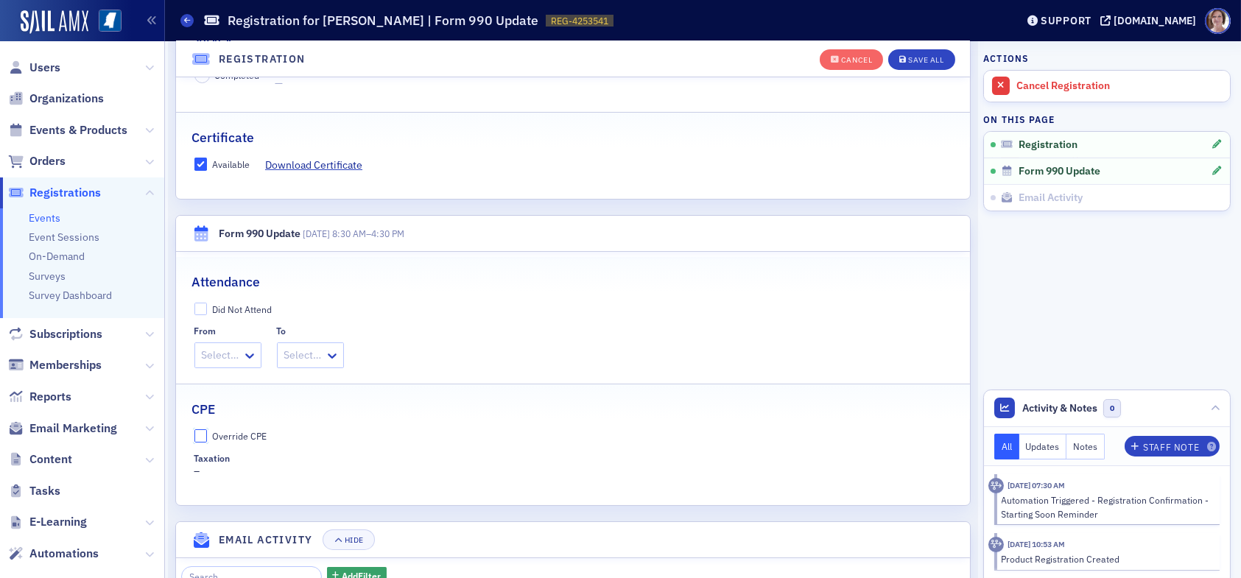
click at [202, 434] on input "Override CPE" at bounding box center [200, 435] width 13 height 13
checkbox input "true"
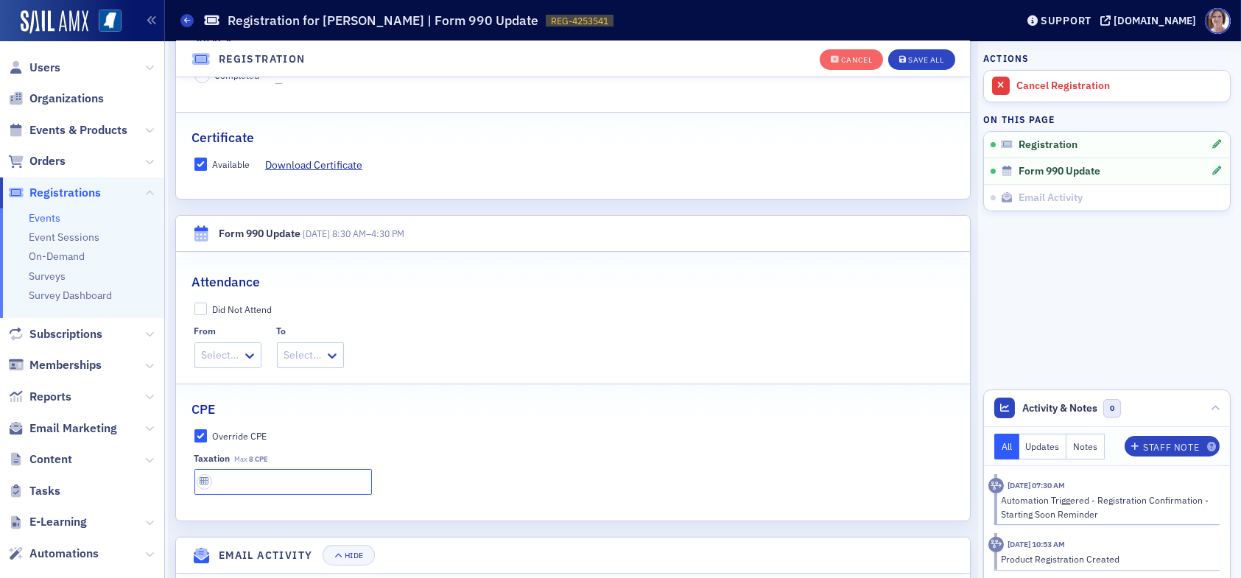
click at [261, 484] on input "text" at bounding box center [282, 482] width 177 height 26
type input "8 CPE"
click at [927, 62] on div "Save All" at bounding box center [925, 60] width 35 height 8
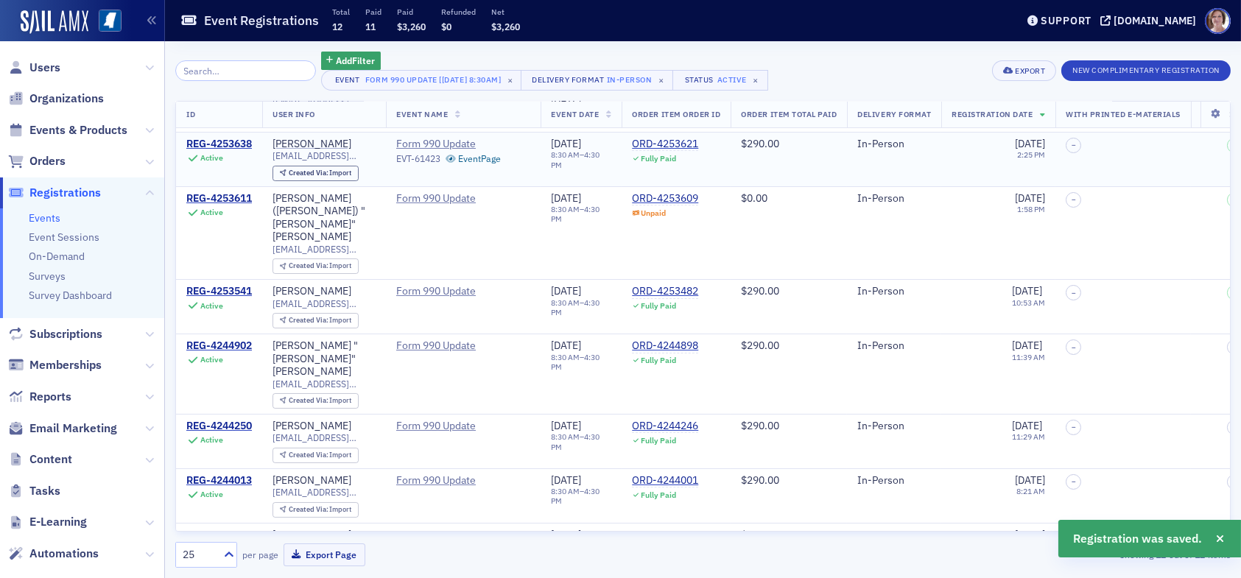
scroll to position [282, 0]
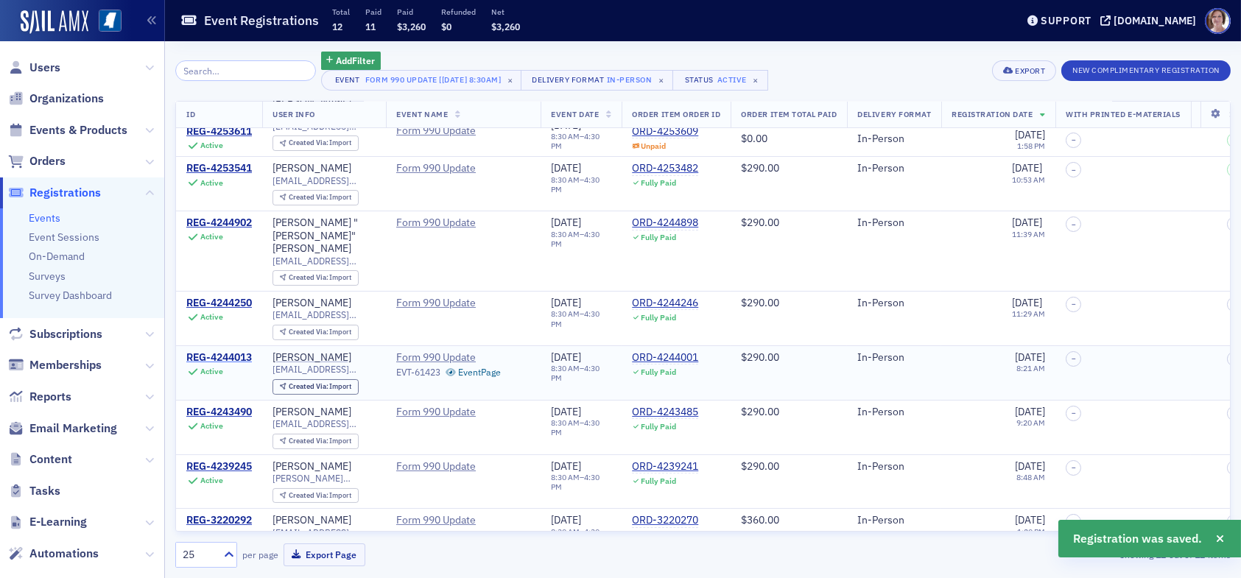
click at [222, 351] on div "REG-4244013" at bounding box center [219, 357] width 66 height 13
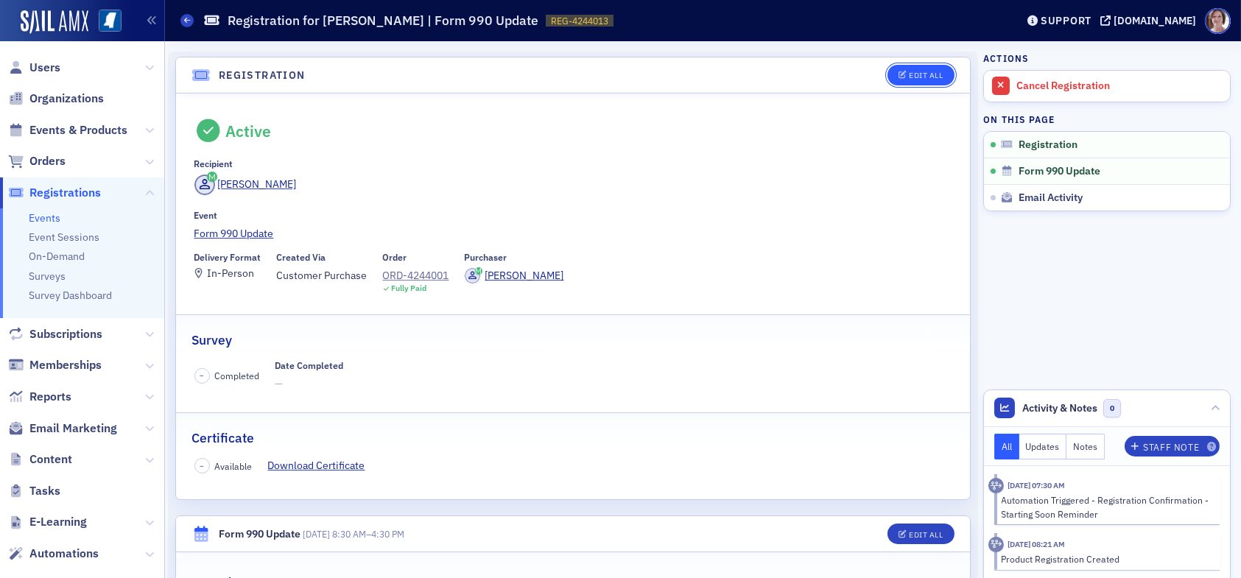
click at [926, 69] on button "Edit All" at bounding box center [920, 75] width 66 height 21
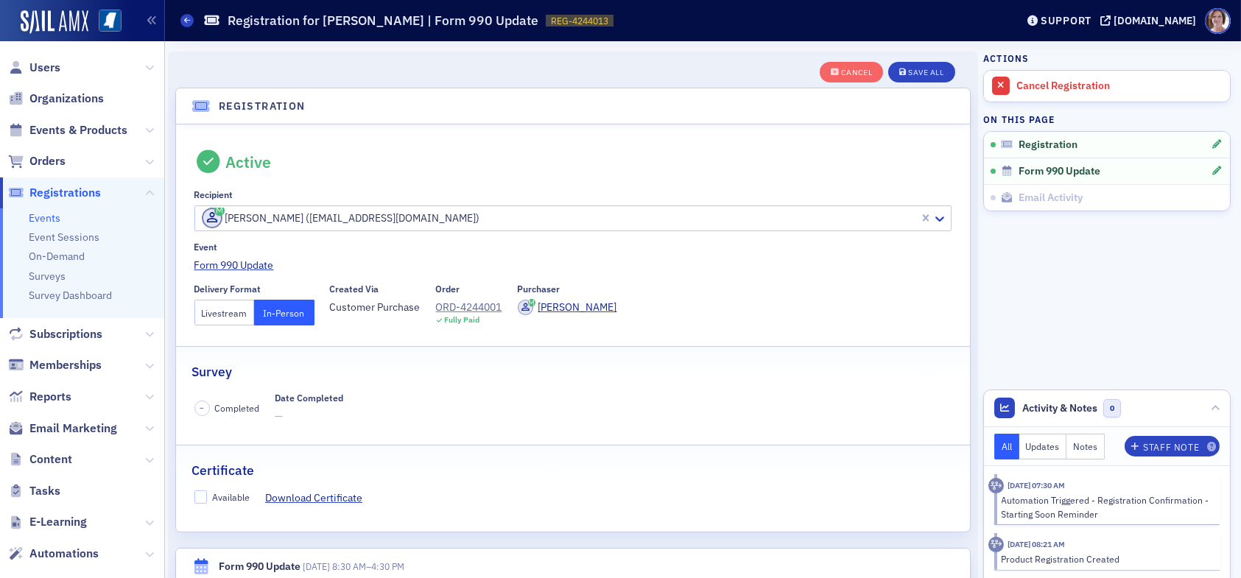
scroll to position [38, 0]
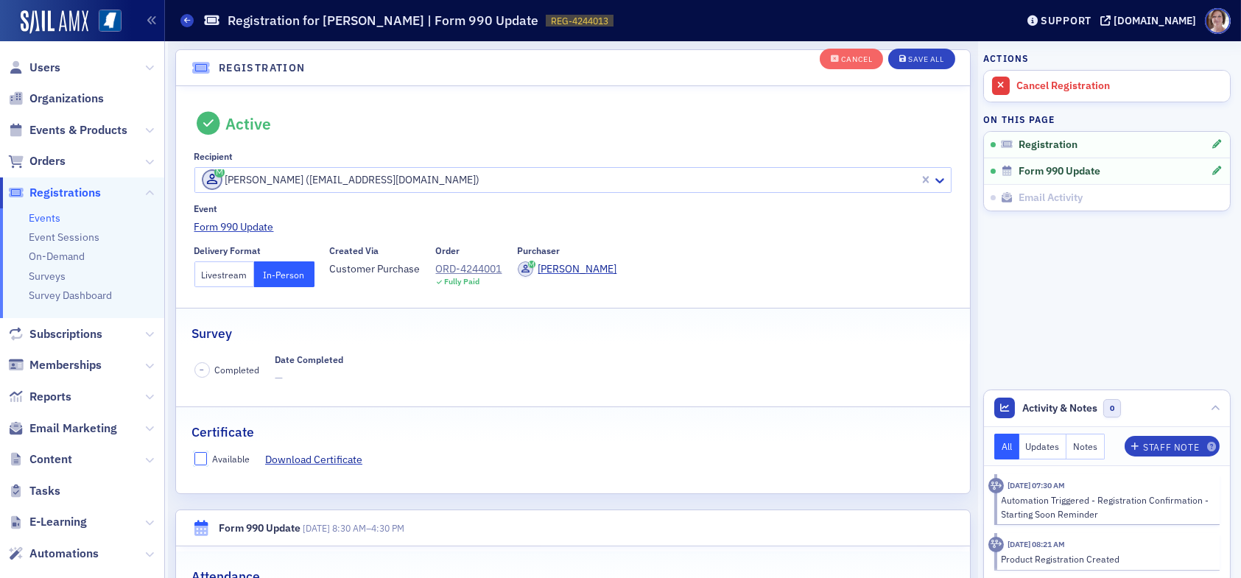
click at [202, 462] on input "Available" at bounding box center [200, 458] width 13 height 13
checkbox input "true"
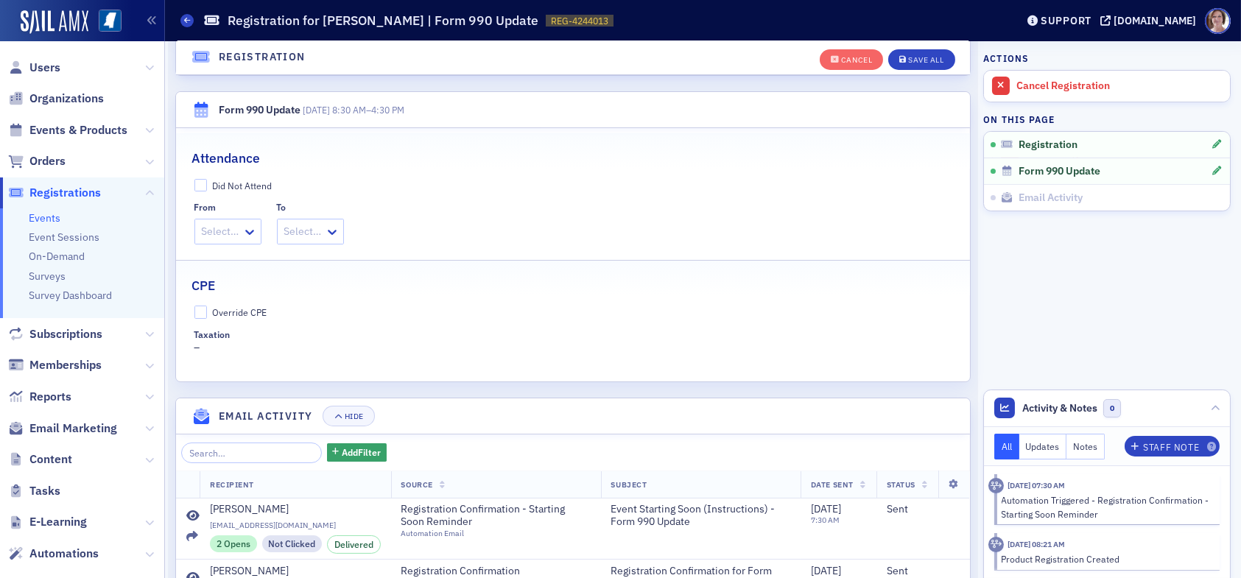
scroll to position [480, 0]
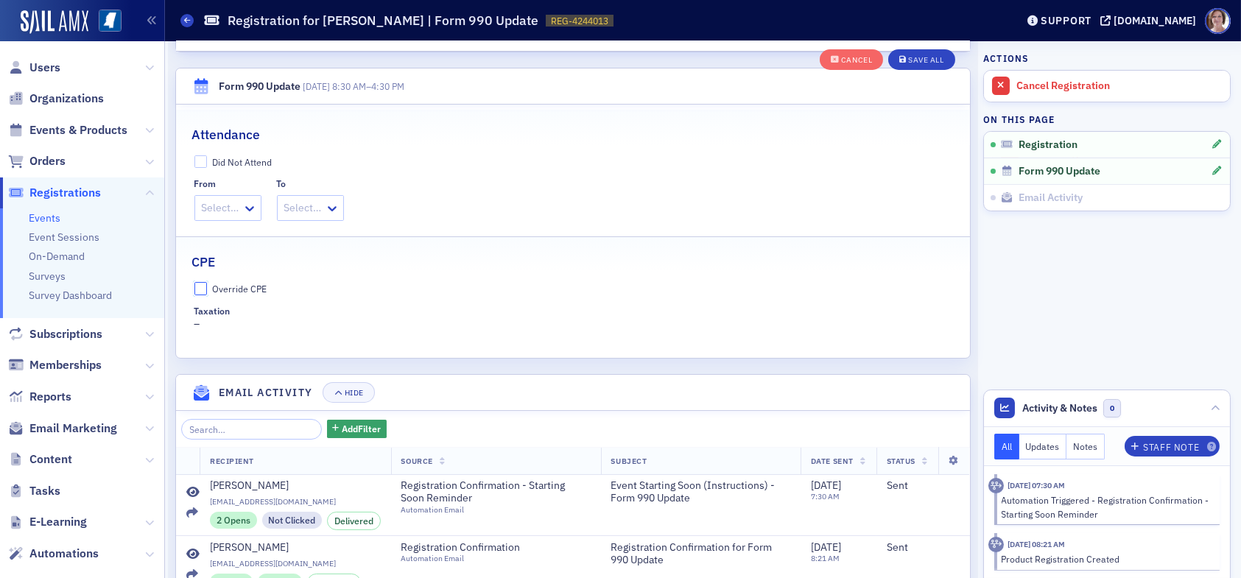
click at [200, 289] on input "Override CPE" at bounding box center [200, 288] width 13 height 13
checkbox input "true"
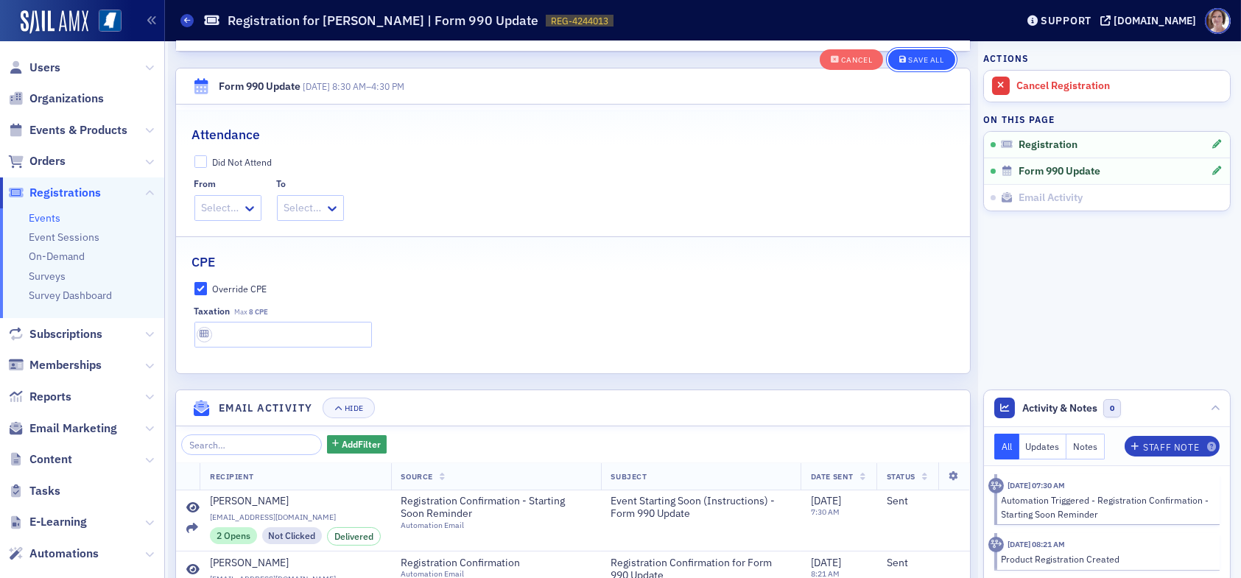
click at [915, 56] on div "Save All" at bounding box center [925, 60] width 35 height 8
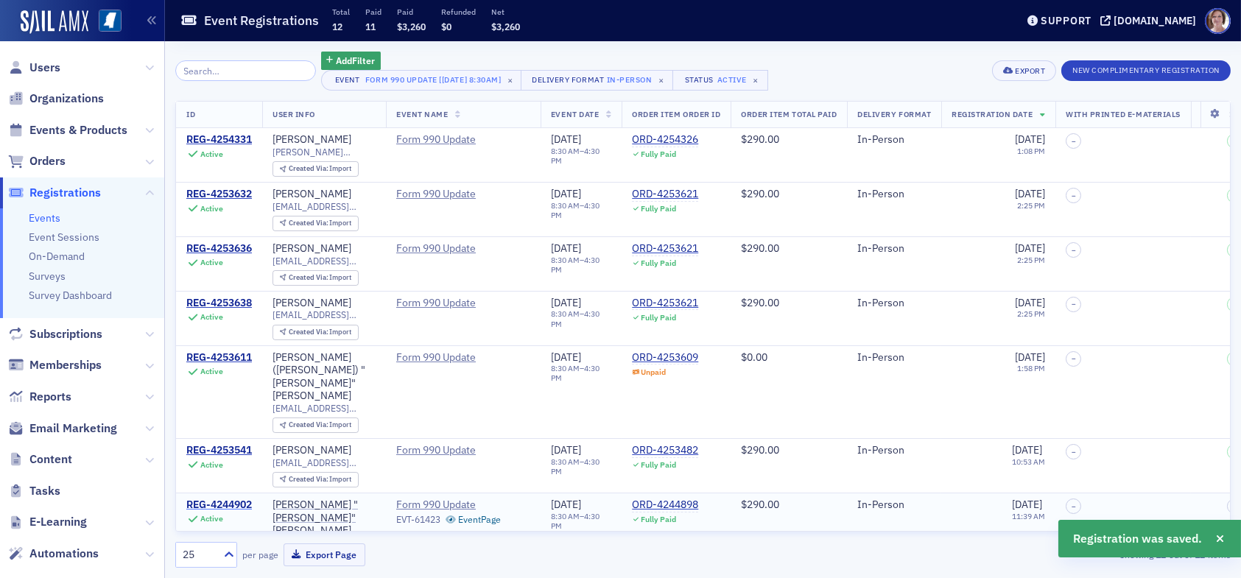
click at [231, 498] on div "REG-4244902" at bounding box center [219, 504] width 66 height 13
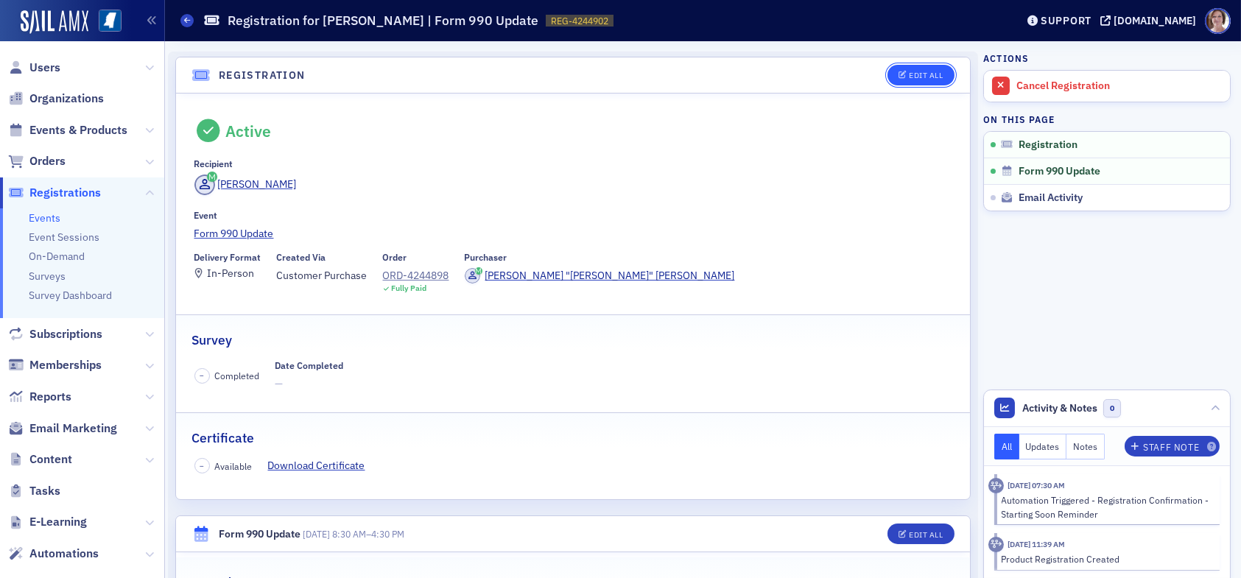
click at [923, 78] on div "Edit All" at bounding box center [926, 75] width 34 height 8
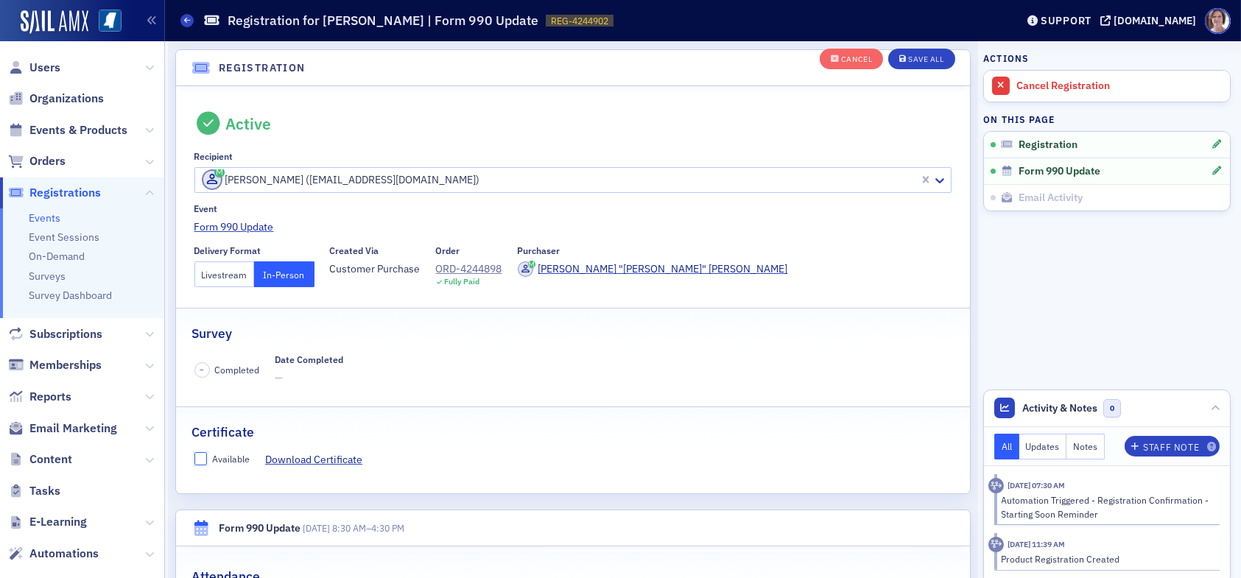
click at [204, 453] on input "Available" at bounding box center [200, 458] width 13 height 13
checkbox input "true"
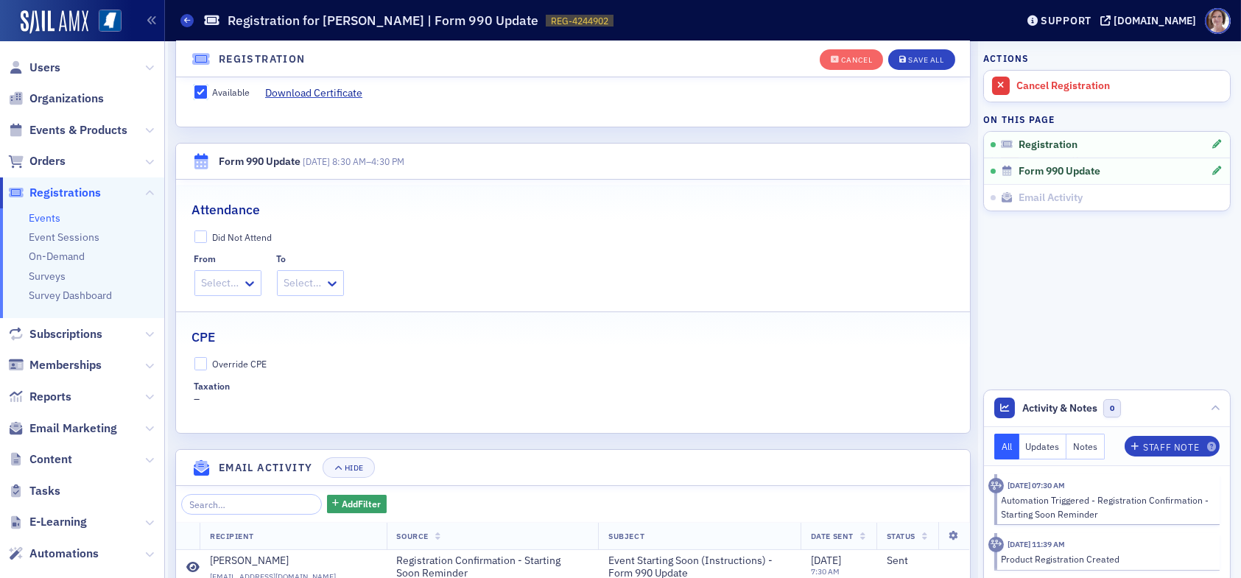
scroll to position [406, 0]
drag, startPoint x: 200, startPoint y: 362, endPoint x: 210, endPoint y: 373, distance: 15.1
click at [204, 364] on input "Override CPE" at bounding box center [200, 362] width 13 height 13
checkbox input "true"
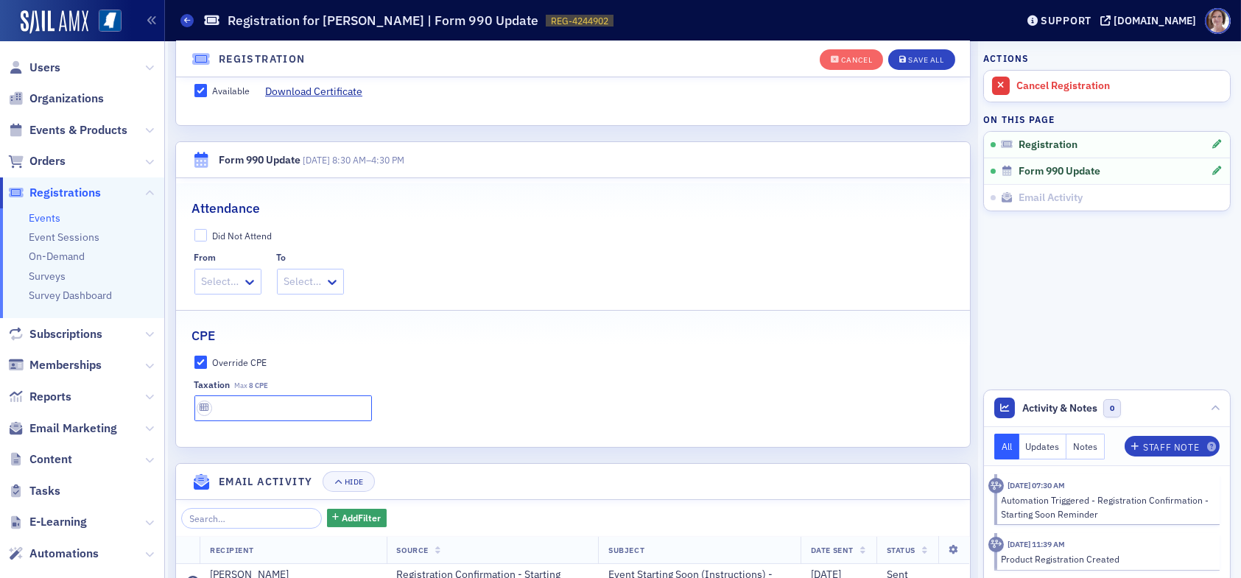
click at [233, 409] on input "text" at bounding box center [282, 408] width 177 height 26
type input "8 CPE"
click at [908, 57] on div "Save All" at bounding box center [925, 60] width 35 height 8
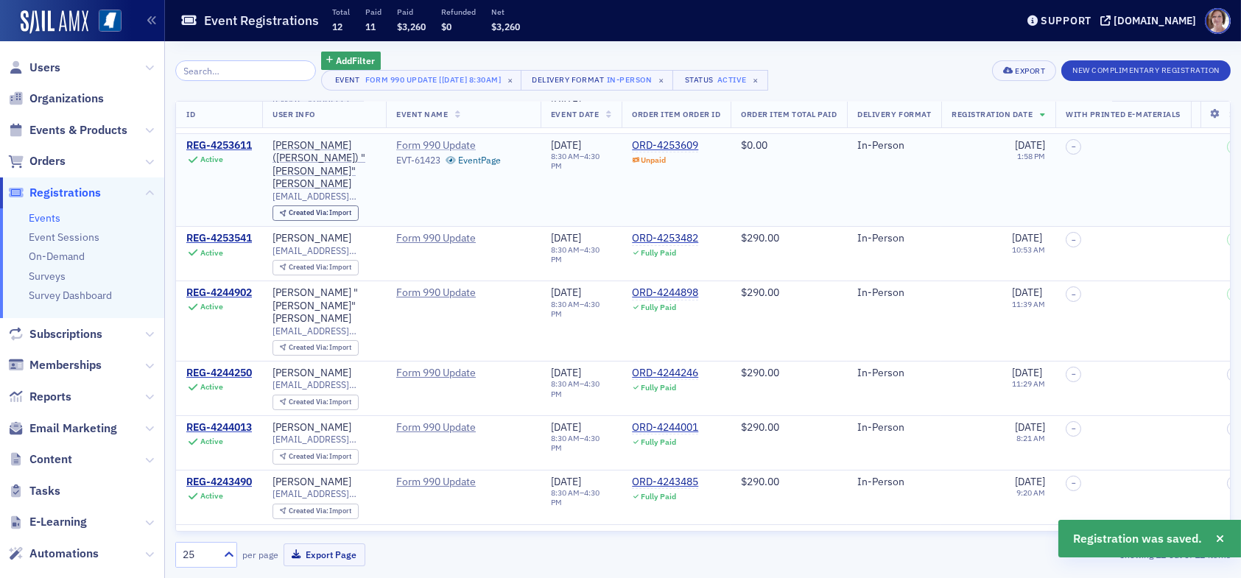
scroll to position [221, 0]
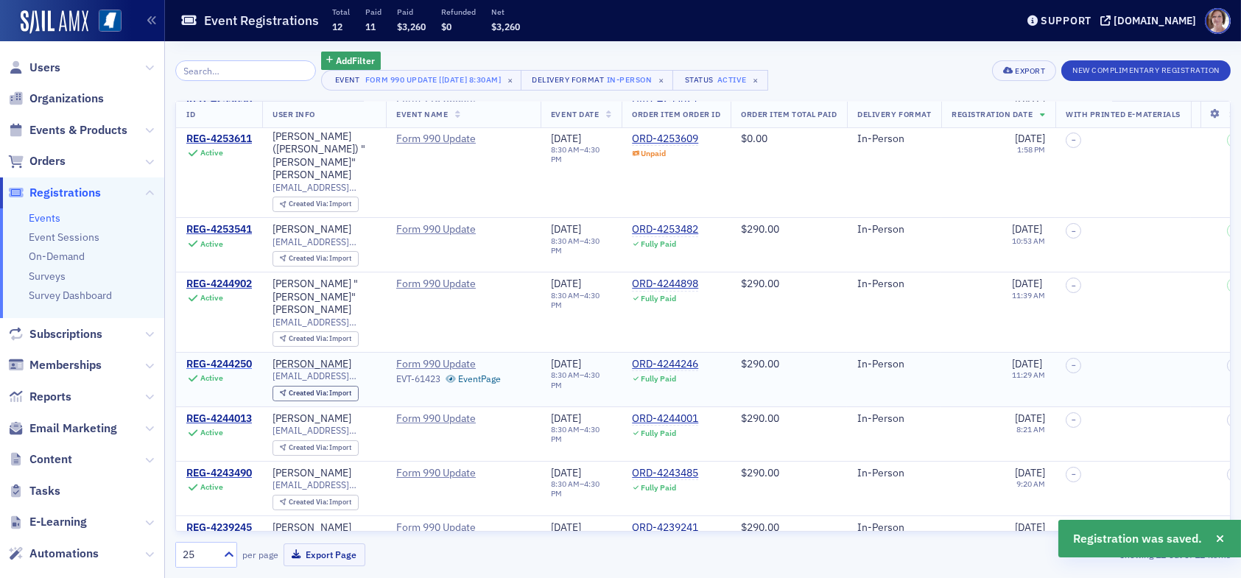
click at [216, 358] on div "REG-4244250" at bounding box center [219, 364] width 66 height 13
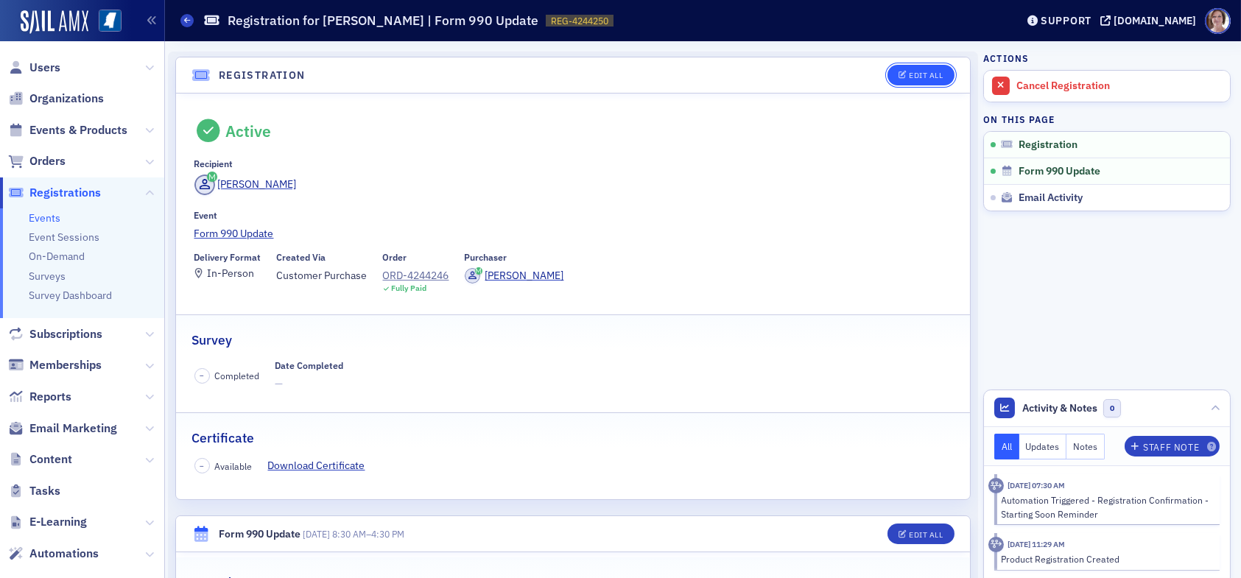
click at [925, 82] on button "Edit All" at bounding box center [920, 75] width 66 height 21
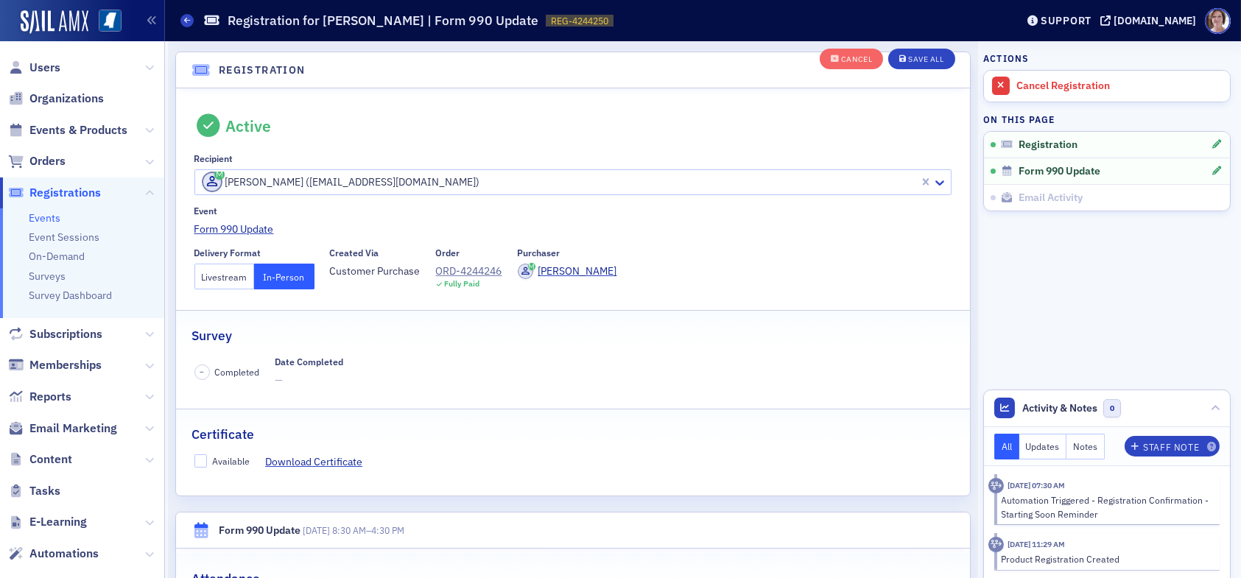
scroll to position [38, 0]
drag, startPoint x: 199, startPoint y: 456, endPoint x: 272, endPoint y: 454, distance: 72.9
click at [200, 454] on input "Available" at bounding box center [200, 458] width 13 height 13
checkbox input "true"
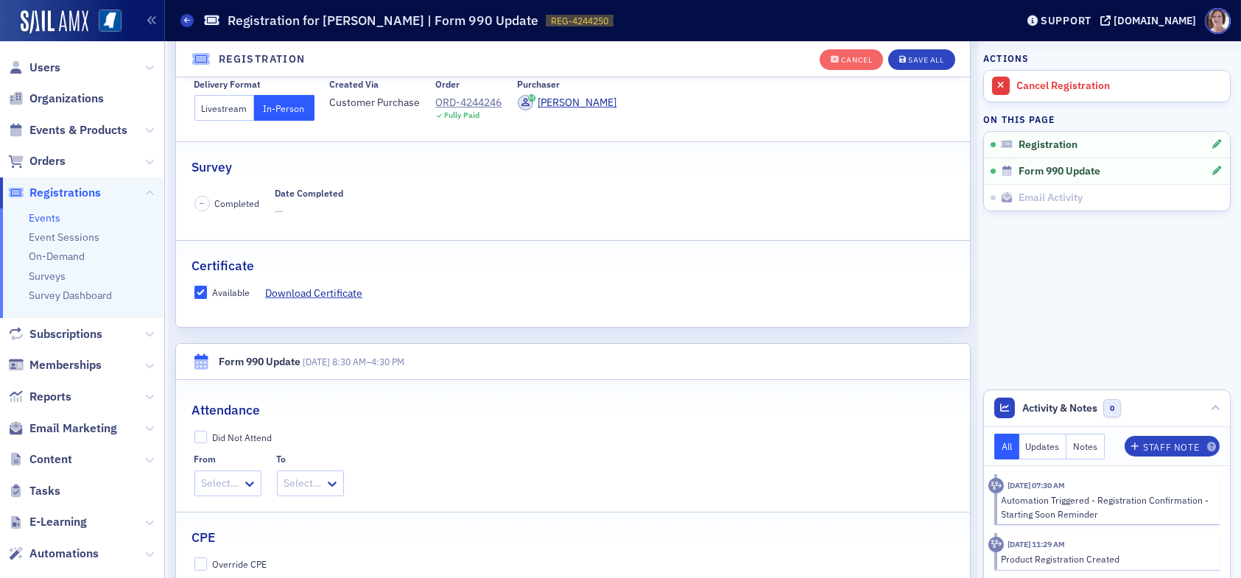
scroll to position [259, 0]
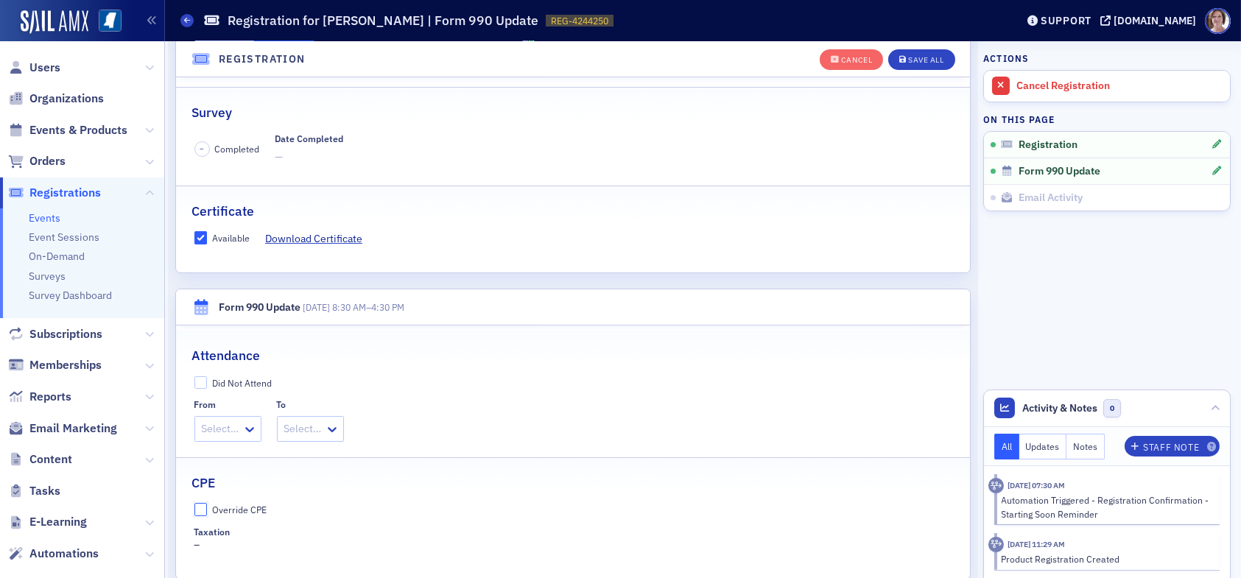
click at [205, 505] on input "Override CPE" at bounding box center [200, 509] width 13 height 13
checkbox input "true"
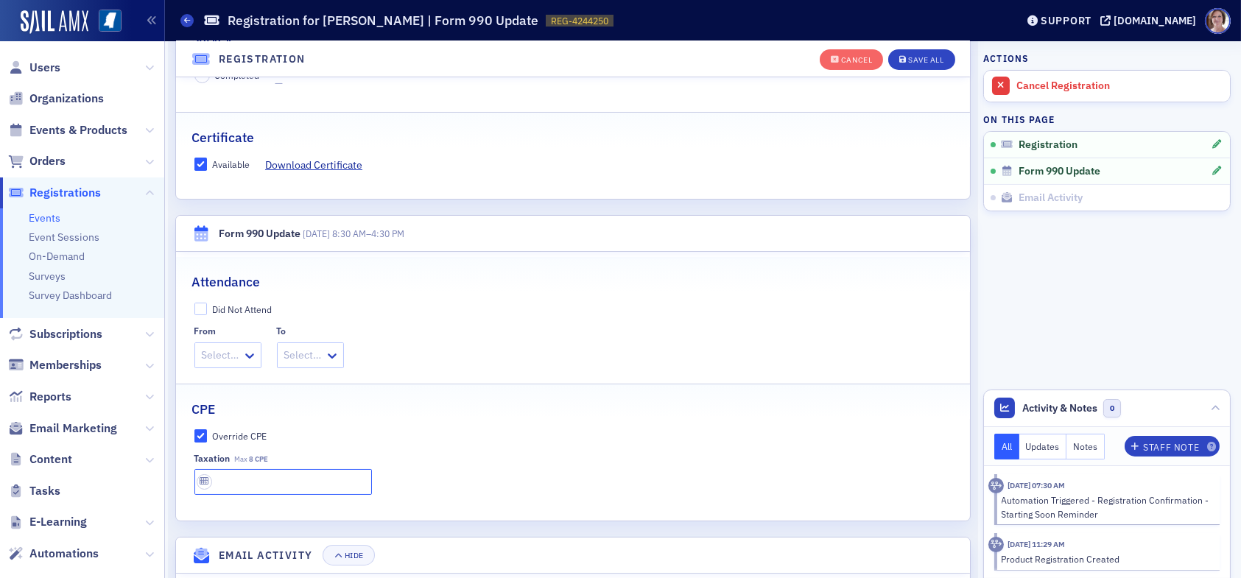
click at [276, 481] on input "text" at bounding box center [282, 482] width 177 height 26
type input "8 CPE"
click at [921, 52] on button "Save All" at bounding box center [921, 59] width 66 height 21
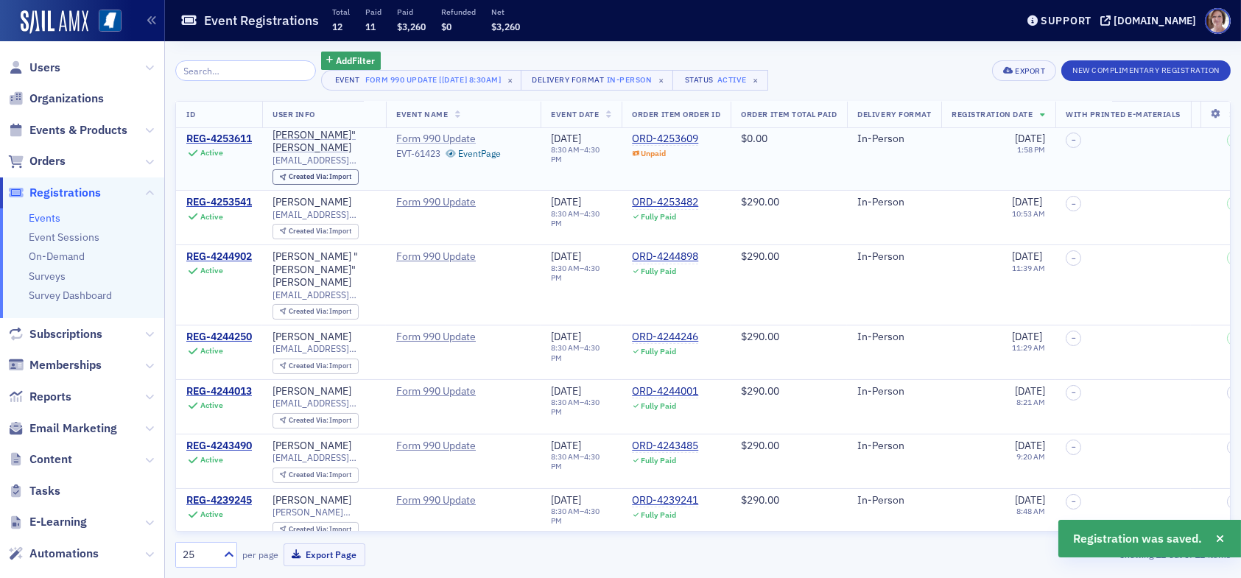
scroll to position [282, 0]
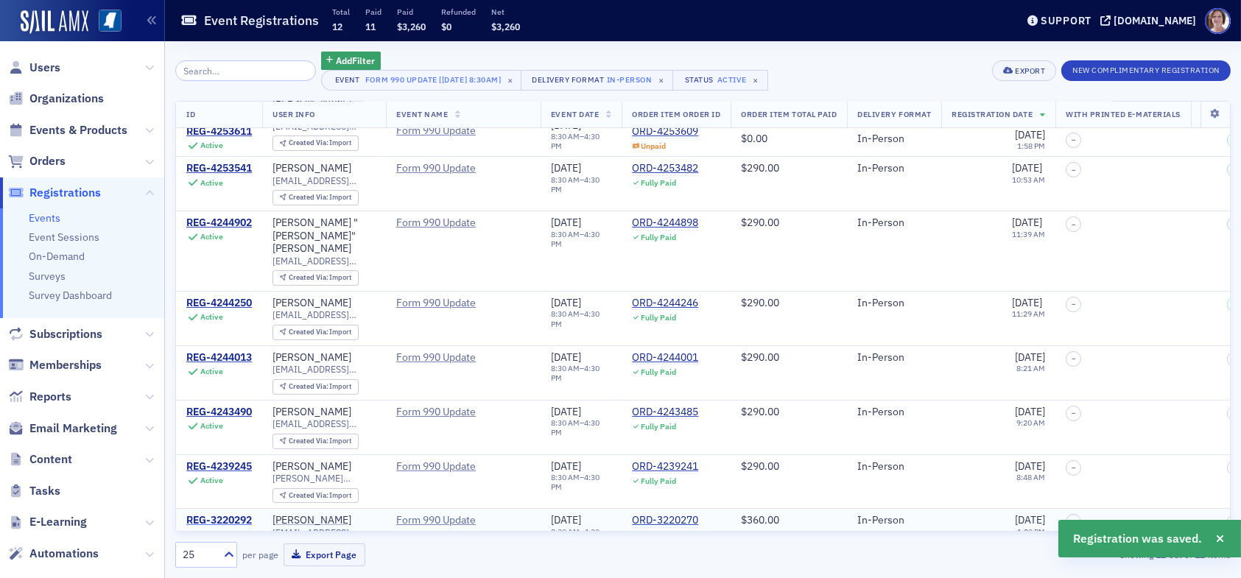
click at [233, 514] on div "REG-3220292" at bounding box center [219, 520] width 66 height 13
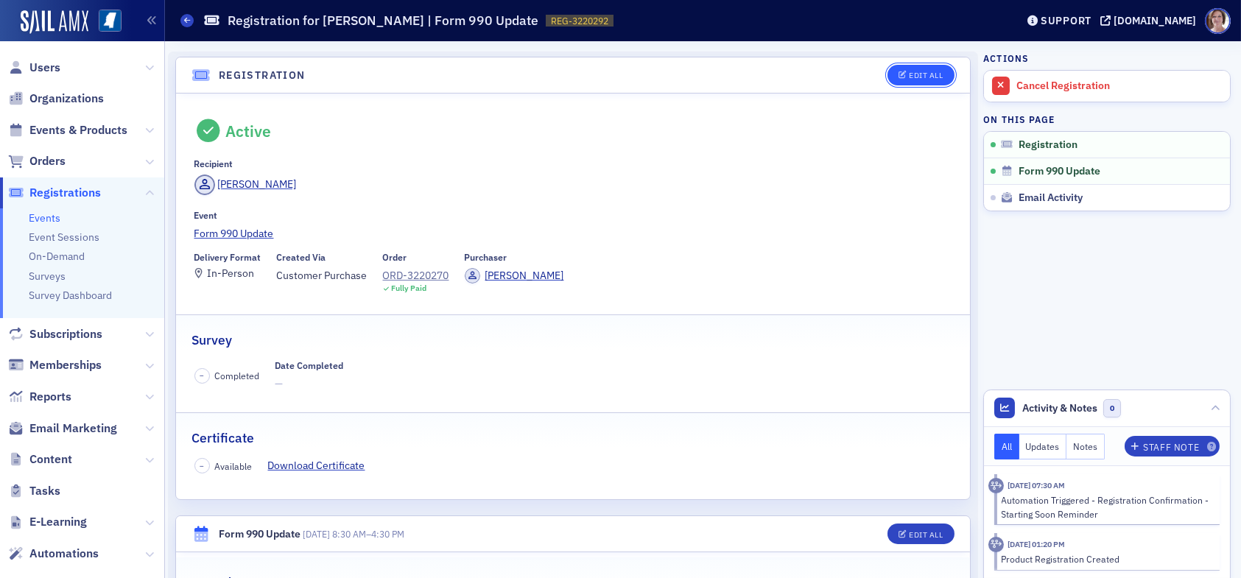
click at [920, 74] on div "Edit All" at bounding box center [926, 75] width 34 height 8
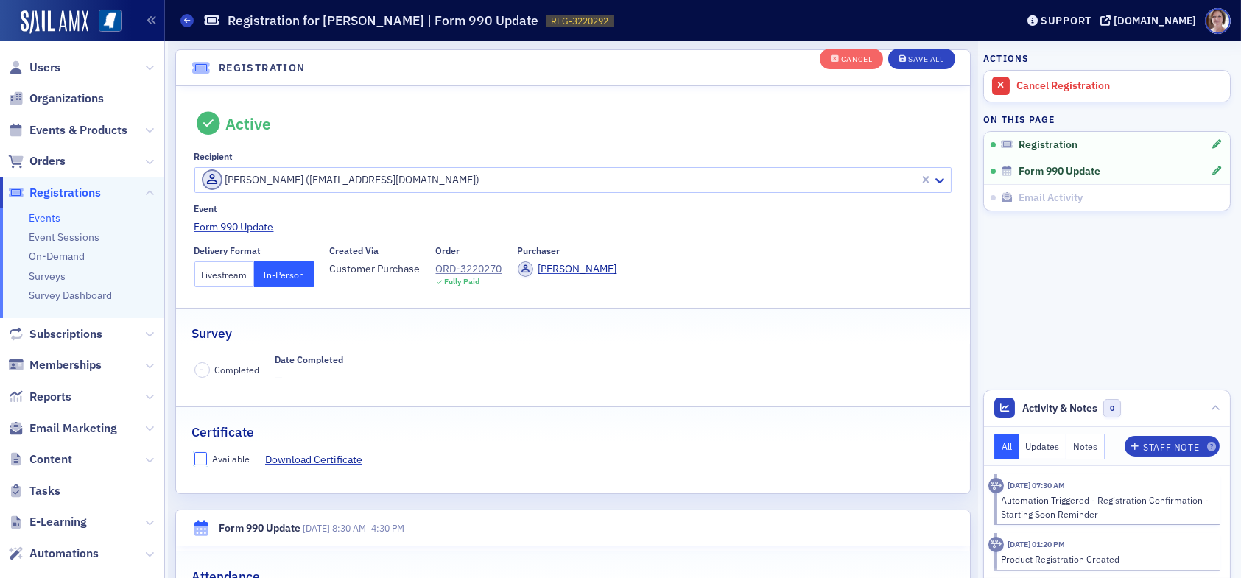
click at [207, 458] on label "Available" at bounding box center [222, 458] width 56 height 13
click at [207, 458] on input "Available" at bounding box center [200, 458] width 13 height 13
checkbox input "true"
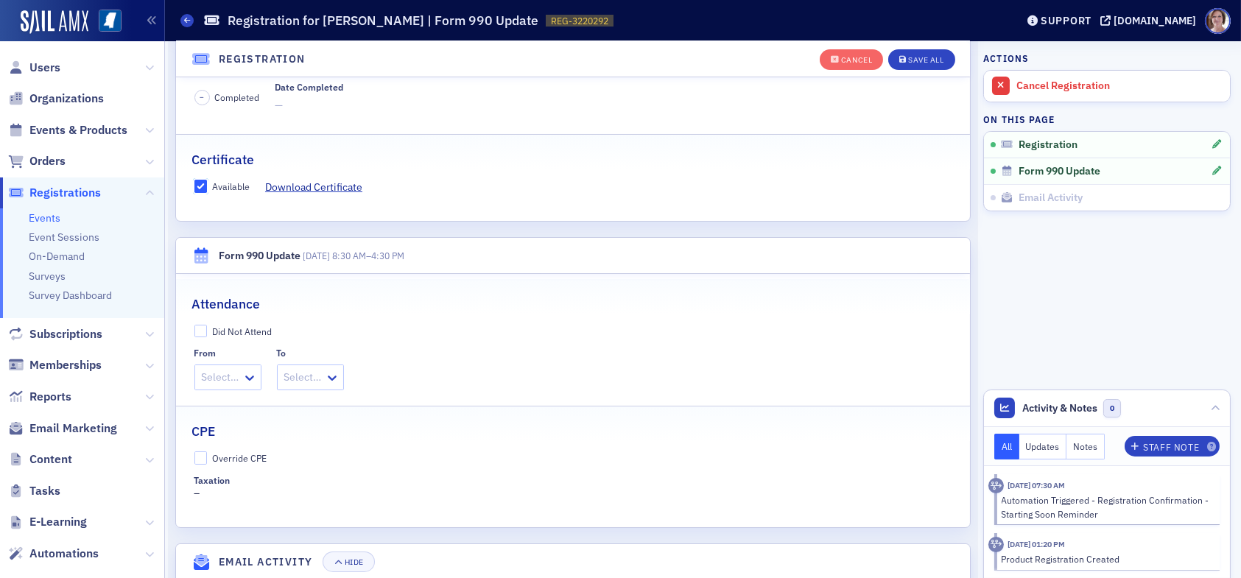
scroll to position [406, 0]
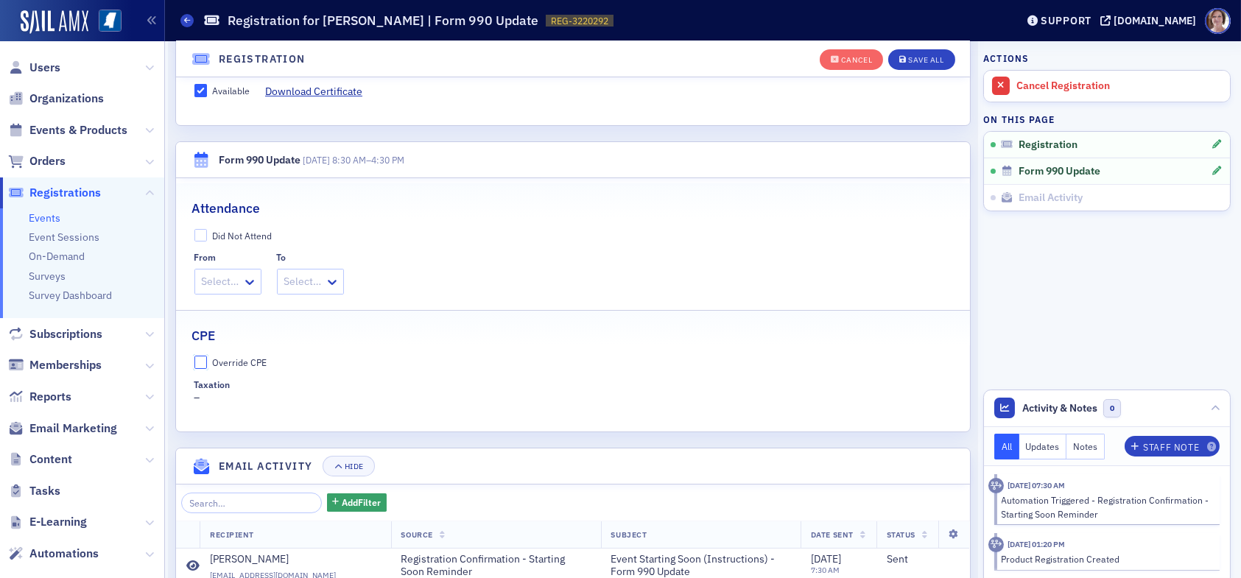
drag, startPoint x: 205, startPoint y: 362, endPoint x: 226, endPoint y: 373, distance: 23.7
click at [207, 362] on label "Override CPE" at bounding box center [573, 362] width 758 height 13
click at [207, 362] on input "Override CPE" at bounding box center [200, 362] width 13 height 13
checkbox input "true"
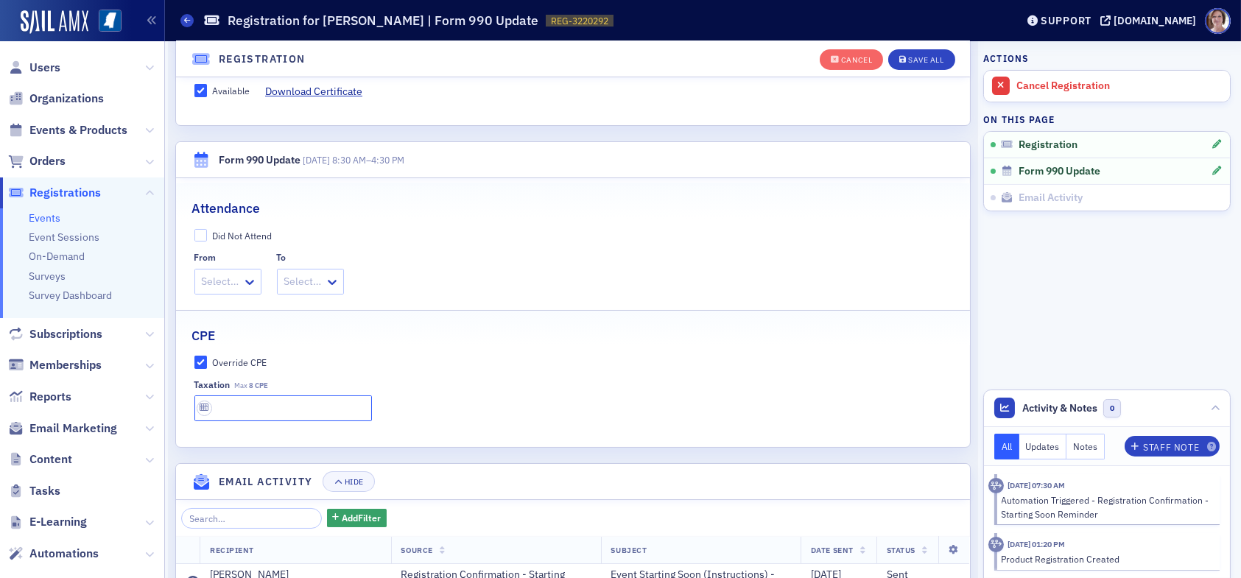
click at [250, 406] on input "text" at bounding box center [282, 408] width 177 height 26
type input "8 CPE"
click at [918, 56] on div "Save All" at bounding box center [925, 60] width 35 height 8
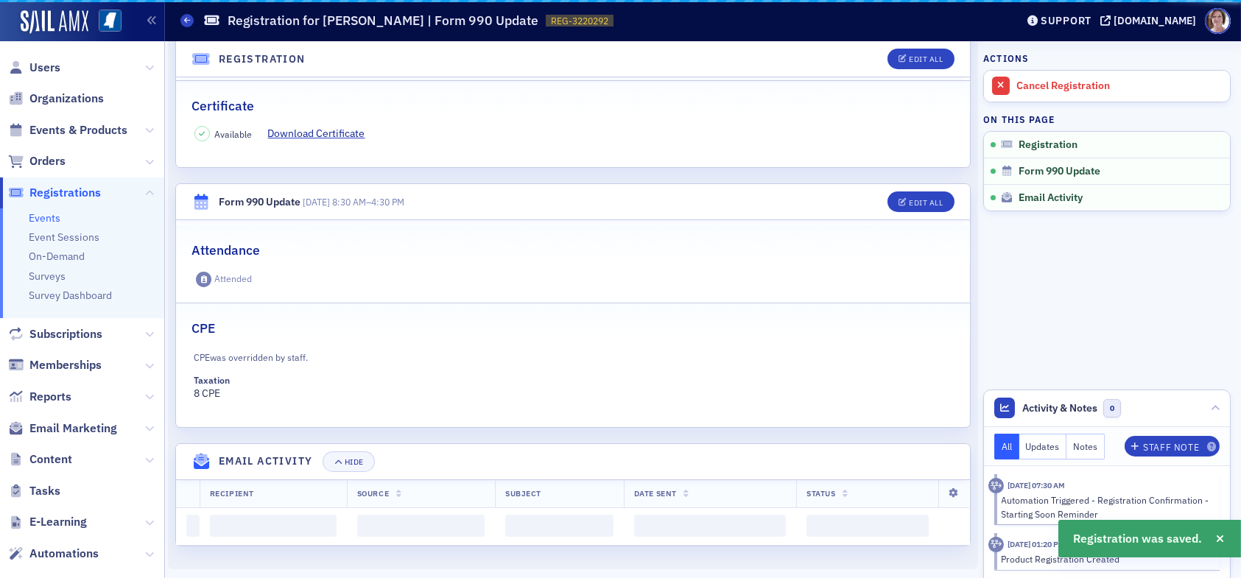
scroll to position [480, 0]
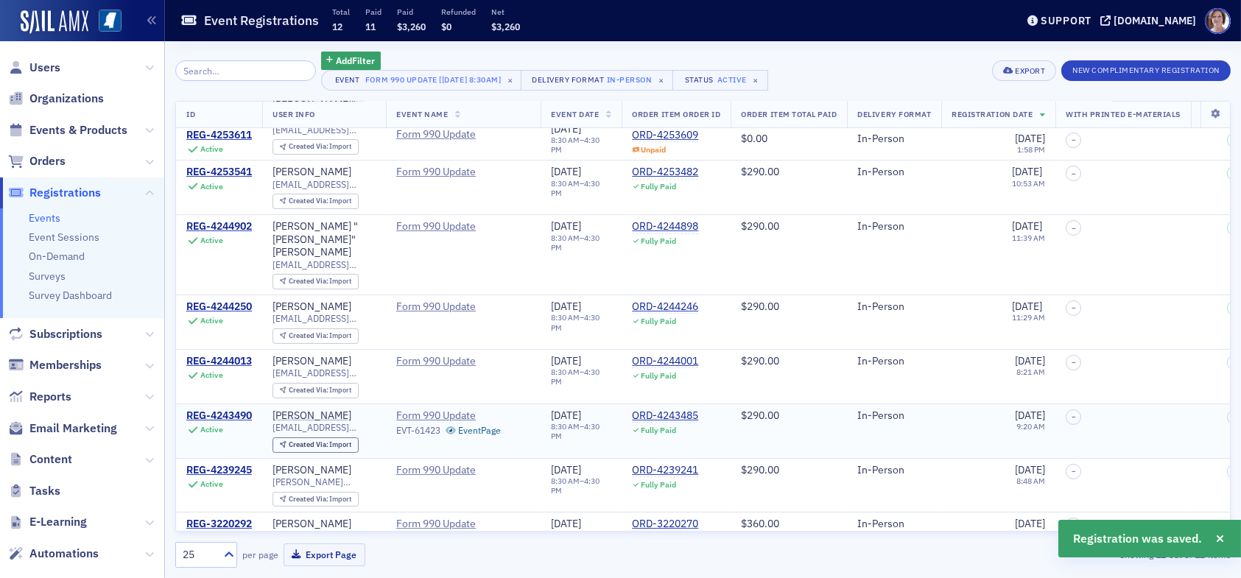
scroll to position [282, 0]
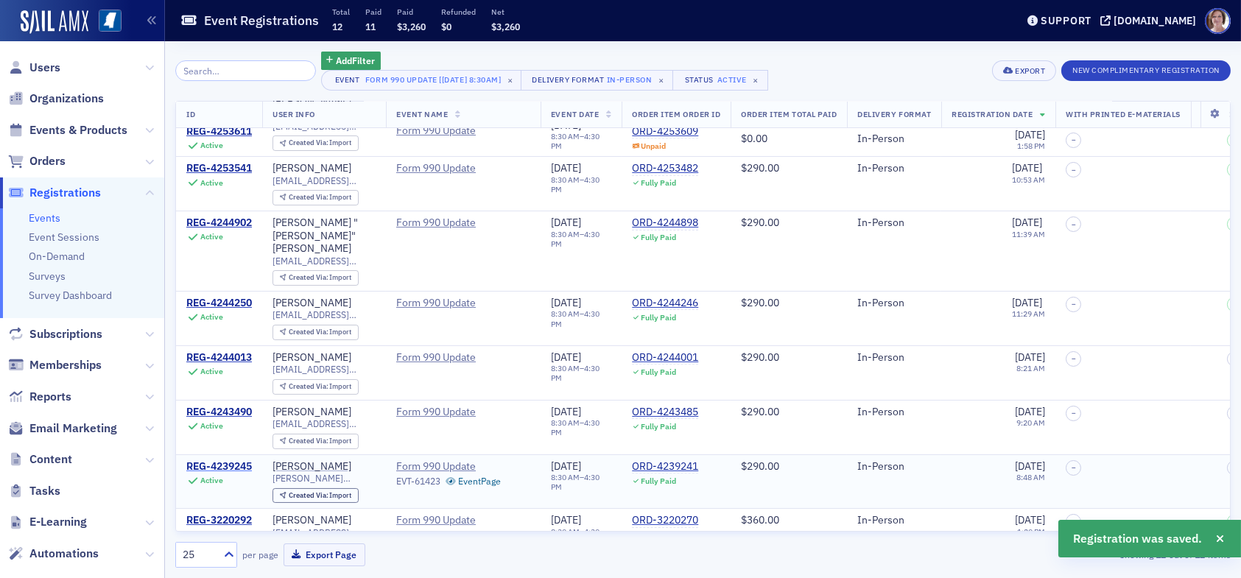
click at [231, 460] on div "REG-4239245" at bounding box center [219, 466] width 66 height 13
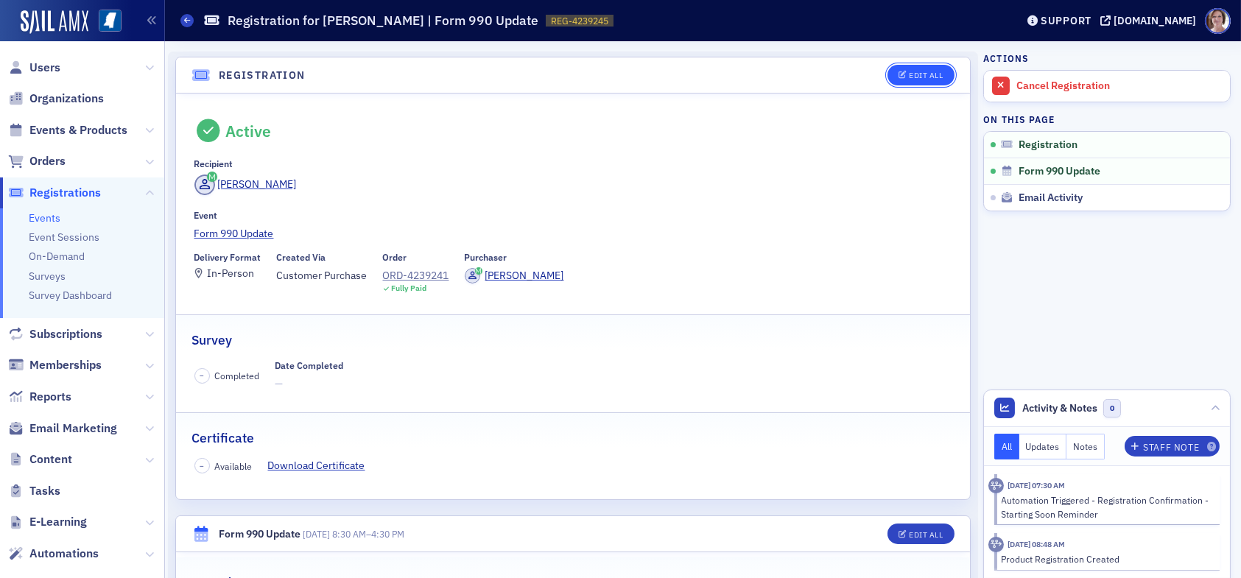
click at [909, 72] on div "Edit All" at bounding box center [926, 75] width 34 height 8
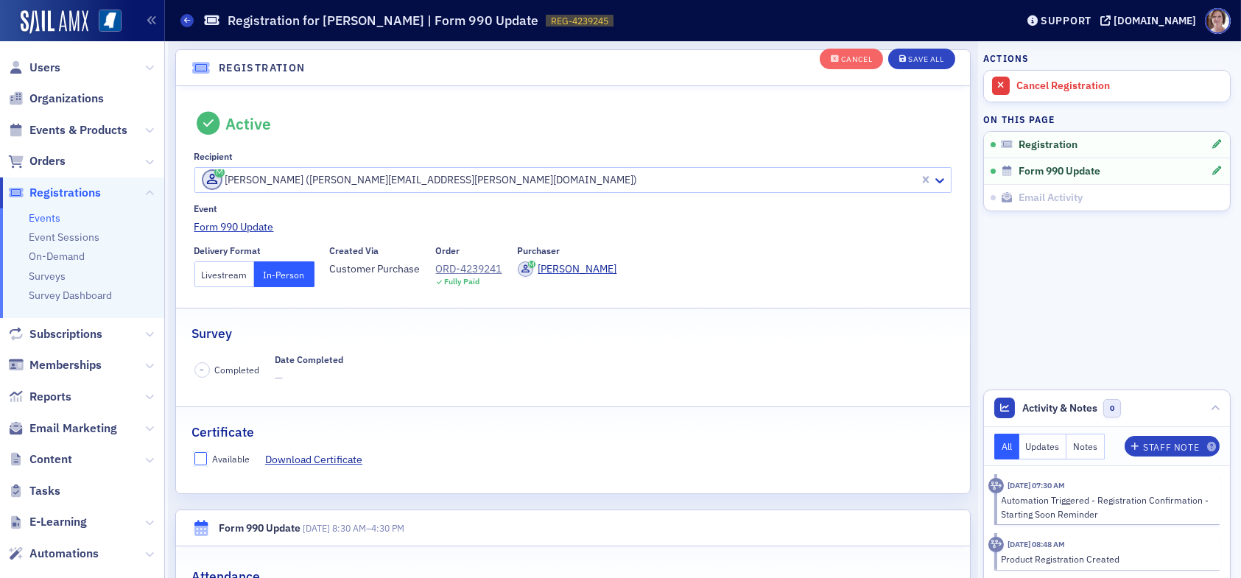
click at [200, 456] on input "Available" at bounding box center [200, 458] width 13 height 13
checkbox input "true"
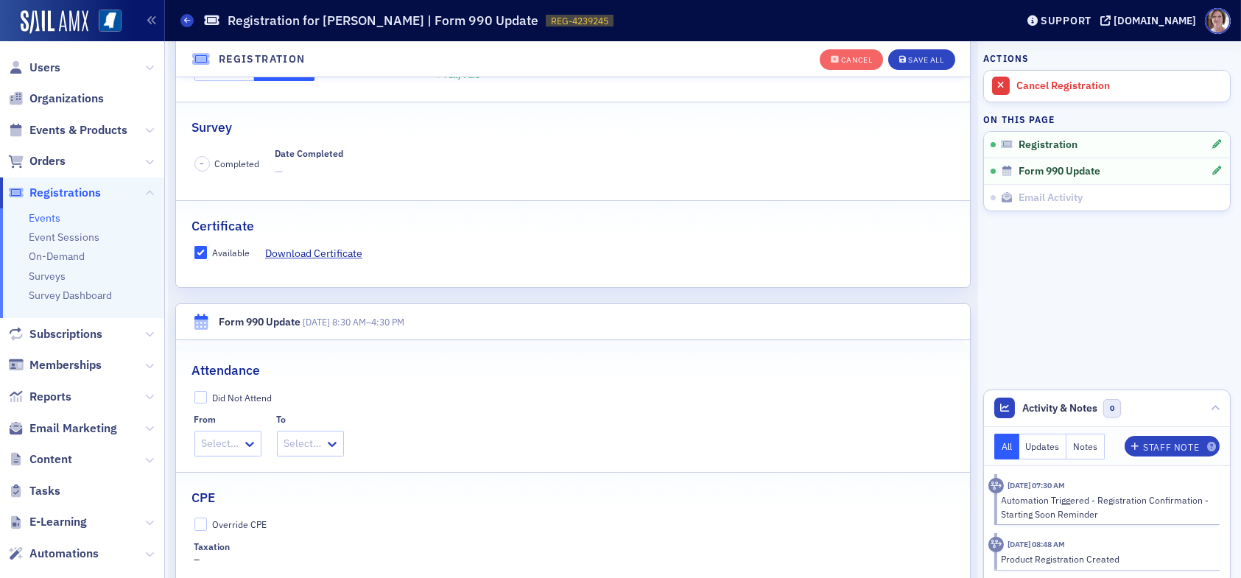
scroll to position [333, 0]
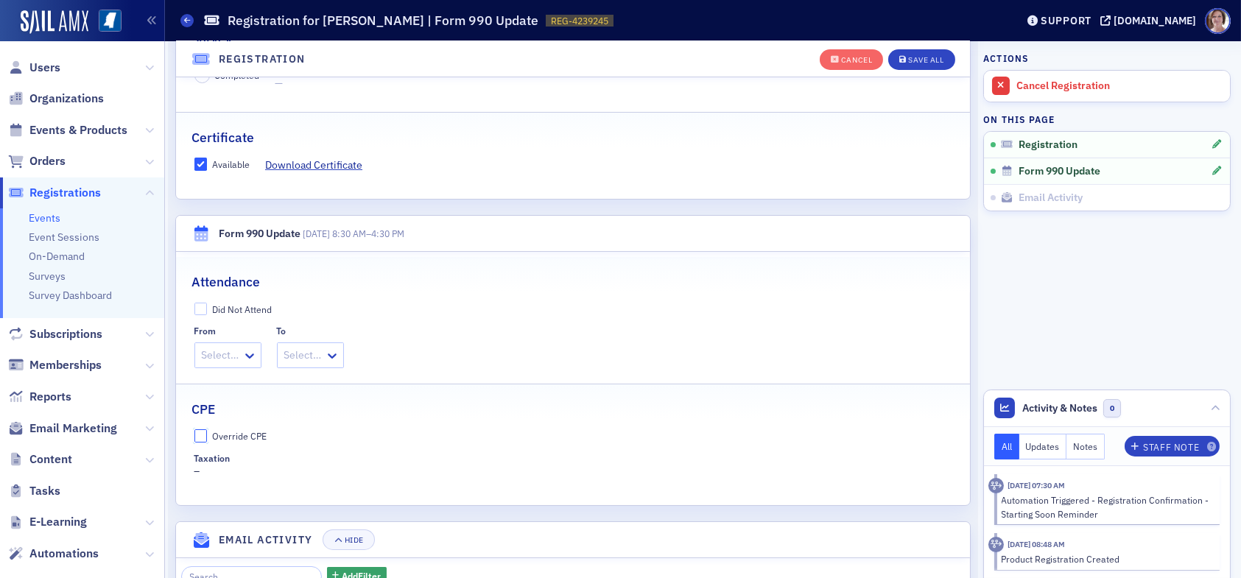
click at [205, 431] on input "Override CPE" at bounding box center [200, 435] width 13 height 13
checkbox input "true"
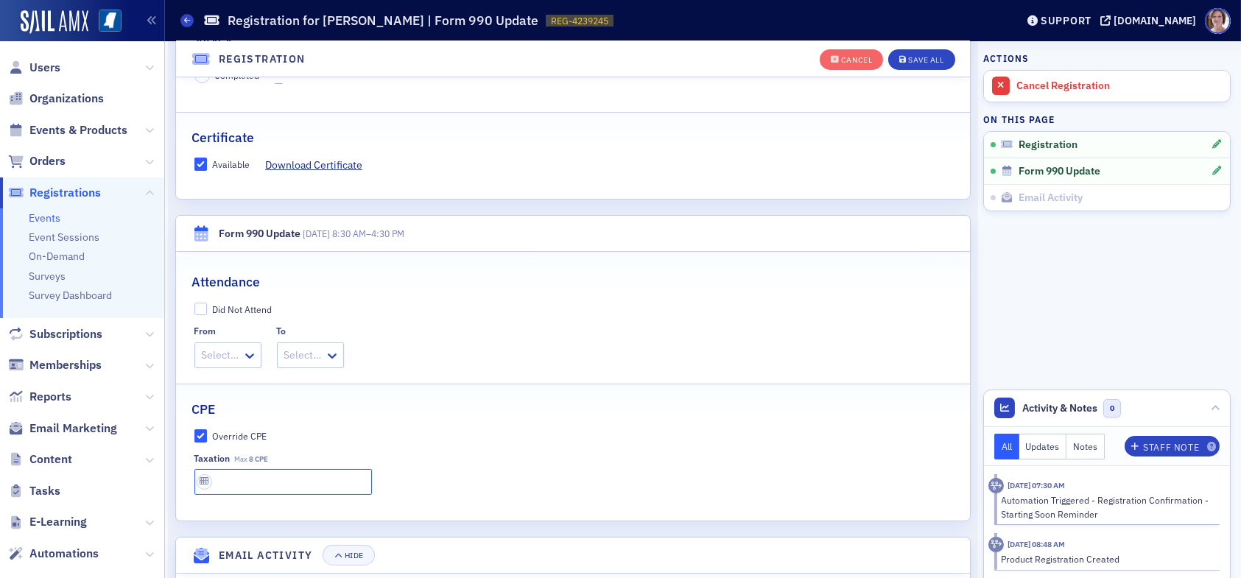
click at [244, 481] on input "text" at bounding box center [282, 482] width 177 height 26
type input "8 CPE"
click at [923, 57] on div "Save All" at bounding box center [925, 60] width 35 height 8
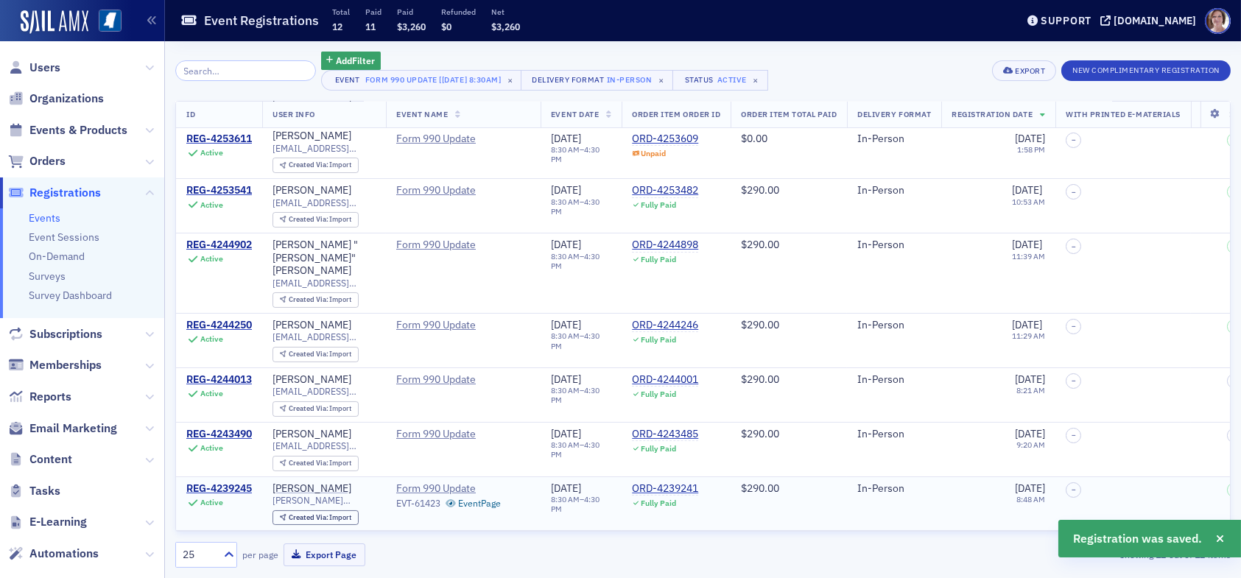
scroll to position [282, 0]
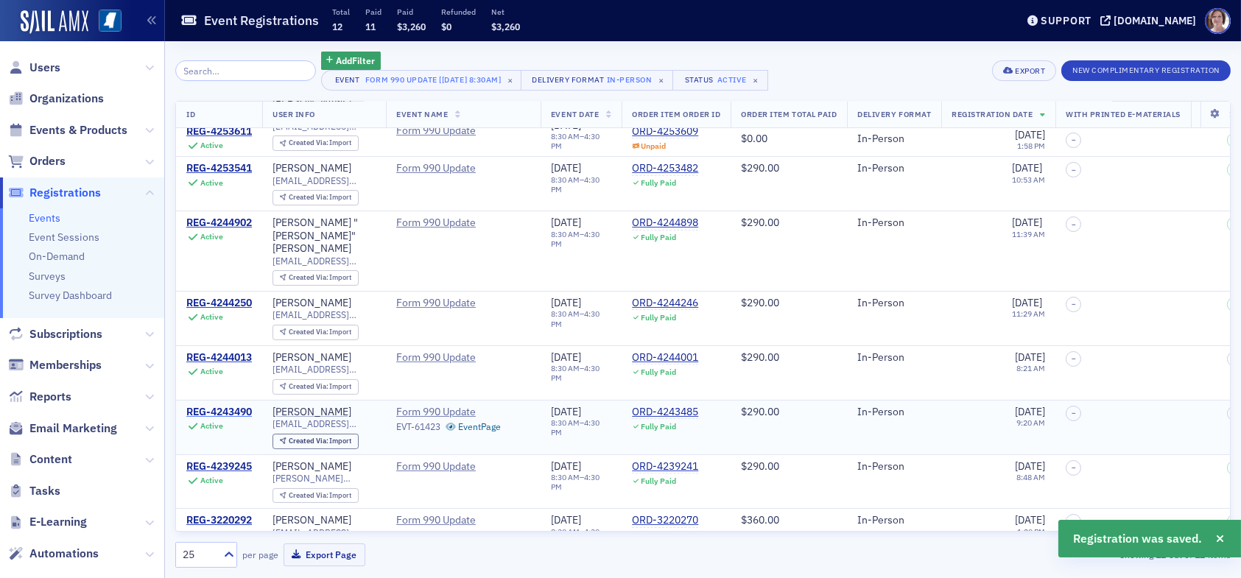
click at [246, 406] on div "REG-4243490" at bounding box center [219, 412] width 66 height 13
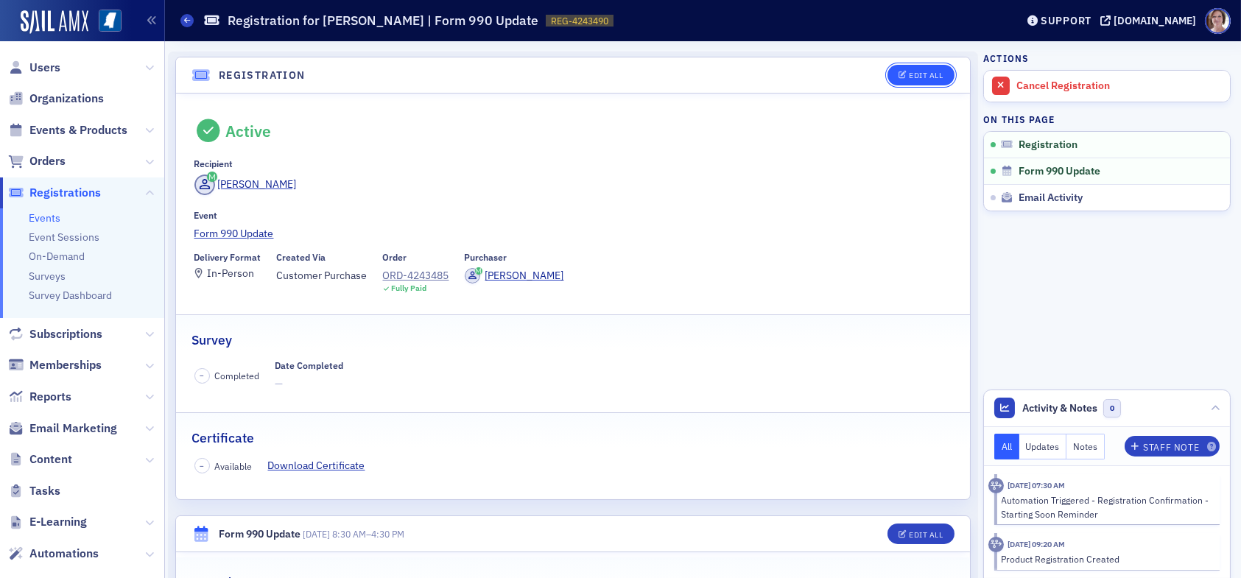
click at [901, 67] on button "Edit All" at bounding box center [920, 75] width 66 height 21
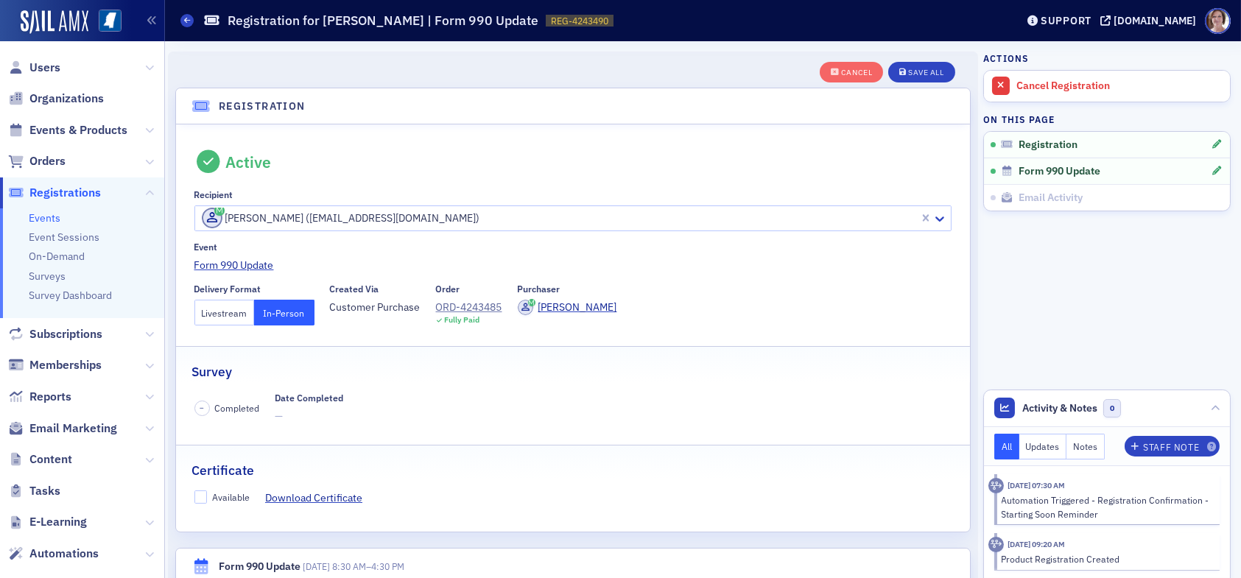
scroll to position [38, 0]
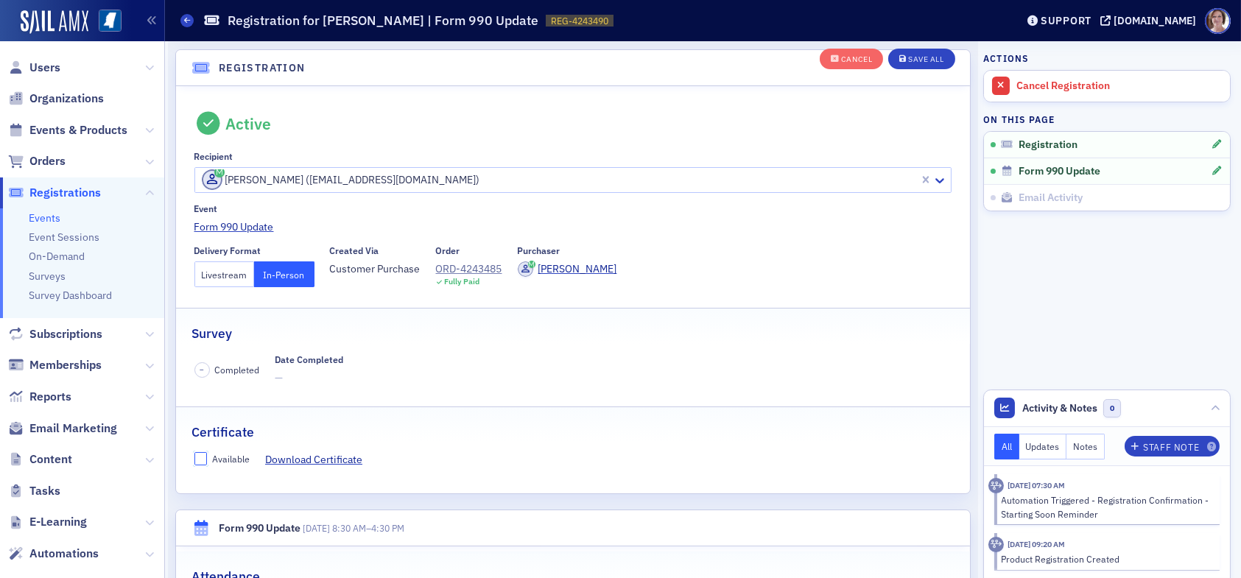
click at [202, 459] on input "Available" at bounding box center [200, 458] width 13 height 13
checkbox input "true"
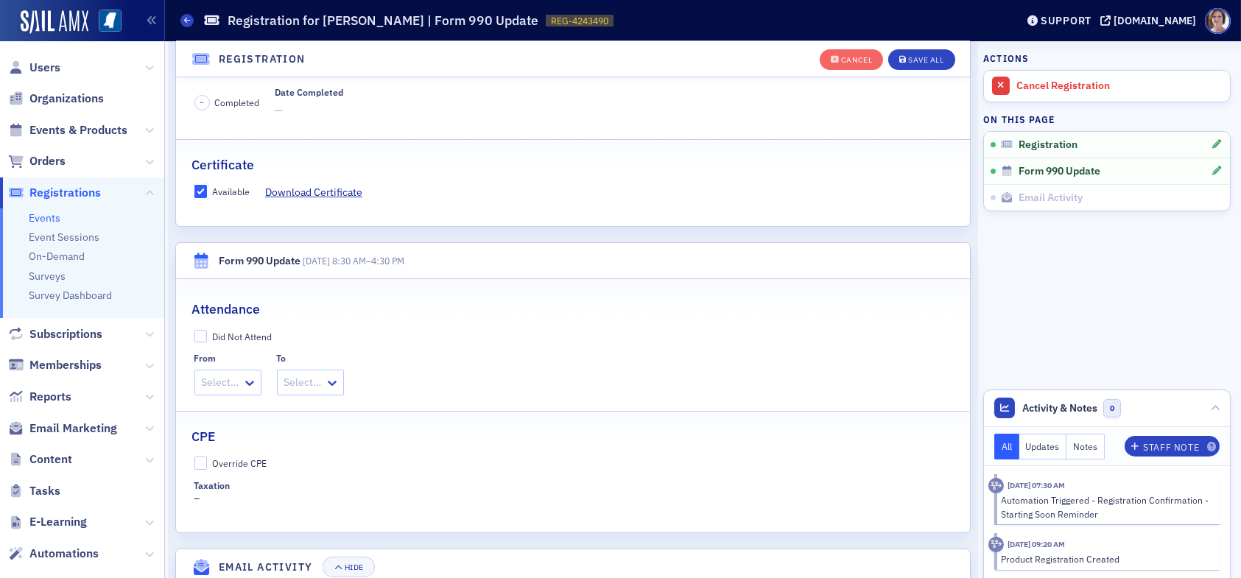
scroll to position [333, 0]
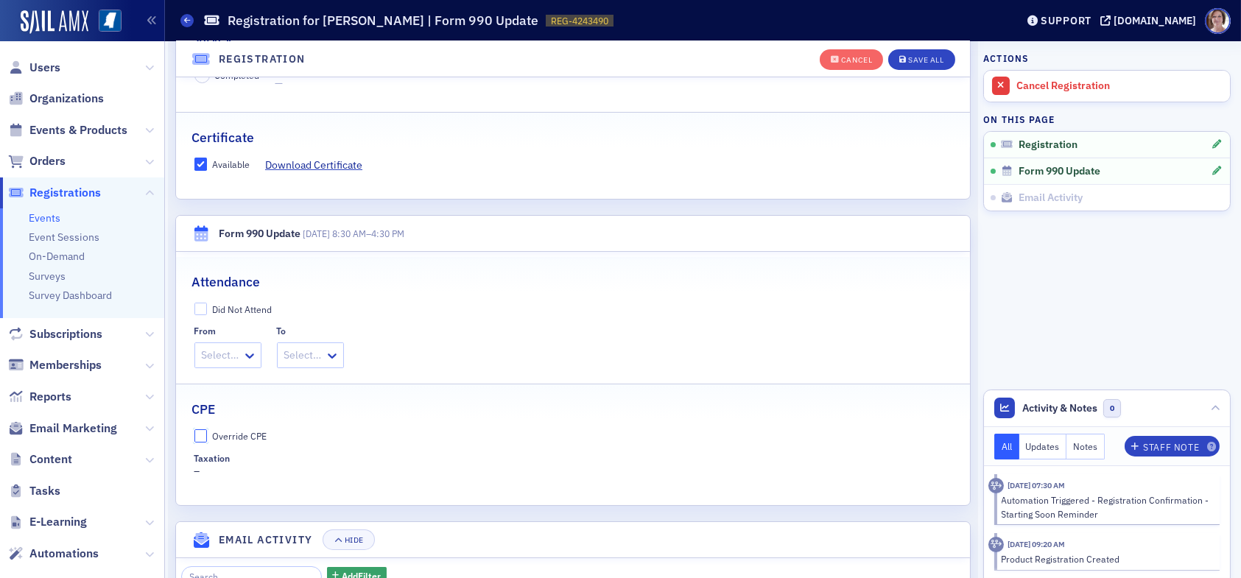
drag, startPoint x: 201, startPoint y: 429, endPoint x: 249, endPoint y: 448, distance: 51.5
click at [202, 429] on input "Override CPE" at bounding box center [200, 435] width 13 height 13
checkbox input "true"
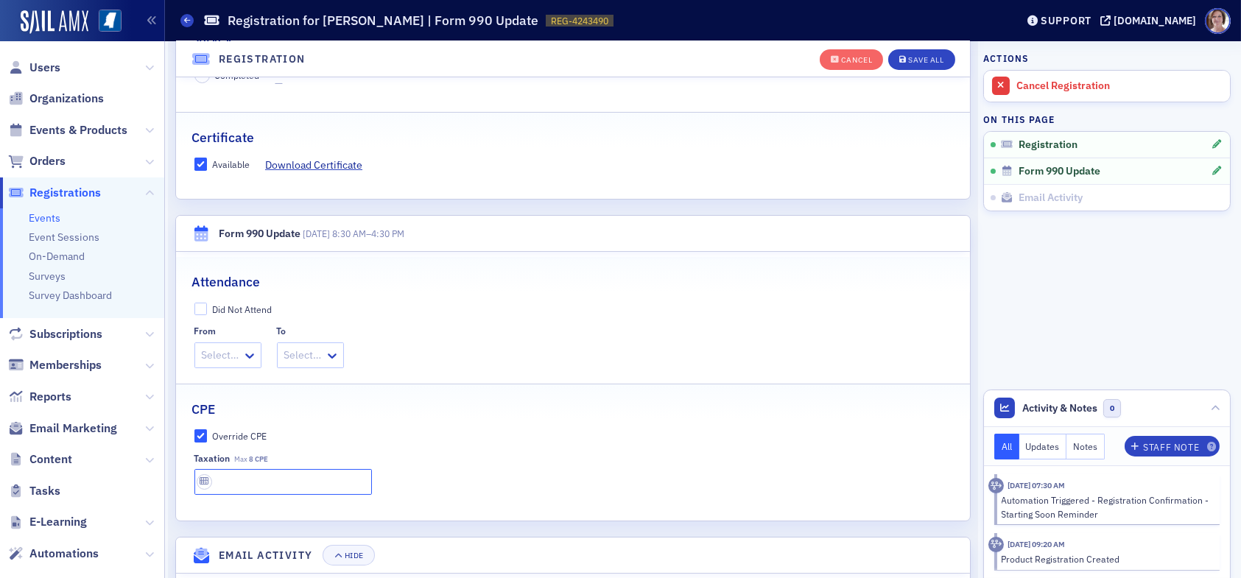
click at [268, 474] on input "text" at bounding box center [282, 482] width 177 height 26
type input "8 CPE"
click at [917, 66] on button "Save All" at bounding box center [921, 59] width 66 height 21
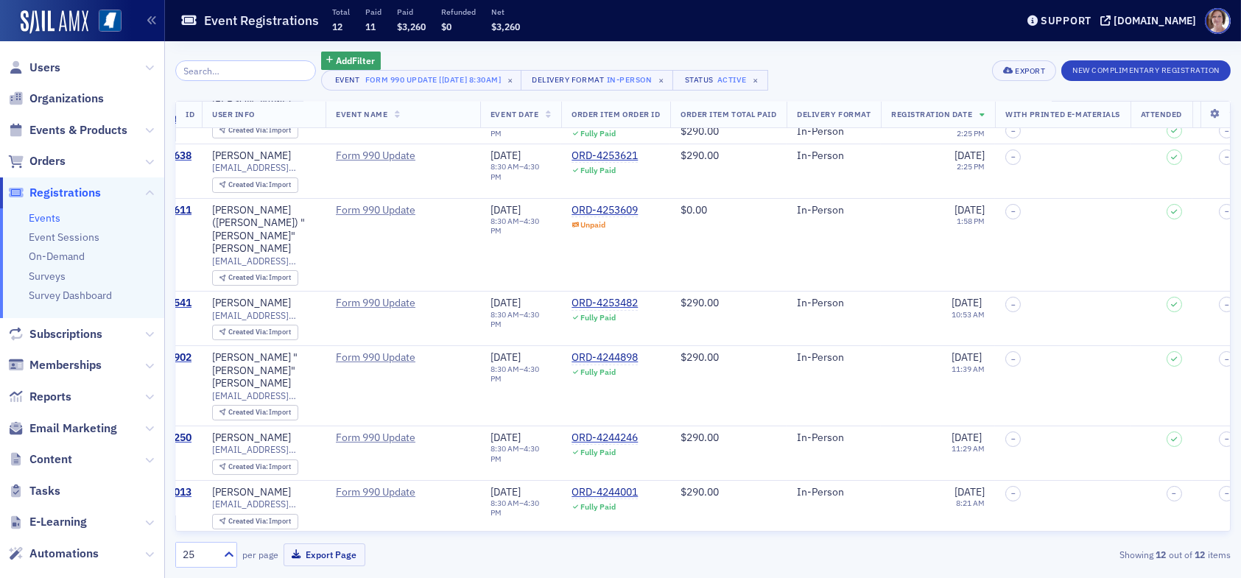
scroll to position [147, 0]
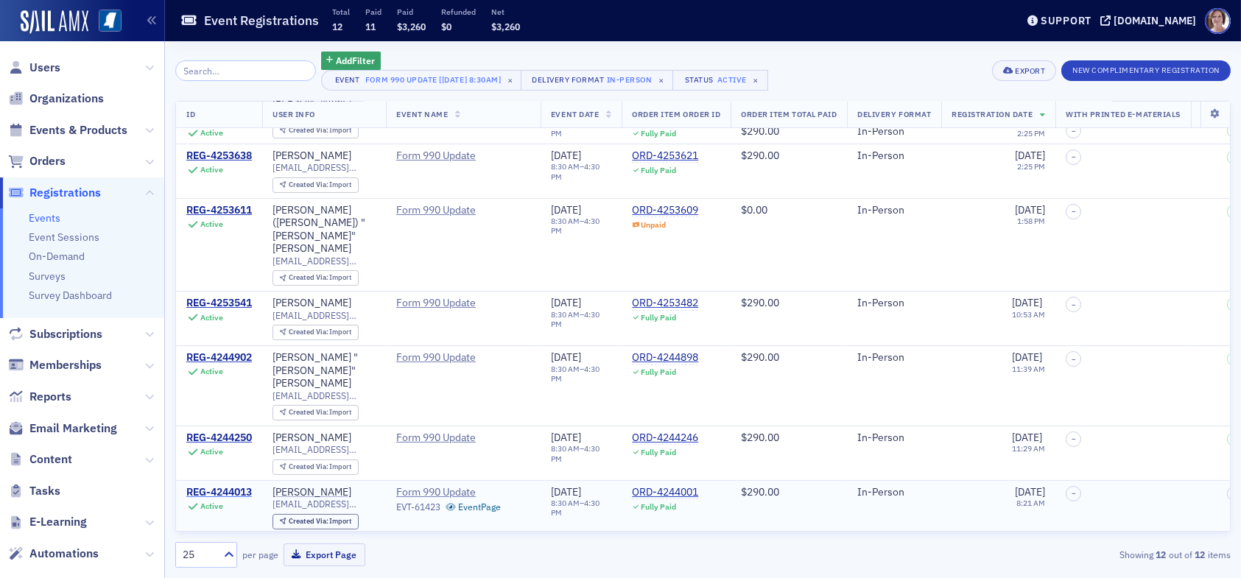
click at [220, 486] on div "REG-4244013" at bounding box center [219, 492] width 66 height 13
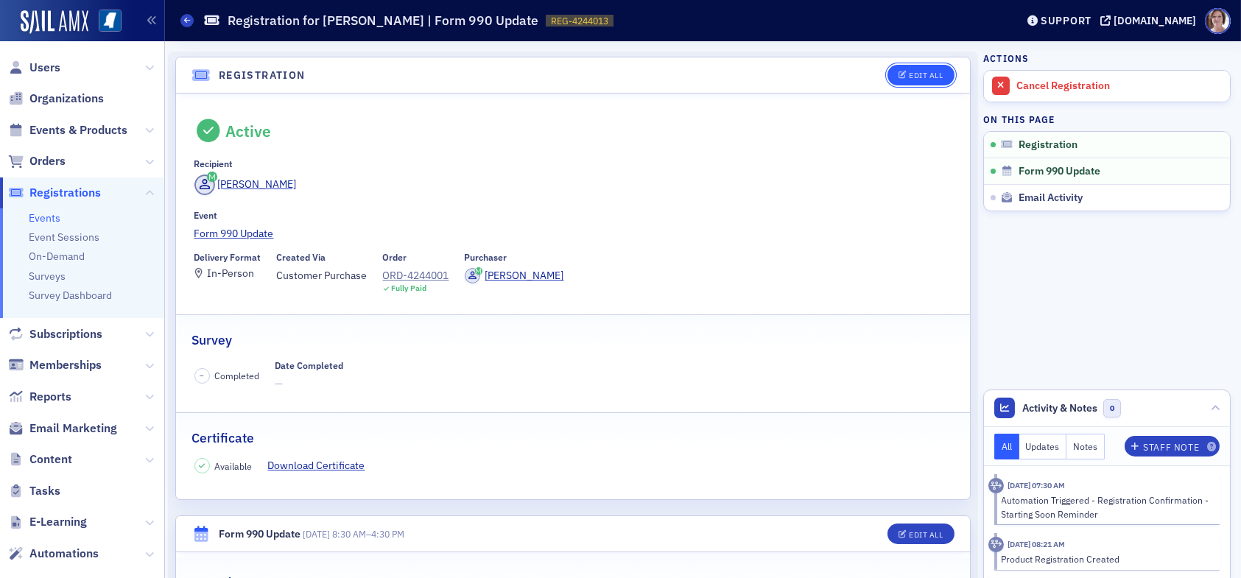
click at [894, 68] on button "Edit All" at bounding box center [920, 75] width 66 height 21
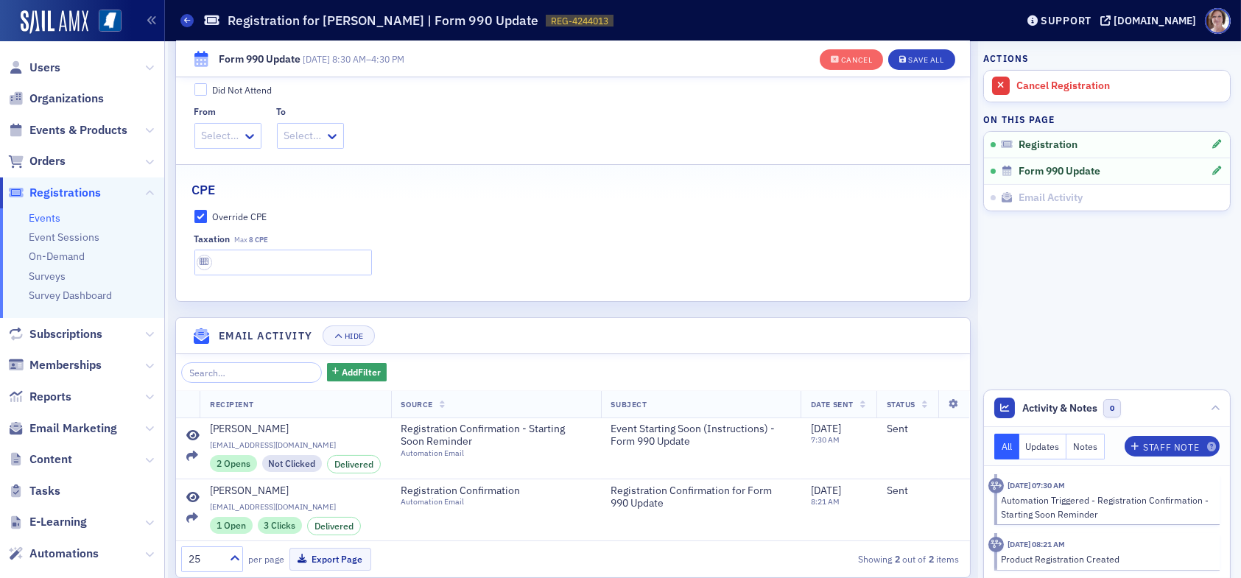
scroll to position [554, 0]
click at [238, 256] on input "text" at bounding box center [282, 261] width 177 height 26
type input "8 CPE"
click at [914, 52] on button "Save All" at bounding box center [921, 59] width 66 height 21
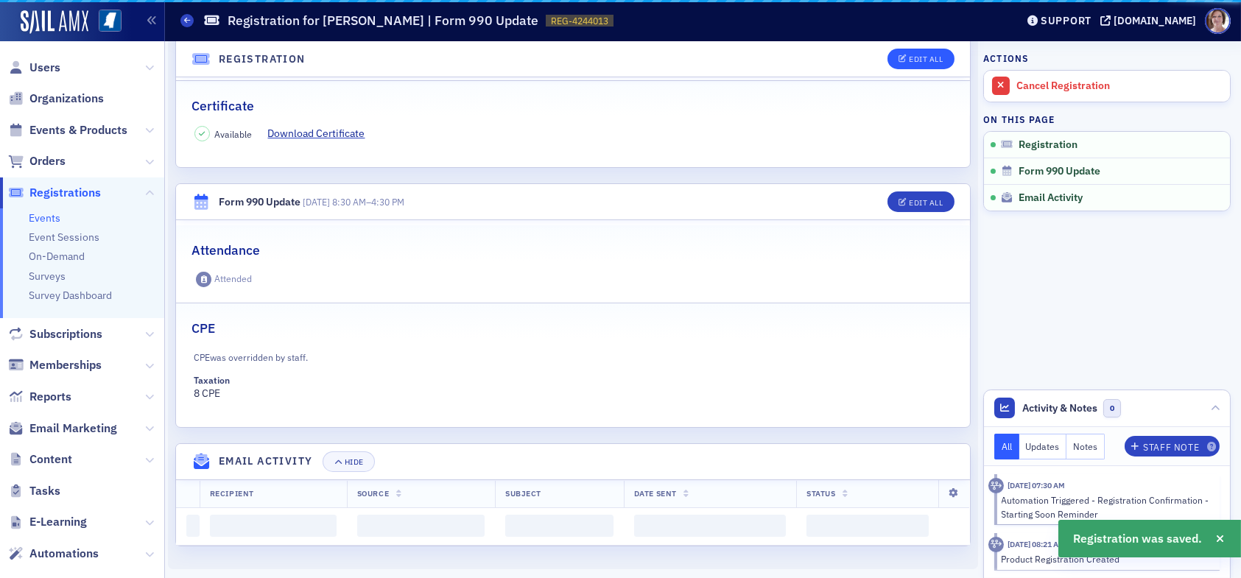
scroll to position [489, 0]
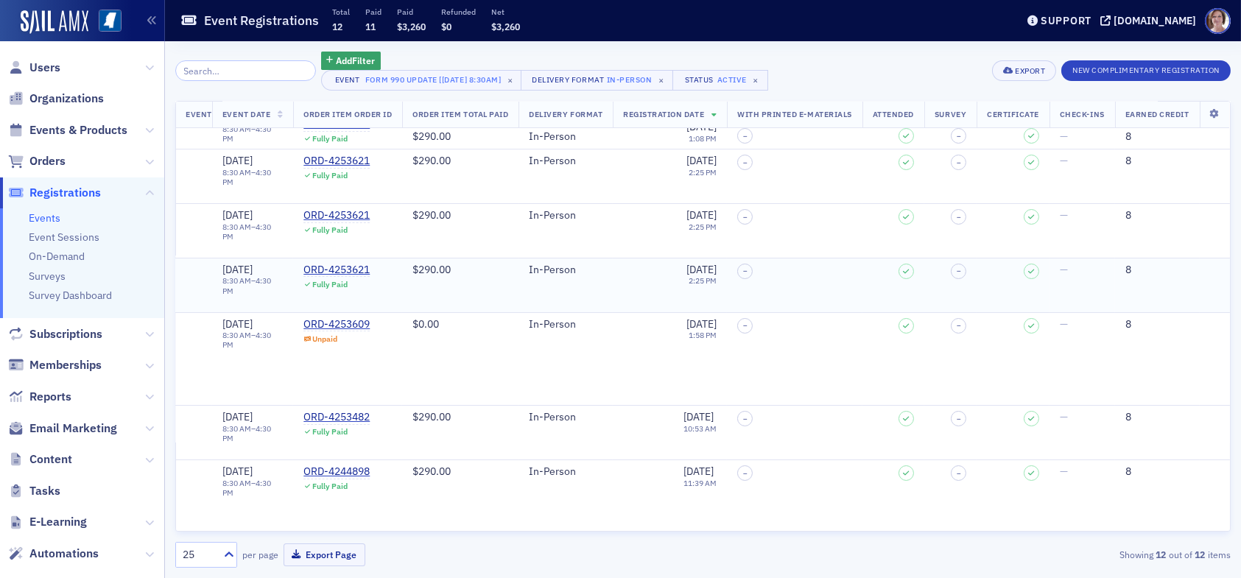
scroll to position [0, 357]
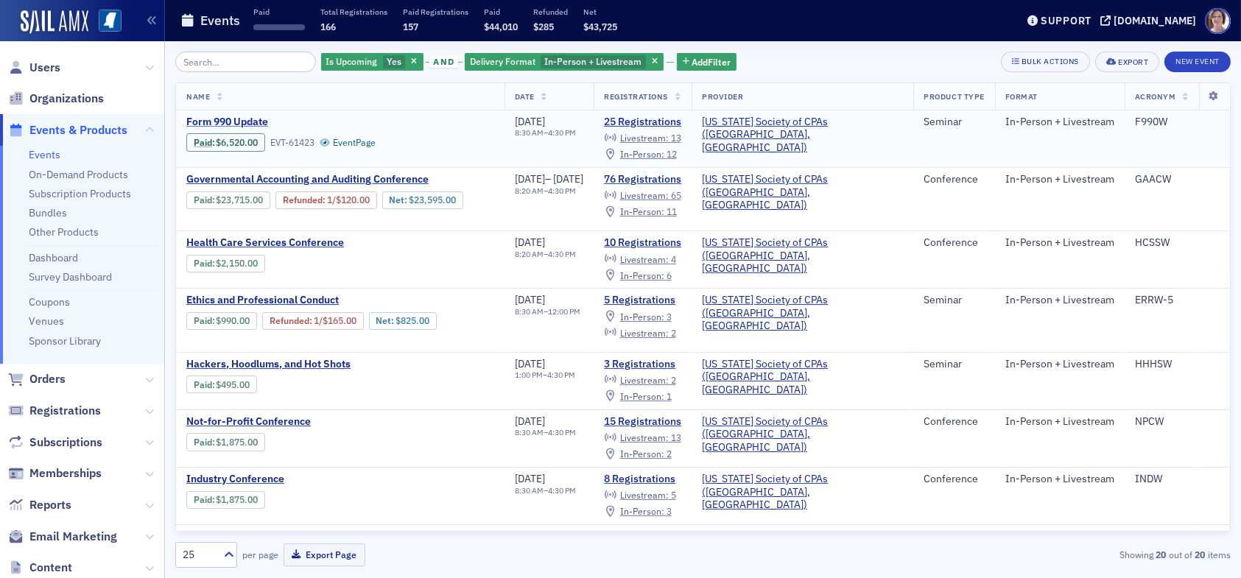
click at [252, 121] on span "Form 990 Update" at bounding box center [309, 122] width 247 height 13
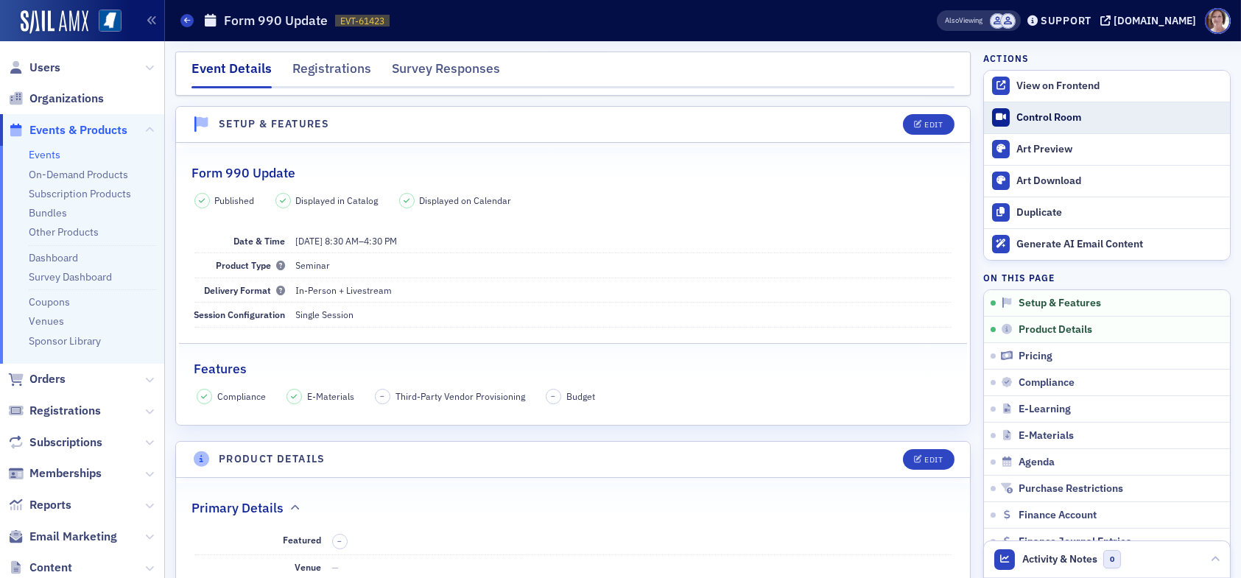
click at [1051, 117] on div "Control Room" at bounding box center [1119, 117] width 206 height 13
click at [1174, 19] on div "[DOMAIN_NAME]" at bounding box center [1154, 20] width 82 height 13
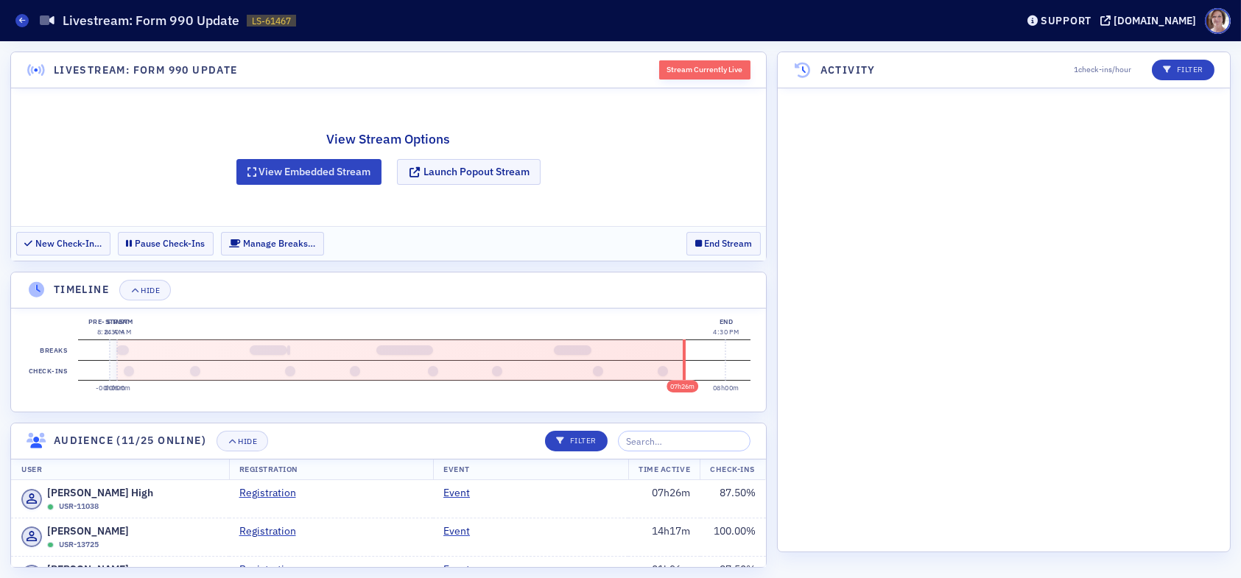
scroll to position [2424, 0]
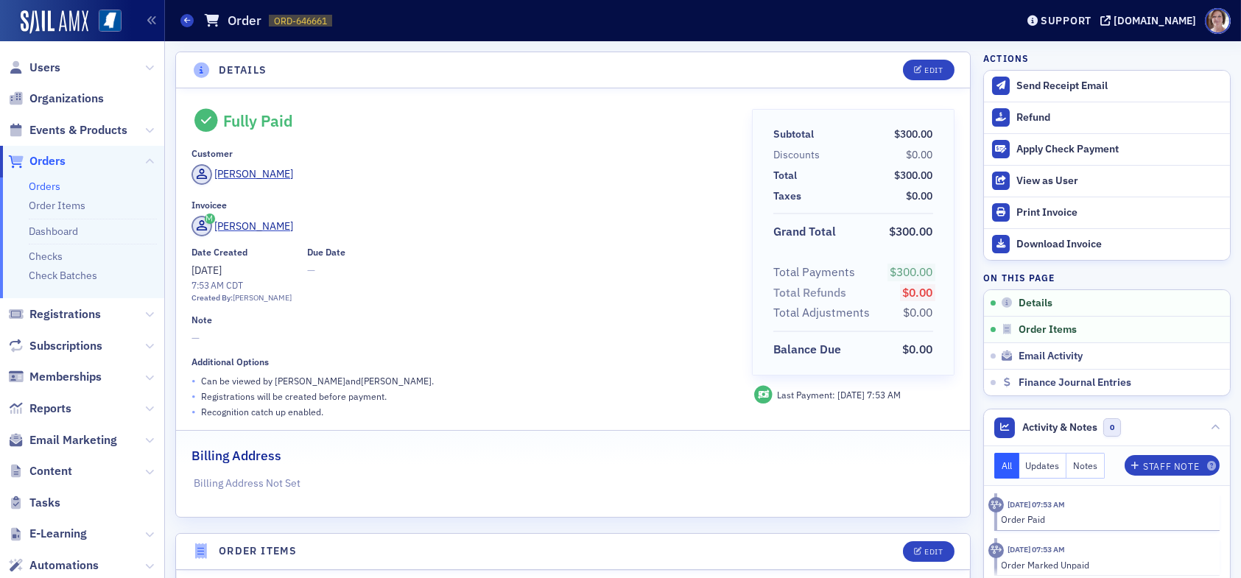
scroll to position [221, 0]
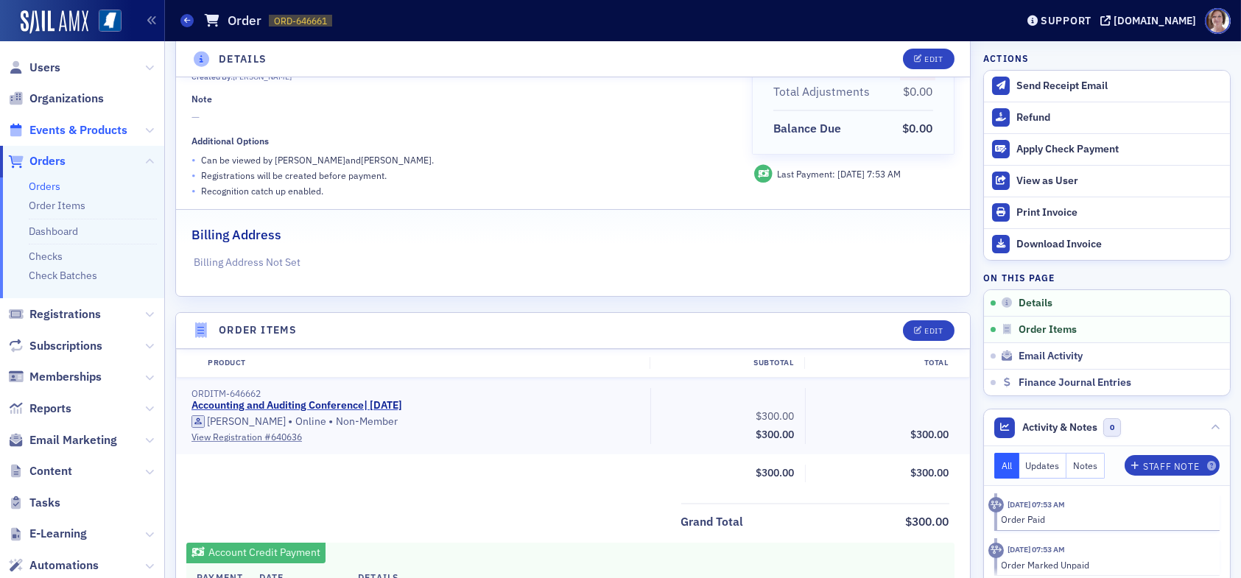
click at [88, 130] on span "Events & Products" at bounding box center [78, 130] width 98 height 16
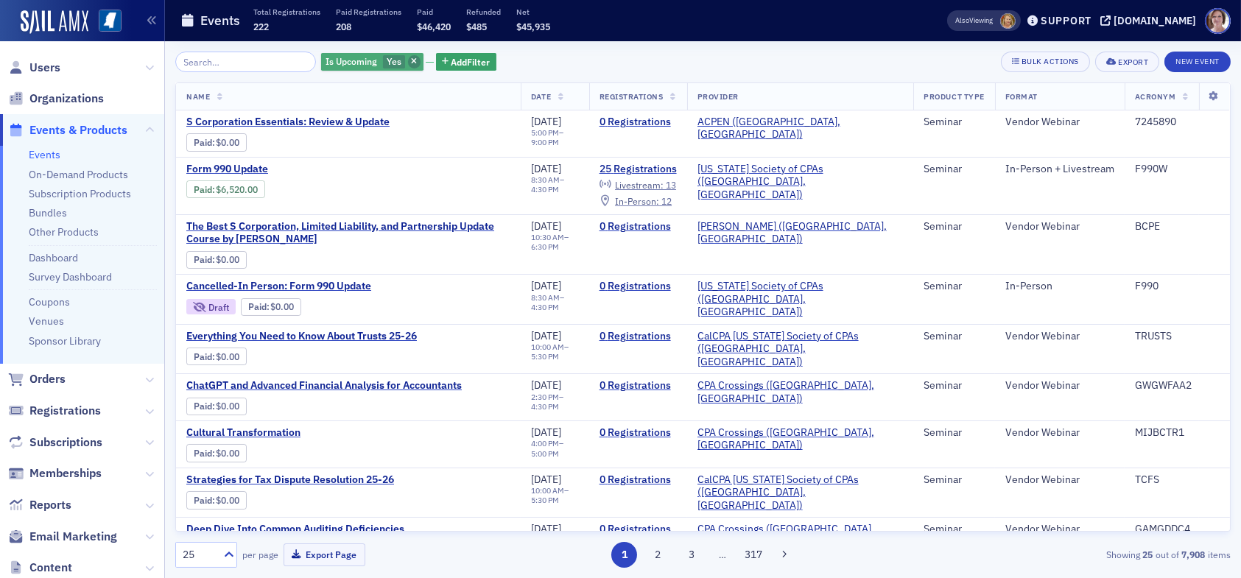
click at [411, 62] on icon "button" at bounding box center [414, 62] width 6 height 8
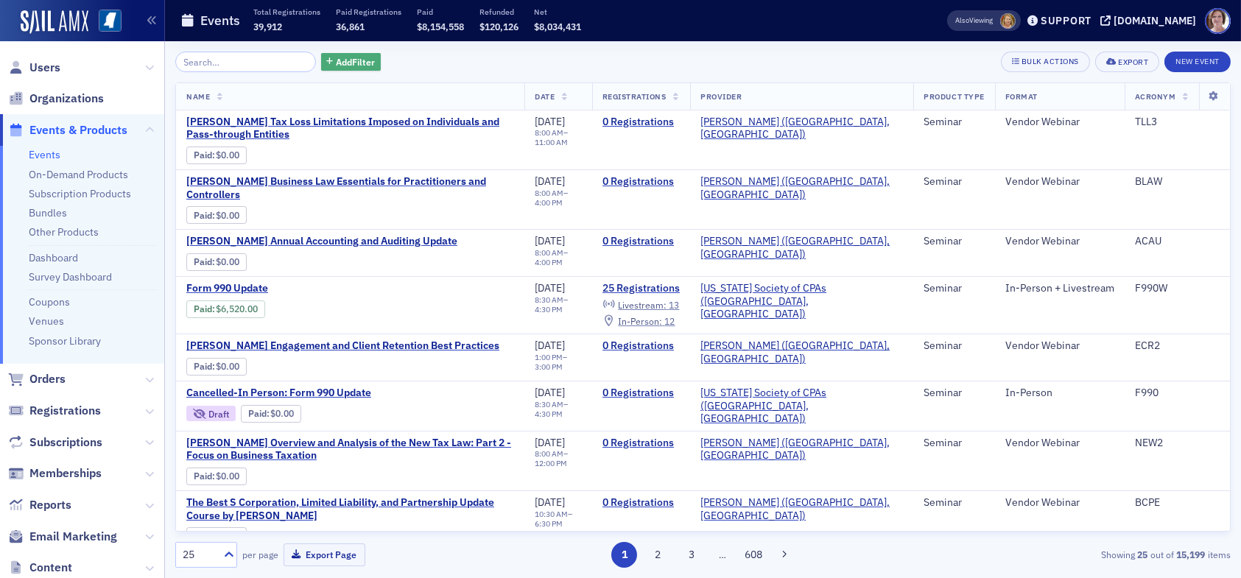
click at [336, 60] on span "Add Filter" at bounding box center [355, 61] width 39 height 13
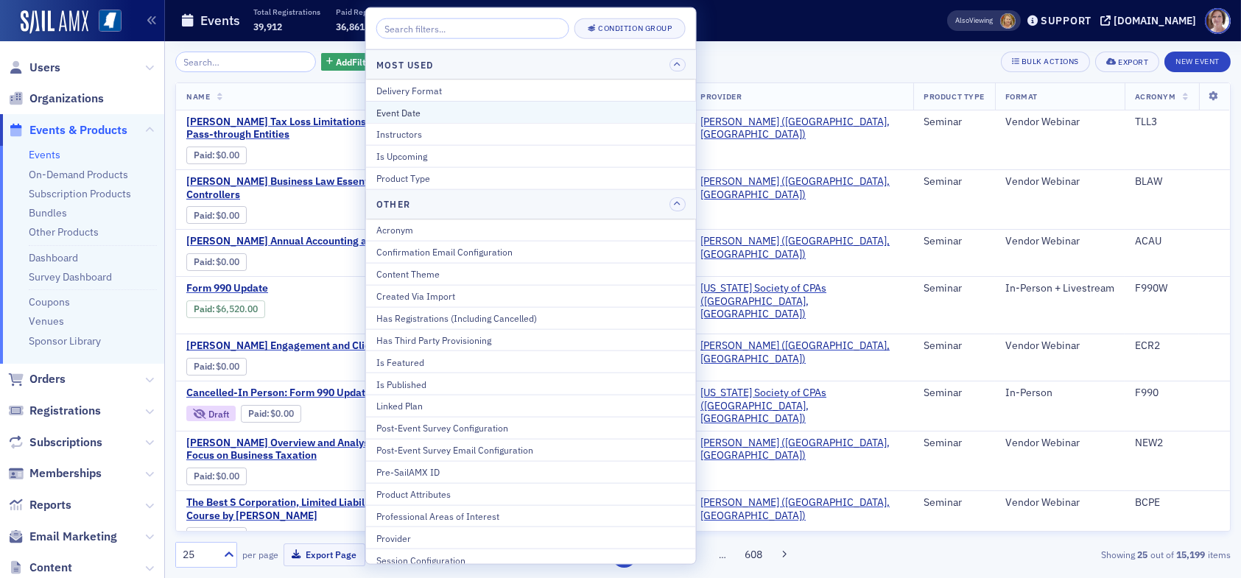
click at [420, 111] on div "Event Date" at bounding box center [530, 111] width 309 height 13
select select "7"
select select "2025"
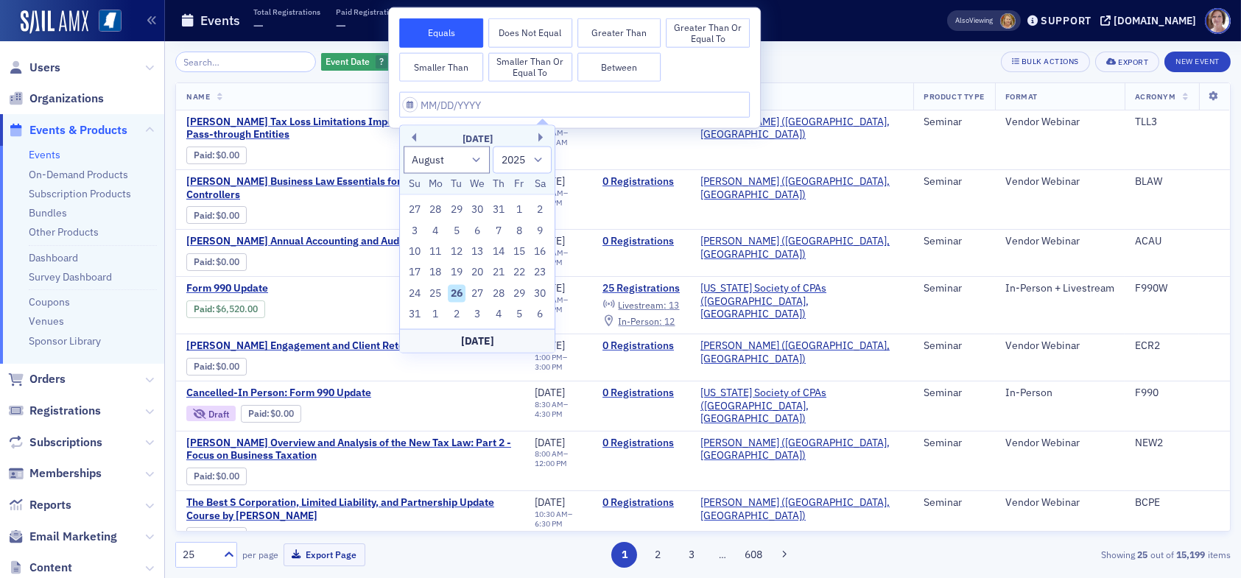
click at [459, 292] on div "26" at bounding box center [457, 293] width 18 height 18
type input "[DATE]"
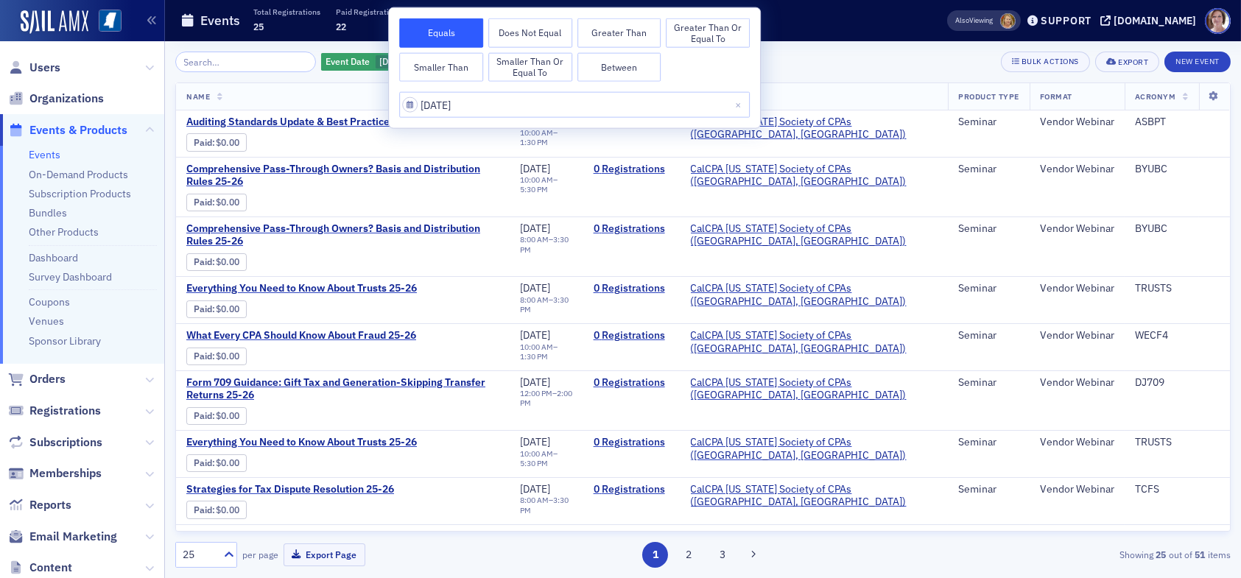
click at [828, 53] on div "Event Date [DATE] Add Filter Bulk Actions Export New Event" at bounding box center [702, 62] width 1055 height 21
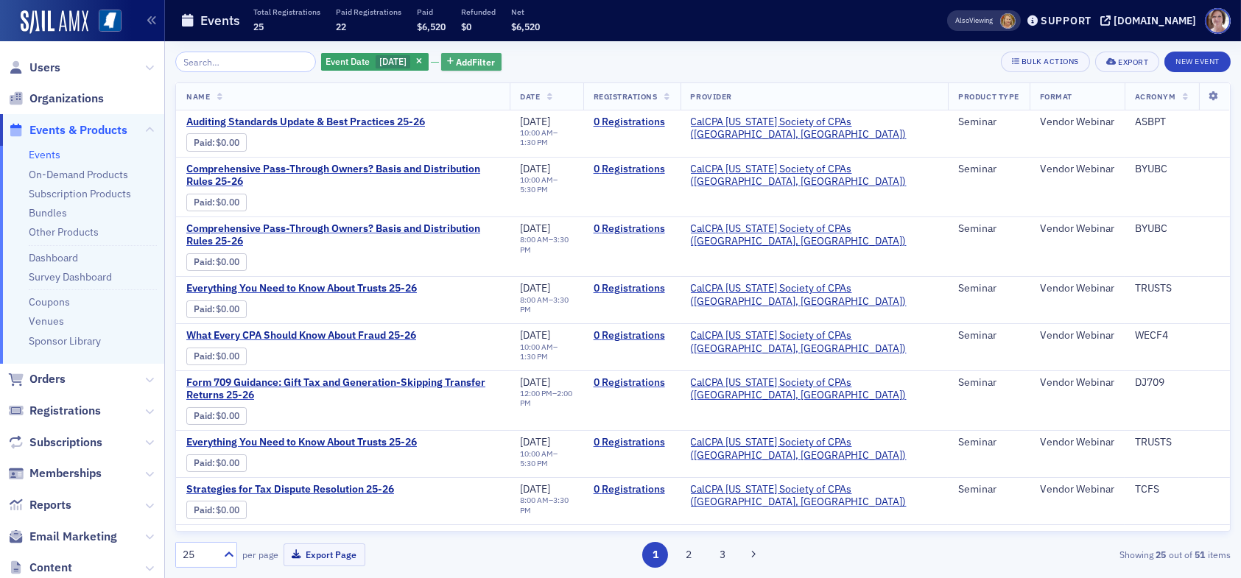
click at [476, 55] on span "Add Filter" at bounding box center [476, 61] width 39 height 13
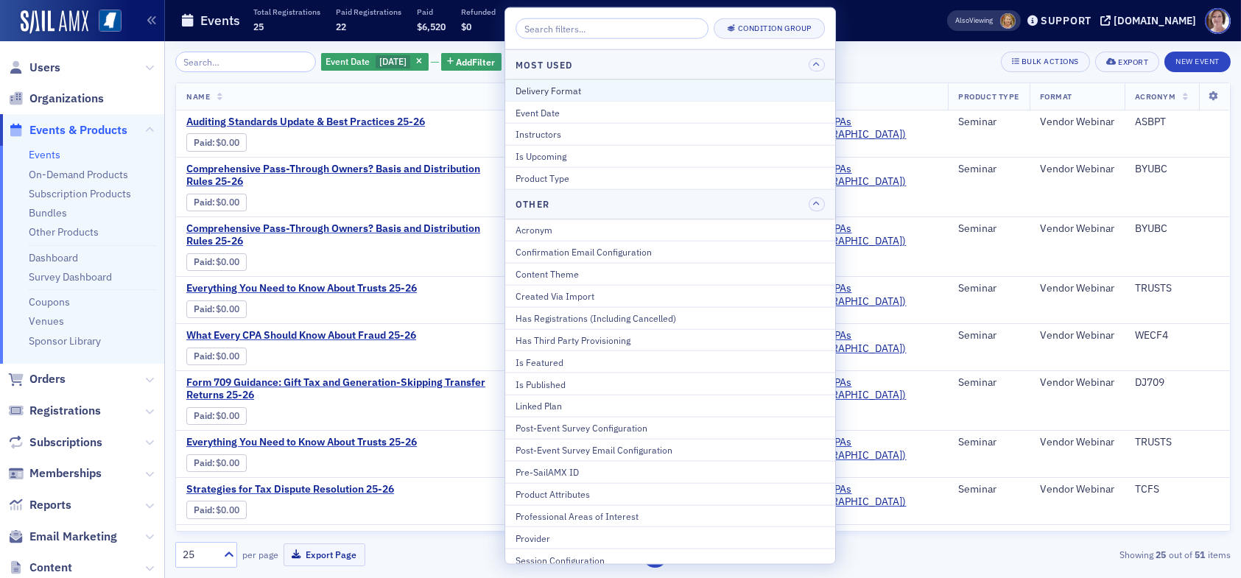
click at [577, 92] on div "Delivery Format" at bounding box center [669, 89] width 309 height 13
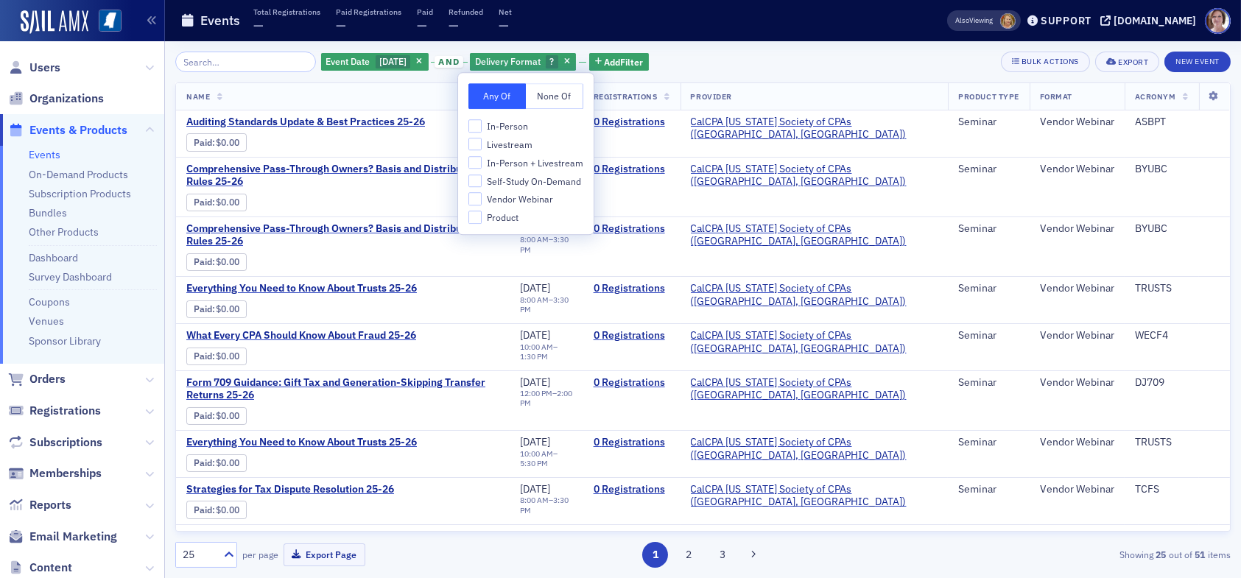
click at [496, 142] on span "Livestream" at bounding box center [510, 144] width 46 height 13
click at [482, 142] on input "Livestream" at bounding box center [474, 144] width 13 height 13
checkbox input "true"
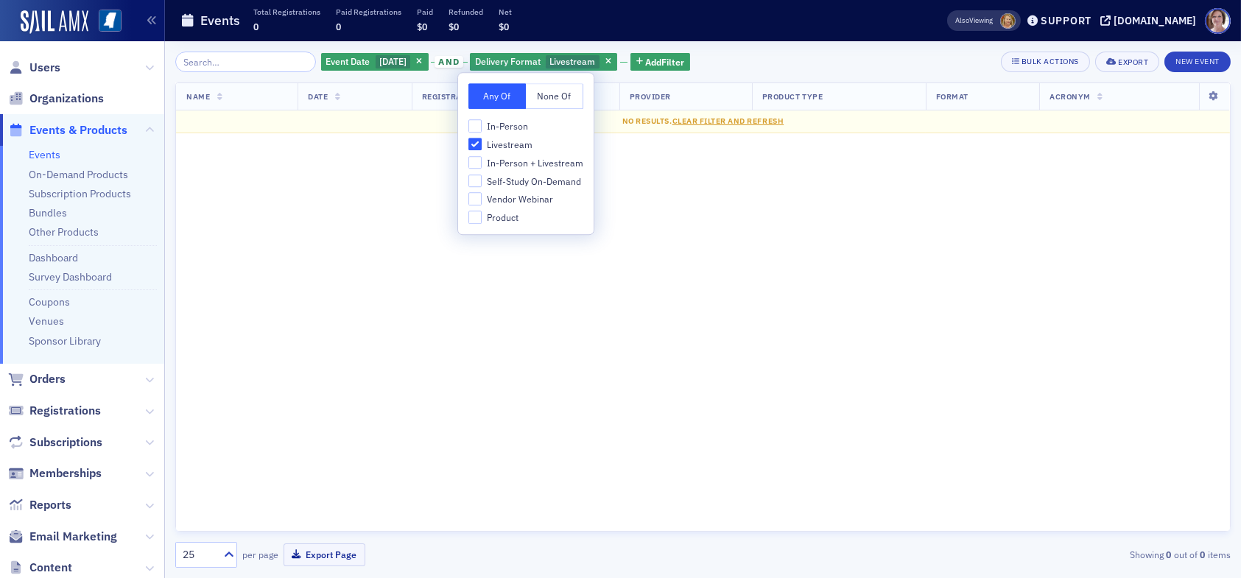
click at [494, 166] on span "In-Person + Livestream" at bounding box center [535, 163] width 96 height 13
click at [482, 166] on input "In-Person + Livestream" at bounding box center [474, 162] width 13 height 13
checkbox input "true"
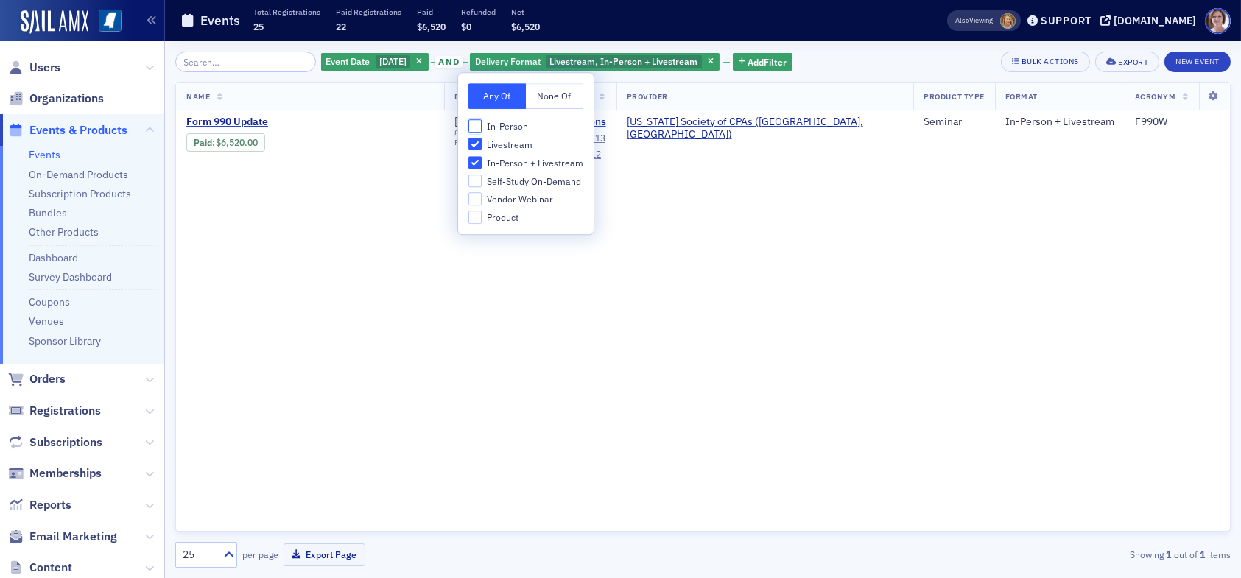
click at [473, 125] on input "In-Person" at bounding box center [474, 125] width 13 height 13
checkbox input "true"
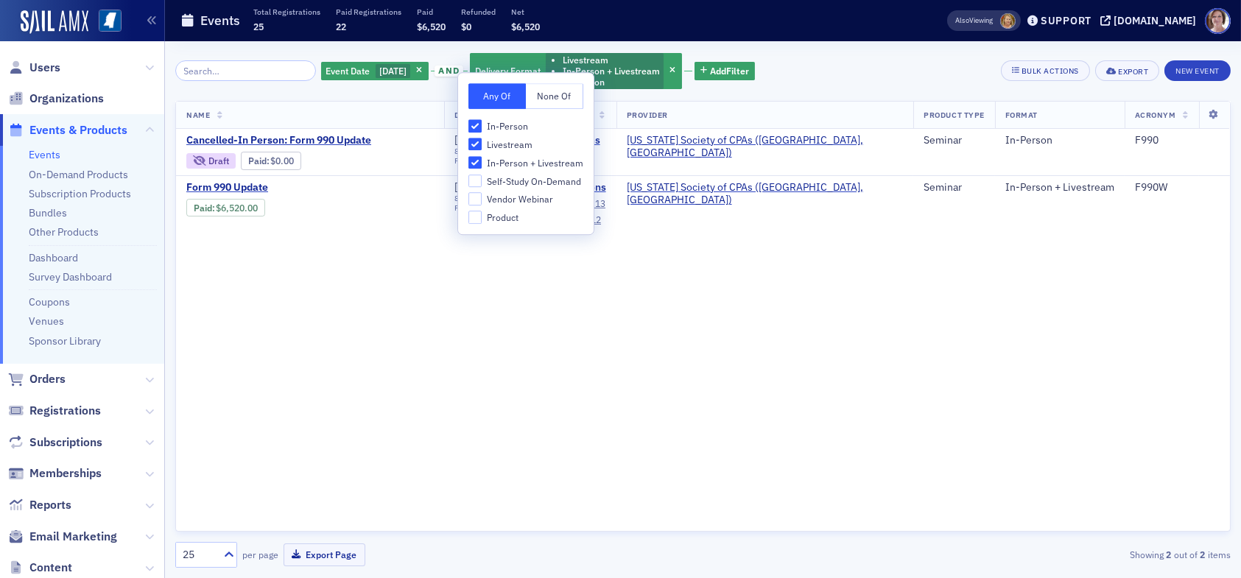
click at [789, 79] on div "Event Date [DATE] and Delivery Format Livestream In-Person + Livestream In-Pers…" at bounding box center [702, 71] width 1055 height 39
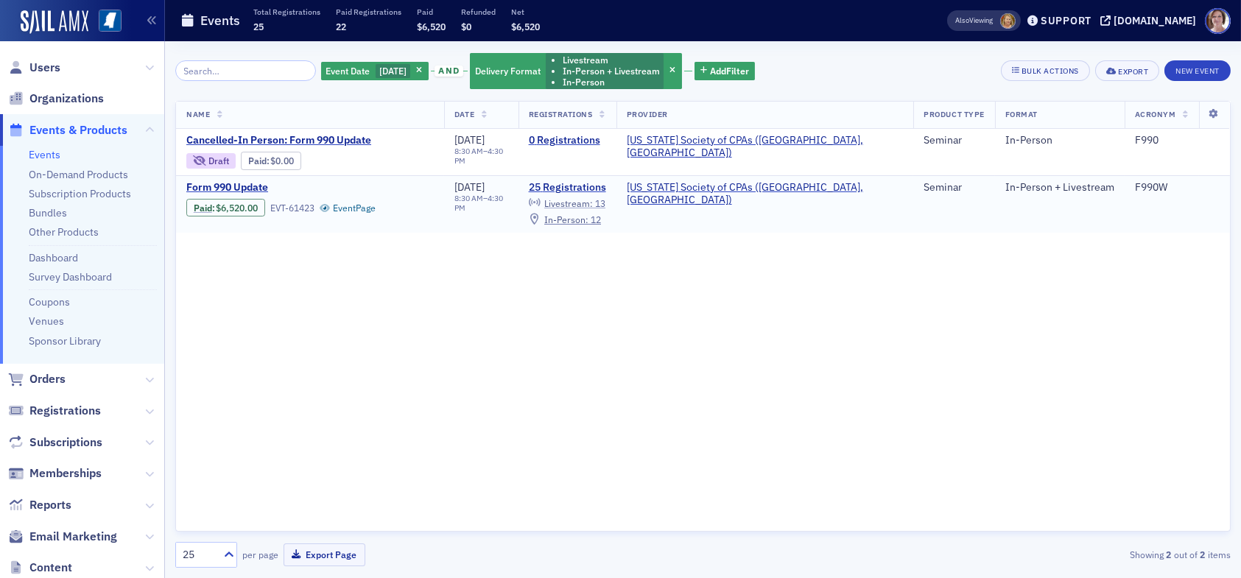
click at [593, 202] on span "Livestream :" at bounding box center [568, 203] width 49 height 12
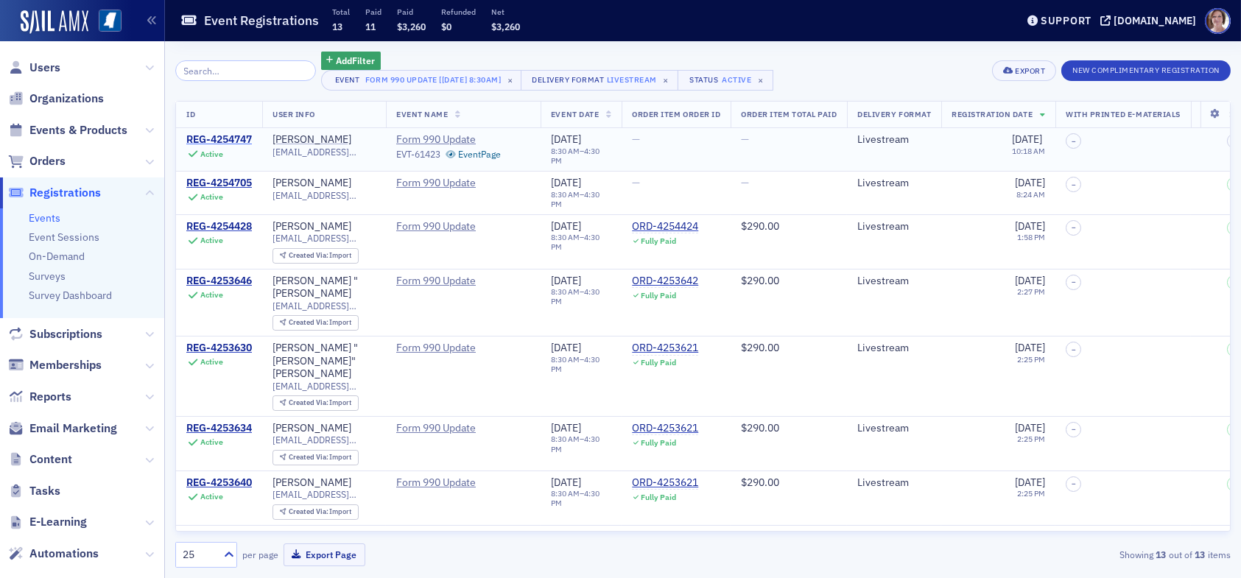
click at [222, 135] on div "REG-4254747" at bounding box center [219, 139] width 66 height 13
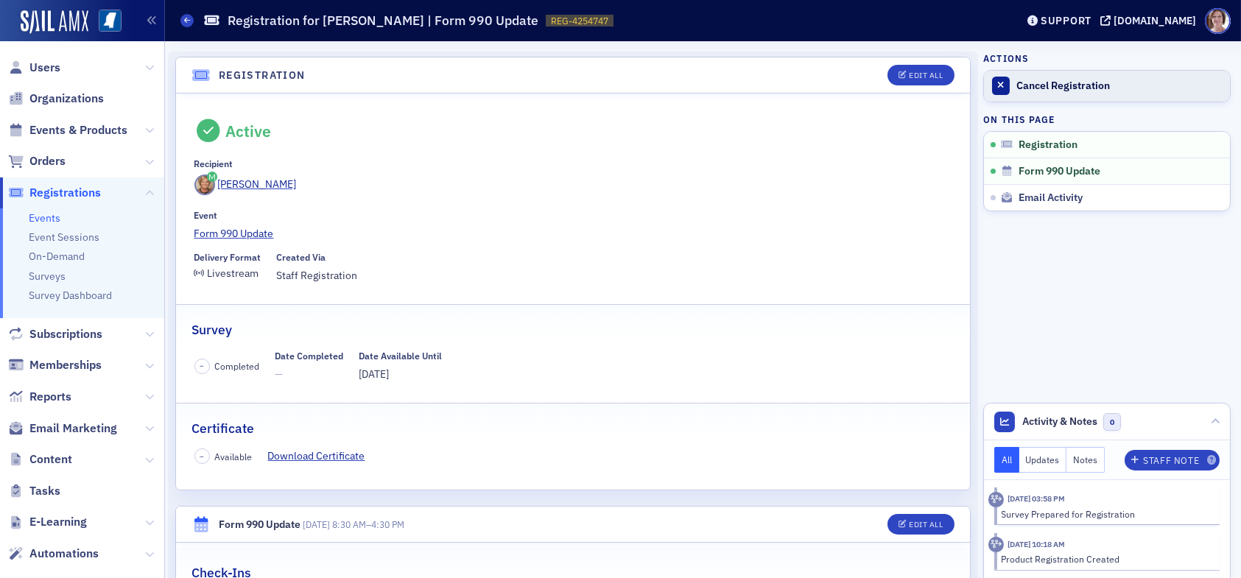
click at [1036, 90] on div "Cancel Registration" at bounding box center [1119, 86] width 206 height 13
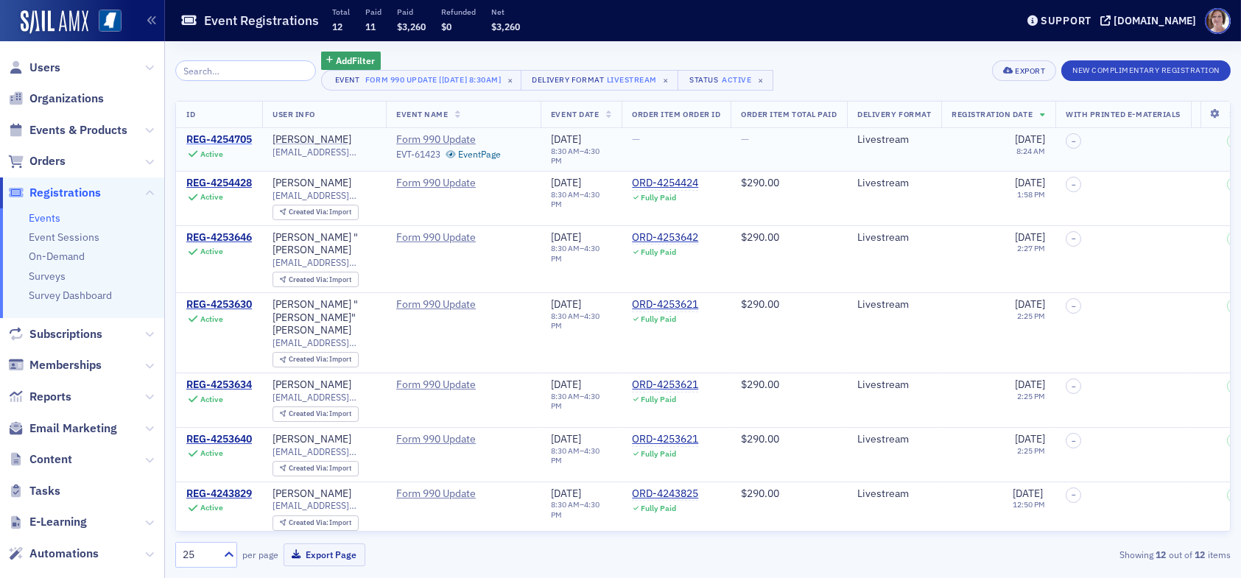
click at [210, 134] on div "REG-4254705" at bounding box center [219, 139] width 66 height 13
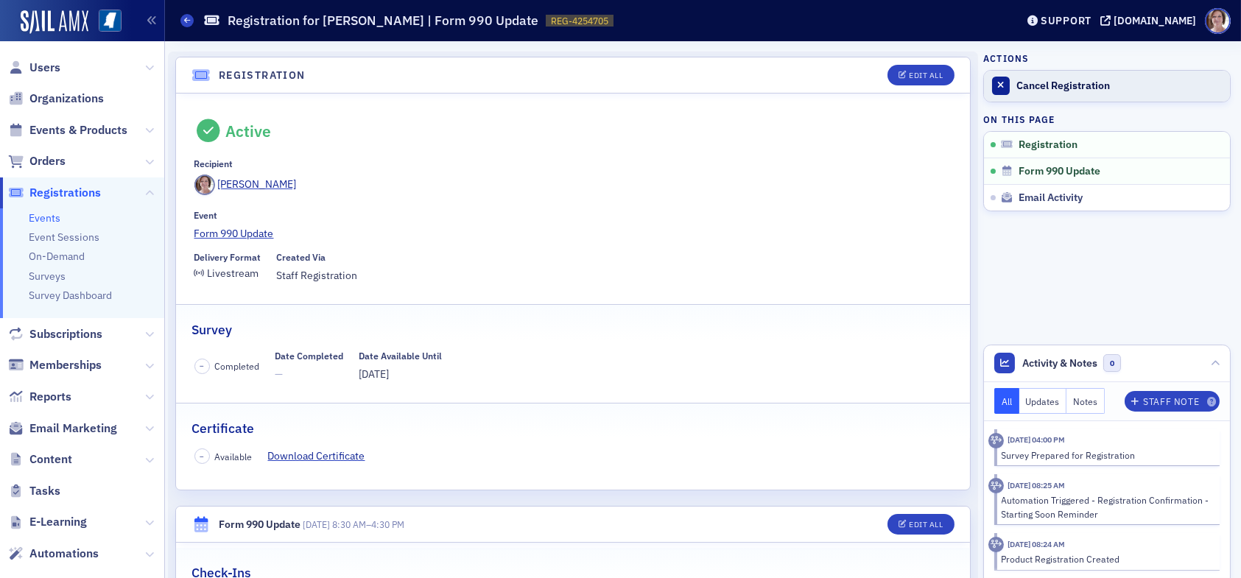
click at [1041, 90] on div "Cancel Registration" at bounding box center [1119, 86] width 206 height 13
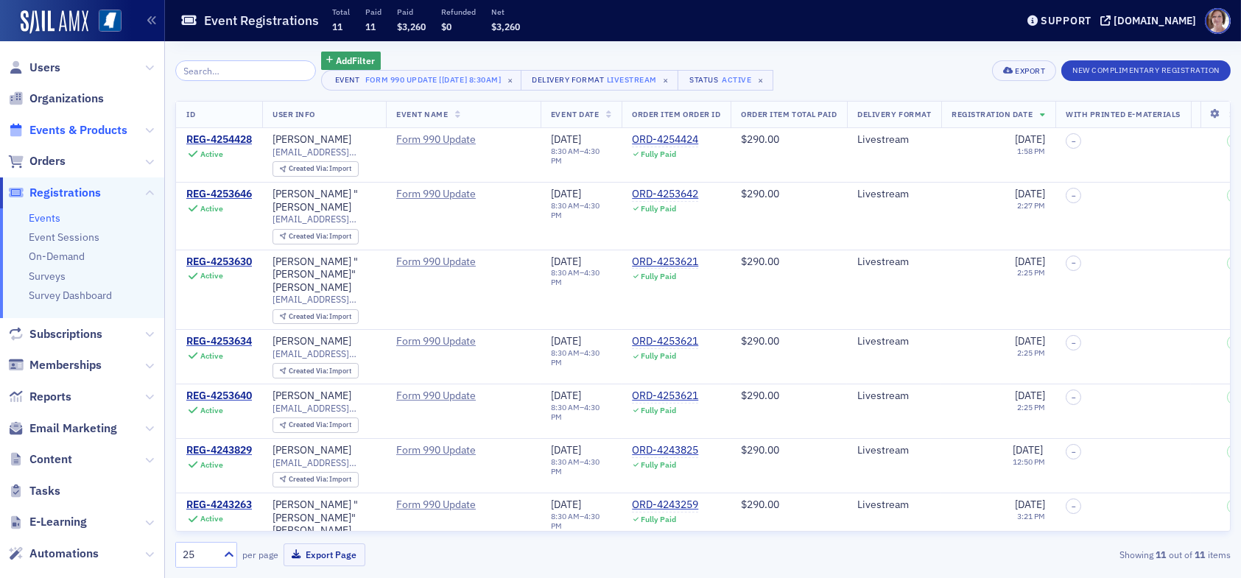
click at [59, 135] on span "Events & Products" at bounding box center [78, 130] width 98 height 16
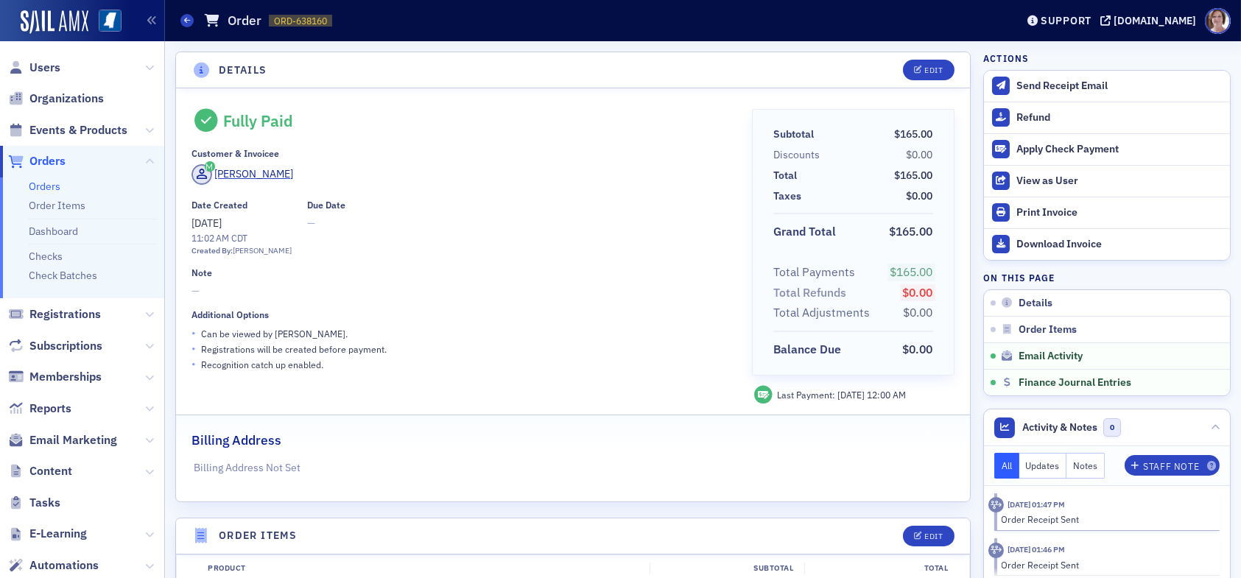
scroll to position [1223, 0]
